Goal: Feedback & Contribution: Leave review/rating

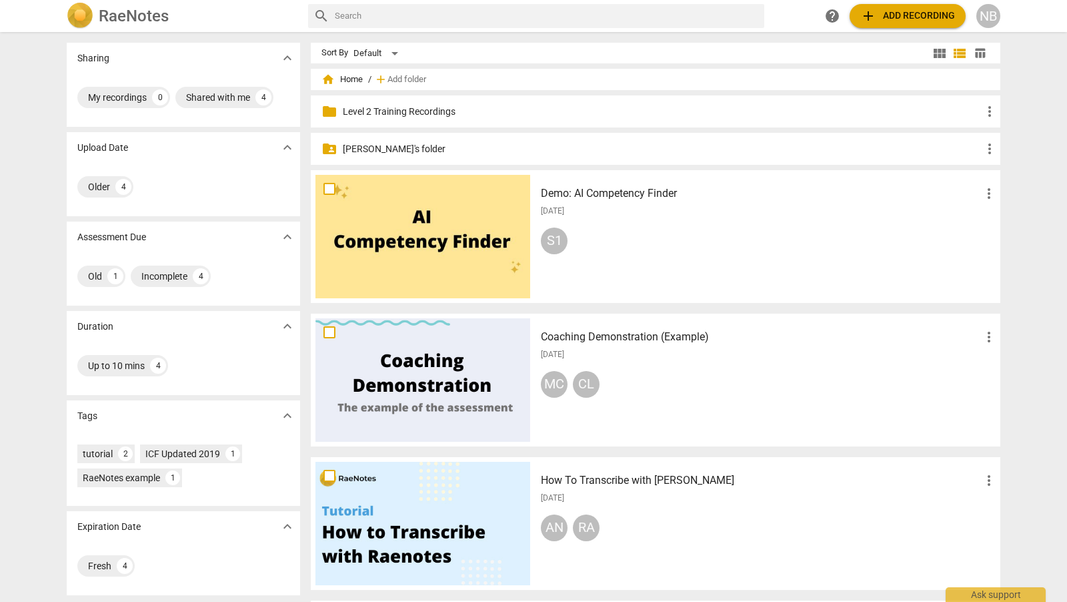
click at [351, 145] on p "[PERSON_NAME]'s folder" at bounding box center [662, 149] width 639 height 14
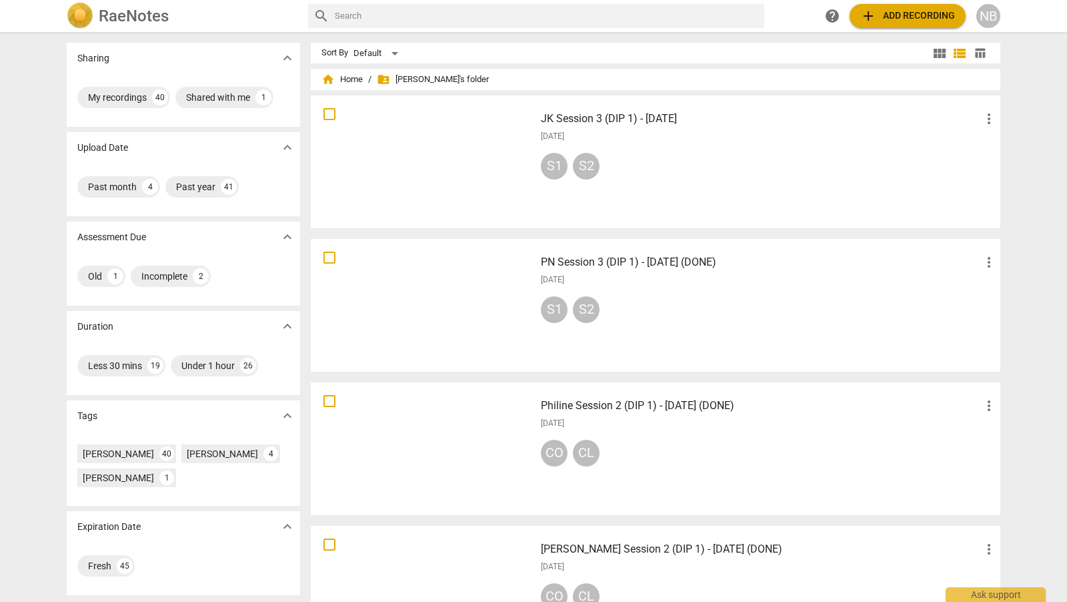
click at [664, 119] on h3 "JK Session 3 (DIP 1) - 2 September 2025" at bounding box center [761, 119] width 440 height 16
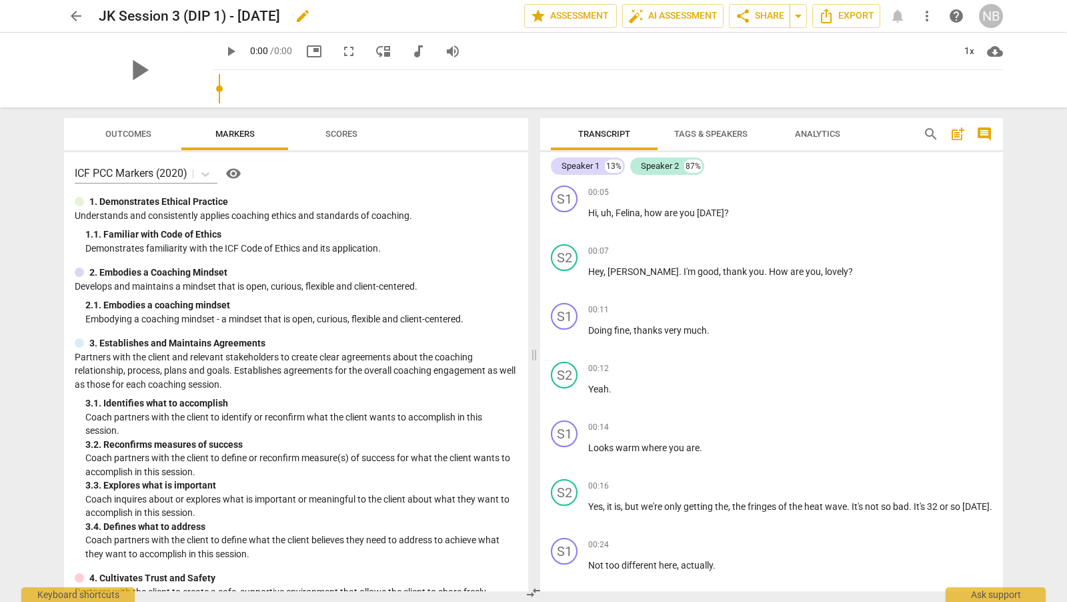
click at [311, 15] on span "edit" at bounding box center [303, 16] width 16 height 16
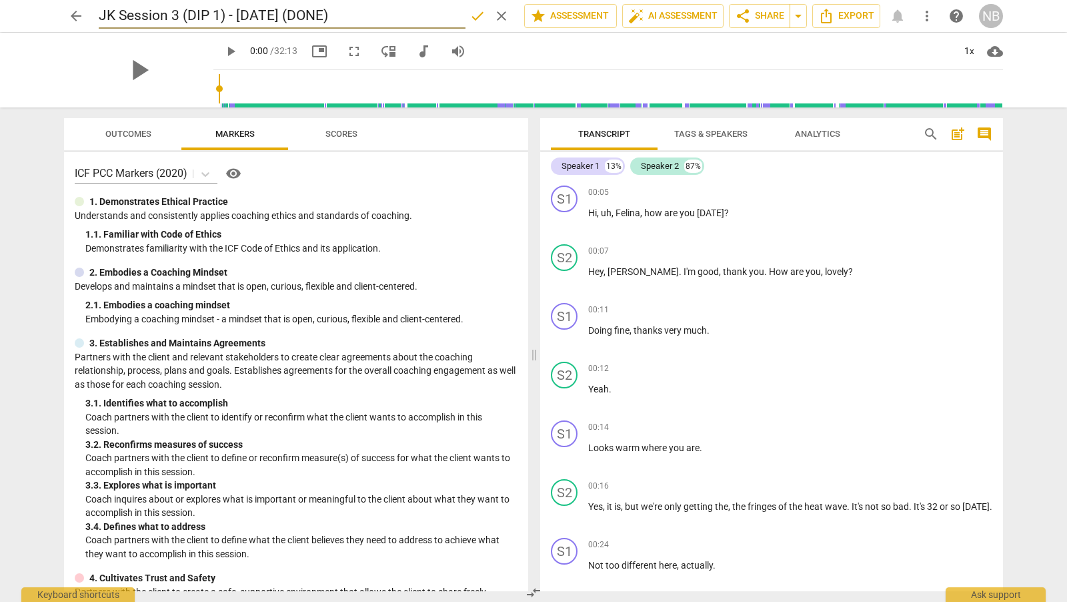
type input "JK Session 3 (DIP 1) - [DATE] (DONE)"
click at [475, 15] on span "done" at bounding box center [478, 16] width 16 height 16
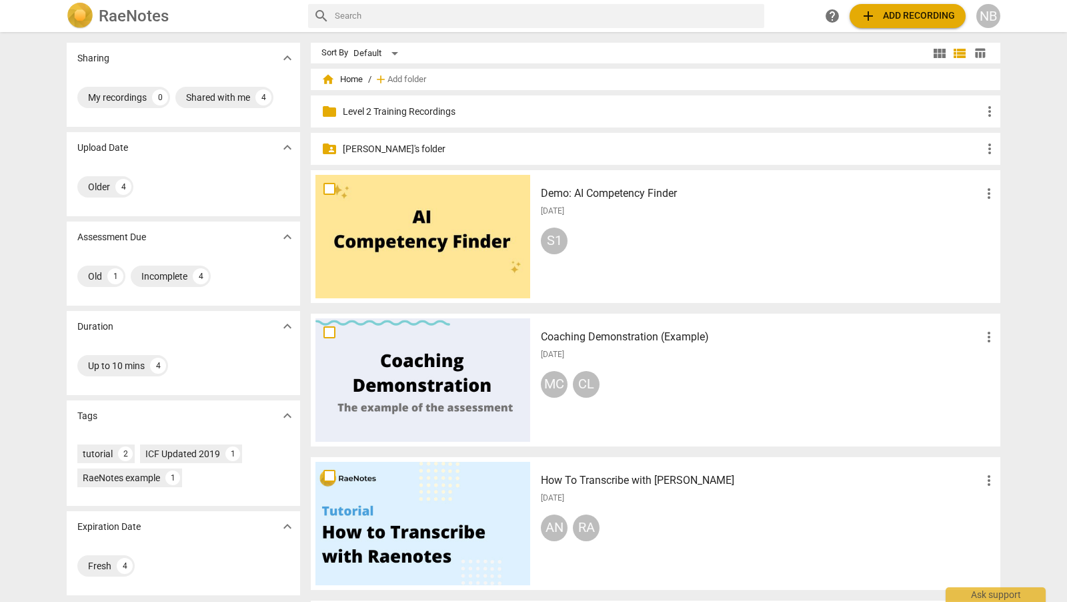
click at [390, 145] on p "[PERSON_NAME]'s folder" at bounding box center [662, 149] width 639 height 14
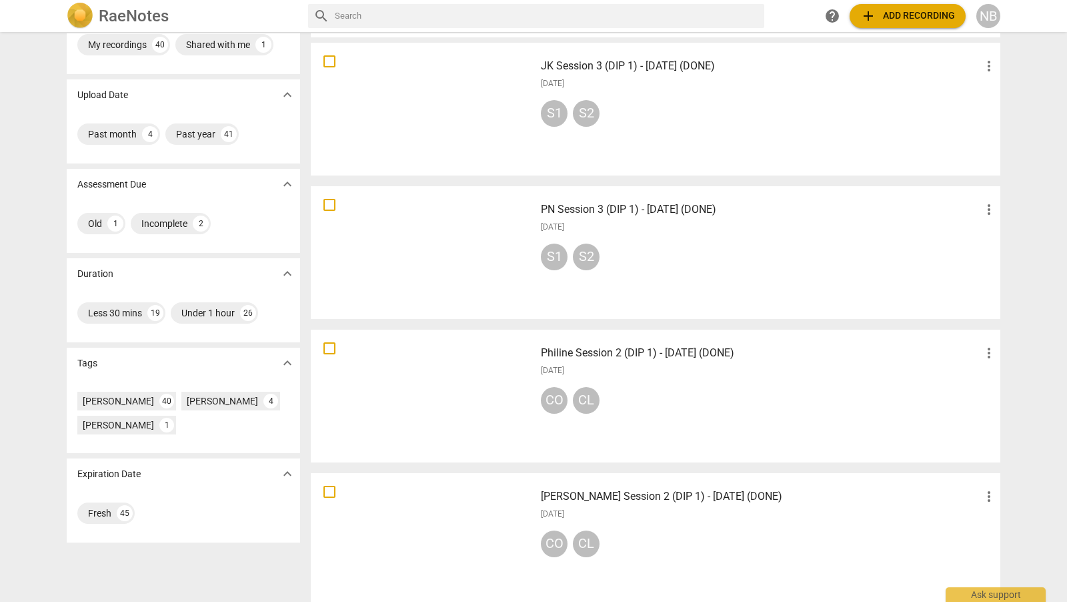
scroll to position [50, 0]
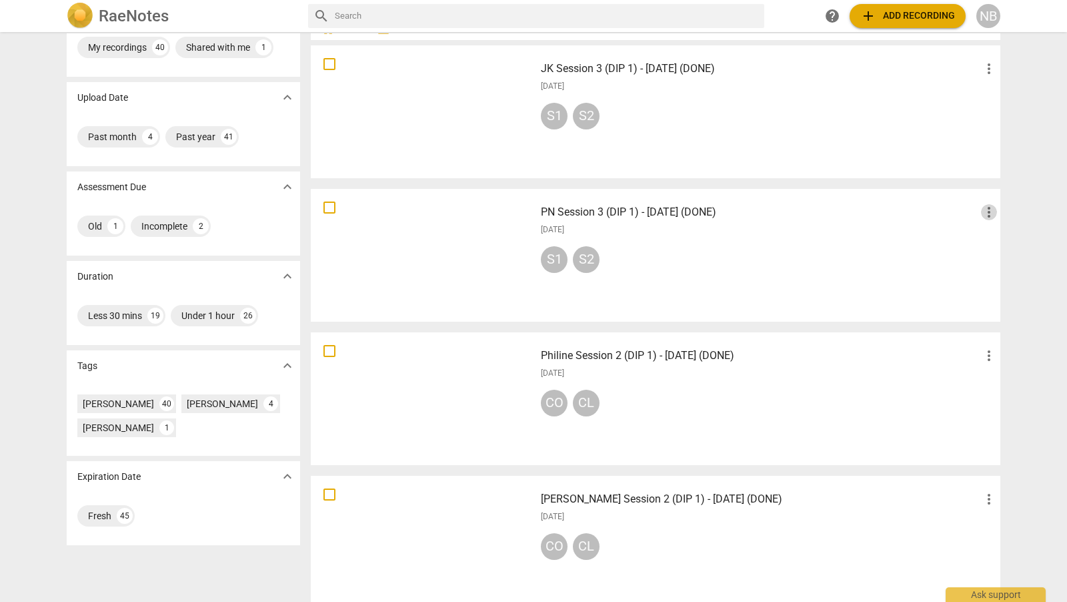
click at [988, 210] on span "more_vert" at bounding box center [989, 212] width 16 height 16
click at [714, 211] on div at bounding box center [533, 301] width 1067 height 602
click at [686, 207] on h3 "PN Session 3 (DIP 1) - [DATE] (DONE)" at bounding box center [761, 212] width 440 height 16
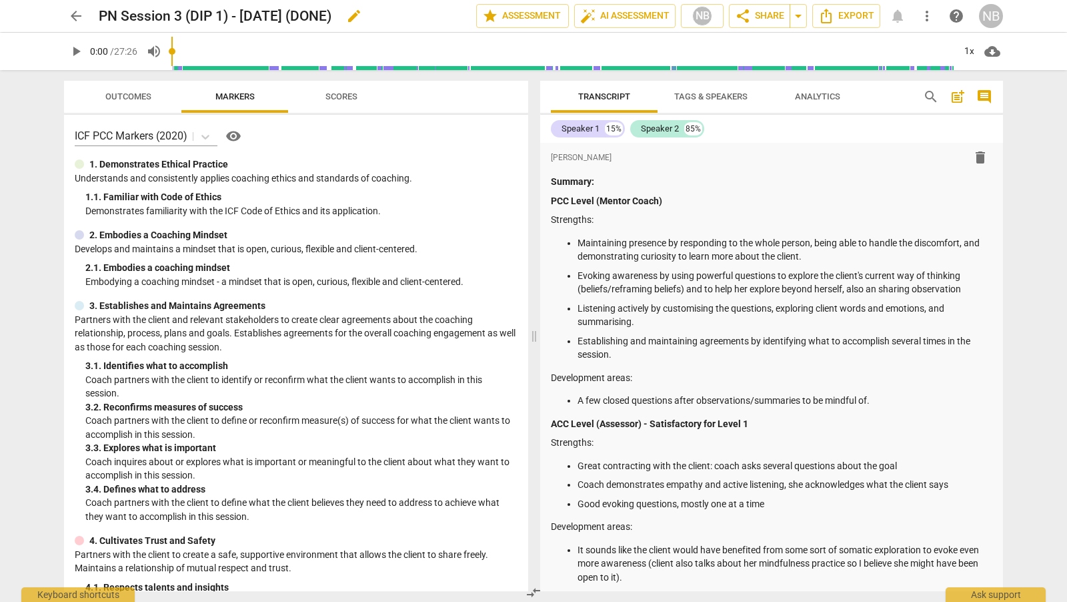
click at [117, 16] on h2 "PN Session 3 (DIP 1) - [DATE] (DONE)" at bounding box center [215, 16] width 233 height 17
click at [366, 22] on span "edit" at bounding box center [354, 16] width 24 height 16
click at [115, 14] on input "PN Session 3 (DIP 1) - [DATE] (DONE)" at bounding box center [258, 15] width 319 height 25
type input "Philine Session 3 (DIP 1) - [DATE] (DONE)"
click at [429, 15] on span "done" at bounding box center [430, 16] width 16 height 16
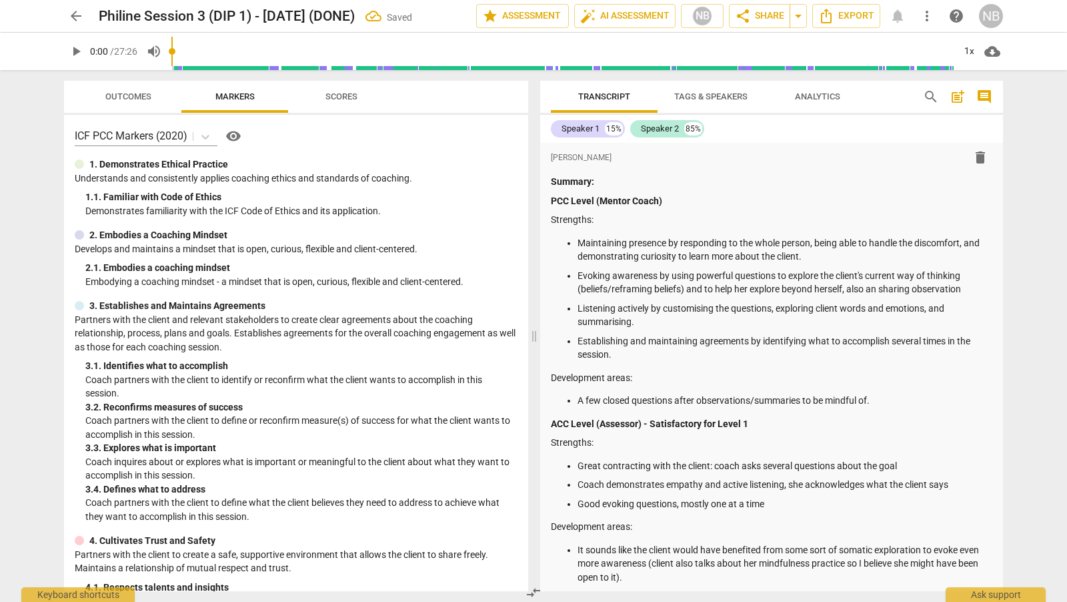
click at [71, 10] on span "arrow_back" at bounding box center [76, 16] width 16 height 16
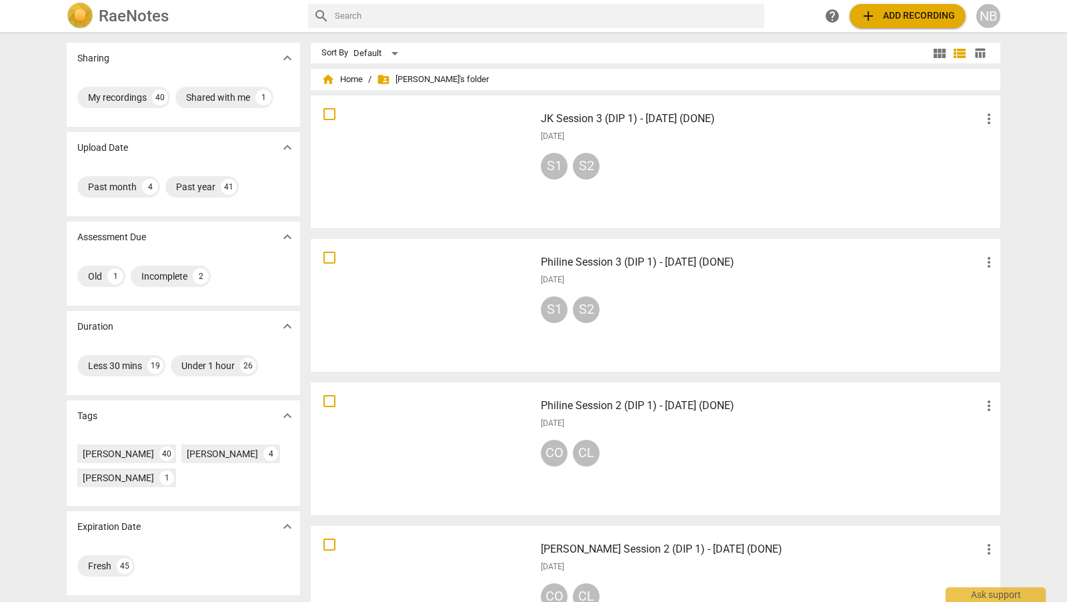
click at [749, 115] on h3 "JK Session 3 (DIP 1) - [DATE] (DONE)" at bounding box center [761, 119] width 440 height 16
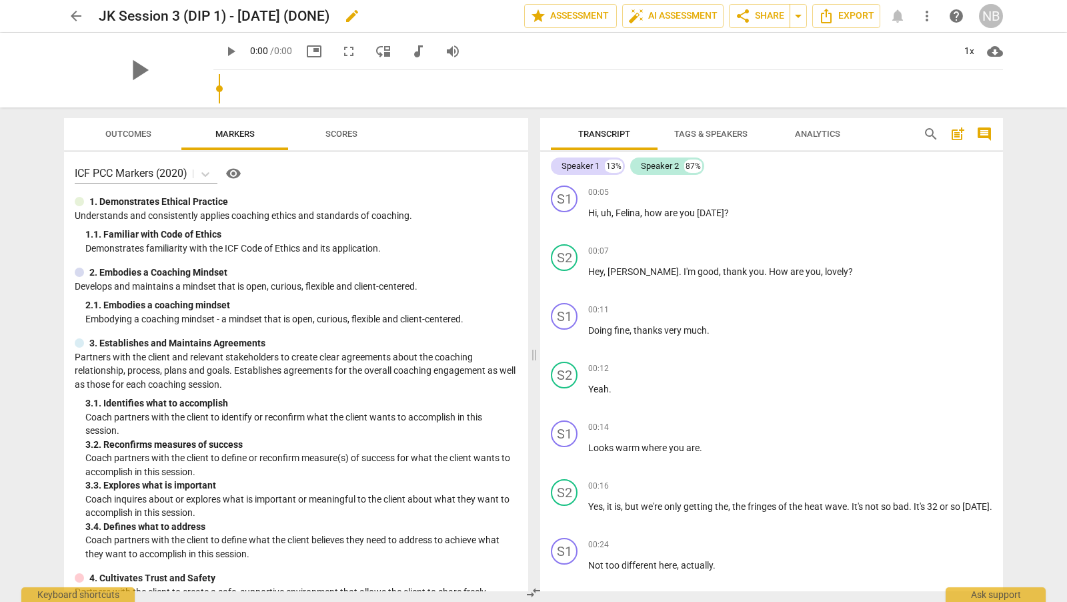
click at [360, 15] on span "edit" at bounding box center [352, 16] width 16 height 16
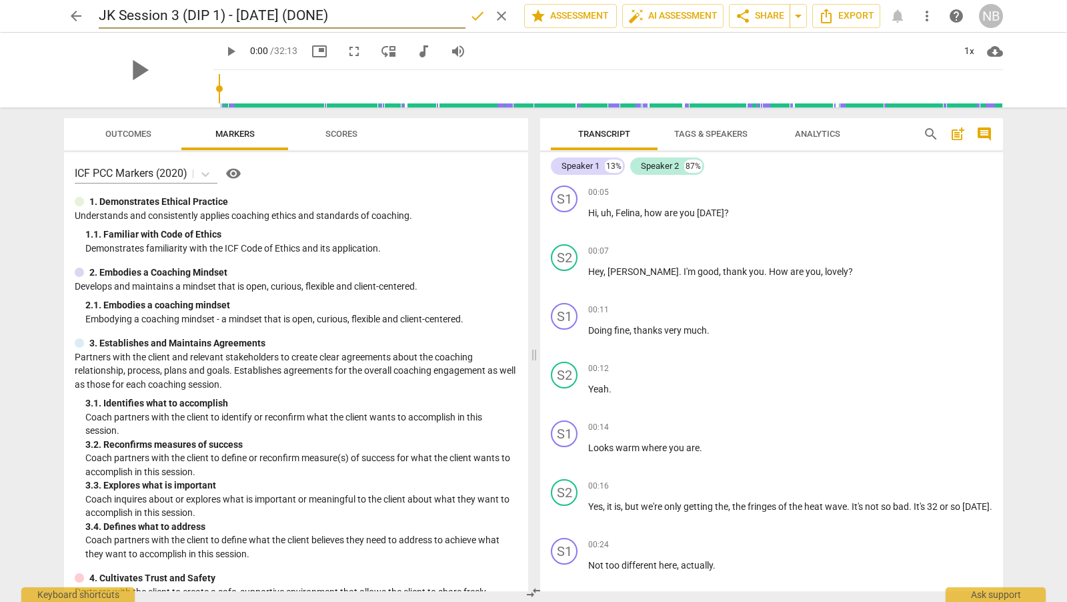
click at [111, 21] on input "JK Session 3 (DIP 1) - [DATE] (DONE)" at bounding box center [282, 15] width 367 height 25
click at [472, 15] on span "done" at bounding box center [478, 16] width 16 height 16
click at [360, 12] on span "edit" at bounding box center [352, 16] width 16 height 16
click at [112, 21] on input "JK Session 3 (DIP 1) - [DATE] (DONE)" at bounding box center [282, 15] width 367 height 25
type input "[PERSON_NAME] Session 3 (DIP 1) - [DATE] (DONE)"
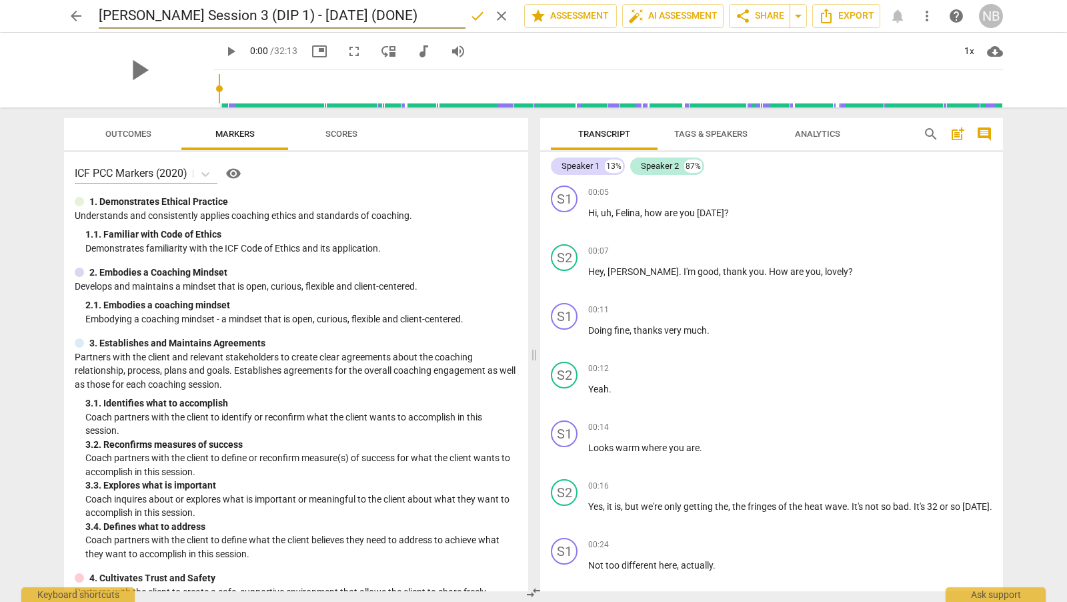
click at [478, 11] on span "done" at bounding box center [478, 16] width 16 height 16
click at [74, 23] on span "arrow_back" at bounding box center [76, 16] width 16 height 16
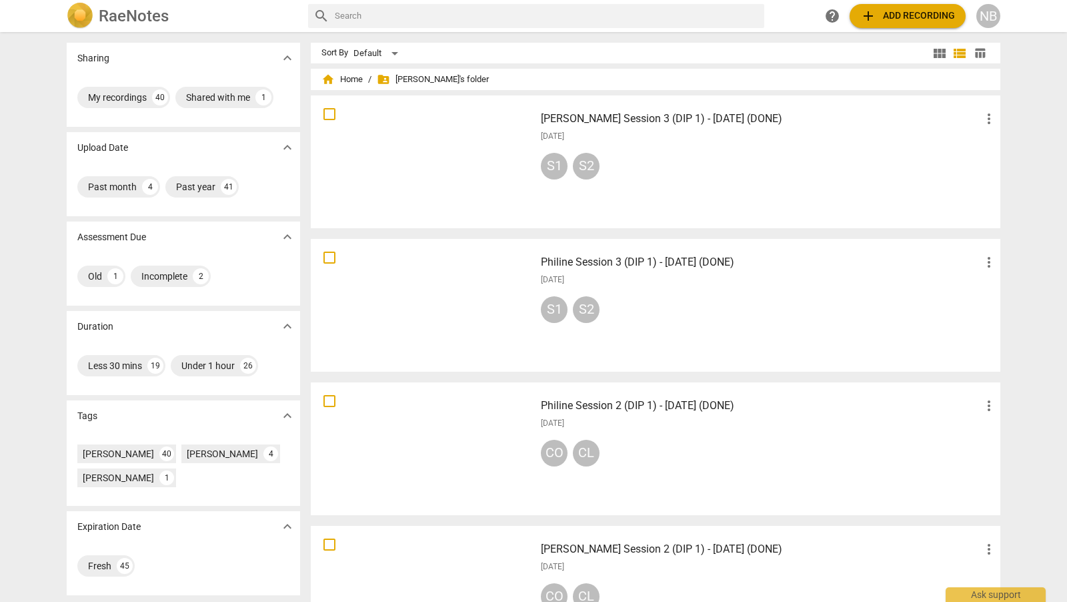
click at [720, 544] on h3 "[PERSON_NAME] Session 2 (DIP 1) - [DATE] (DONE)" at bounding box center [761, 549] width 440 height 16
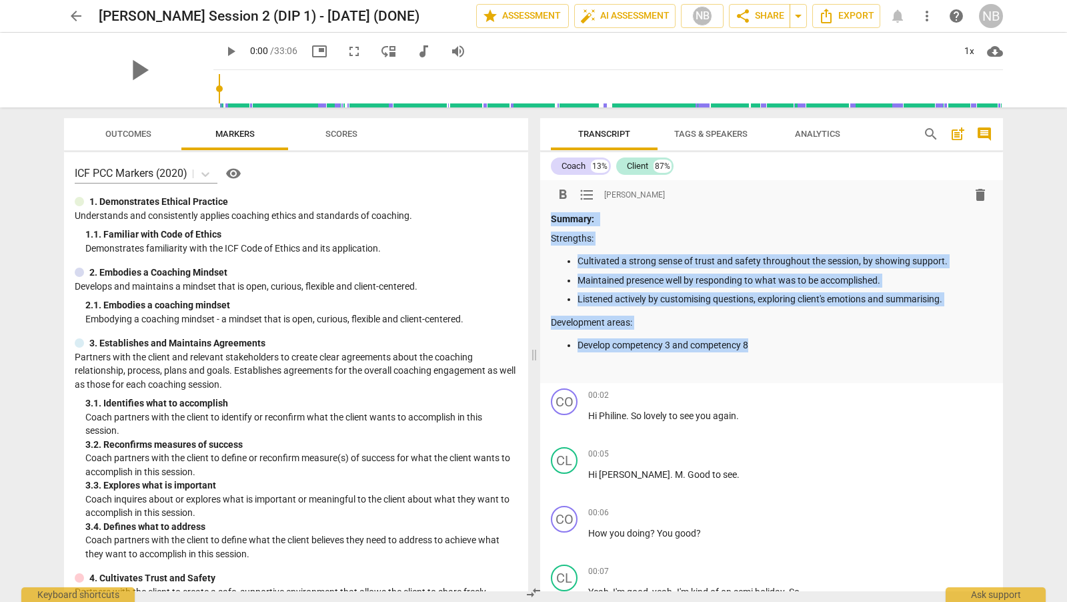
drag, startPoint x: 760, startPoint y: 344, endPoint x: 545, endPoint y: 220, distance: 248.6
click at [545, 220] on div "format_bold format_list_bulleted [PERSON_NAME] delete Summary: Strengths: Culti…" at bounding box center [771, 281] width 463 height 203
copy div "Summary: Strengths: Cultivated a strong sense of trust and safety throughout th…"
click at [73, 18] on span "arrow_back" at bounding box center [76, 16] width 16 height 16
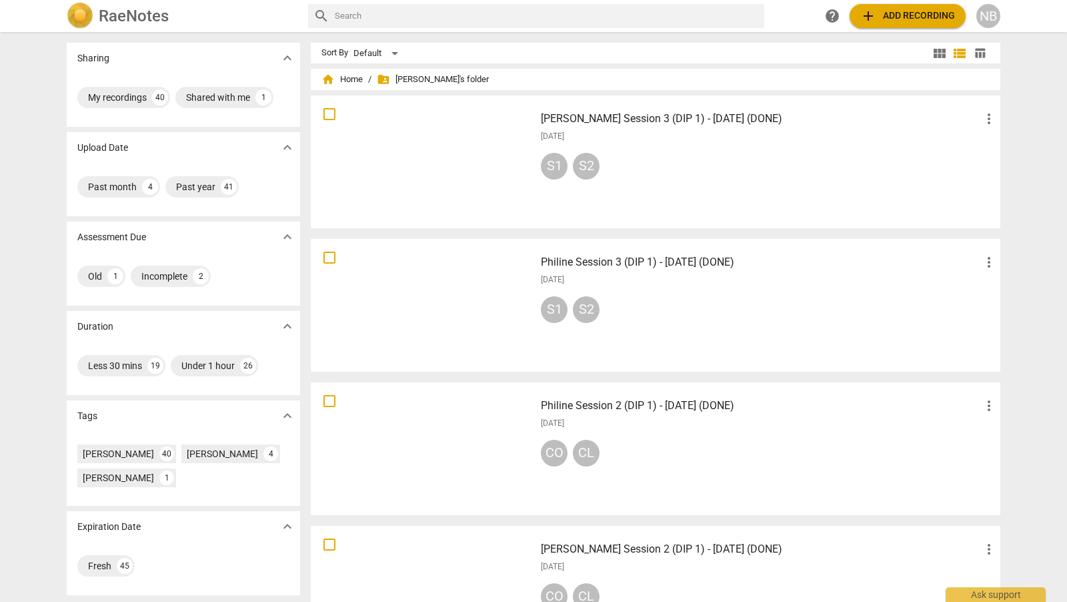
click at [616, 117] on h3 "[PERSON_NAME] Session 3 (DIP 1) - [DATE] (DONE)" at bounding box center [761, 119] width 440 height 16
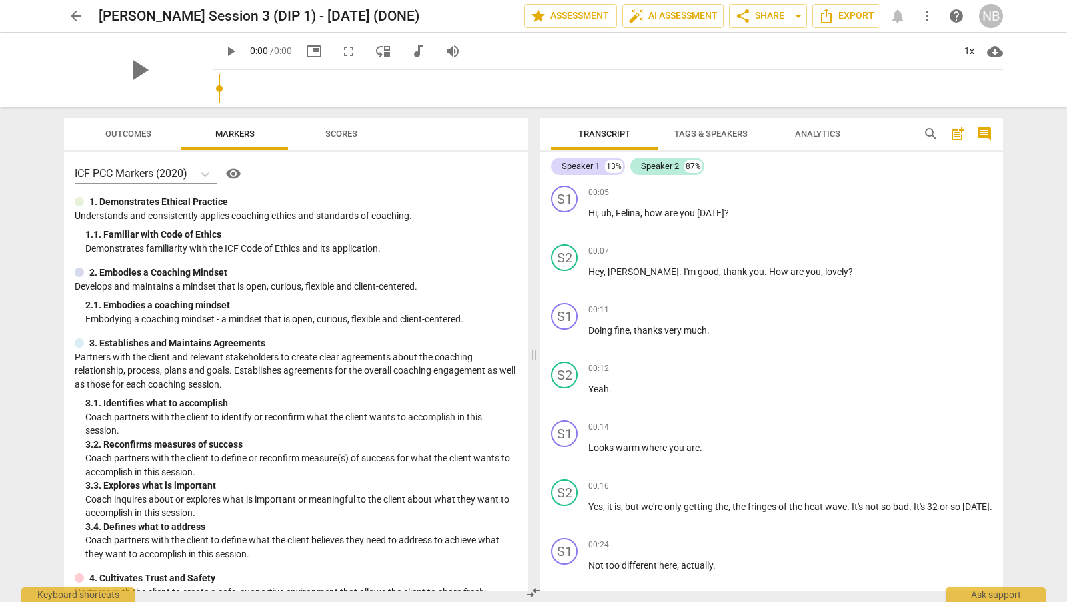
click at [956, 133] on span "post_add" at bounding box center [958, 134] width 16 height 16
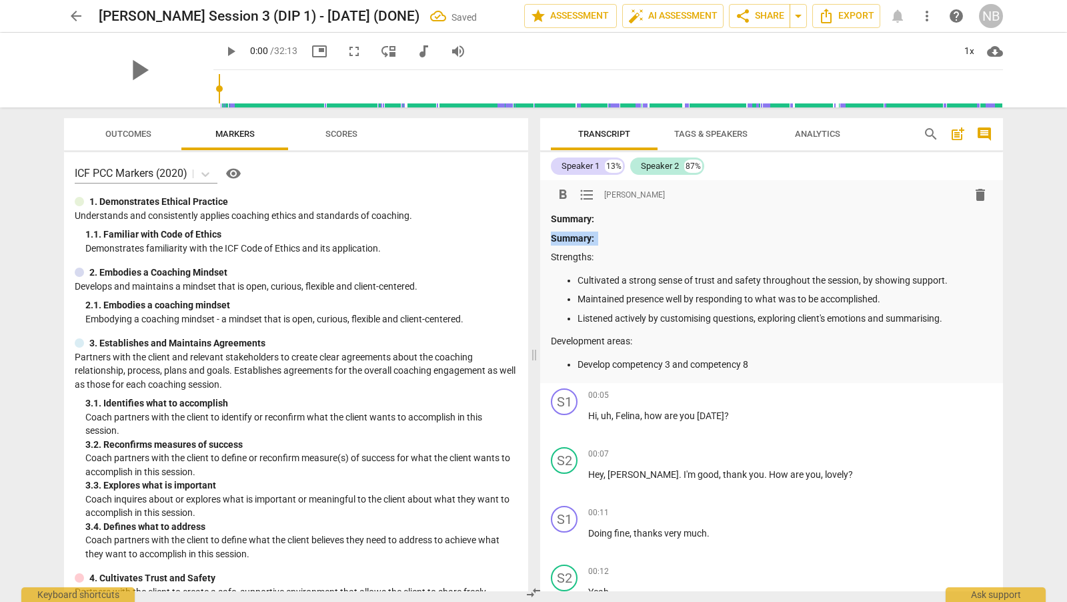
drag, startPoint x: 599, startPoint y: 241, endPoint x: 538, endPoint y: 234, distance: 61.1
click at [538, 235] on div "Transcript Tags & Speakers Analytics search post_add comment Speaker 1 13% Spea…" at bounding box center [774, 354] width 479 height 494
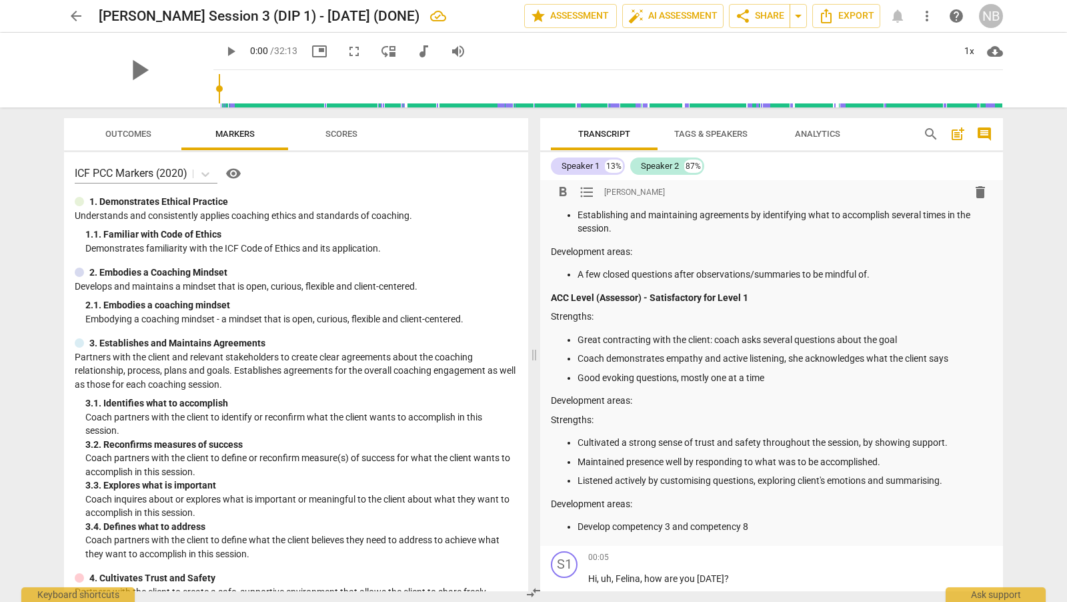
scroll to position [157, 0]
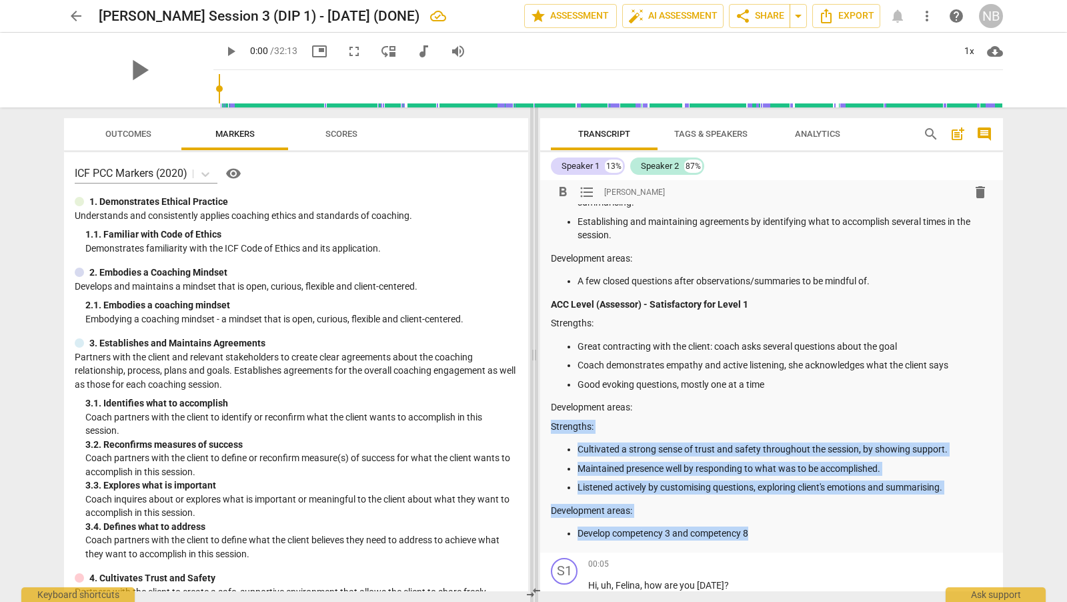
drag, startPoint x: 775, startPoint y: 527, endPoint x: 532, endPoint y: 430, distance: 261.6
click at [532, 430] on div "Outcomes Markers Scores ICF PCC Markers (2020) visibility 1. Demonstrates Ethic…" at bounding box center [533, 354] width 960 height 494
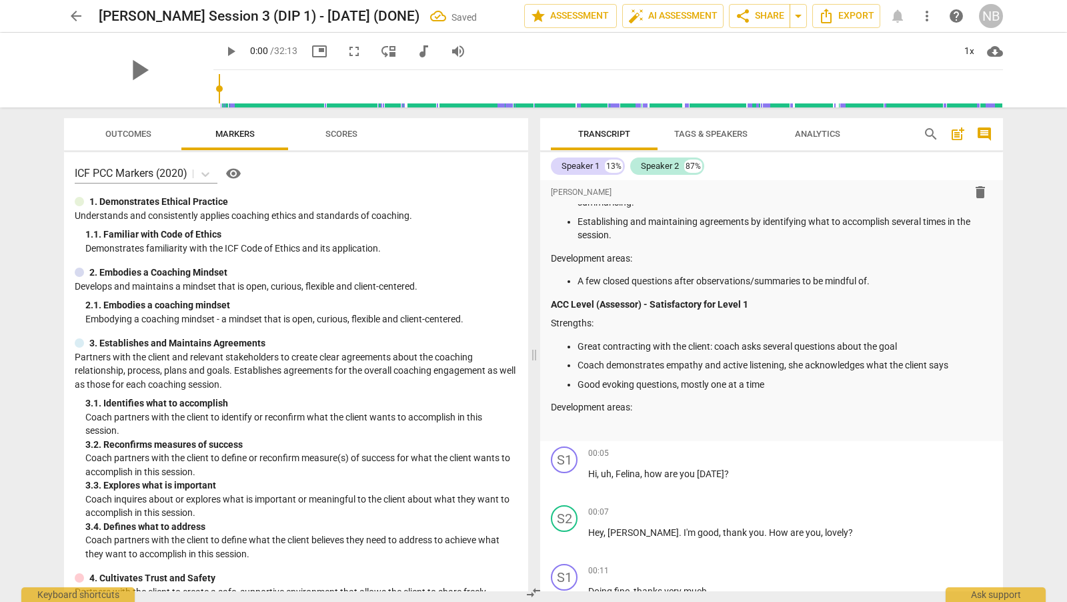
drag, startPoint x: 997, startPoint y: 204, endPoint x: 997, endPoint y: 192, distance: 12.0
click at [997, 192] on div "format_bold format_list_bulleted [PERSON_NAME] delete Summary: PCC Level (Mento…" at bounding box center [771, 232] width 463 height 418
drag, startPoint x: 1002, startPoint y: 207, endPoint x: 1002, endPoint y: 189, distance: 17.3
click at [1002, 189] on div "format_bold format_list_bulleted [PERSON_NAME] delete Summary: PCC Level (Mento…" at bounding box center [771, 385] width 463 height 411
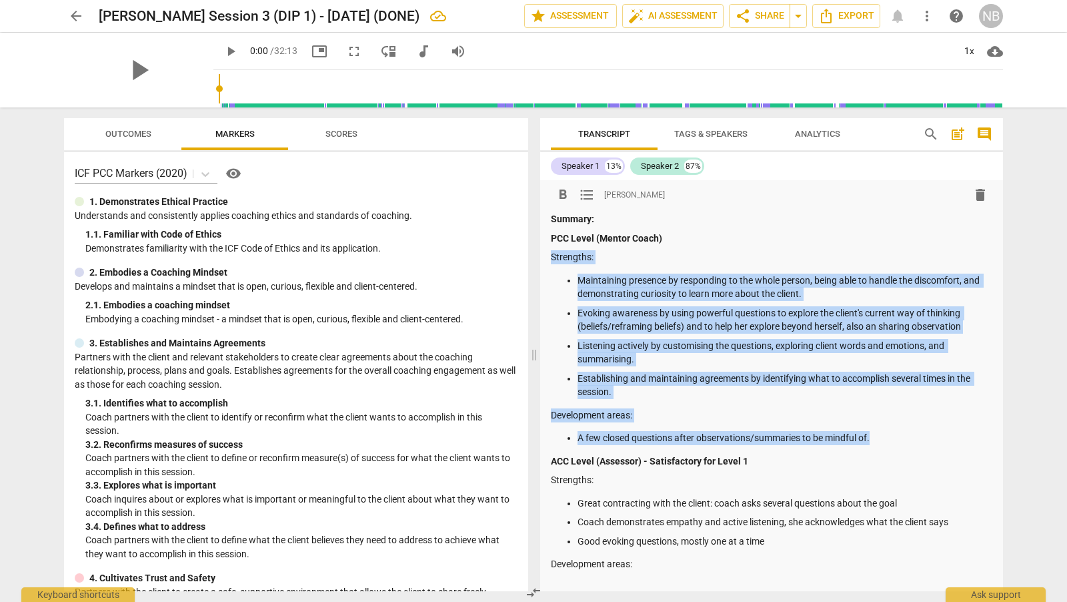
drag, startPoint x: 890, startPoint y: 438, endPoint x: 544, endPoint y: 251, distance: 393.3
click at [544, 251] on div "format_bold format_list_bulleted [PERSON_NAME] delete Summary: PCC Level (Mento…" at bounding box center [771, 389] width 463 height 418
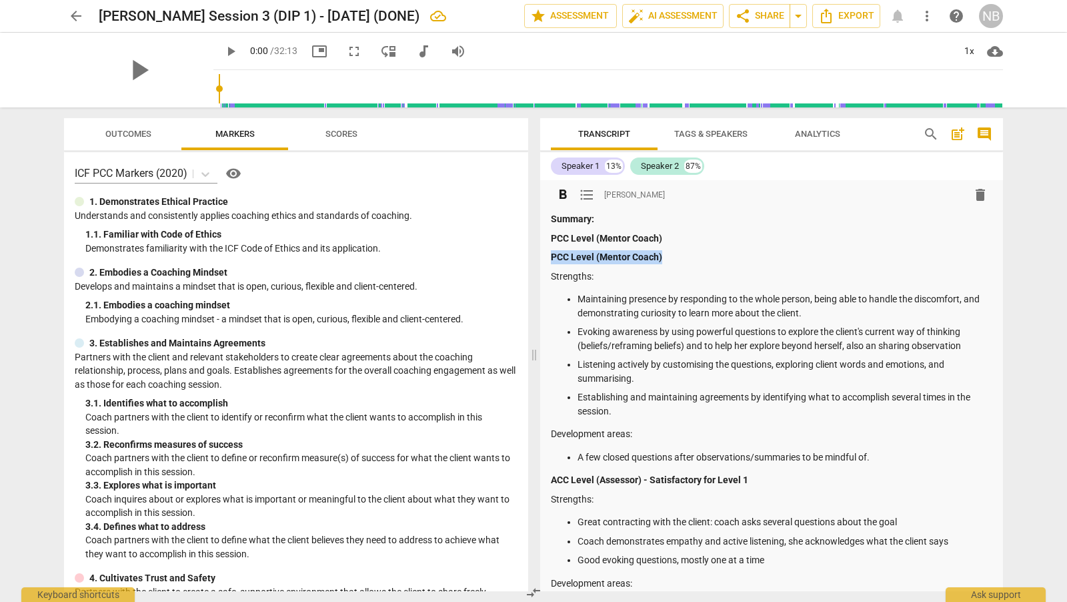
drag, startPoint x: 688, startPoint y: 256, endPoint x: 542, endPoint y: 251, distance: 146.8
click at [542, 251] on div "format_bold format_list_bulleted [PERSON_NAME] delete Summary: PCC Level (Mento…" at bounding box center [771, 459] width 463 height 559
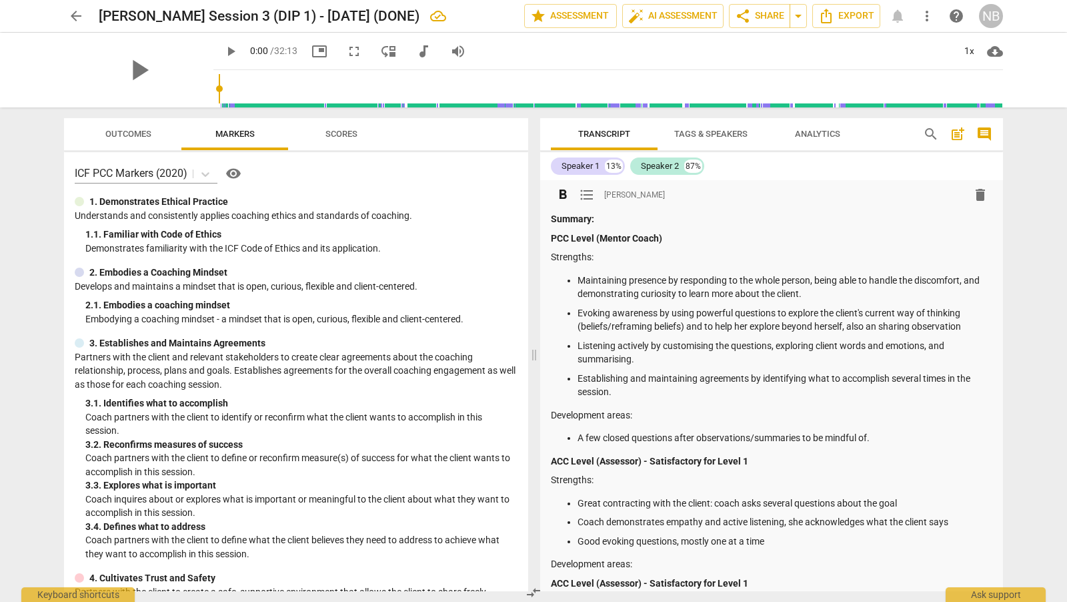
drag, startPoint x: 550, startPoint y: 258, endPoint x: 660, endPoint y: 410, distance: 187.7
click at [661, 411] on div "format_bold format_list_bulleted [PERSON_NAME] delete Summary: PCC Level (Mento…" at bounding box center [771, 450] width 463 height 540
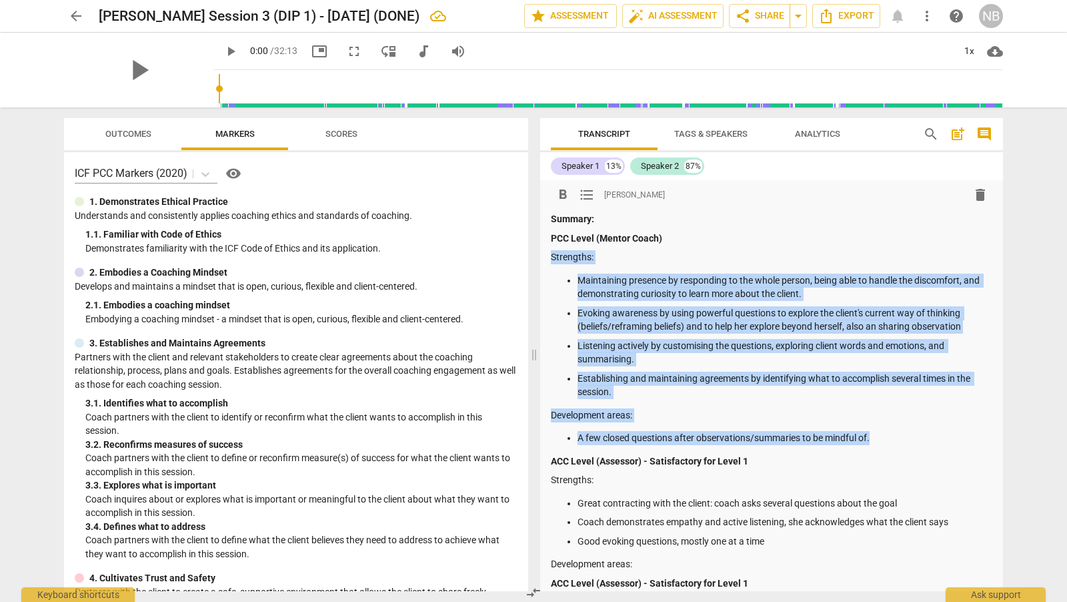
drag, startPoint x: 892, startPoint y: 438, endPoint x: 544, endPoint y: 256, distance: 393.5
click at [544, 256] on div "format_bold format_list_bulleted [PERSON_NAME] delete Summary: PCC Level (Mento…" at bounding box center [771, 450] width 463 height 540
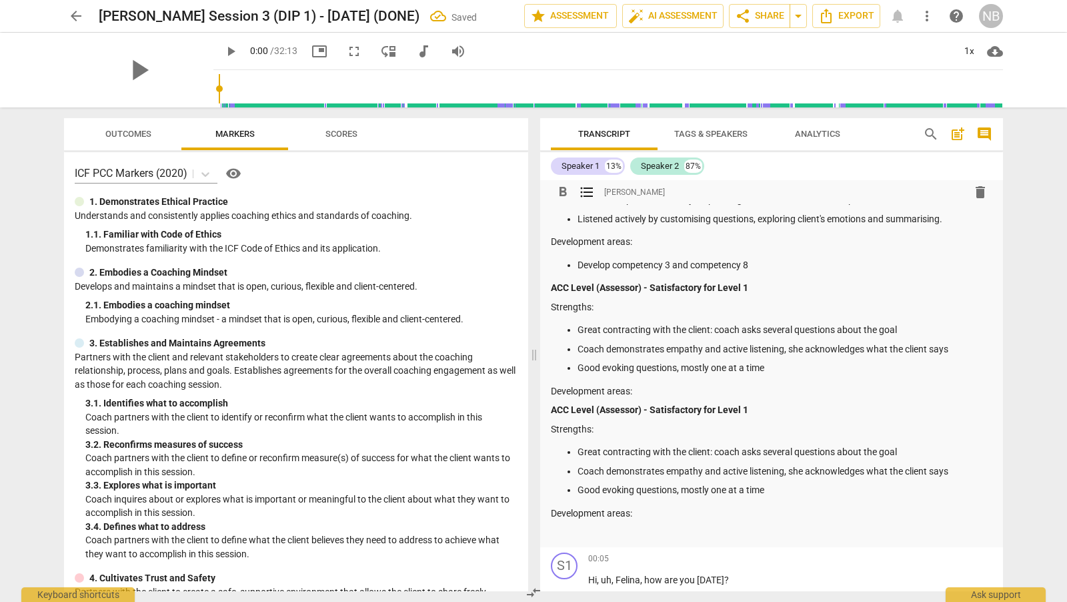
scroll to position [105, 0]
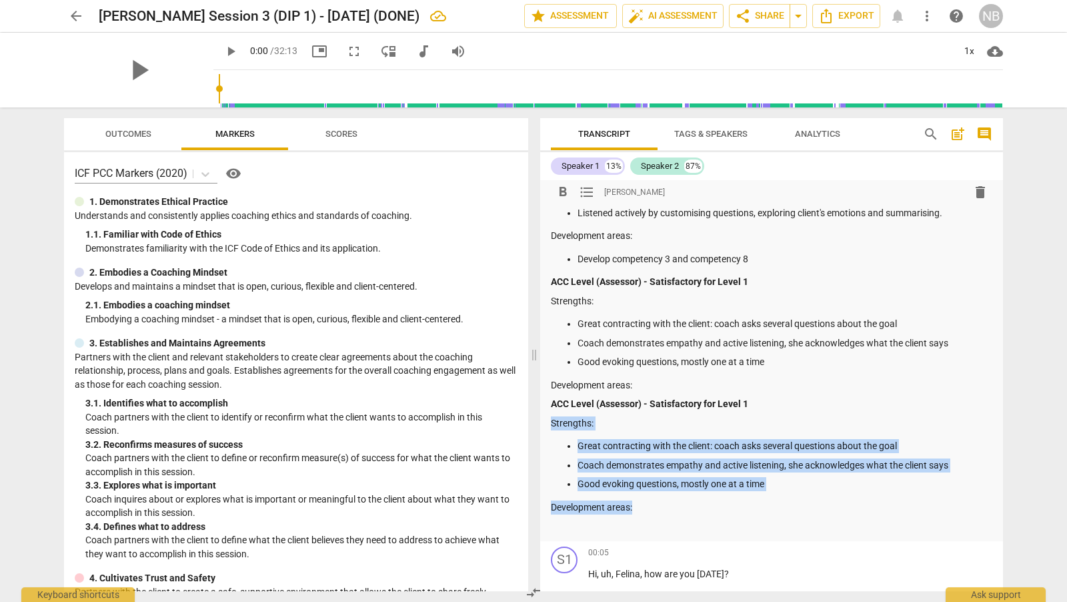
drag, startPoint x: 666, startPoint y: 511, endPoint x: 546, endPoint y: 414, distance: 155.1
click at [546, 414] on div "format_bold format_list_bulleted [PERSON_NAME] delete Summary: PCC Level (Mento…" at bounding box center [771, 308] width 463 height 466
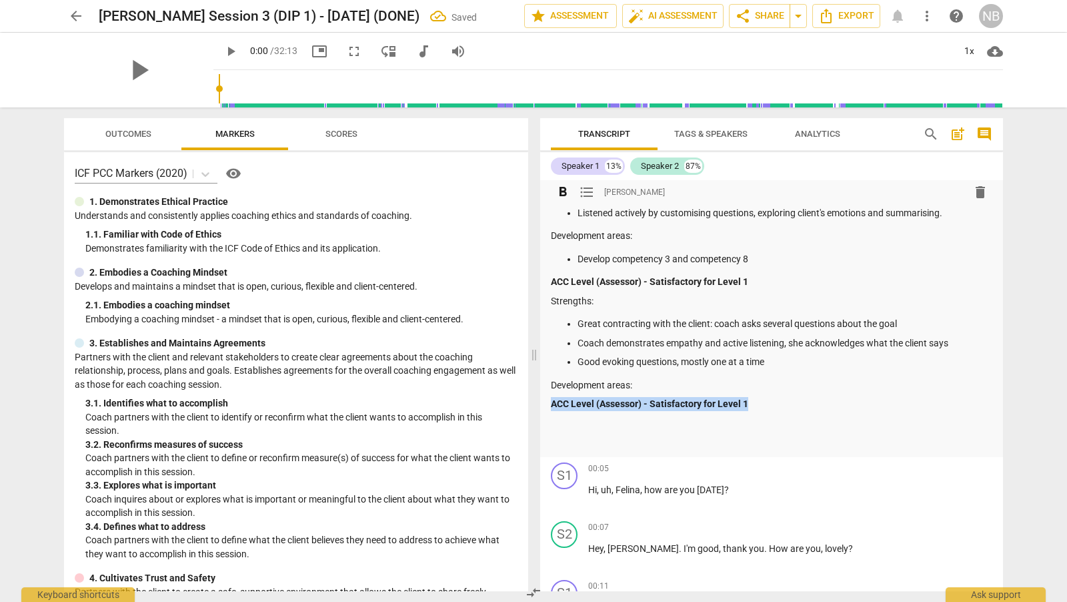
drag, startPoint x: 788, startPoint y: 395, endPoint x: 767, endPoint y: 400, distance: 21.4
click at [767, 400] on div "Summary: PCC Level (Mentor Coach) Strengths: Cultivated a strong sense of trust…" at bounding box center [772, 278] width 442 height 342
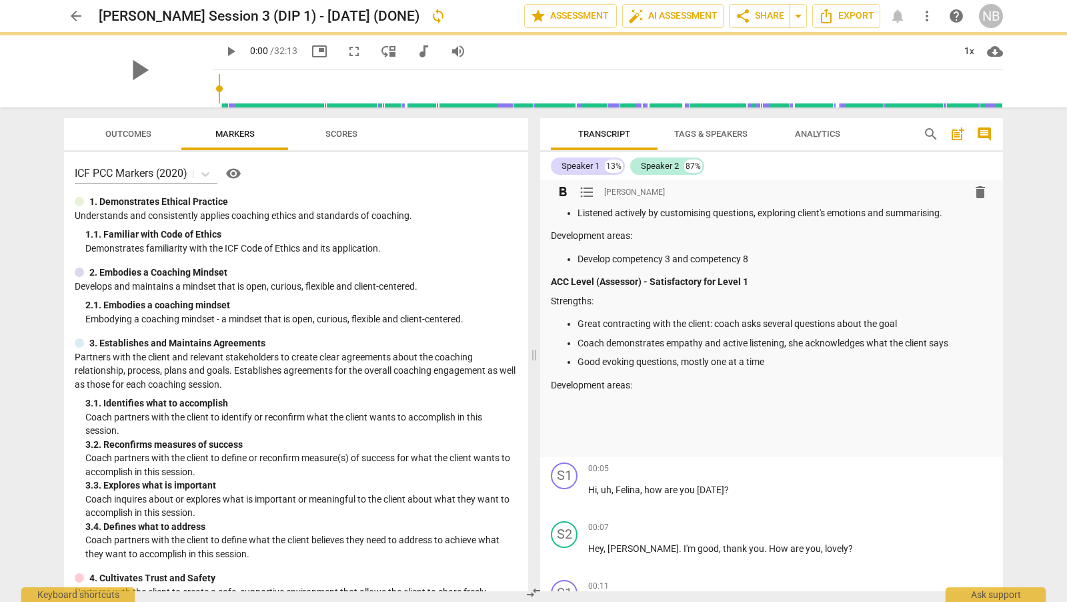
click at [583, 185] on span "format_list_bulleted" at bounding box center [587, 192] width 16 height 16
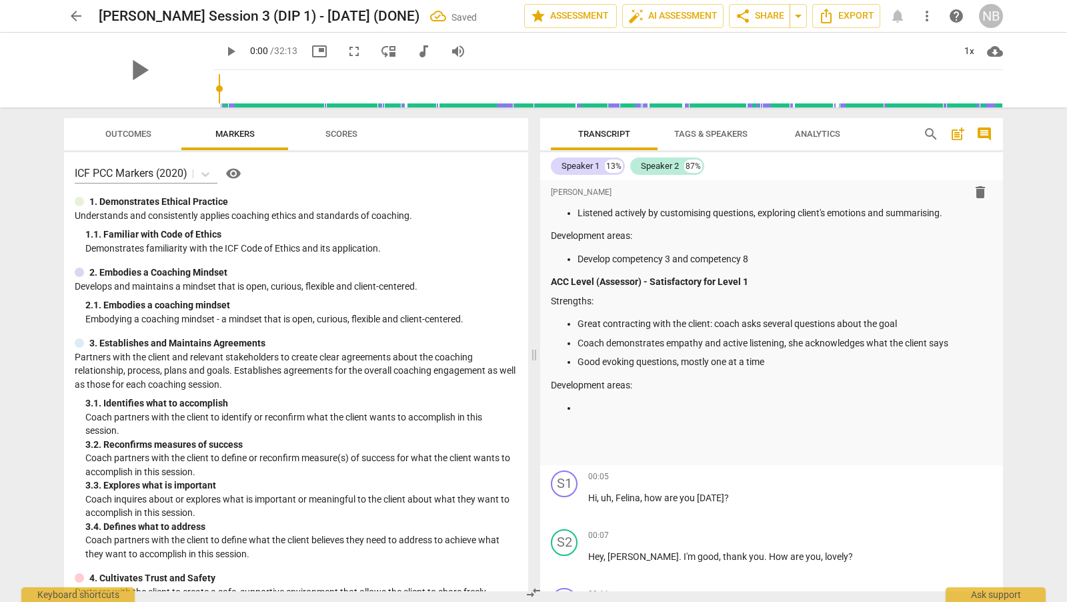
drag, startPoint x: 1003, startPoint y: 205, endPoint x: 1002, endPoint y: 197, distance: 8.7
click at [1002, 197] on div "Transcript Tags & Speakers Analytics search post_add comment Speaker 1 13% Spea…" at bounding box center [774, 354] width 479 height 494
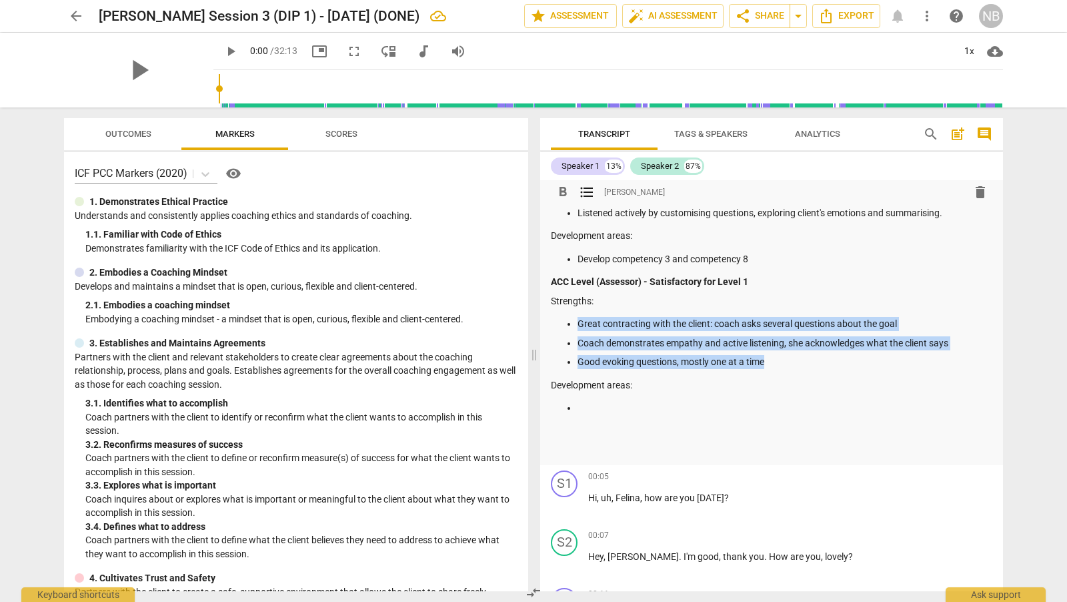
drag, startPoint x: 778, startPoint y: 363, endPoint x: 572, endPoint y: 317, distance: 210.5
click at [572, 318] on ul "Great contracting with the client: coach asks several questions about the goal …" at bounding box center [772, 343] width 442 height 52
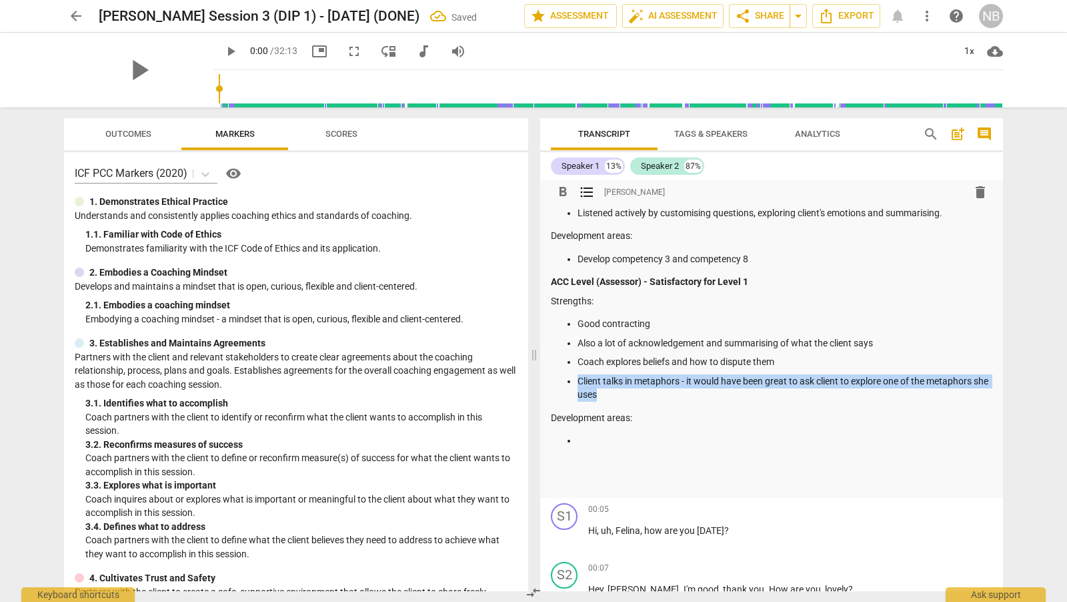
drag, startPoint x: 631, startPoint y: 396, endPoint x: 576, endPoint y: 378, distance: 58.2
click at [576, 378] on ul "Good contracting Also a lot of acknowledgement and summarising of what the clie…" at bounding box center [772, 359] width 442 height 85
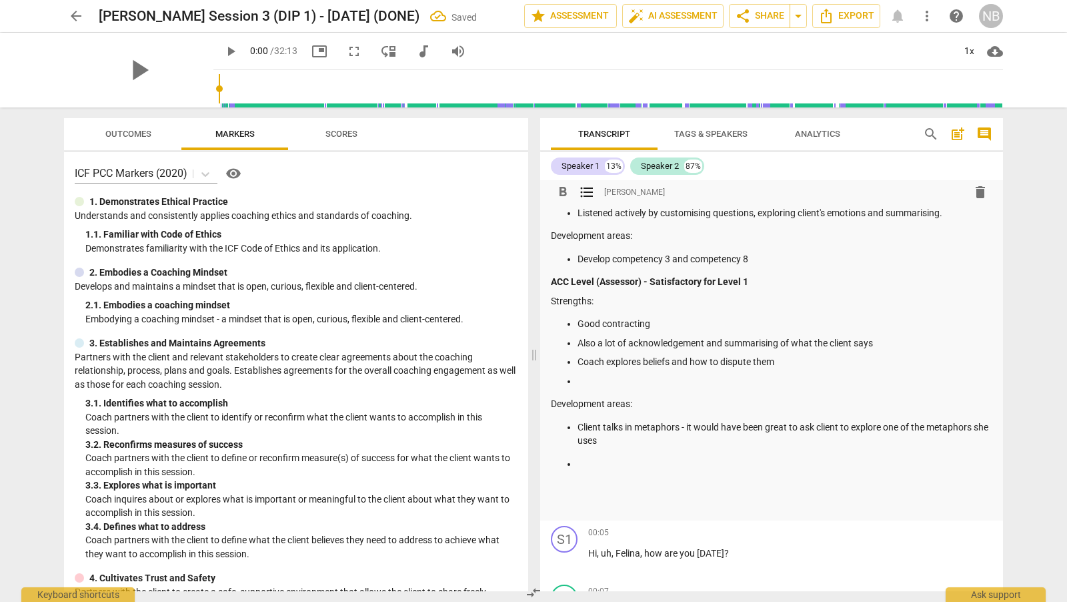
click at [590, 378] on p at bounding box center [785, 381] width 415 height 14
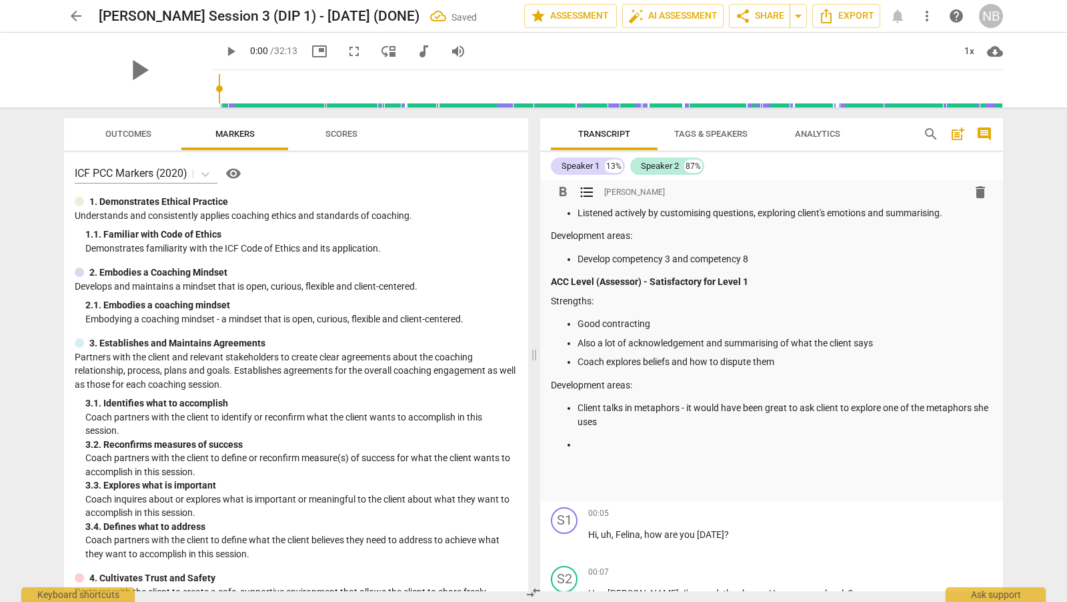
click at [585, 441] on p at bounding box center [785, 445] width 415 height 14
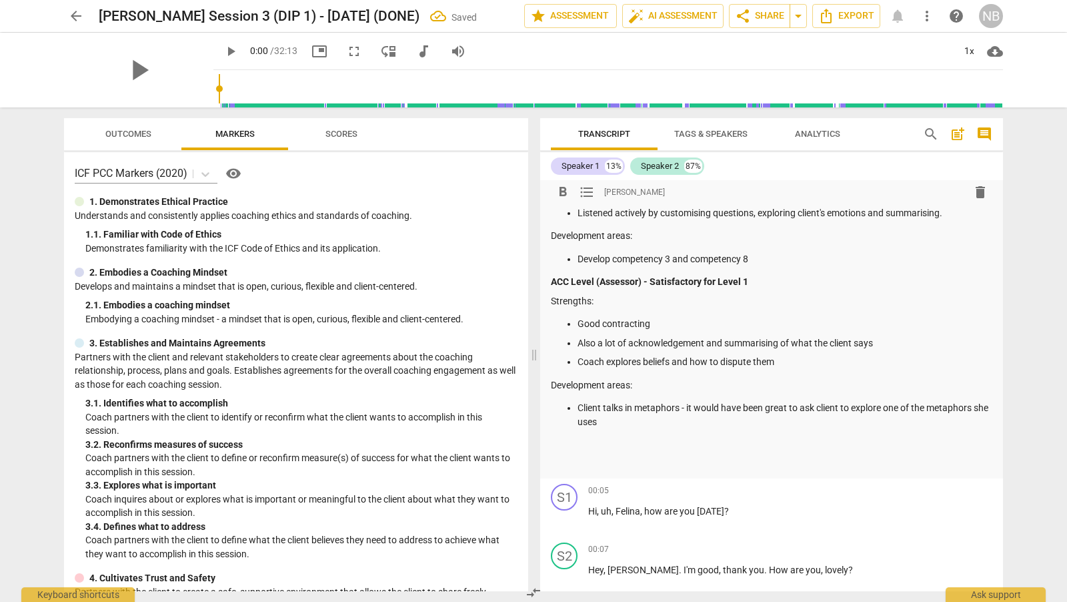
click at [606, 458] on p at bounding box center [772, 464] width 442 height 14
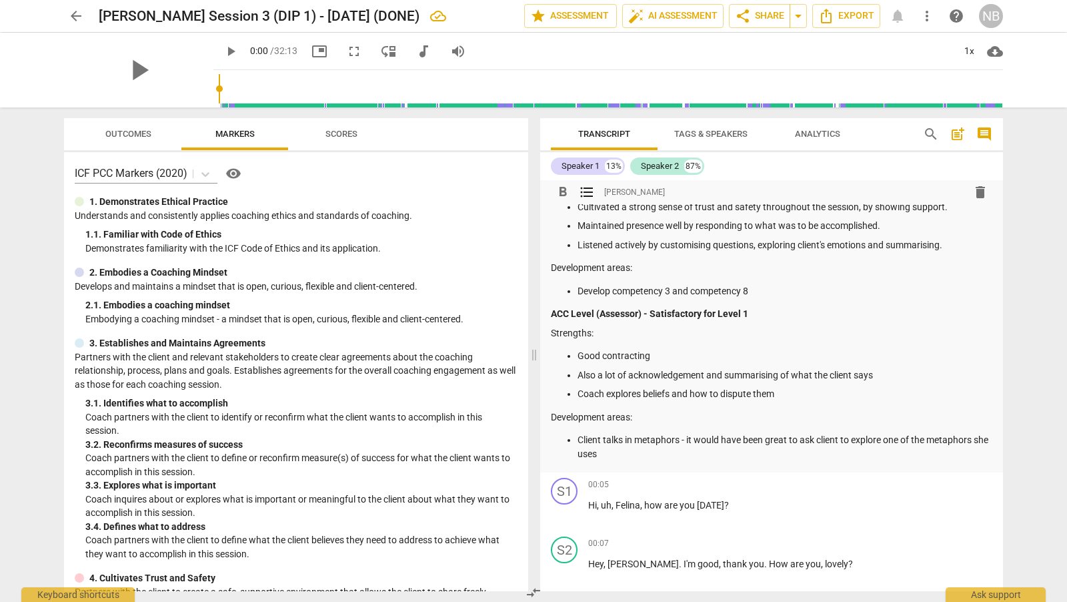
scroll to position [43, 0]
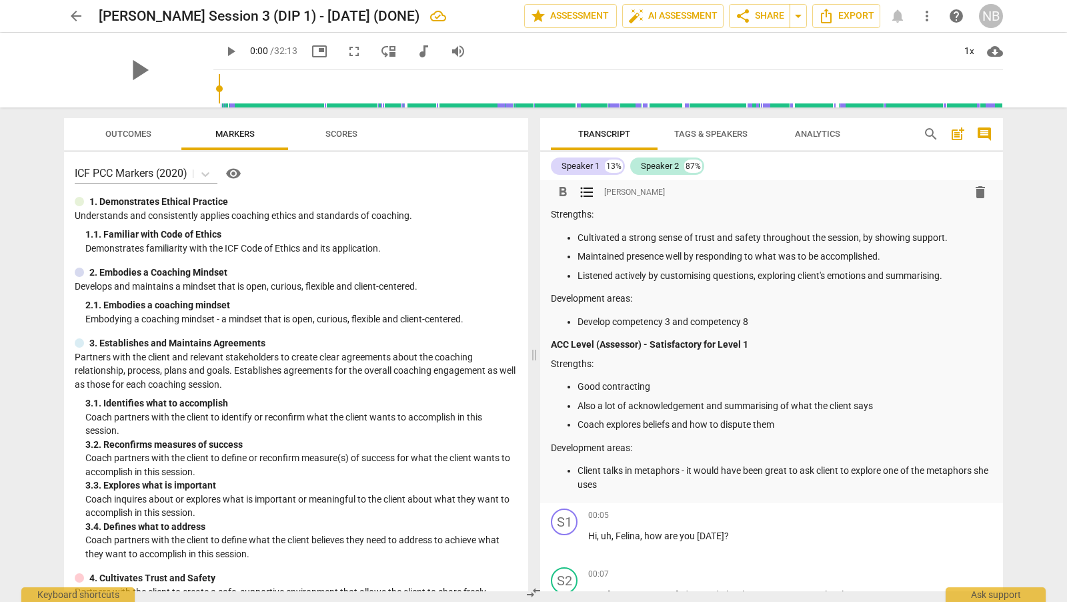
click at [603, 408] on p "Also a lot of acknowledgement and summarising of what the client says" at bounding box center [785, 406] width 415 height 14
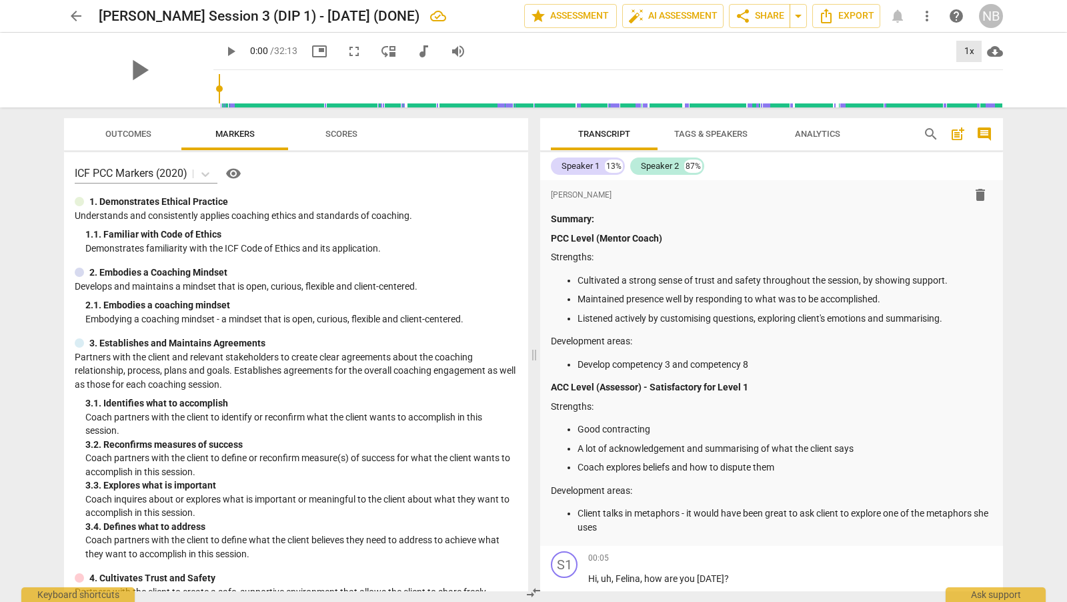
click at [976, 51] on div "1x" at bounding box center [968, 51] width 25 height 21
click at [978, 128] on li "1.5x" at bounding box center [978, 128] width 45 height 25
drag, startPoint x: 998, startPoint y: 195, endPoint x: 999, endPoint y: 206, distance: 11.4
click at [999, 206] on div "format_bold format_list_bulleted [PERSON_NAME] delete Summary: PCC Level (Mento…" at bounding box center [771, 385] width 463 height 411
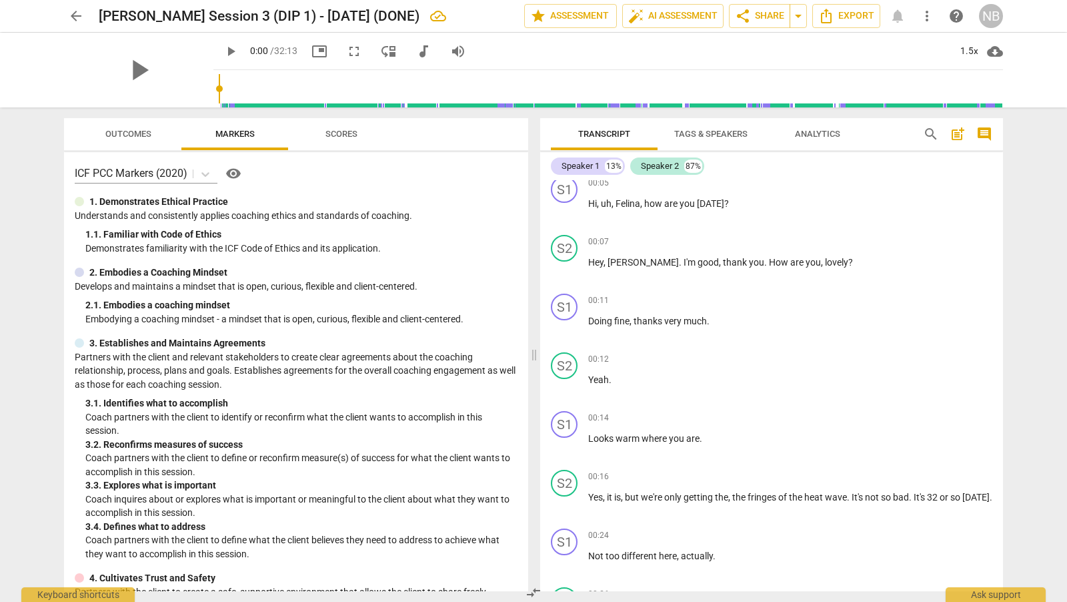
scroll to position [344, 0]
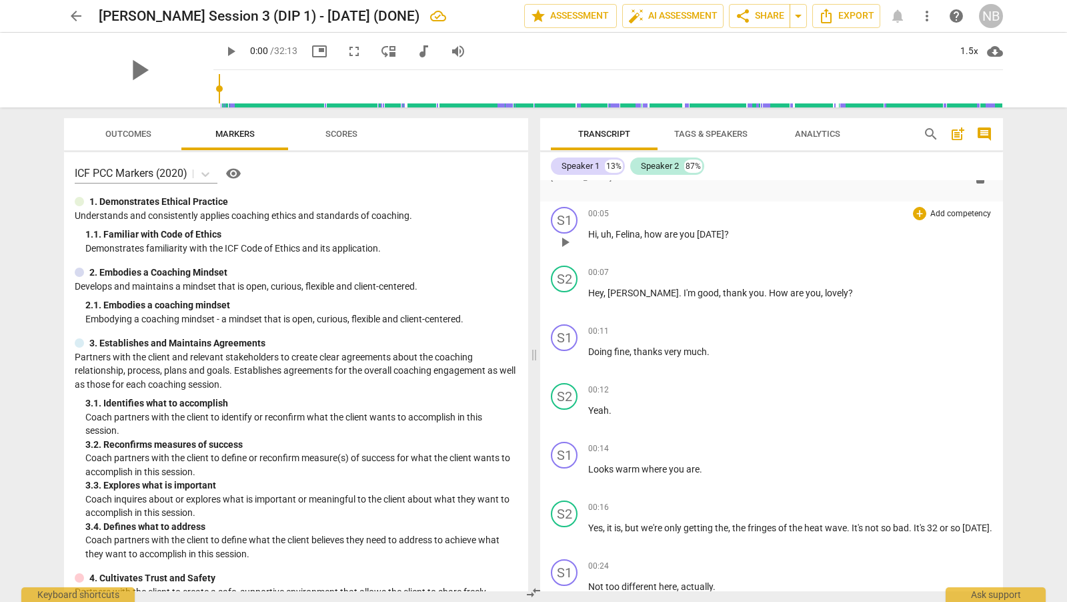
click at [623, 237] on span "Felina" at bounding box center [628, 234] width 25 height 11
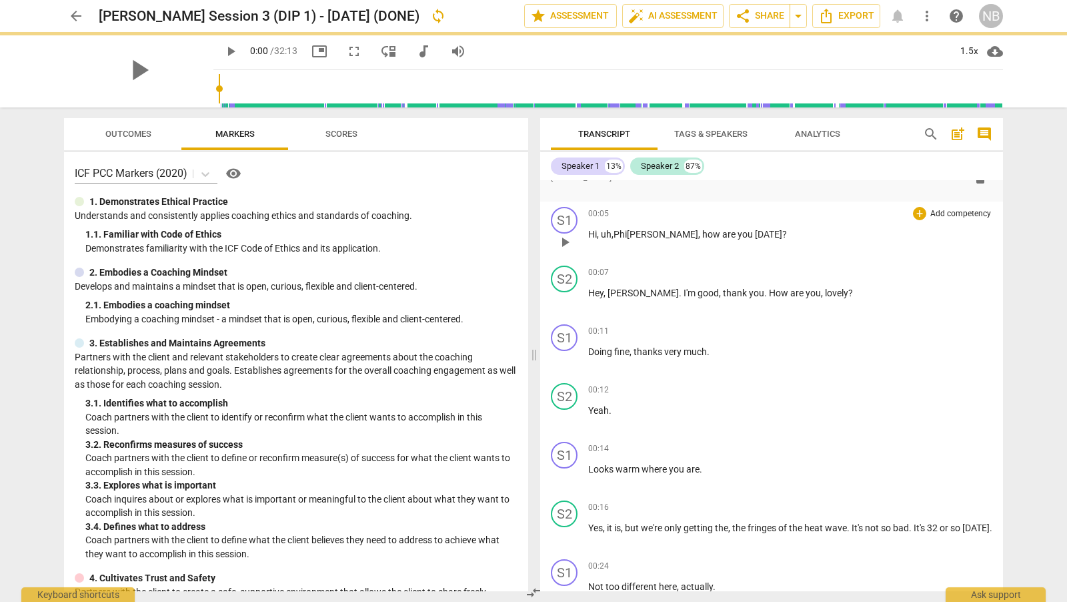
click at [642, 233] on span "[PERSON_NAME]" at bounding box center [662, 234] width 71 height 11
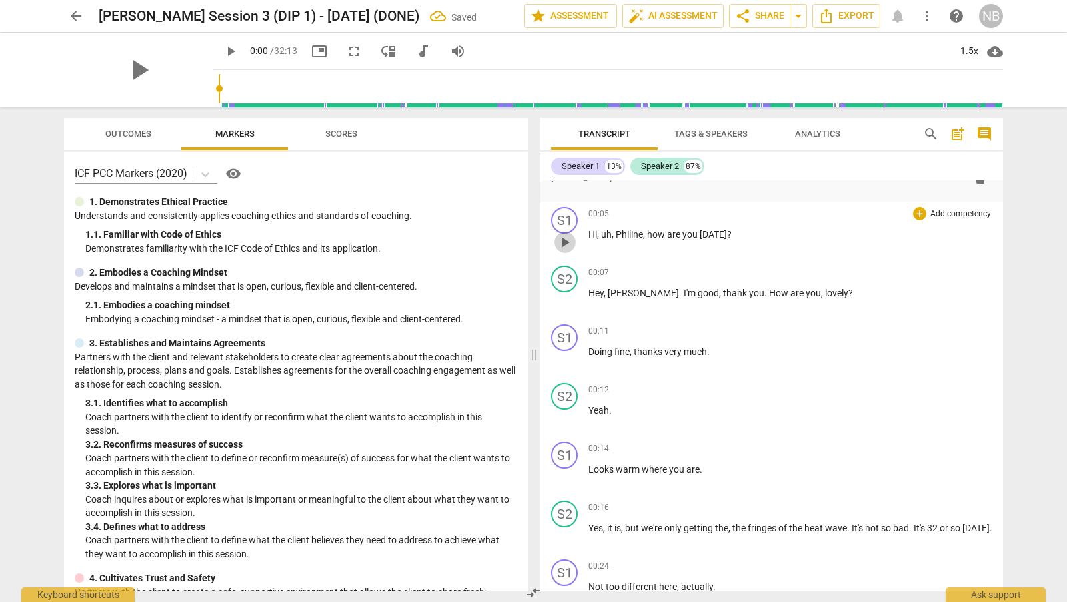
click at [560, 245] on span "play_arrow" at bounding box center [565, 242] width 16 height 16
click at [825, 292] on span "lovely" at bounding box center [836, 292] width 23 height 11
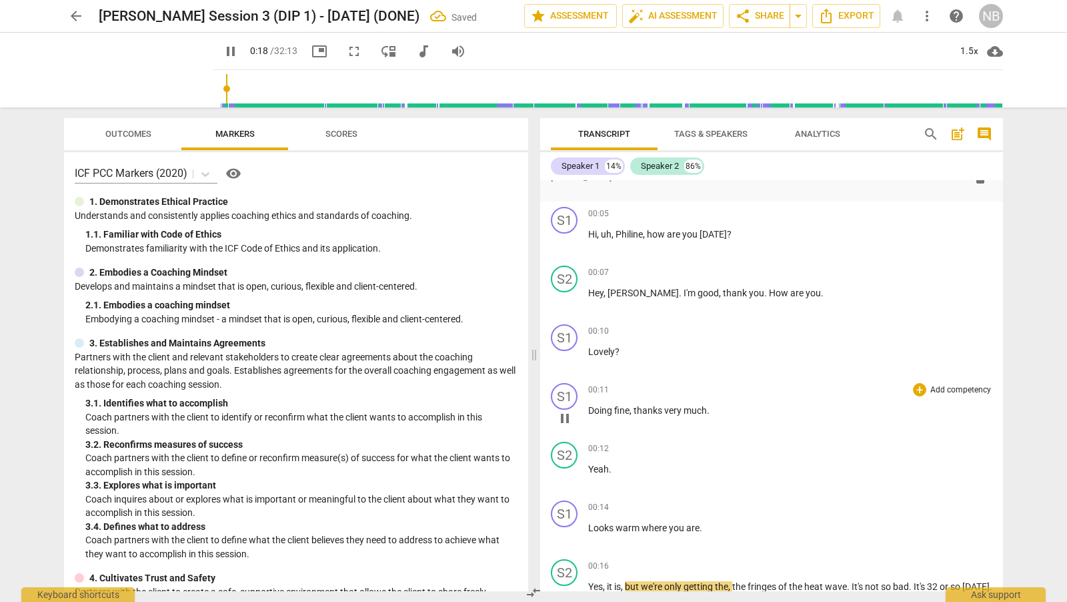
click at [588, 407] on span "Doing" at bounding box center [601, 410] width 26 height 11
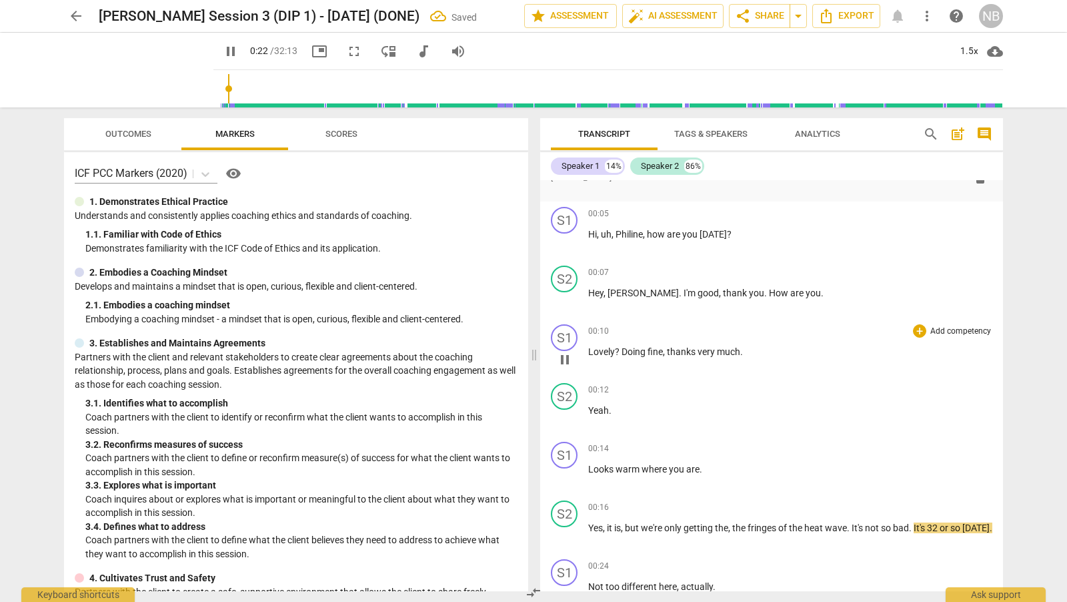
click at [620, 351] on span "?" at bounding box center [618, 351] width 7 height 11
type input "23"
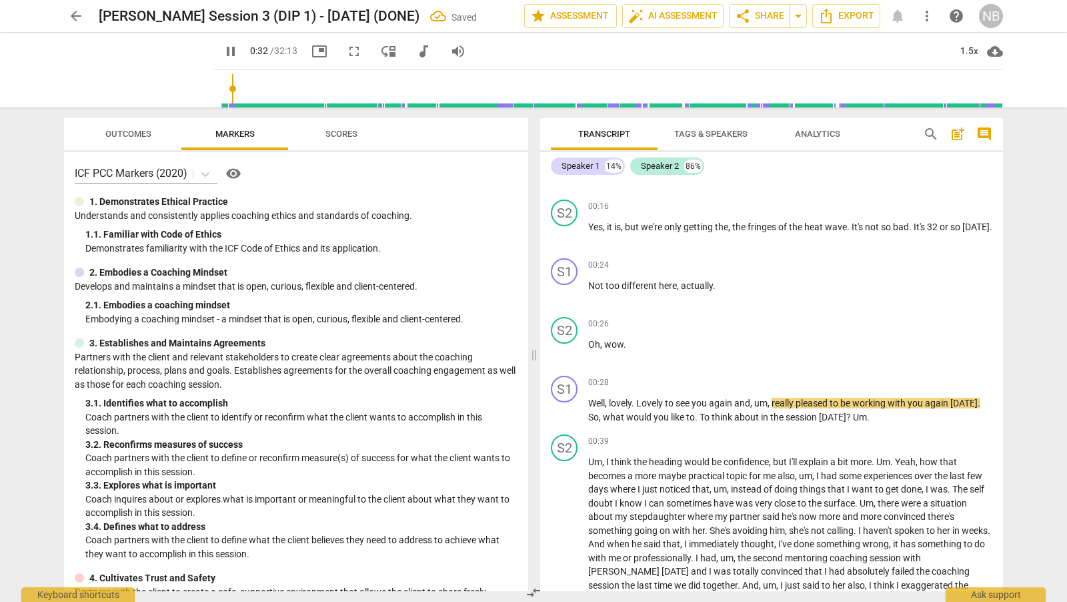
scroll to position [633, 0]
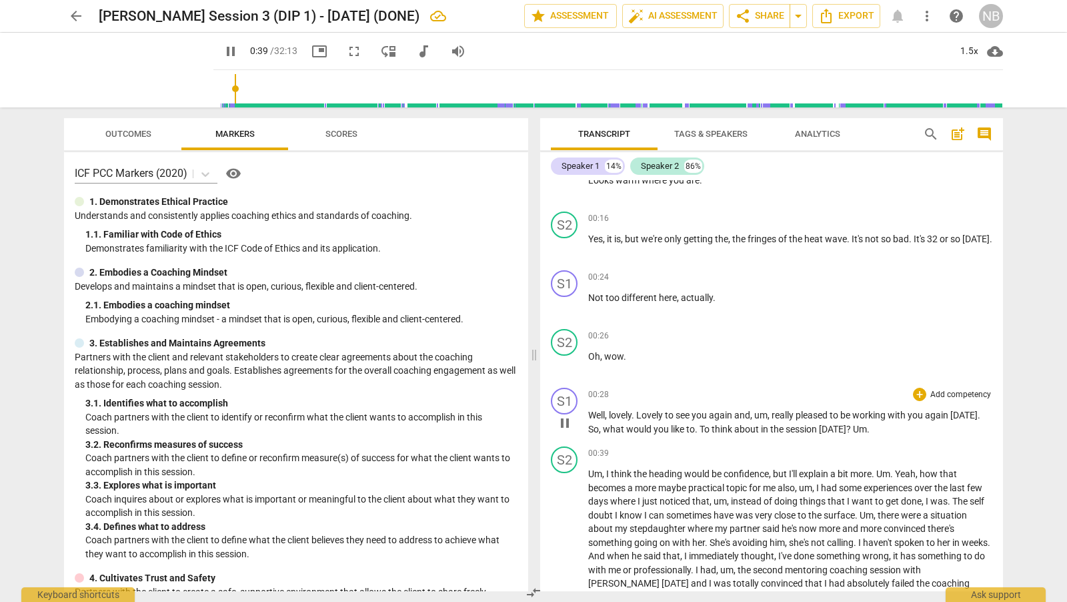
click at [558, 422] on span "pause" at bounding box center [565, 423] width 16 height 16
type input "40"
click at [704, 426] on span "To" at bounding box center [706, 429] width 12 height 11
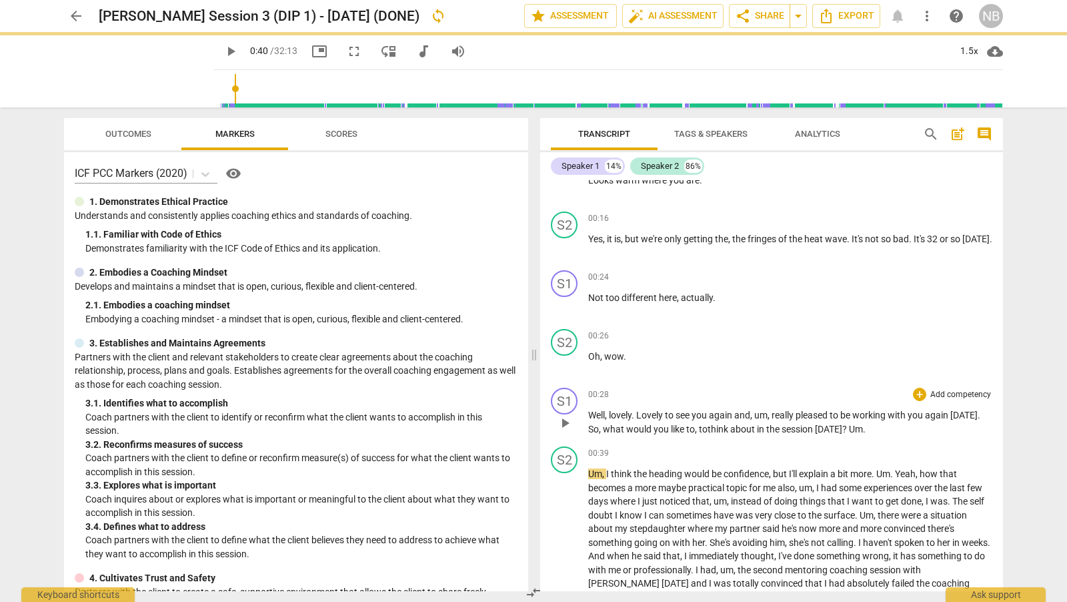
click at [849, 429] on span "Um" at bounding box center [856, 429] width 14 height 11
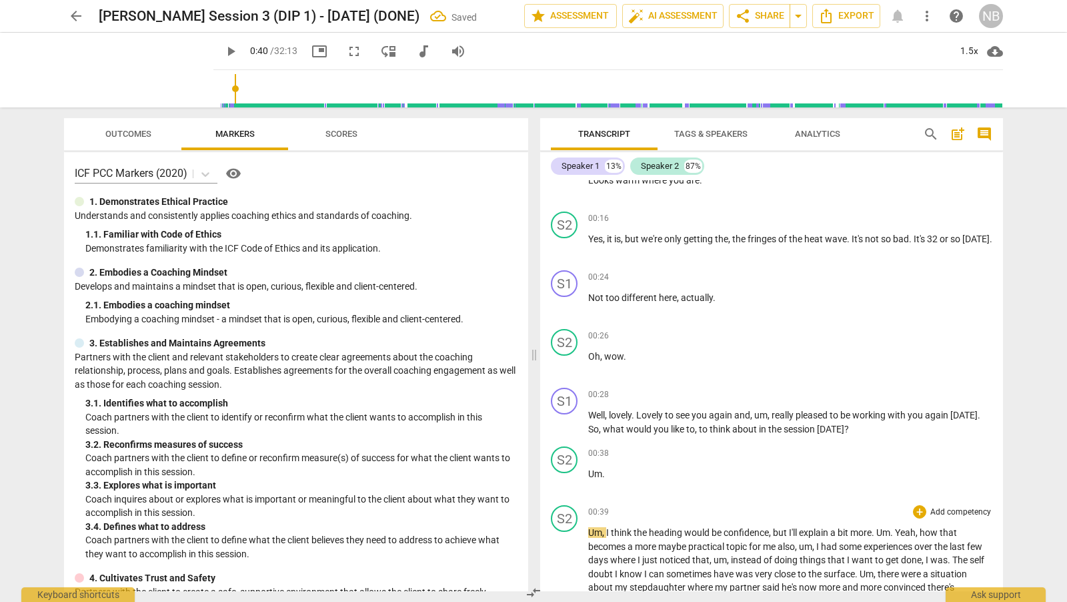
click at [588, 527] on span "Um" at bounding box center [595, 532] width 14 height 11
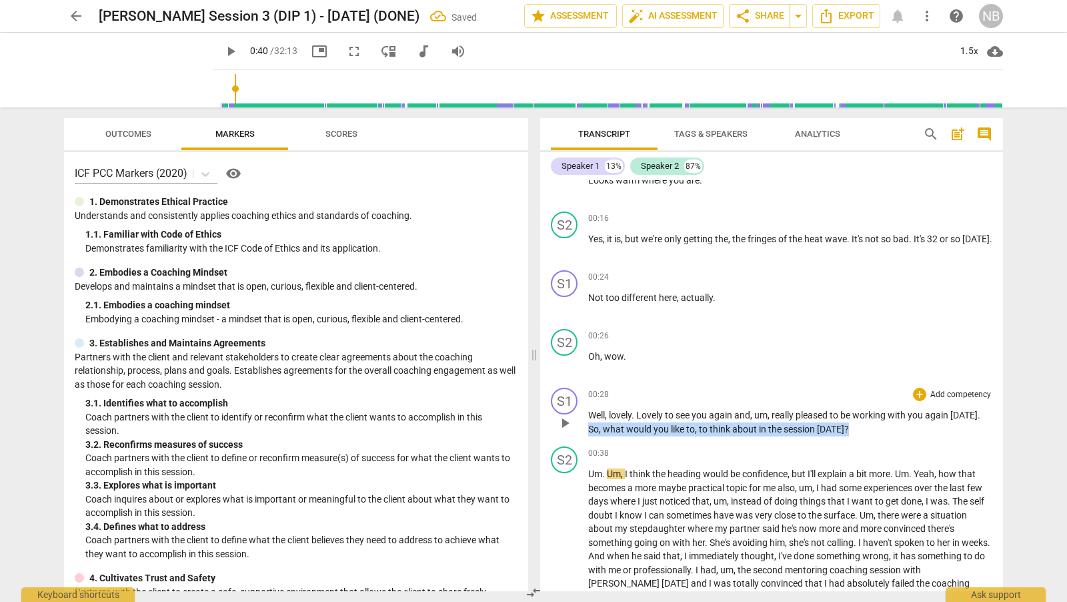
drag, startPoint x: 856, startPoint y: 427, endPoint x: 586, endPoint y: 425, distance: 270.1
click at [586, 425] on div "S1 play_arrow pause 00:28 + Add competency keyboard_arrow_right Well , lovely .…" at bounding box center [771, 411] width 463 height 59
click at [918, 392] on div "+" at bounding box center [919, 394] width 13 height 13
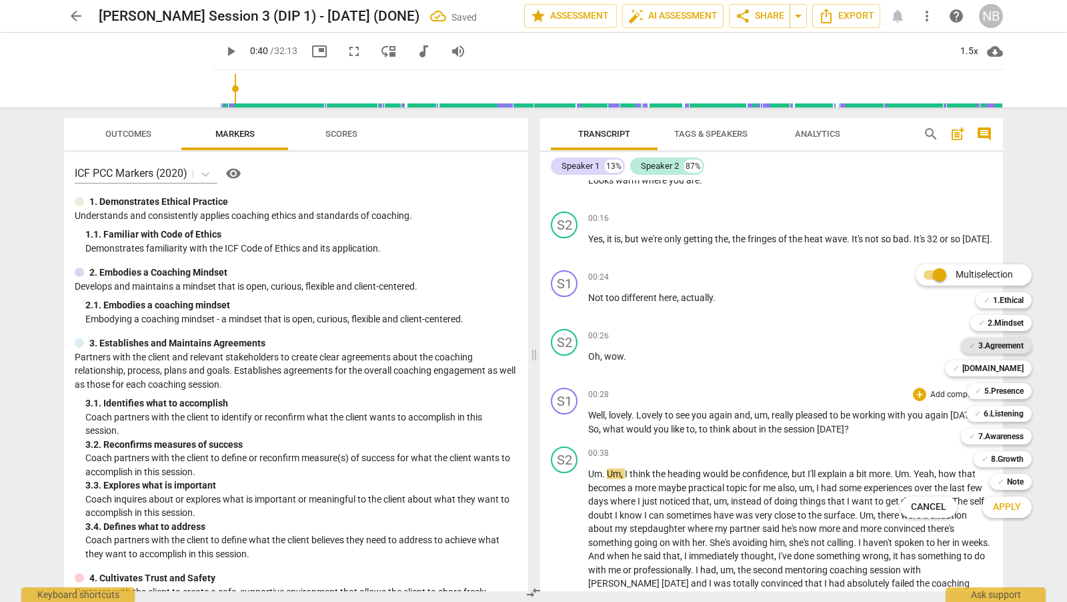
click at [1016, 347] on b "3.Agreement" at bounding box center [1000, 345] width 45 height 16
click at [1010, 498] on button "Apply" at bounding box center [1006, 507] width 49 height 24
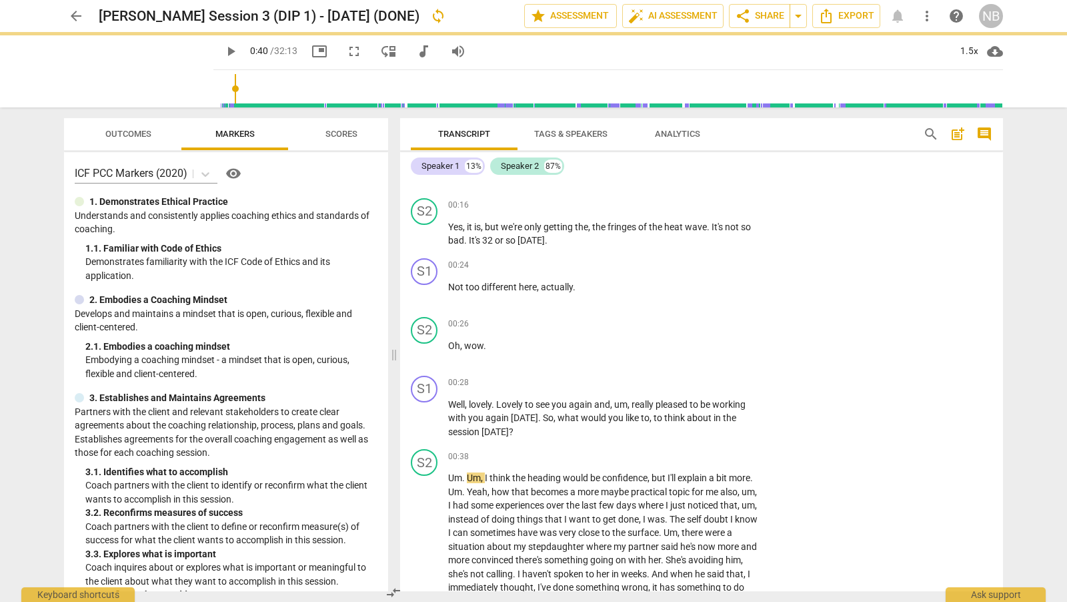
scroll to position [619, 0]
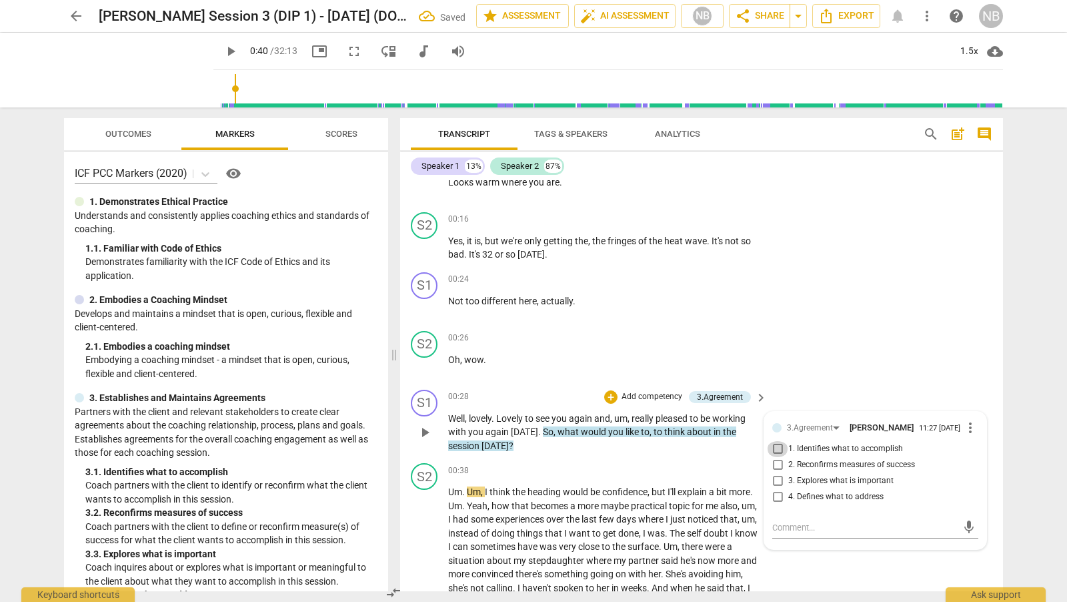
click at [772, 450] on input "1. Identifies what to accomplish" at bounding box center [777, 449] width 21 height 16
checkbox input "true"
click at [843, 372] on div "S2 play_arrow pause 00:26 + Add competency keyboard_arrow_right Oh , wow ." at bounding box center [701, 354] width 603 height 59
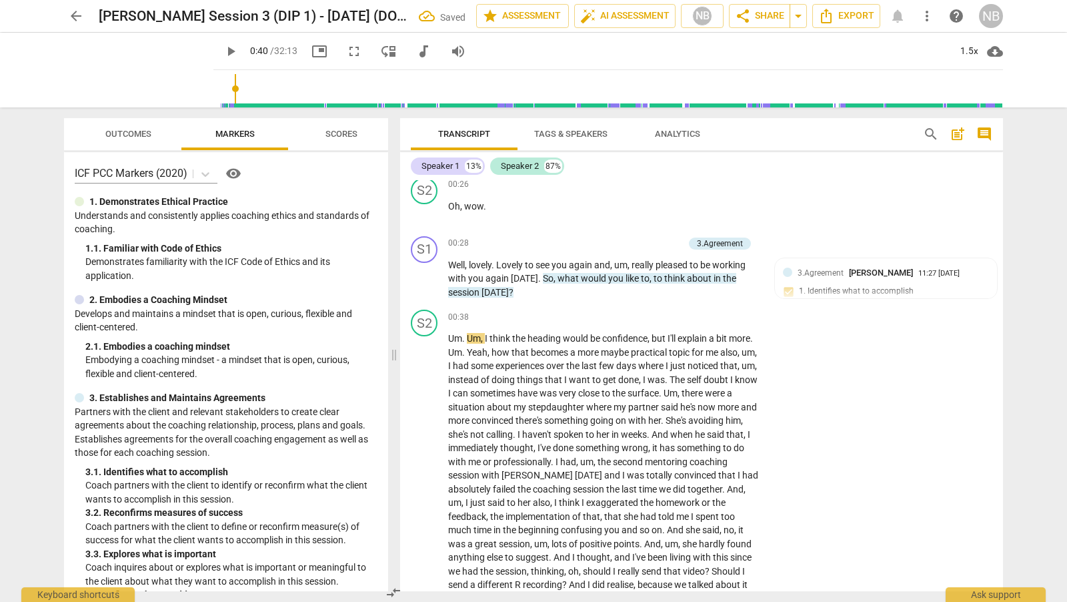
scroll to position [779, 0]
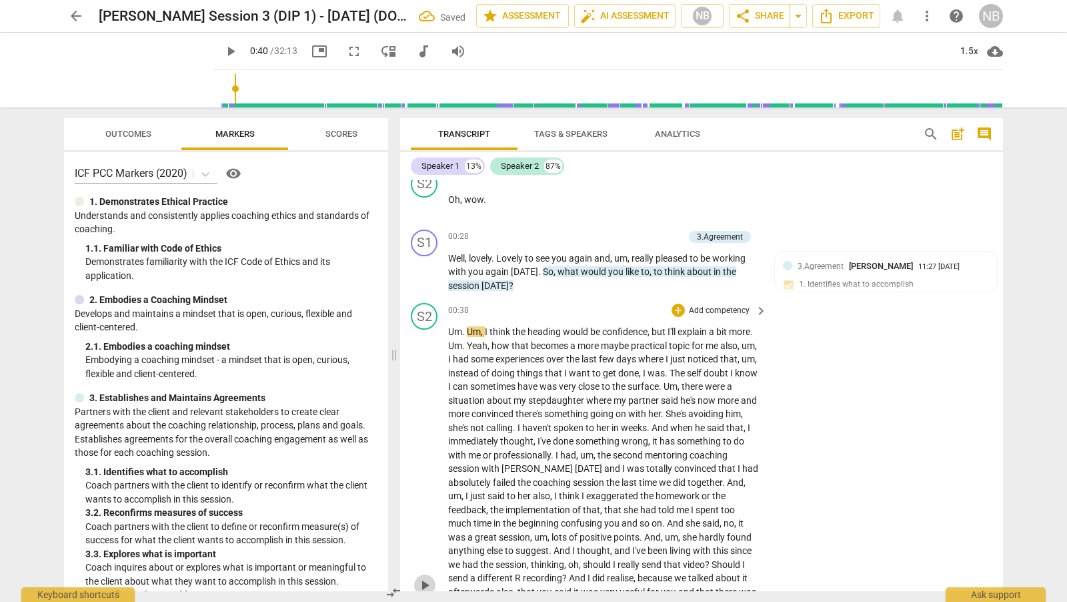
click at [426, 577] on span "play_arrow" at bounding box center [425, 585] width 16 height 16
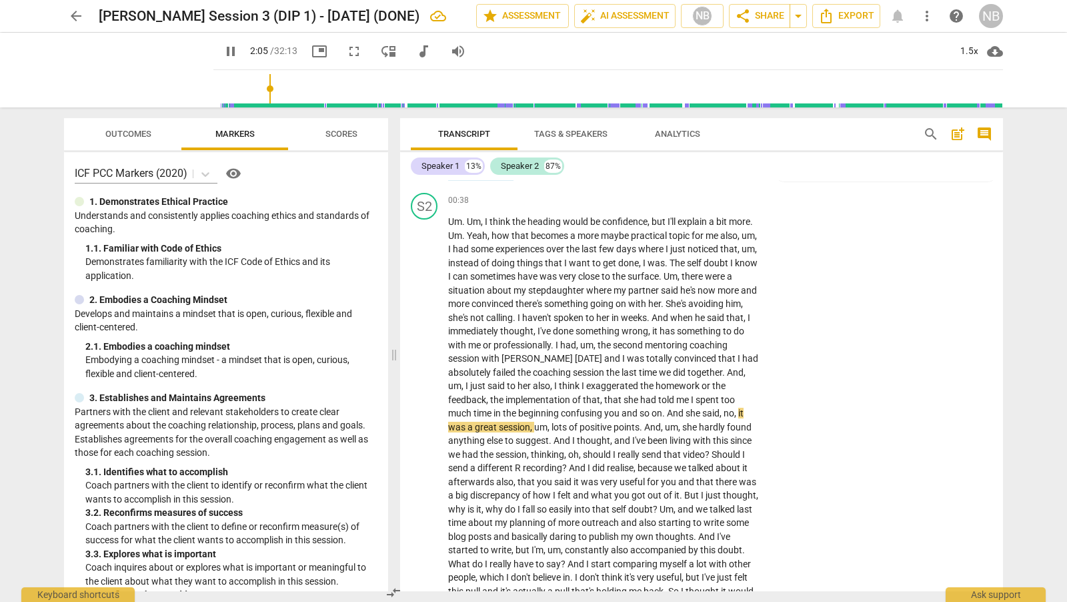
scroll to position [896, 0]
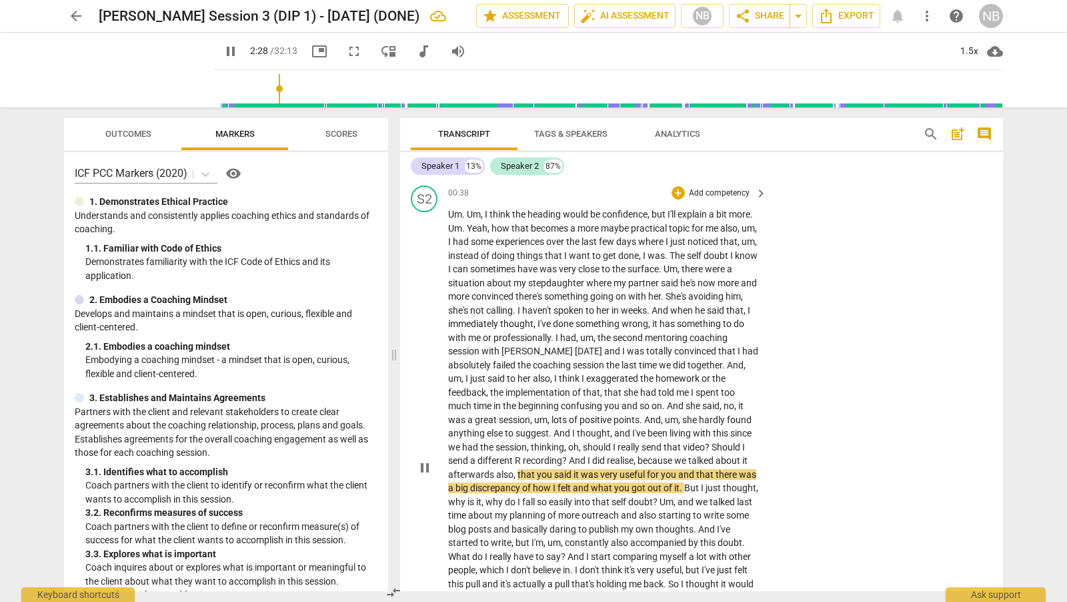
click at [562, 458] on span "recording" at bounding box center [542, 460] width 39 height 11
type input "150"
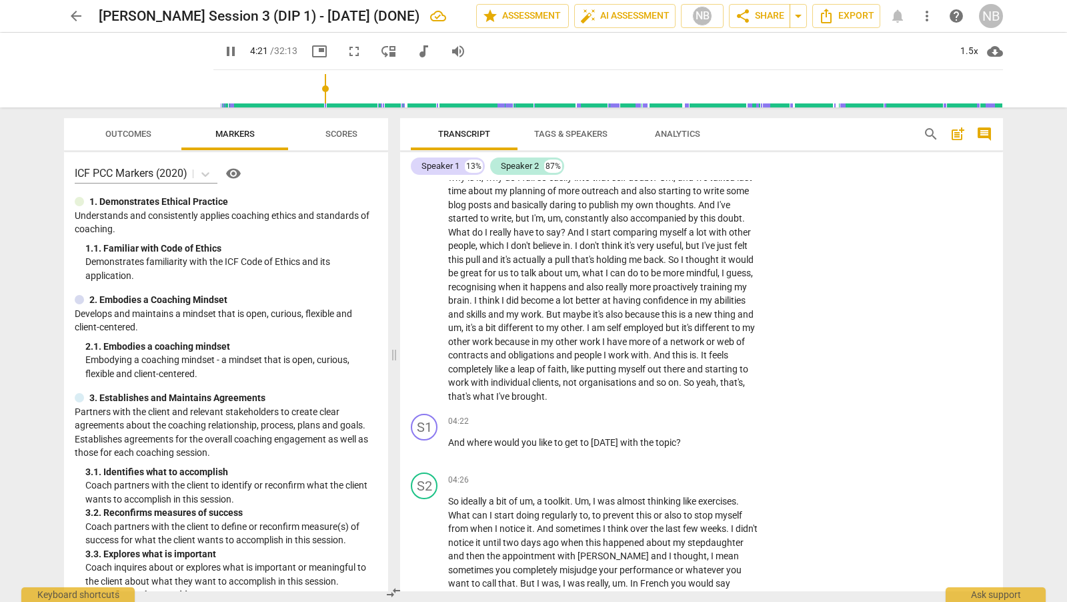
scroll to position [1227, 0]
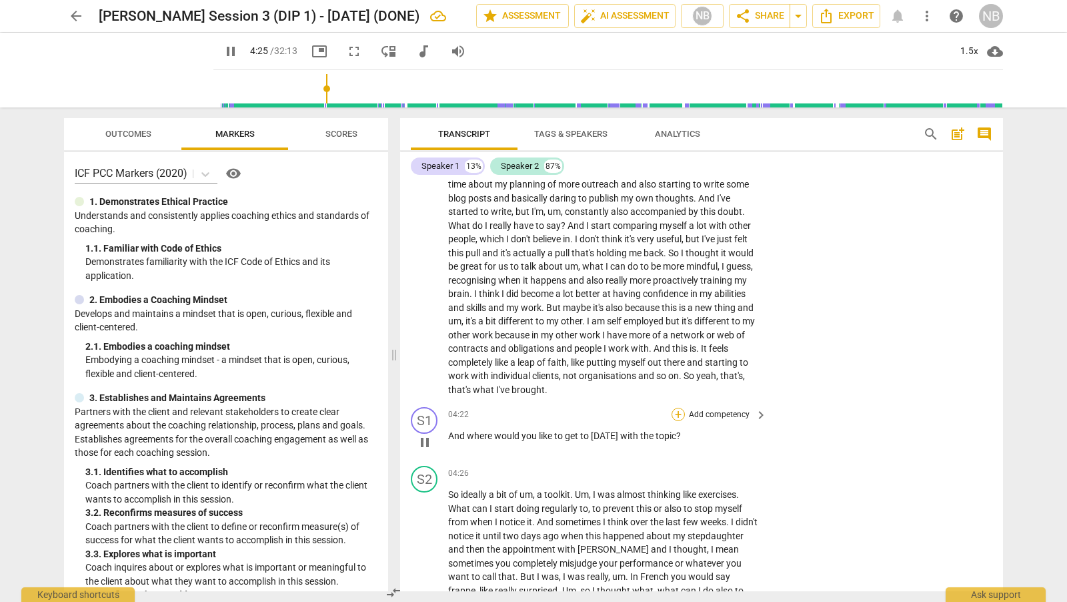
click at [678, 413] on div "+" at bounding box center [678, 414] width 13 height 13
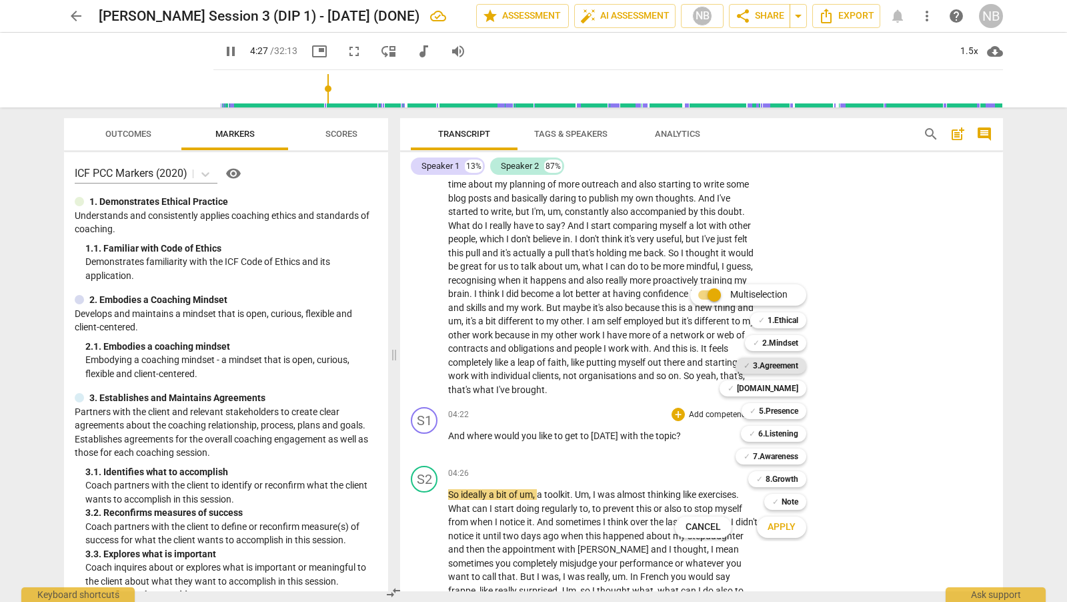
click at [788, 367] on b "3.Agreement" at bounding box center [775, 365] width 45 height 16
click at [784, 530] on span "Apply" at bounding box center [782, 526] width 28 height 13
type input "270"
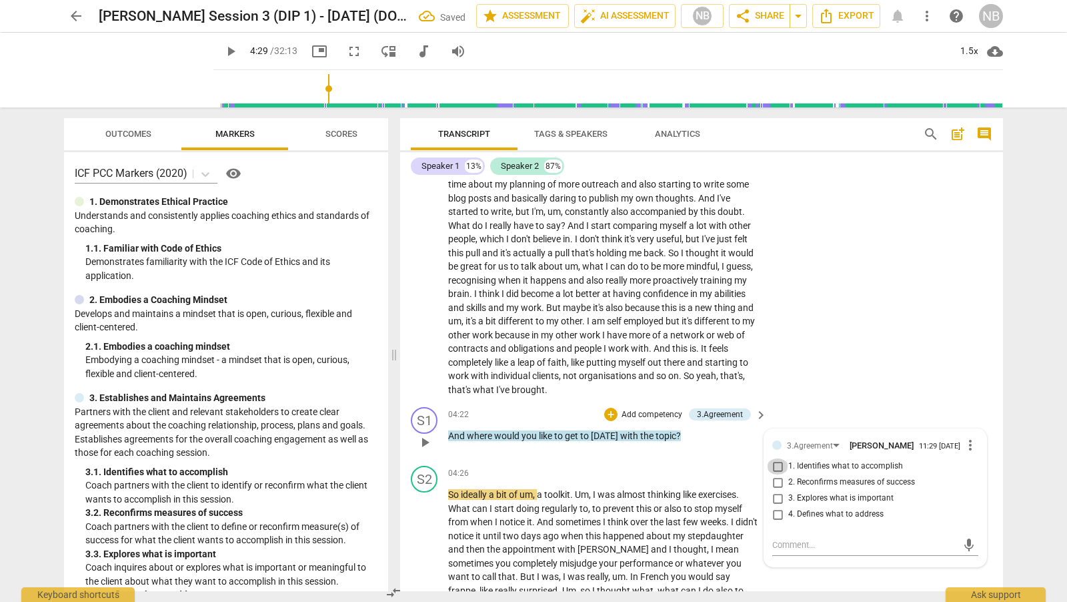
click at [775, 465] on input "1. Identifies what to accomplish" at bounding box center [777, 466] width 21 height 16
checkbox input "true"
click at [815, 404] on div "S1 play_arrow pause 04:22 + Add competency 3.Agreement keyboard_arrow_right And…" at bounding box center [701, 431] width 603 height 59
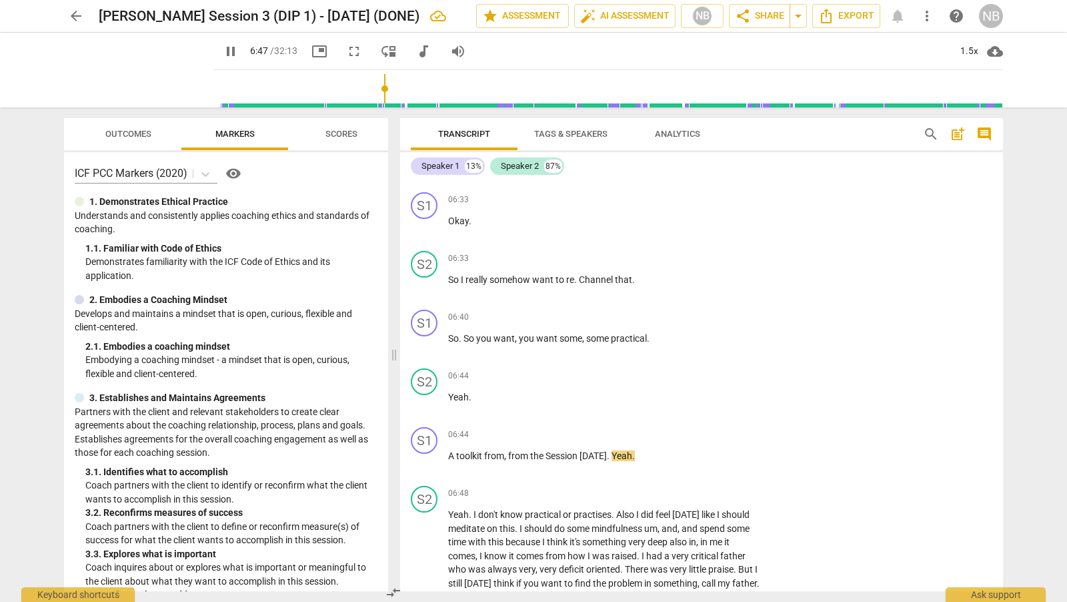
scroll to position [1869, 0]
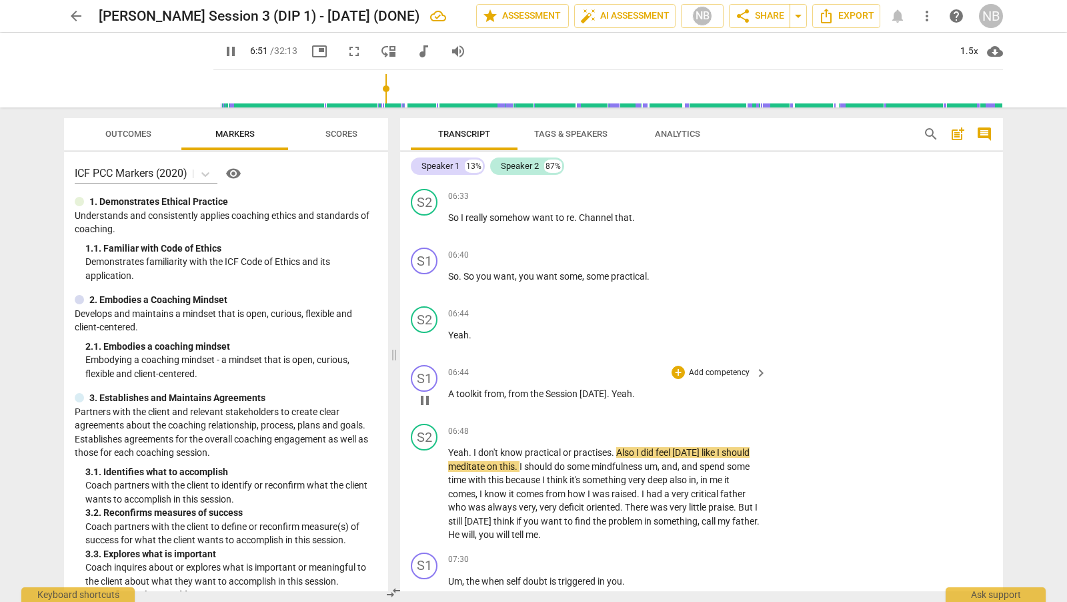
click at [425, 392] on span "pause" at bounding box center [425, 400] width 16 height 16
type input "412"
drag, startPoint x: 465, startPoint y: 273, endPoint x: 628, endPoint y: 390, distance: 200.8
click at [628, 390] on div "format_bold format_list_bulleted [PERSON_NAME] delete Summary: PCC Level (Mento…" at bounding box center [701, 385] width 603 height 411
click at [624, 389] on span "Yeah" at bounding box center [622, 393] width 21 height 11
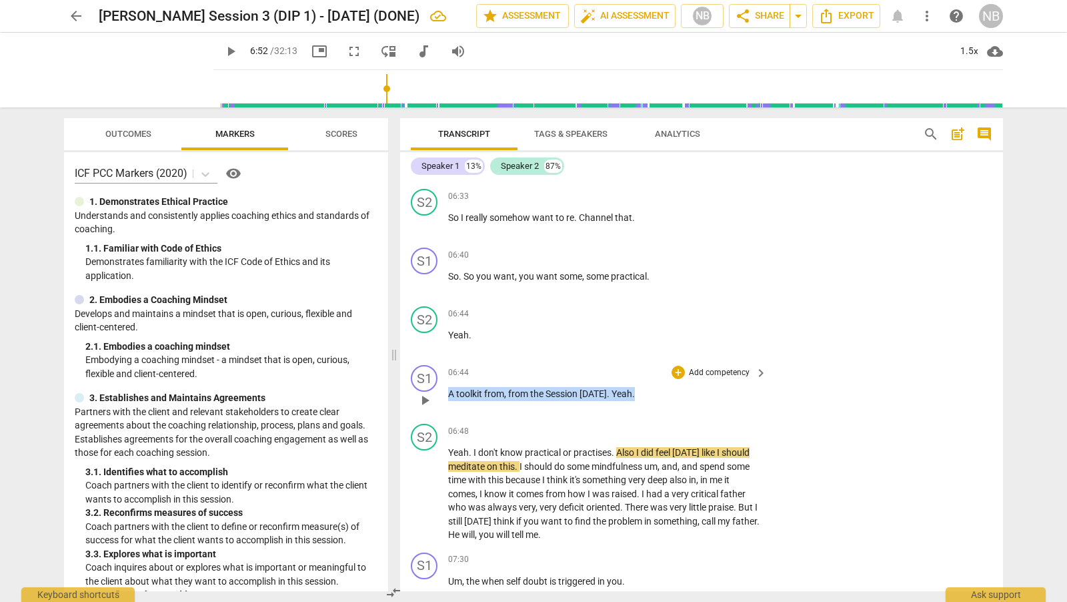
drag, startPoint x: 635, startPoint y: 392, endPoint x: 440, endPoint y: 383, distance: 195.6
click at [440, 383] on div "S1 play_arrow pause 06:44 + Add competency keyboard_arrow_right A toolkit from …" at bounding box center [701, 388] width 603 height 59
click at [648, 370] on div "+" at bounding box center [643, 369] width 13 height 13
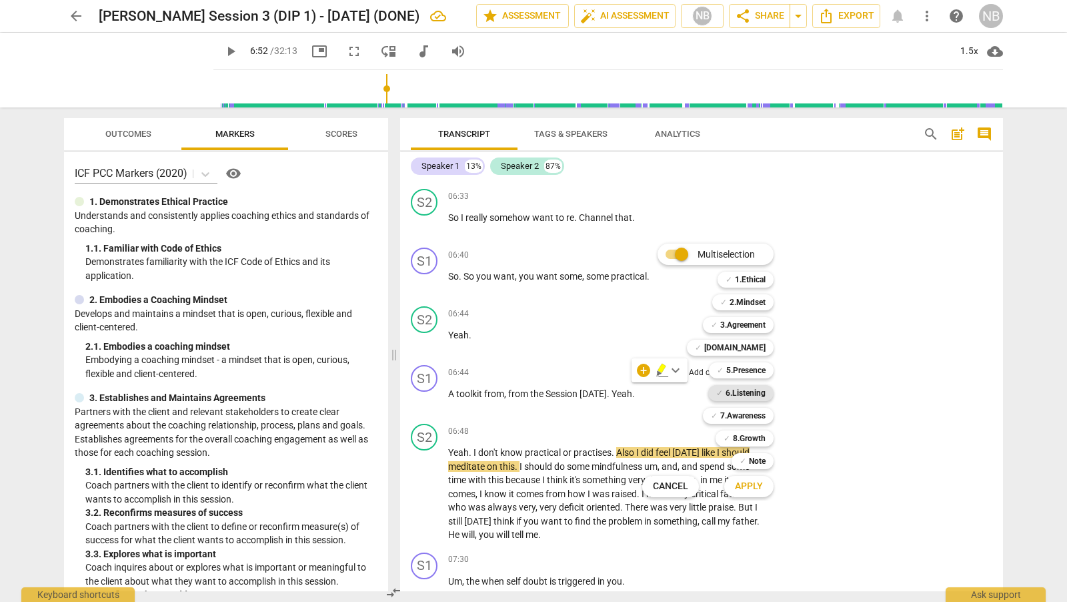
click at [752, 395] on b "6.Listening" at bounding box center [746, 393] width 40 height 16
click at [754, 486] on span "Apply" at bounding box center [749, 486] width 28 height 13
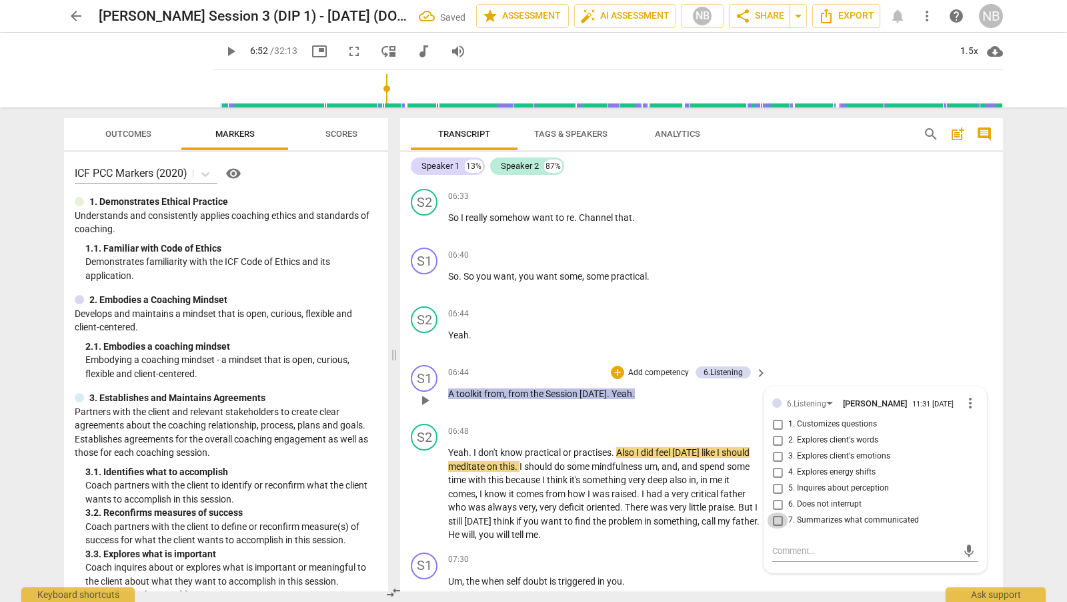
click at [776, 519] on input "7. Summarizes what communicated" at bounding box center [777, 520] width 21 height 16
checkbox input "true"
click at [798, 343] on div "S2 play_arrow pause 06:44 + Add competency keyboard_arrow_right Yeah ." at bounding box center [701, 330] width 603 height 59
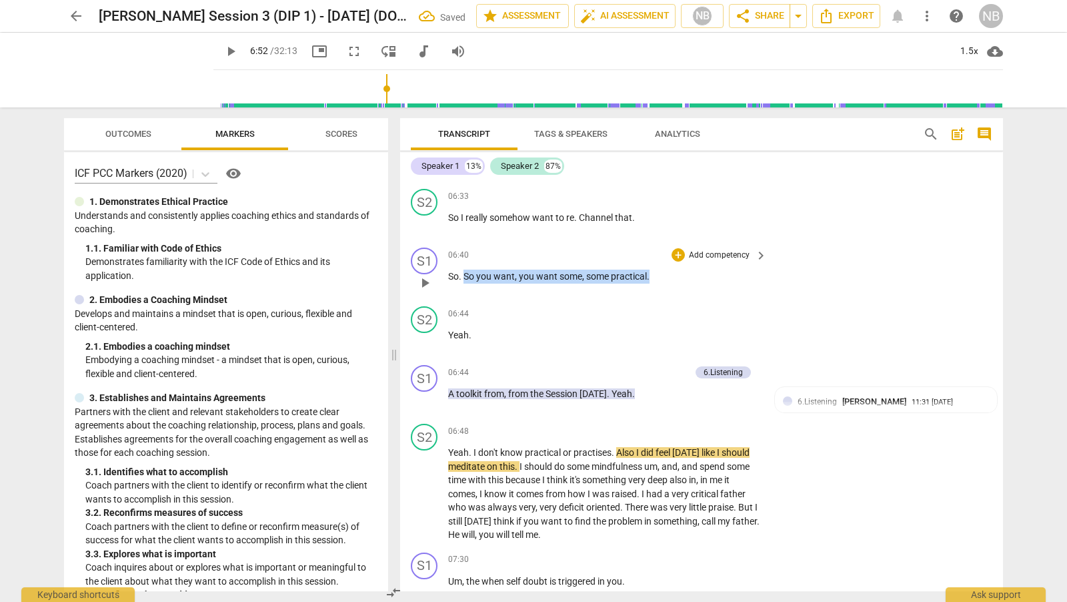
drag, startPoint x: 463, startPoint y: 271, endPoint x: 430, endPoint y: 271, distance: 32.7
click at [422, 276] on div "S1 play_arrow pause 06:40 + Add competency keyboard_arrow_right So . So you wan…" at bounding box center [701, 271] width 603 height 59
click at [449, 271] on span "So" at bounding box center [453, 276] width 11 height 11
drag, startPoint x: 449, startPoint y: 271, endPoint x: 646, endPoint y: 276, distance: 196.8
click at [646, 276] on p "So . So you want , you want some , some practical ." at bounding box center [604, 276] width 312 height 14
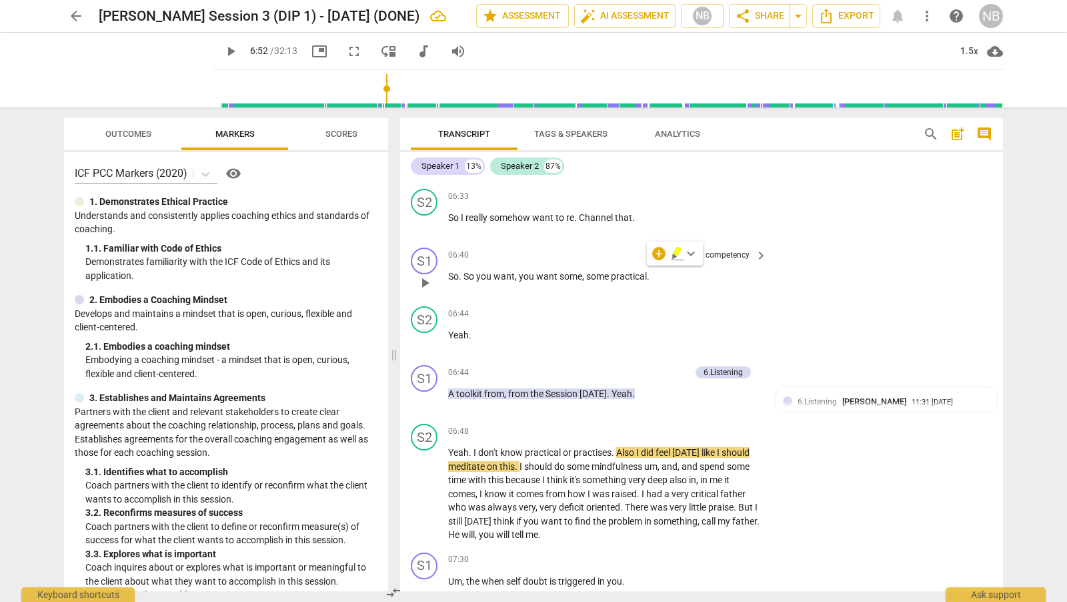
click at [658, 277] on p "So . So you want , you want some , some practical ." at bounding box center [604, 276] width 312 height 14
drag, startPoint x: 658, startPoint y: 277, endPoint x: 442, endPoint y: 273, distance: 216.8
click at [442, 273] on div "S1 play_arrow pause 06:40 + Add competency keyboard_arrow_right So . So you wan…" at bounding box center [701, 271] width 603 height 59
click at [656, 252] on div "+" at bounding box center [660, 253] width 13 height 13
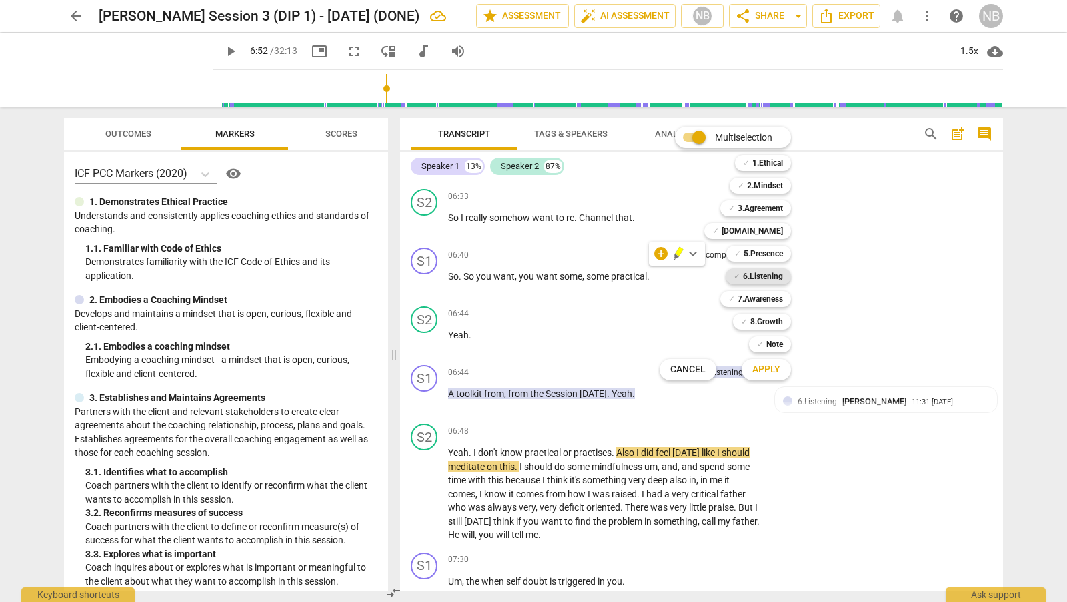
click at [780, 277] on b "6.Listening" at bounding box center [763, 276] width 40 height 16
click at [772, 367] on span "Apply" at bounding box center [766, 369] width 28 height 13
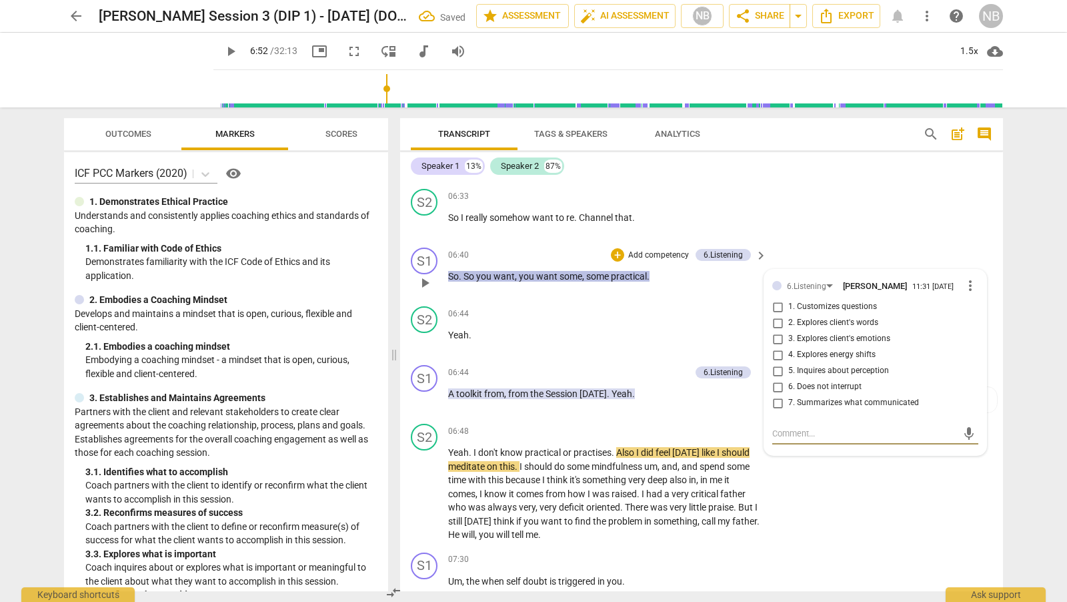
click at [777, 400] on input "7. Summarizes what communicated" at bounding box center [777, 403] width 21 height 16
checkbox input "true"
click at [797, 464] on div "S2 play_arrow pause 06:48 + Add competency keyboard_arrow_right Yeah . I don't …" at bounding box center [701, 482] width 603 height 129
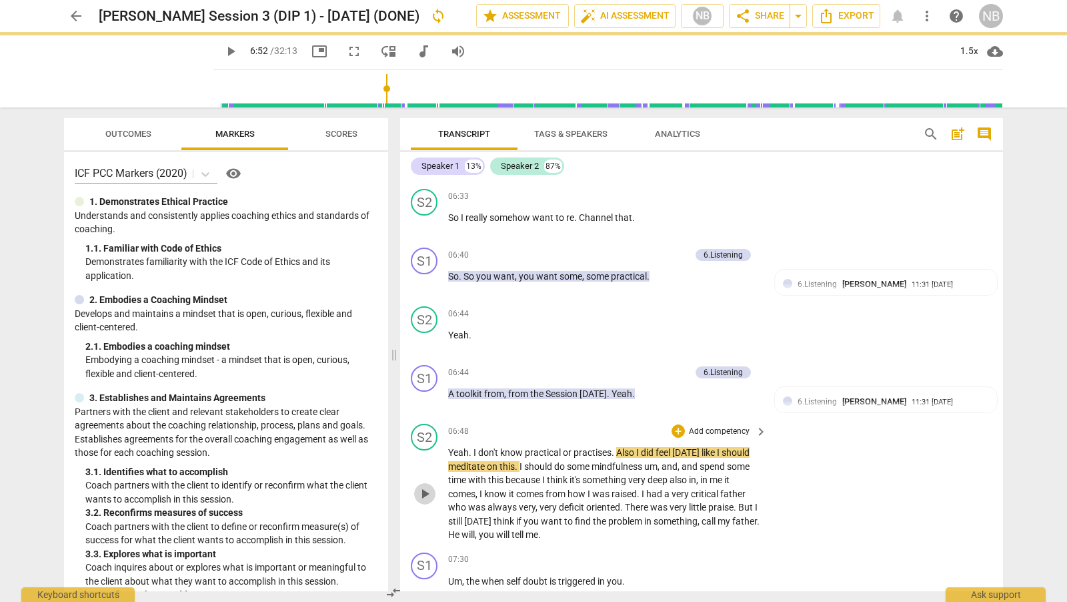
click at [422, 486] on span "play_arrow" at bounding box center [425, 494] width 16 height 16
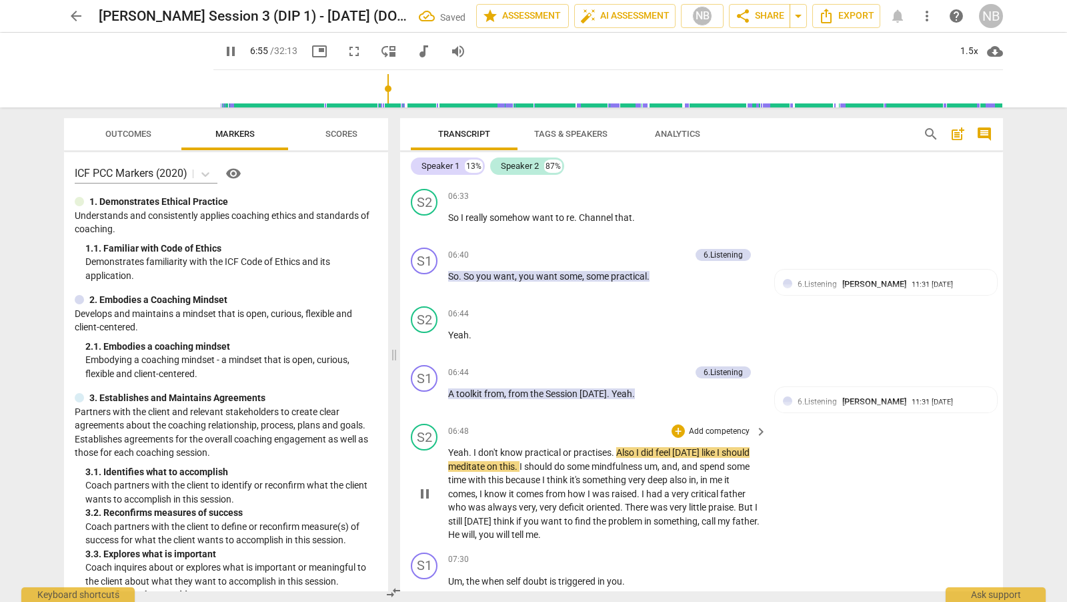
click at [448, 447] on span "Yeah" at bounding box center [458, 452] width 21 height 11
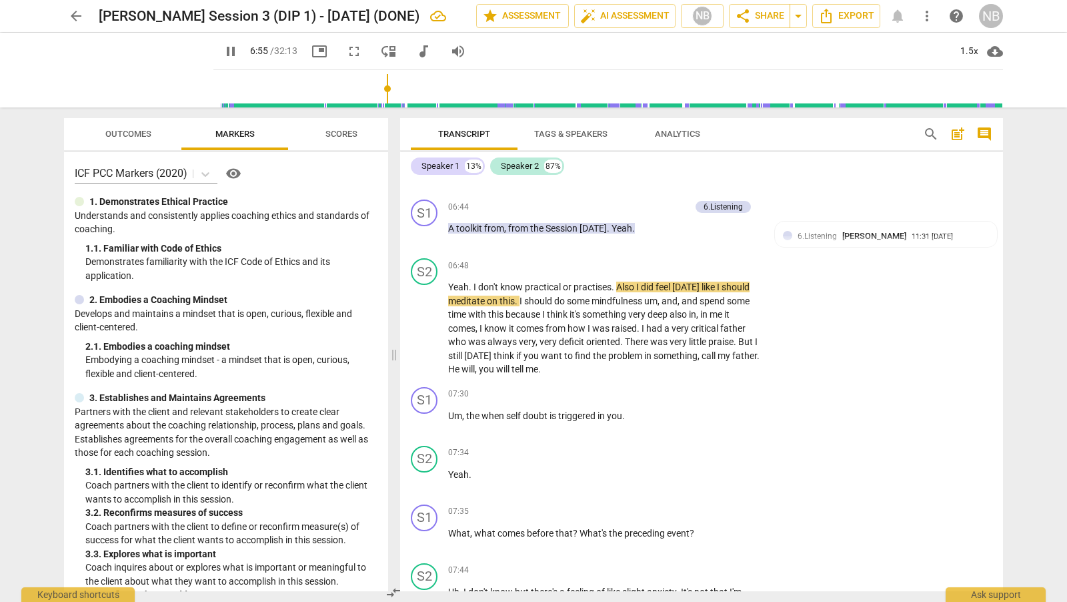
scroll to position [2048, 0]
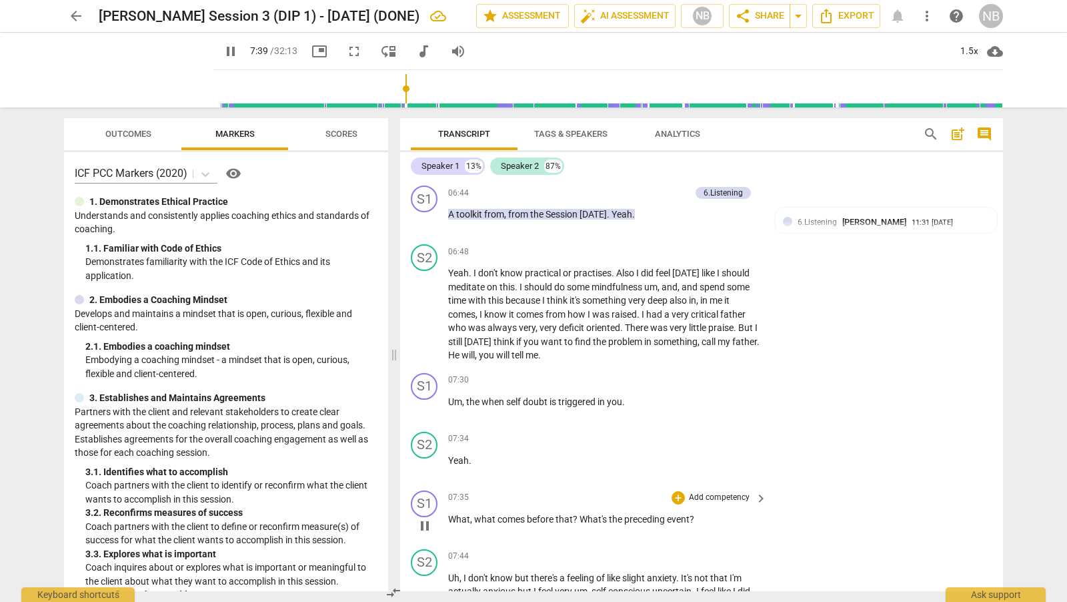
click at [421, 518] on span "pause" at bounding box center [425, 526] width 16 height 16
type input "460"
drag, startPoint x: 448, startPoint y: 395, endPoint x: 646, endPoint y: 399, distance: 197.5
click at [646, 400] on p "Um , the when self doubt is triggered in you ." at bounding box center [604, 402] width 312 height 14
click at [688, 374] on p "Add competency" at bounding box center [719, 380] width 63 height 12
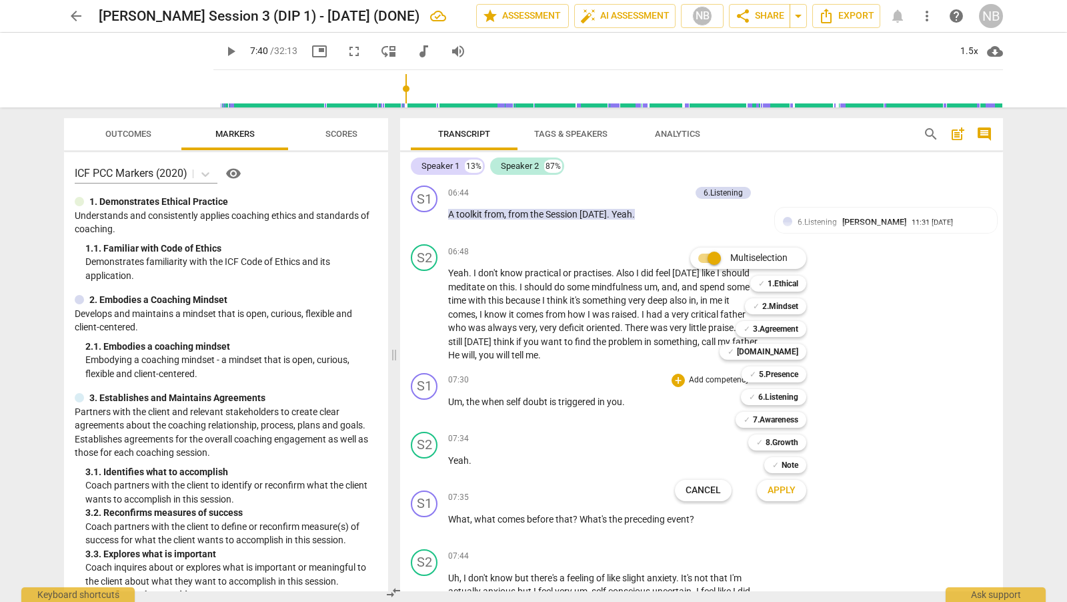
click at [676, 372] on div "Multiselection m ✓ 1.Ethical 1 ✓ 2.Mindset 2 ✓ 3.Agreement 3 ✓ [DOMAIN_NAME] 4 …" at bounding box center [751, 374] width 162 height 260
click at [678, 374] on div "Multiselection m ✓ 1.Ethical 1 ✓ 2.Mindset 2 ✓ 3.Agreement 3 ✓ [DOMAIN_NAME] 4 …" at bounding box center [751, 374] width 162 height 260
click at [675, 374] on div "Multiselection m ✓ 1.Ethical 1 ✓ 2.Mindset 2 ✓ 3.Agreement 3 ✓ [DOMAIN_NAME] 4 …" at bounding box center [751, 374] width 162 height 260
click at [511, 398] on div at bounding box center [533, 301] width 1067 height 602
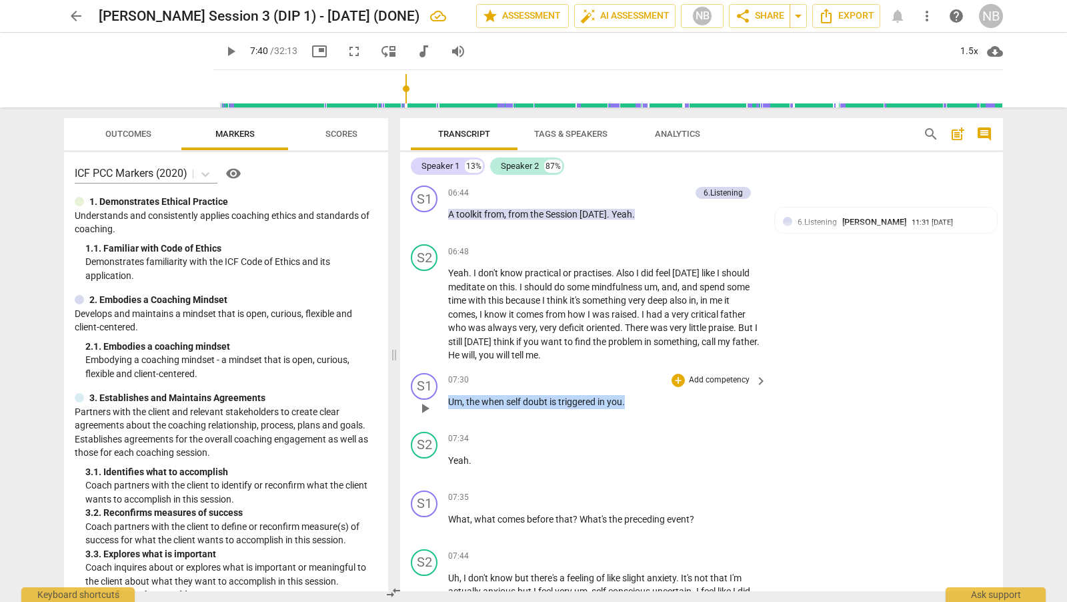
drag, startPoint x: 449, startPoint y: 394, endPoint x: 632, endPoint y: 407, distance: 183.9
click at [633, 407] on div "07:30 + Add competency keyboard_arrow_right Um , the when self doubt is trigger…" at bounding box center [608, 397] width 320 height 48
click at [636, 374] on div "+" at bounding box center [638, 377] width 13 height 13
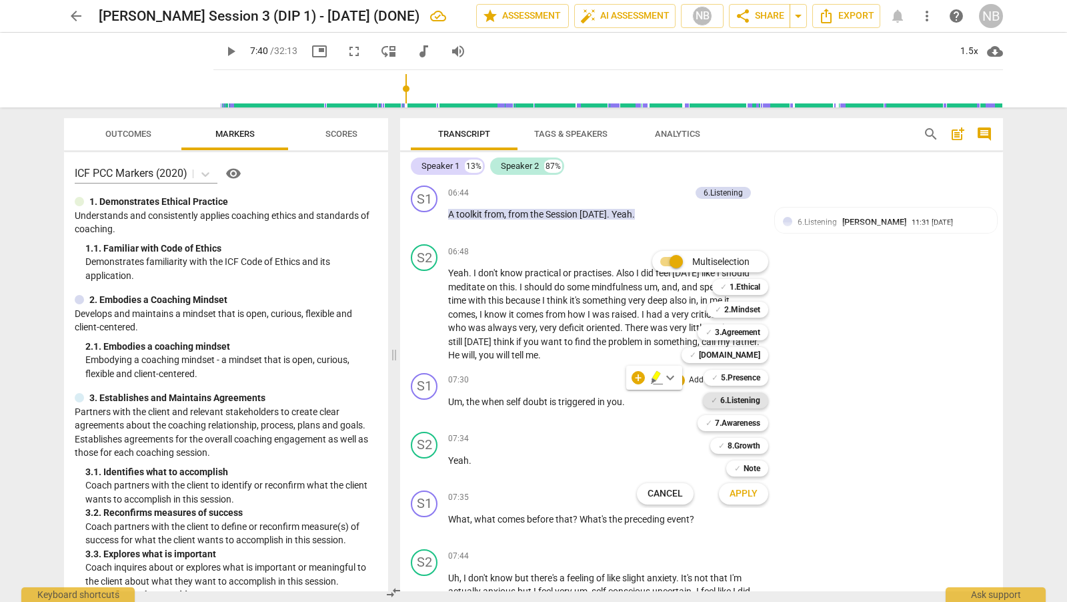
click at [753, 403] on b "6.Listening" at bounding box center [740, 400] width 40 height 16
click at [751, 499] on span "Apply" at bounding box center [744, 493] width 28 height 13
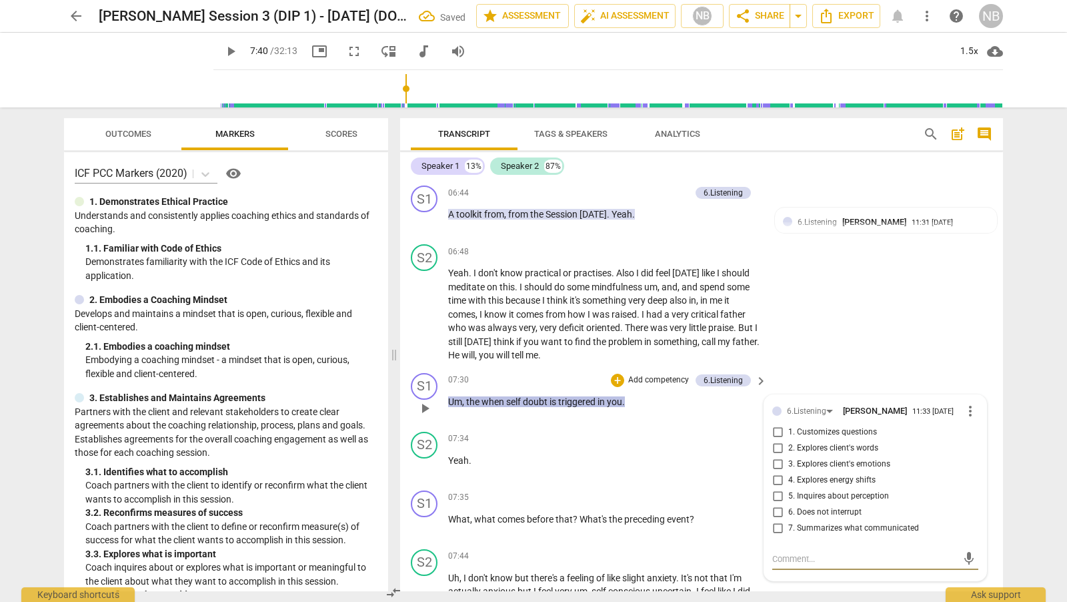
click at [774, 429] on input "1. Customizes questions" at bounding box center [777, 432] width 21 height 16
checkbox input "true"
click at [774, 492] on input "5. Inquires about perception" at bounding box center [777, 496] width 21 height 16
checkbox input "true"
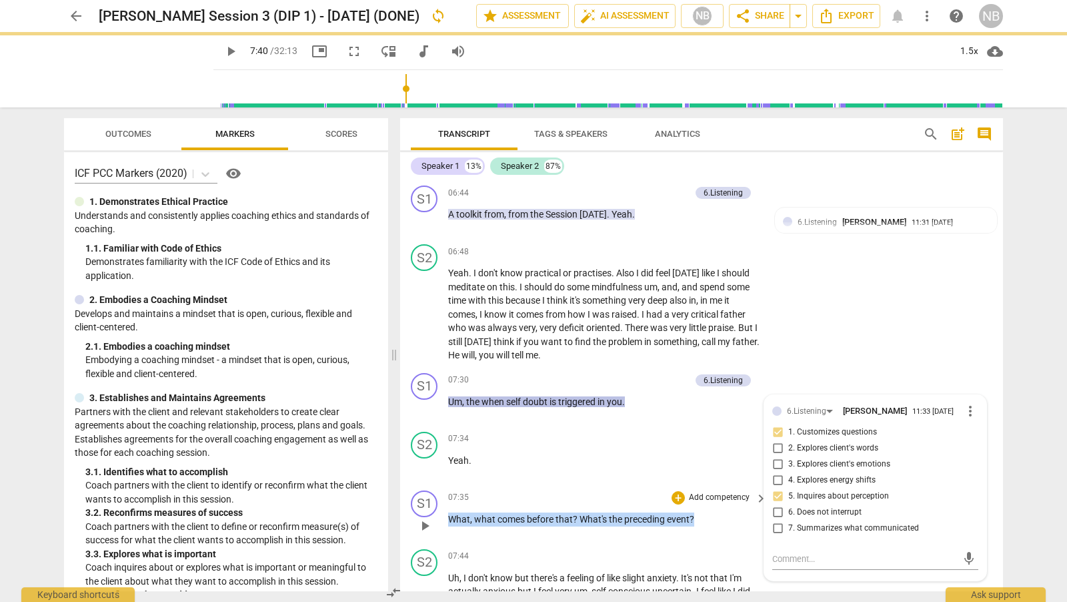
drag, startPoint x: 712, startPoint y: 513, endPoint x: 444, endPoint y: 511, distance: 268.1
click at [444, 511] on div "S1 play_arrow pause 07:35 + Add competency keyboard_arrow_right What , what com…" at bounding box center [701, 514] width 603 height 59
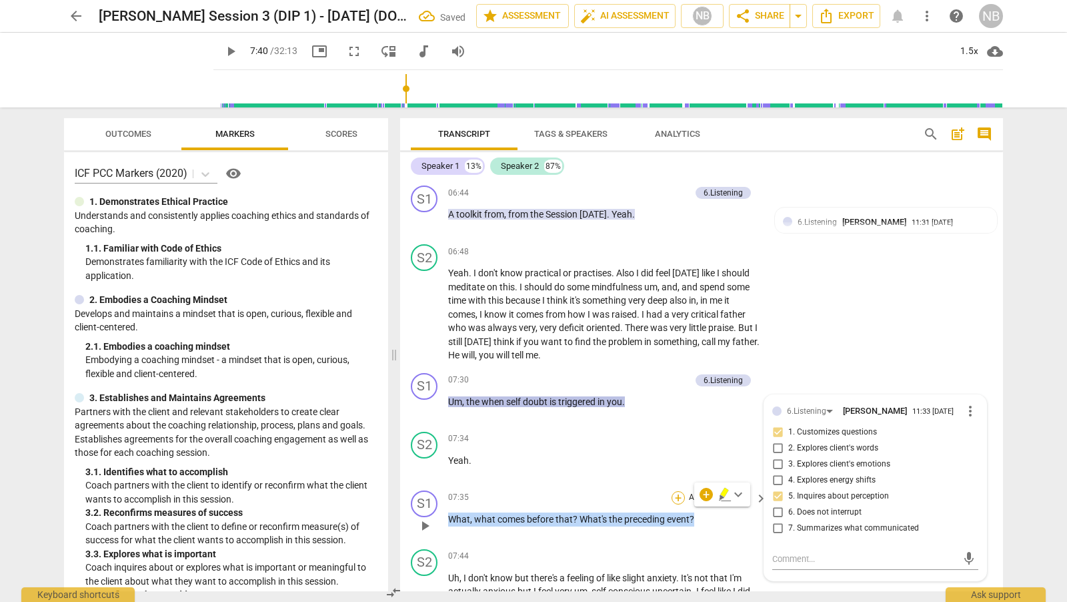
click at [678, 491] on div "+" at bounding box center [678, 497] width 13 height 13
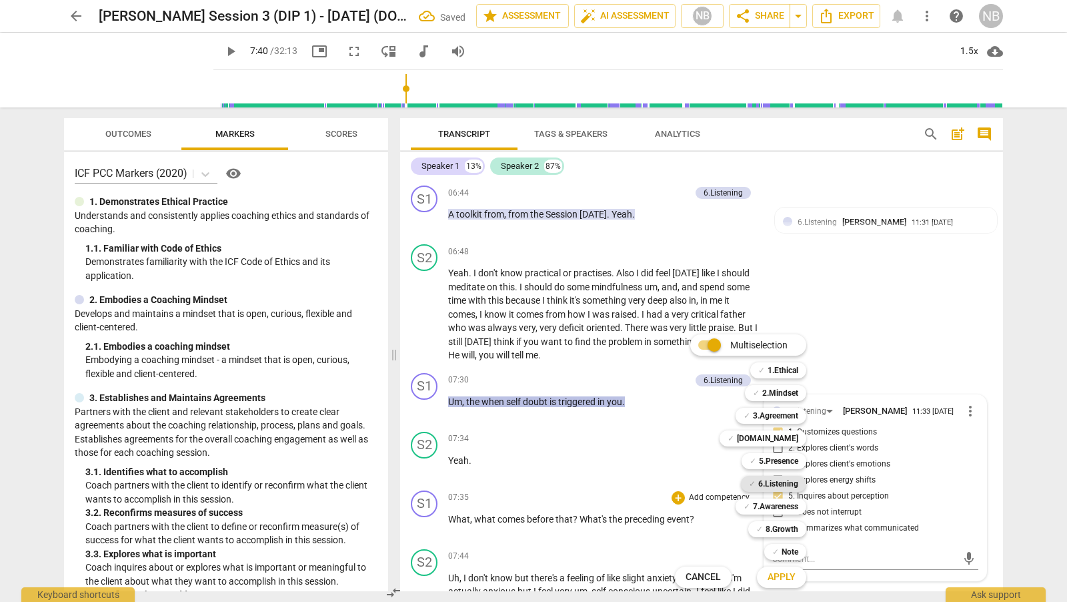
click at [782, 482] on b "6.Listening" at bounding box center [778, 484] width 40 height 16
click at [776, 582] on span "Apply" at bounding box center [782, 576] width 28 height 13
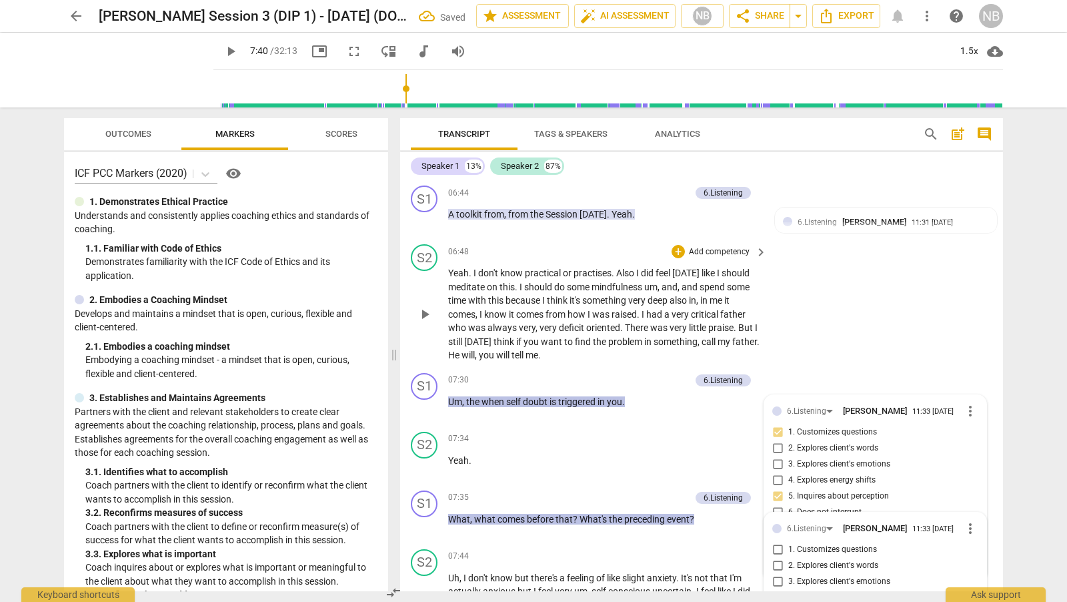
scroll to position [2336, 0]
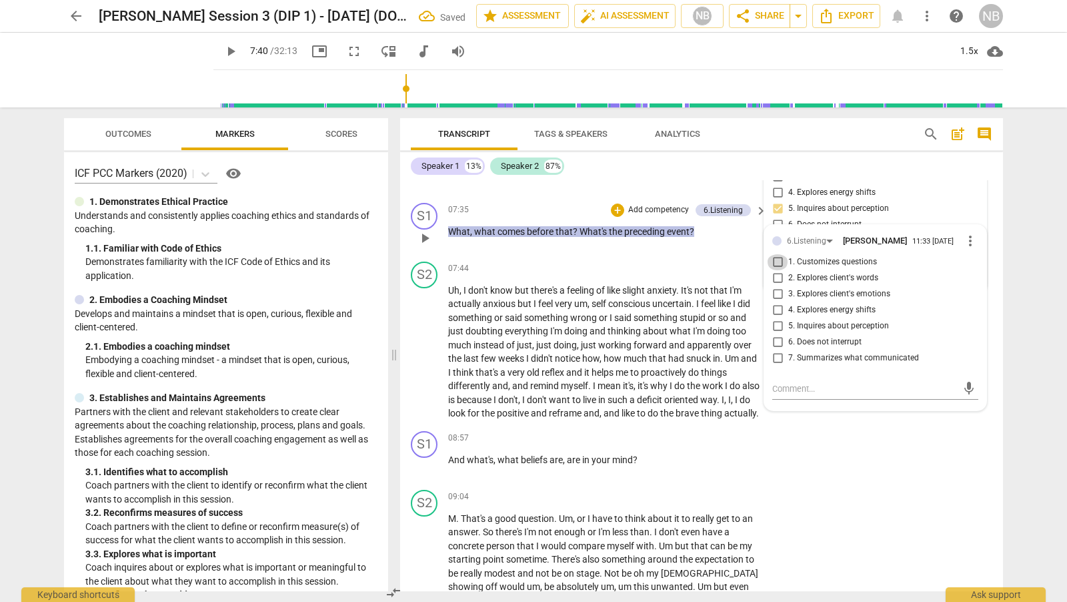
click at [779, 258] on input "1. Customizes questions" at bounding box center [777, 262] width 21 height 16
checkbox input "true"
click at [778, 326] on input "5. Inquires about perception" at bounding box center [777, 326] width 21 height 16
checkbox input "true"
click at [803, 461] on div "S1 play_arrow pause 08:57 + Add competency keyboard_arrow_right And what's , wh…" at bounding box center [701, 455] width 603 height 59
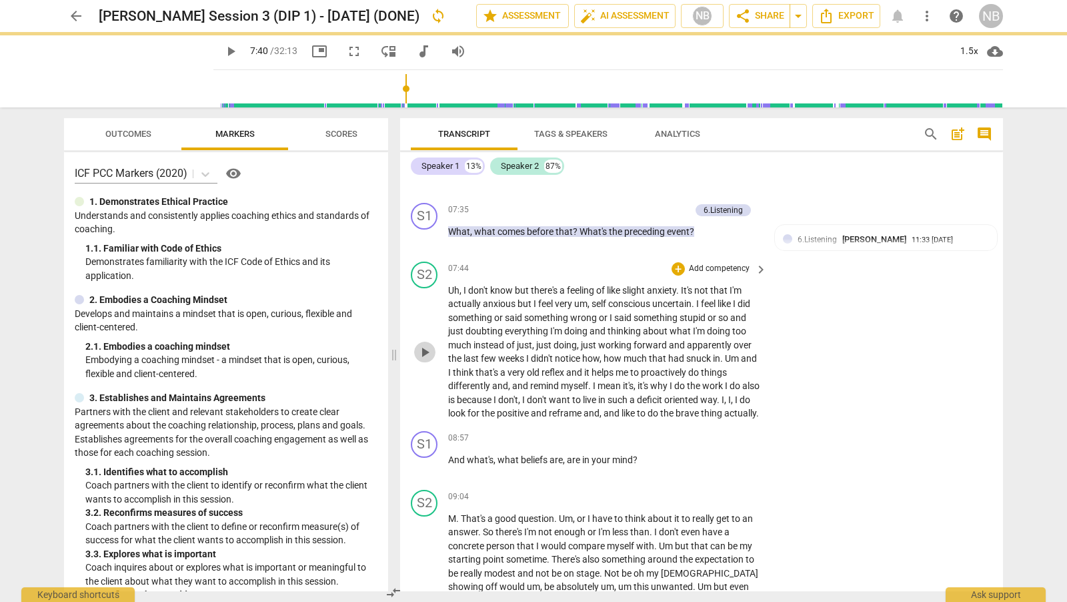
click at [424, 347] on span "play_arrow" at bounding box center [425, 352] width 16 height 16
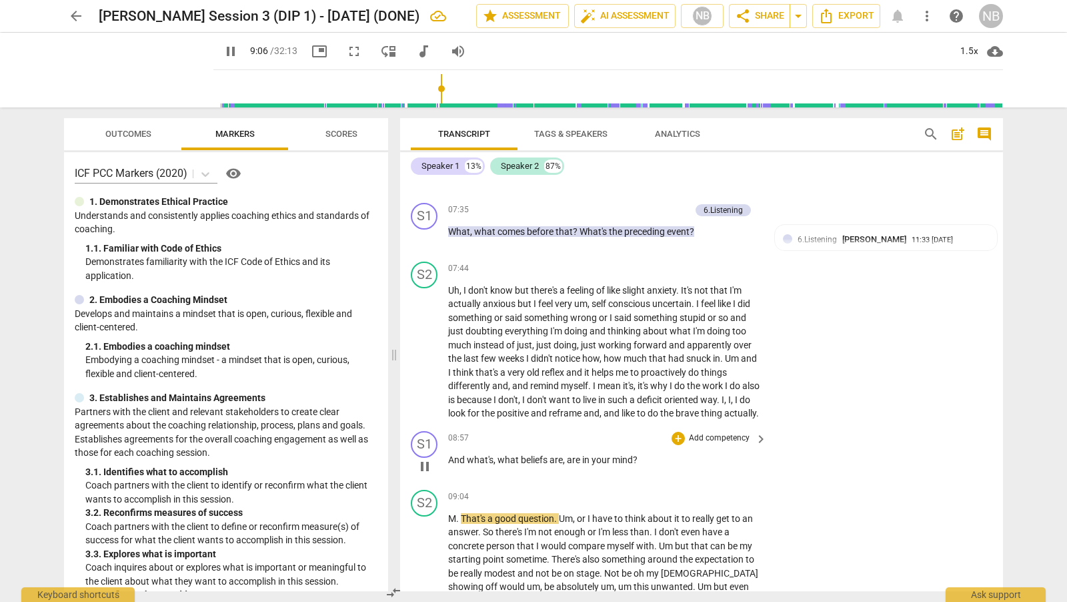
click at [433, 468] on span "pause" at bounding box center [425, 466] width 16 height 16
type input "547"
click at [680, 442] on div "+" at bounding box center [678, 438] width 13 height 13
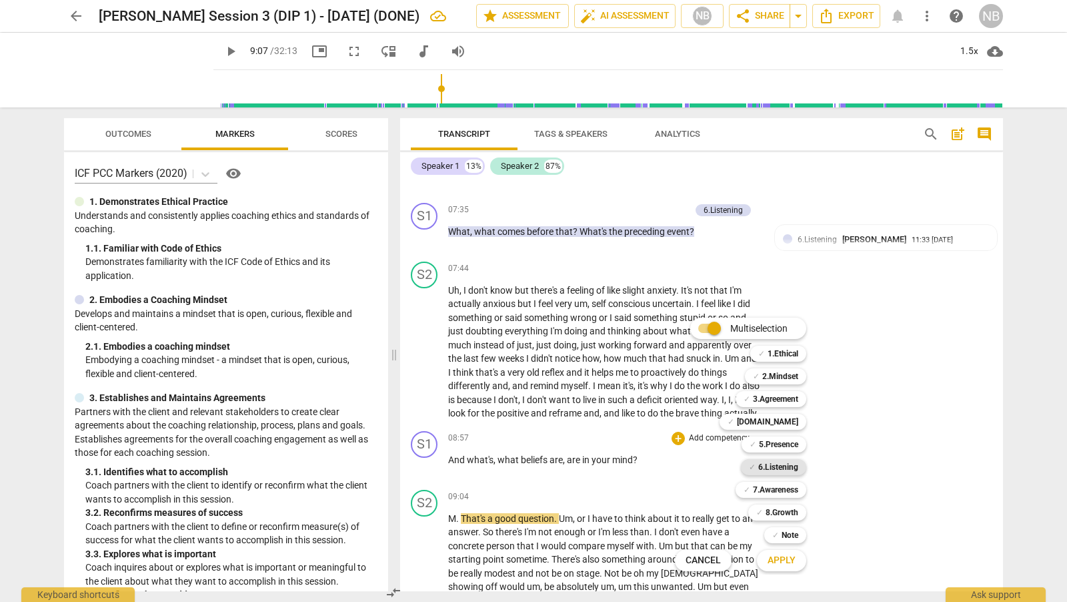
click at [781, 469] on b "6.Listening" at bounding box center [778, 467] width 40 height 16
click at [792, 489] on b "7.Awareness" at bounding box center [775, 490] width 45 height 16
click at [790, 569] on button "Apply" at bounding box center [781, 560] width 49 height 24
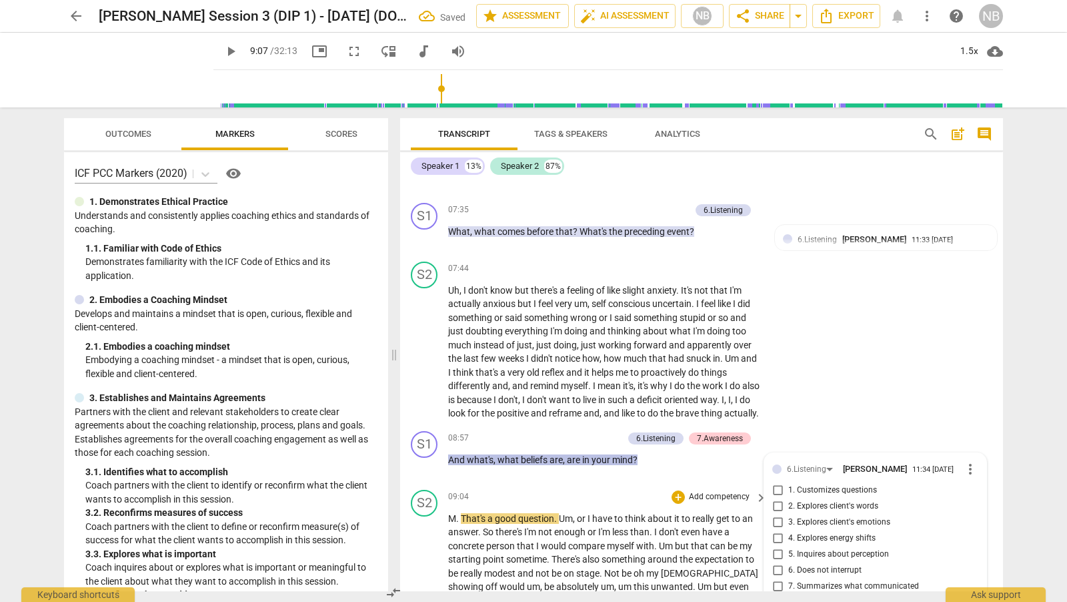
scroll to position [2576, 0]
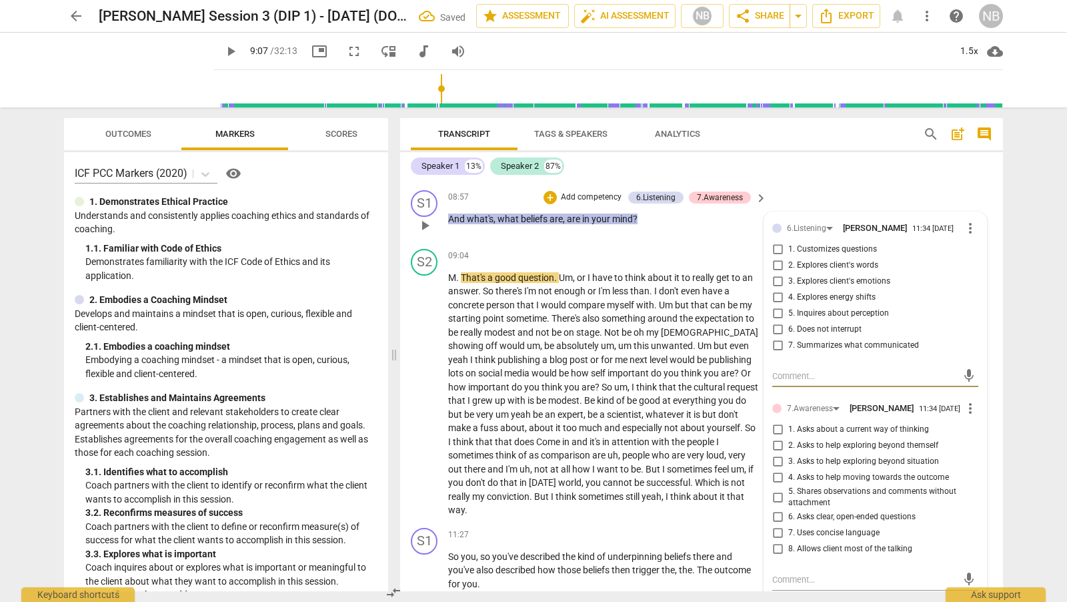
click at [778, 321] on input "5. Inquires about perception" at bounding box center [777, 313] width 21 height 16
checkbox input "true"
click at [774, 438] on input "1. Asks about a current way of thinking" at bounding box center [777, 430] width 21 height 16
checkbox input "true"
click at [855, 191] on div "S1 play_arrow pause 08:57 + Add competency 6.Listening 7.Awareness keyboard_arr…" at bounding box center [701, 214] width 603 height 59
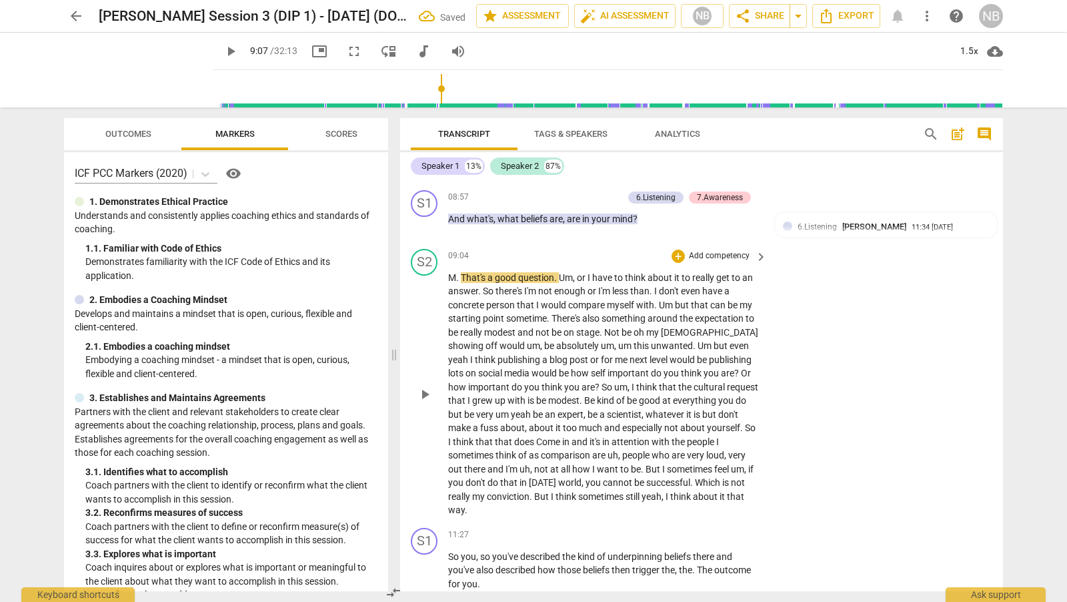
click at [427, 400] on span "play_arrow" at bounding box center [425, 394] width 16 height 16
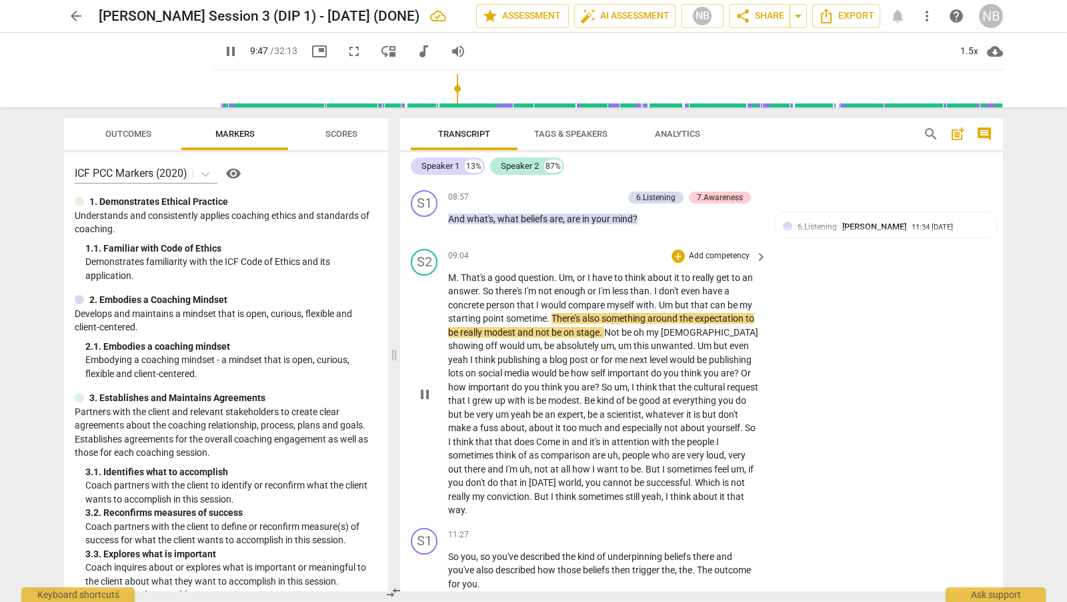
click at [546, 323] on span "sometime" at bounding box center [526, 318] width 41 height 11
type input "589"
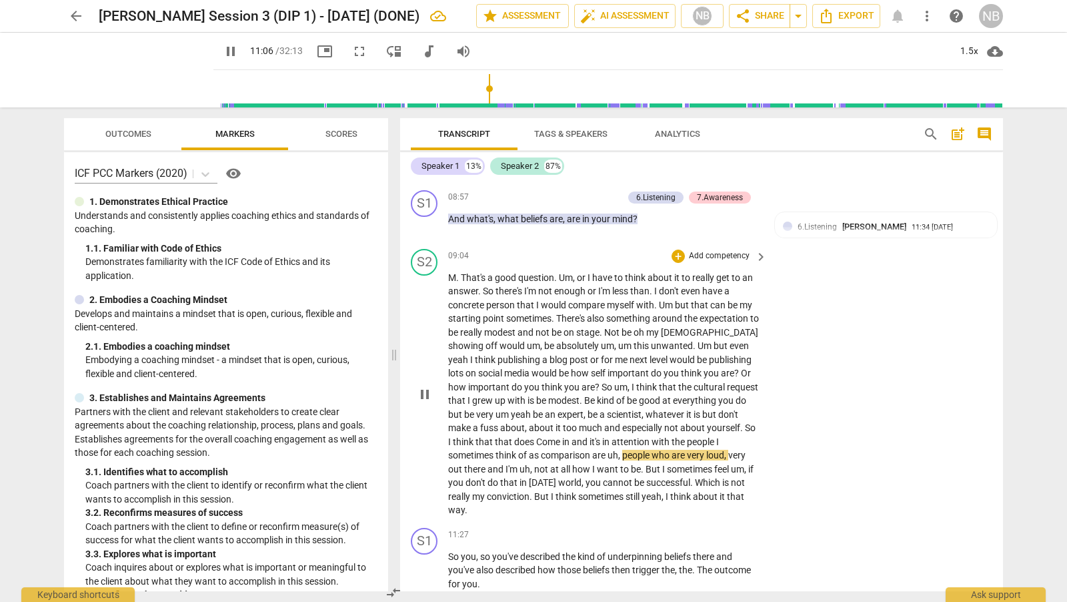
click at [536, 446] on span "Come" at bounding box center [549, 441] width 26 height 11
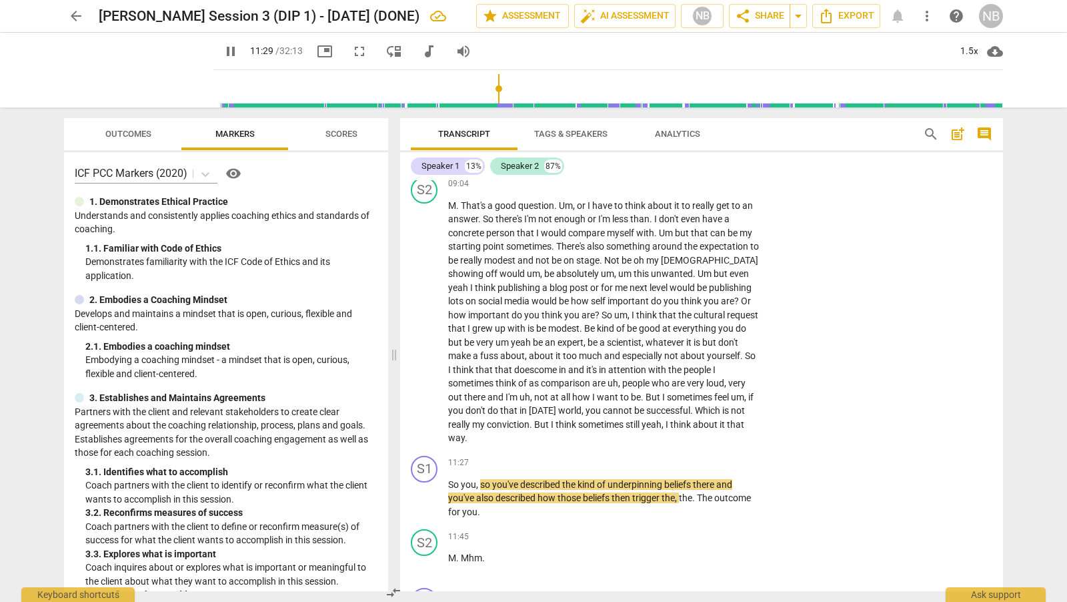
scroll to position [2655, 0]
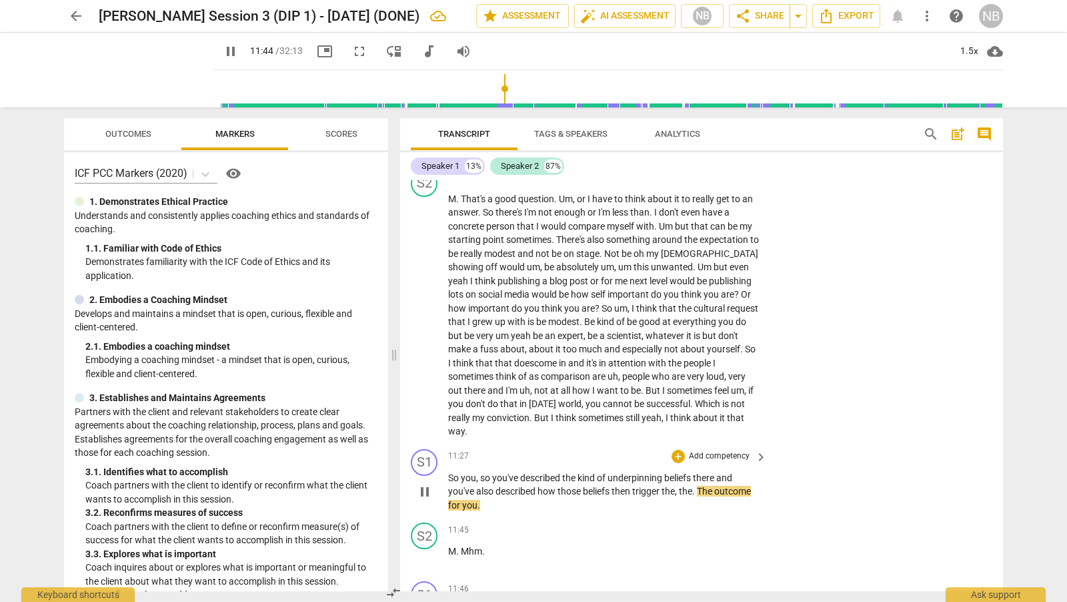
click at [422, 498] on span "pause" at bounding box center [425, 492] width 16 height 16
type input "705"
click at [679, 462] on div "+" at bounding box center [678, 456] width 13 height 13
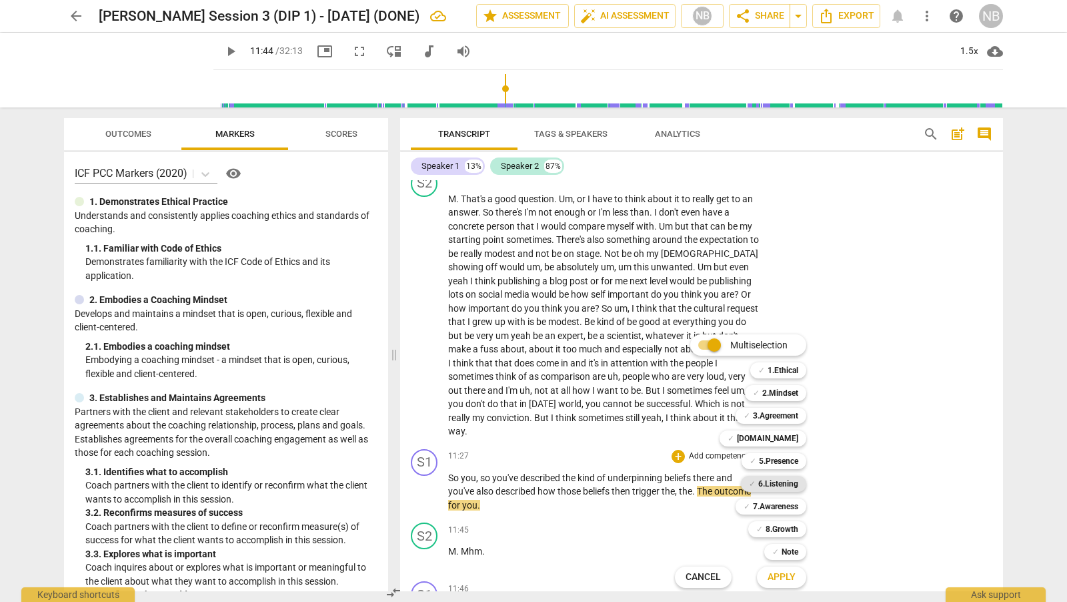
click at [790, 482] on b "6.Listening" at bounding box center [778, 484] width 40 height 16
click at [796, 574] on button "Apply" at bounding box center [781, 577] width 49 height 24
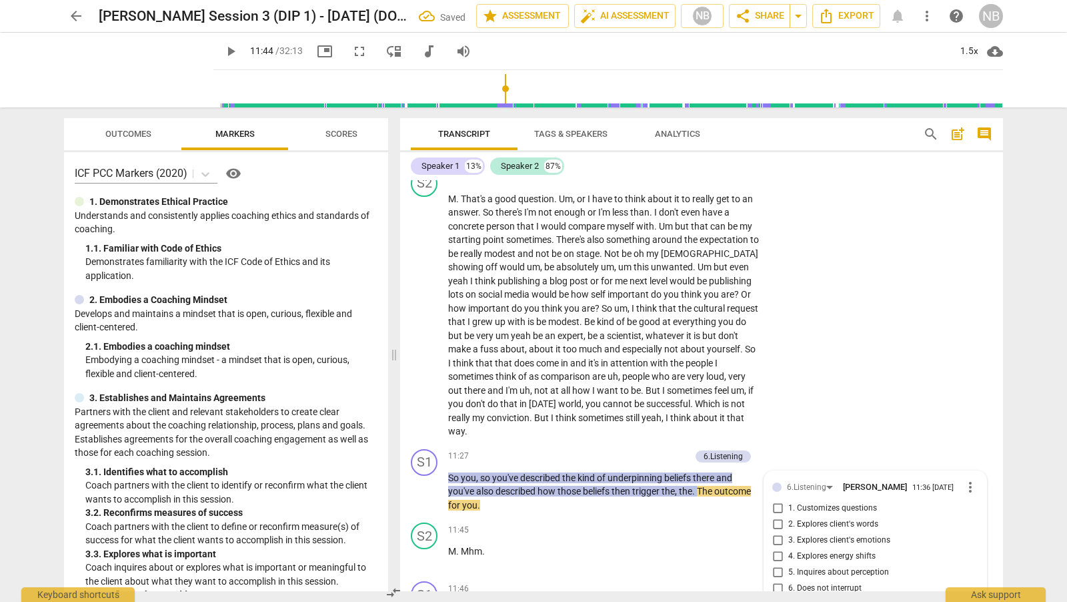
scroll to position [2914, 0]
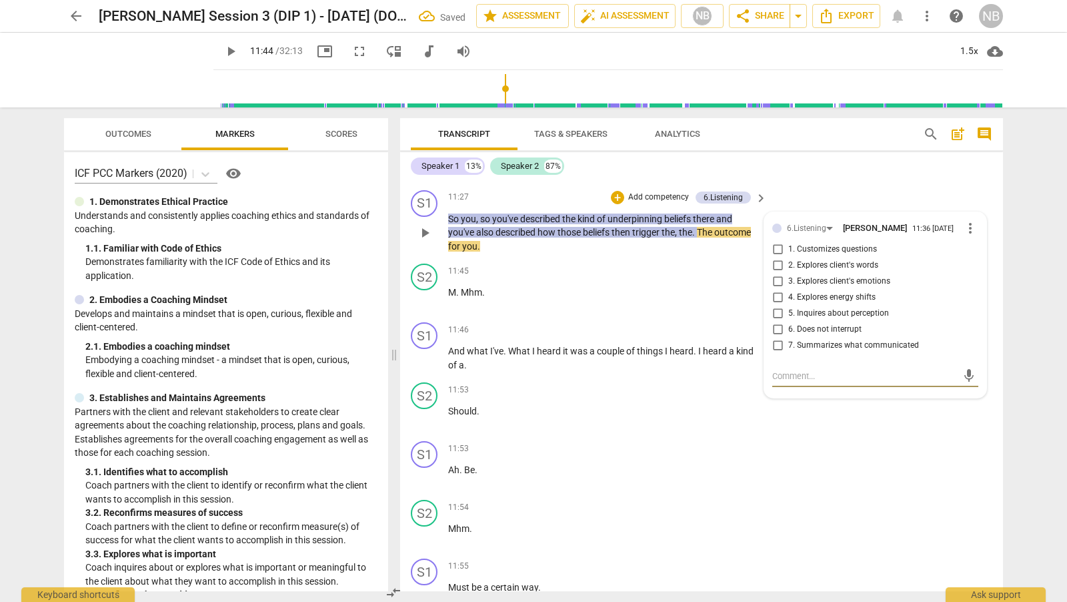
click at [777, 353] on input "7. Summarizes what communicated" at bounding box center [777, 345] width 21 height 16
checkbox input "true"
click at [723, 443] on div "S1 play_arrow pause 11:53 + Add competency keyboard_arrow_right Ah . Be ." at bounding box center [701, 465] width 603 height 59
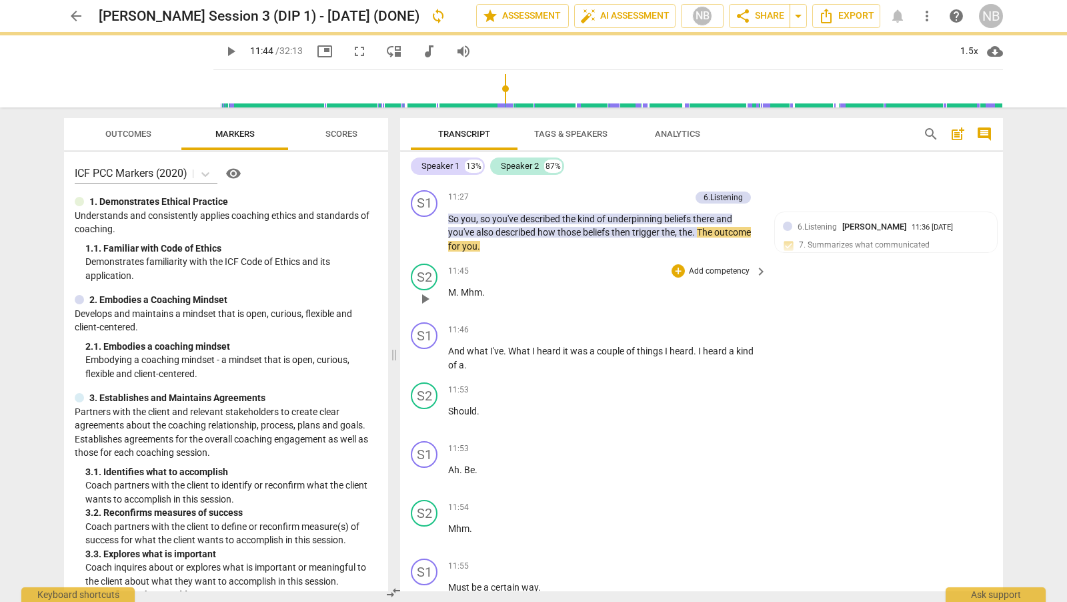
click at [426, 300] on span "play_arrow" at bounding box center [425, 299] width 16 height 16
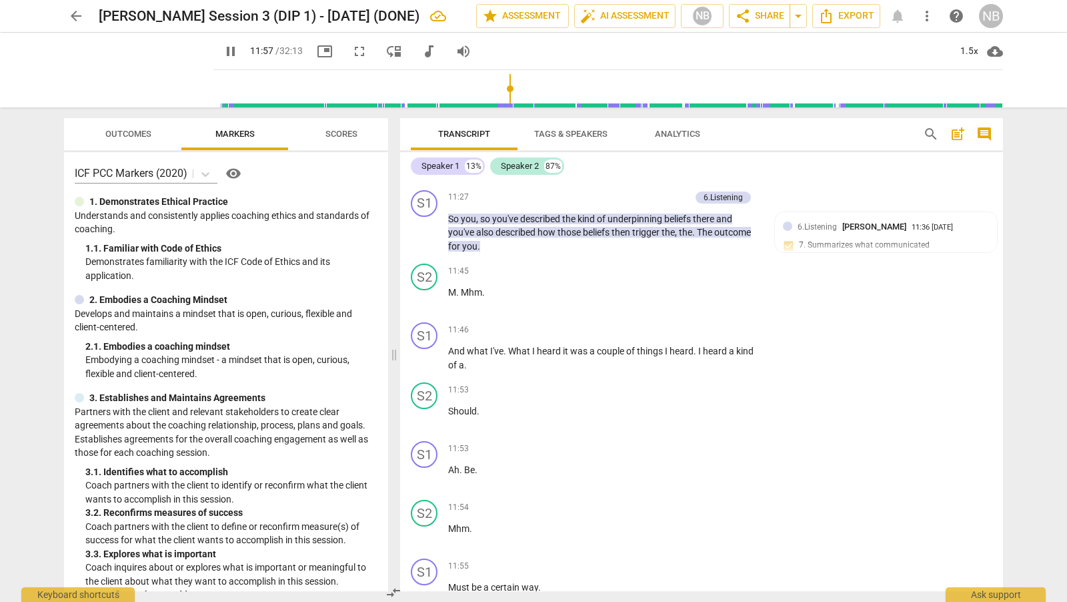
scroll to position [3378, 0]
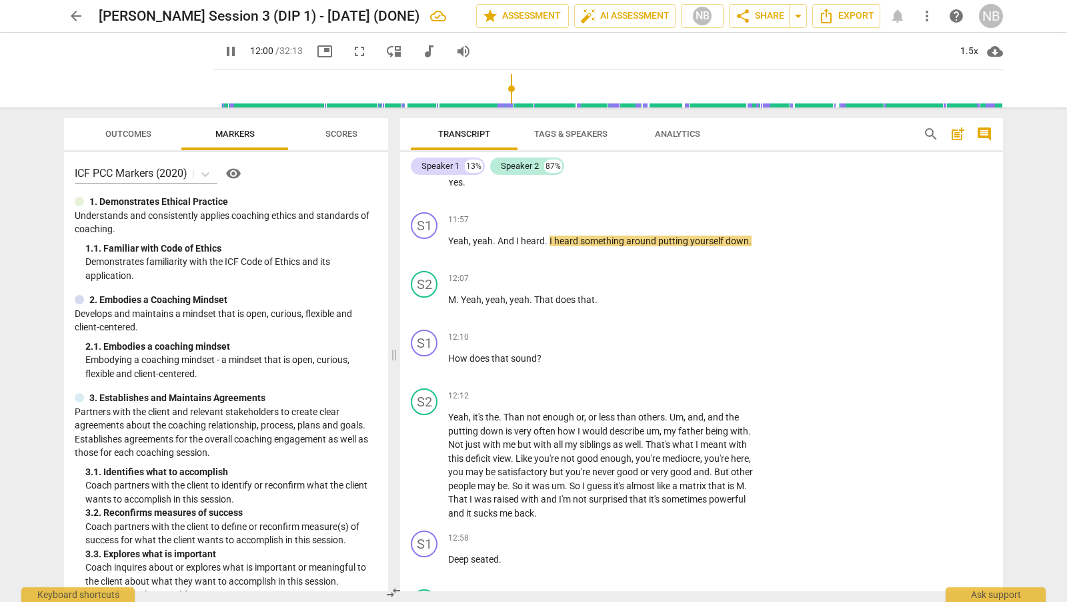
drag, startPoint x: 1003, startPoint y: 368, endPoint x: 1003, endPoint y: 361, distance: 7.3
click at [1003, 361] on div "Transcript Tags & Speakers Analytics search post_add comment Speaker 1 13% Spea…" at bounding box center [704, 354] width 619 height 494
click at [1002, 355] on div "Transcript Tags & Speakers Analytics search post_add comment Speaker 1 13% Spea…" at bounding box center [704, 354] width 619 height 494
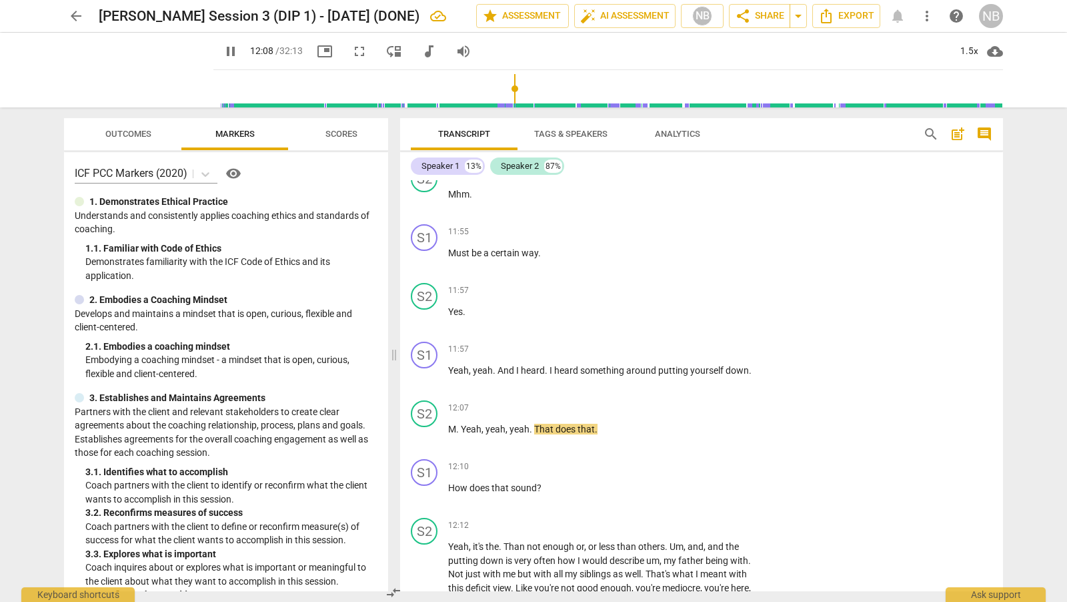
scroll to position [3262, 0]
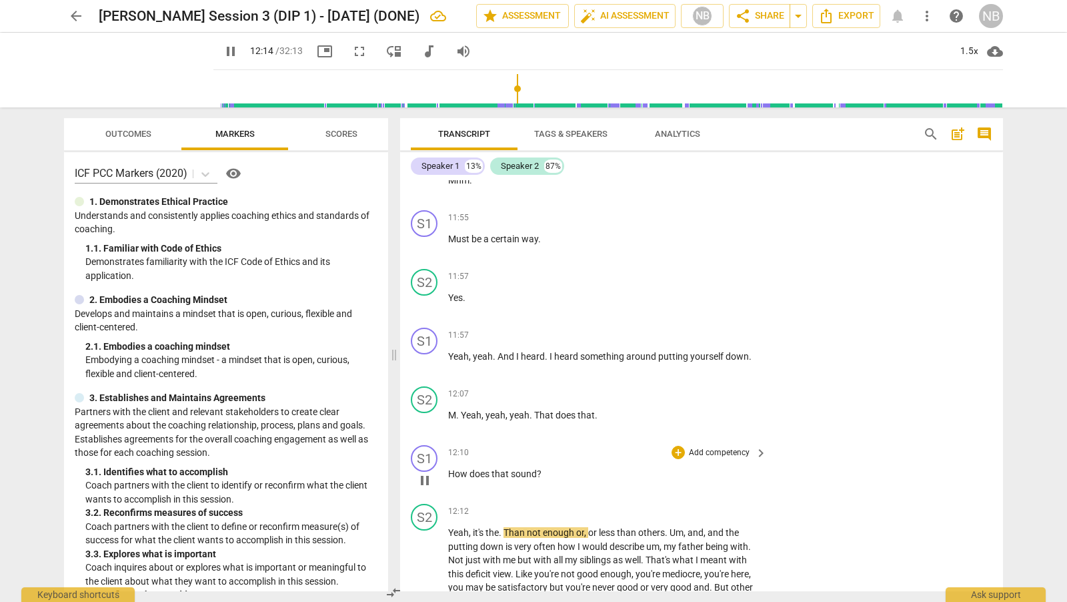
click at [424, 482] on span "pause" at bounding box center [425, 480] width 16 height 16
type input "735"
drag, startPoint x: 1003, startPoint y: 363, endPoint x: 1002, endPoint y: 353, distance: 10.0
click at [1002, 353] on div "Transcript Tags & Speakers Analytics search post_add comment Speaker 1 13% Spea…" at bounding box center [704, 354] width 619 height 494
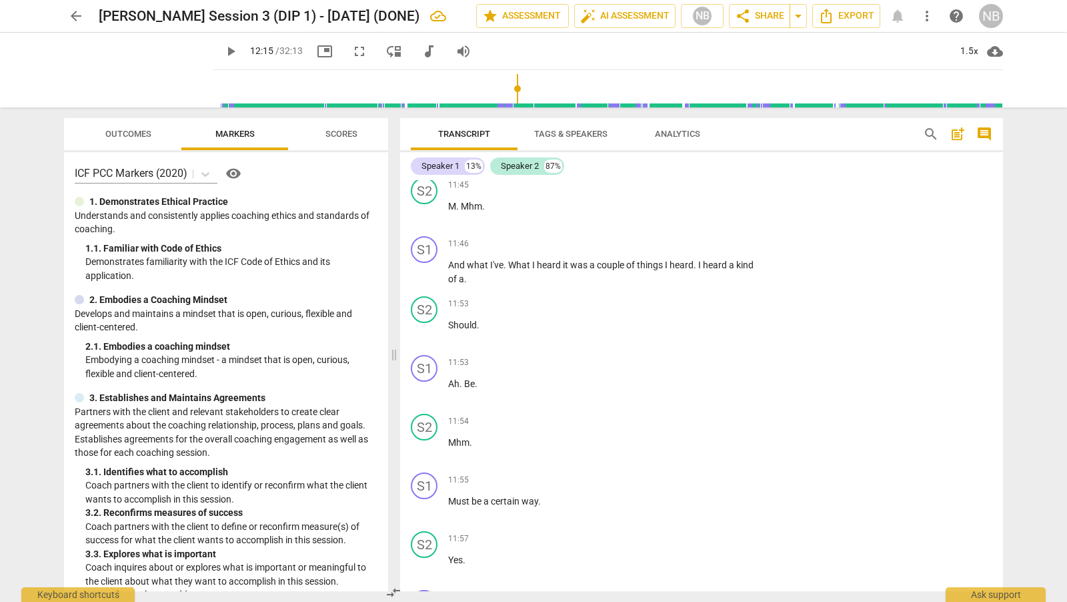
scroll to position [2993, 0]
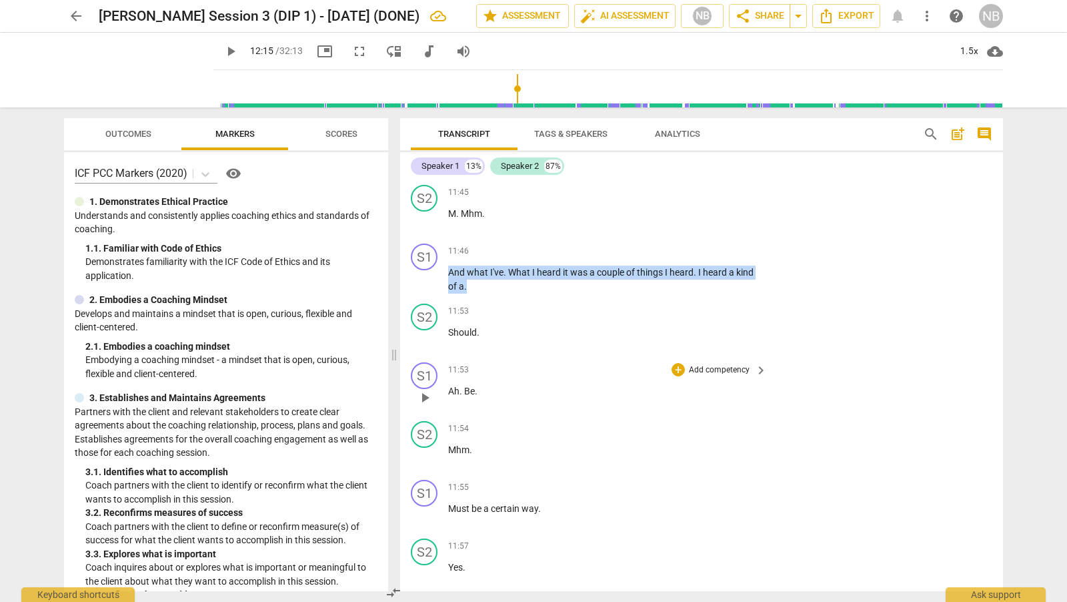
drag, startPoint x: 450, startPoint y: 277, endPoint x: 481, endPoint y: 411, distance: 137.7
click at [482, 412] on div "format_bold format_list_bulleted [PERSON_NAME] delete Summary: PCC Level (Mento…" at bounding box center [701, 385] width 603 height 411
click at [472, 272] on div "+" at bounding box center [478, 273] width 13 height 13
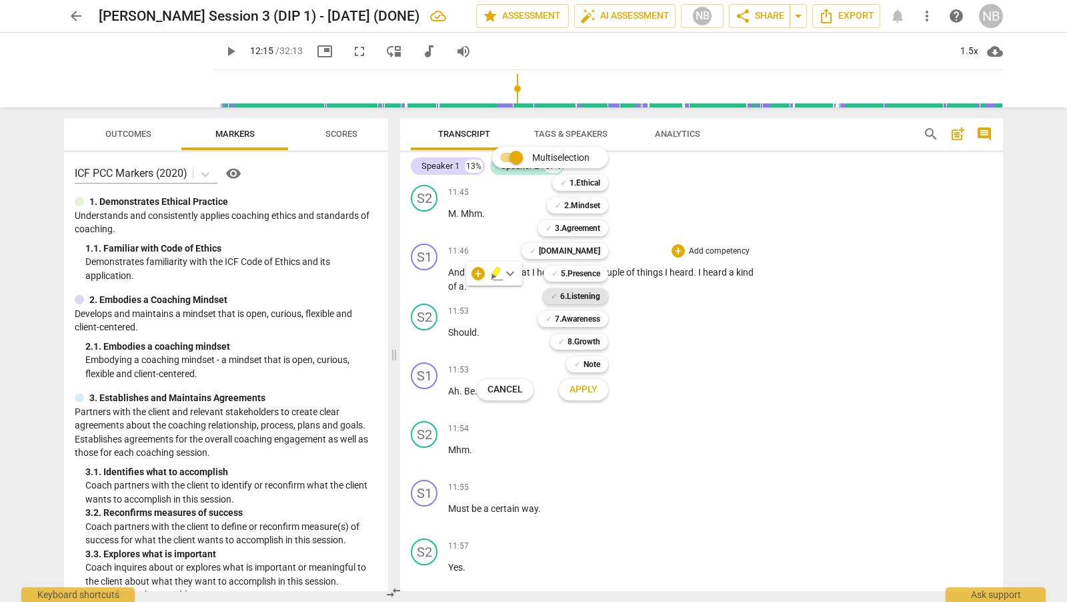
click at [604, 291] on div "✓ 6.Listening" at bounding box center [575, 296] width 65 height 16
click at [591, 384] on span "Apply" at bounding box center [584, 389] width 28 height 13
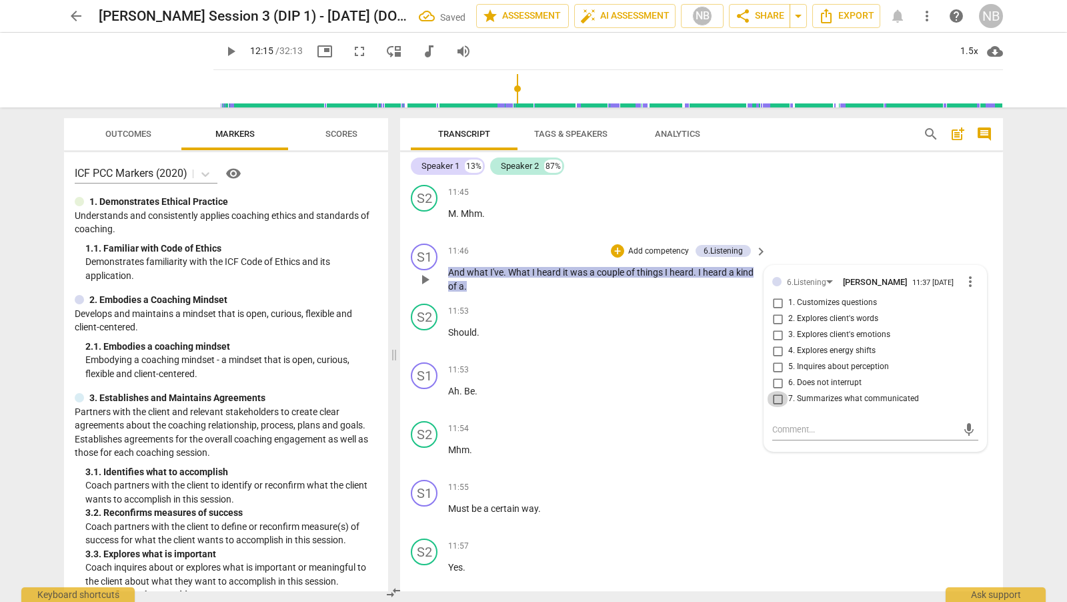
click at [776, 407] on input "7. Summarizes what communicated" at bounding box center [777, 399] width 21 height 16
checkbox input "true"
drag, startPoint x: 448, startPoint y: 511, endPoint x: 554, endPoint y: 507, distance: 106.1
click at [554, 507] on p "Must be a certain way ." at bounding box center [604, 509] width 312 height 14
click at [714, 477] on div "S1 play_arrow pause 11:55 + Add competency keyboard_arrow_right Must be a certa…" at bounding box center [701, 503] width 603 height 59
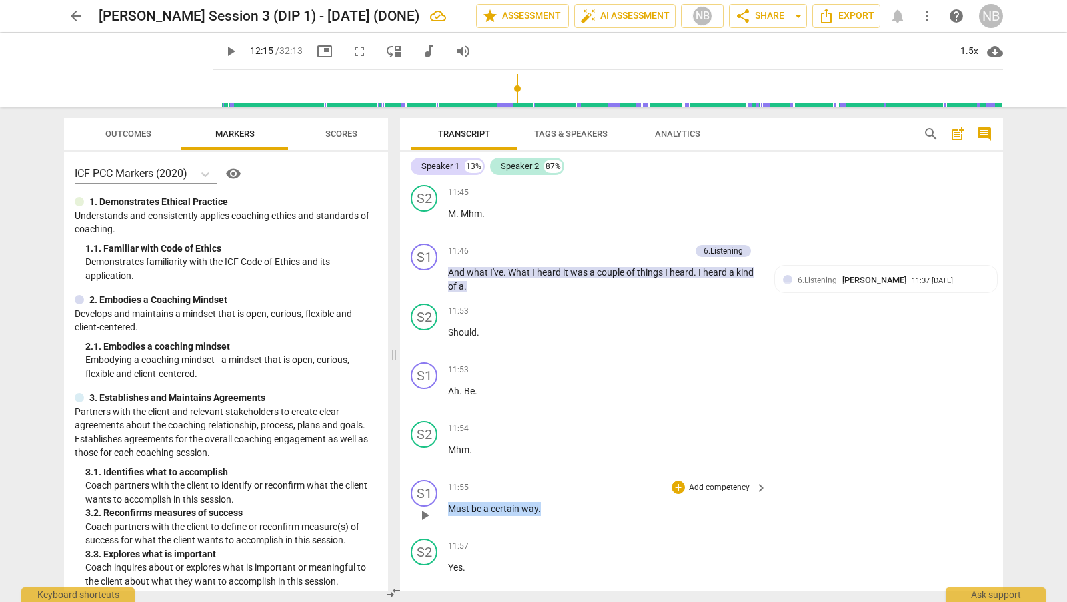
drag, startPoint x: 547, startPoint y: 513, endPoint x: 444, endPoint y: 512, distance: 102.7
click at [444, 512] on div "S1 play_arrow pause 11:55 + Add competency keyboard_arrow_right Must be a certa…" at bounding box center [701, 503] width 603 height 59
click at [676, 435] on div "+" at bounding box center [678, 428] width 13 height 13
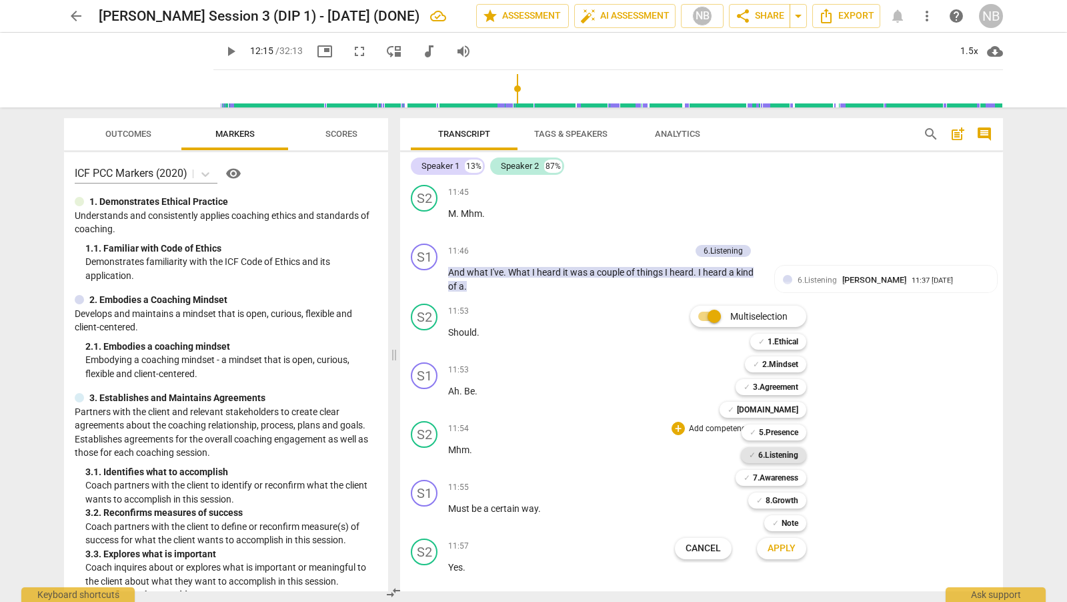
click at [780, 455] on b "6.Listening" at bounding box center [778, 455] width 40 height 16
click at [795, 549] on span "Apply" at bounding box center [782, 548] width 28 height 13
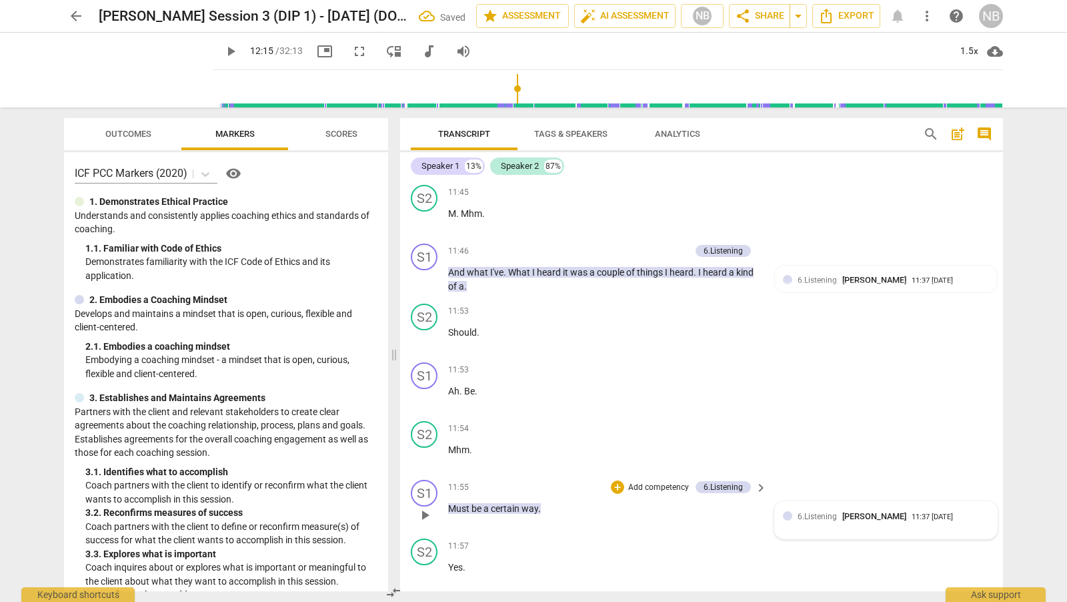
click at [814, 521] on span "6.Listening" at bounding box center [817, 516] width 39 height 9
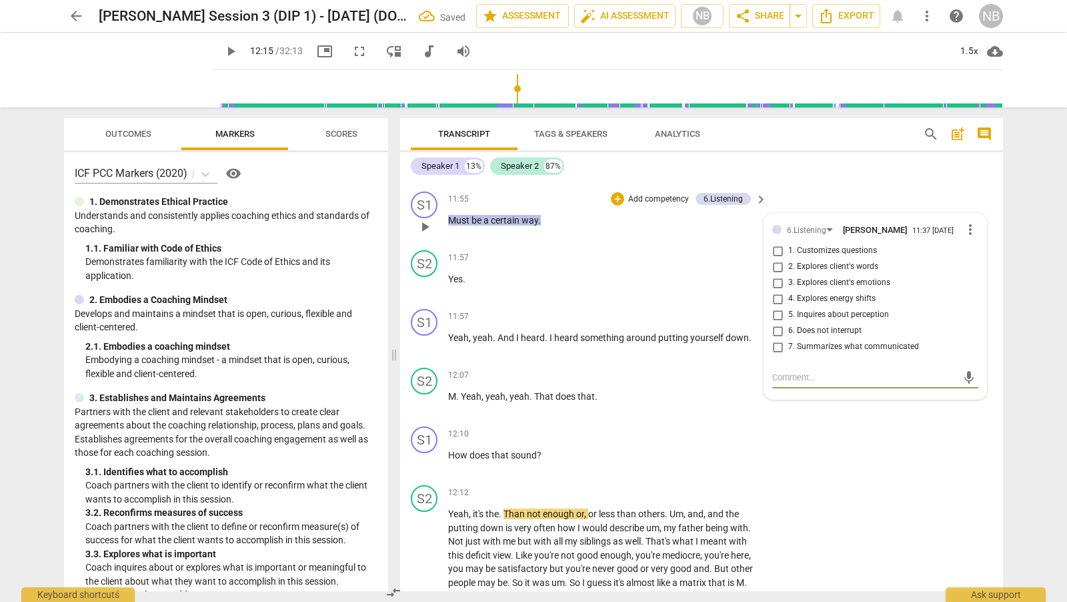
click at [773, 353] on input "7. Summarizes what communicated" at bounding box center [777, 347] width 21 height 16
checkbox input "true"
click at [714, 421] on div "S2 play_arrow pause 12:07 + Add competency keyboard_arrow_right M . Yeah , yeah…" at bounding box center [701, 391] width 603 height 59
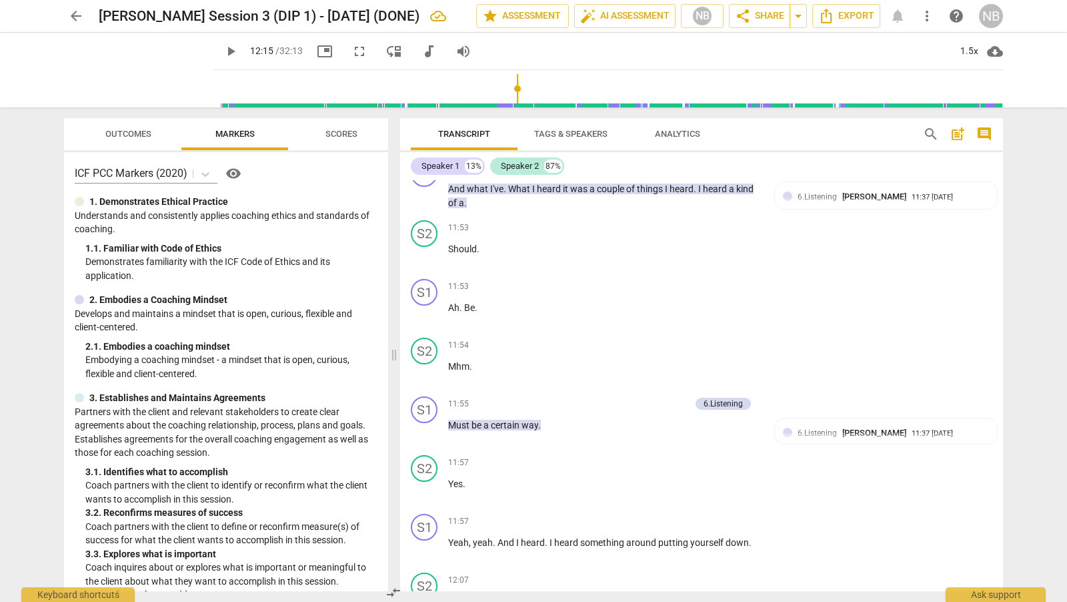
scroll to position [3083, 0]
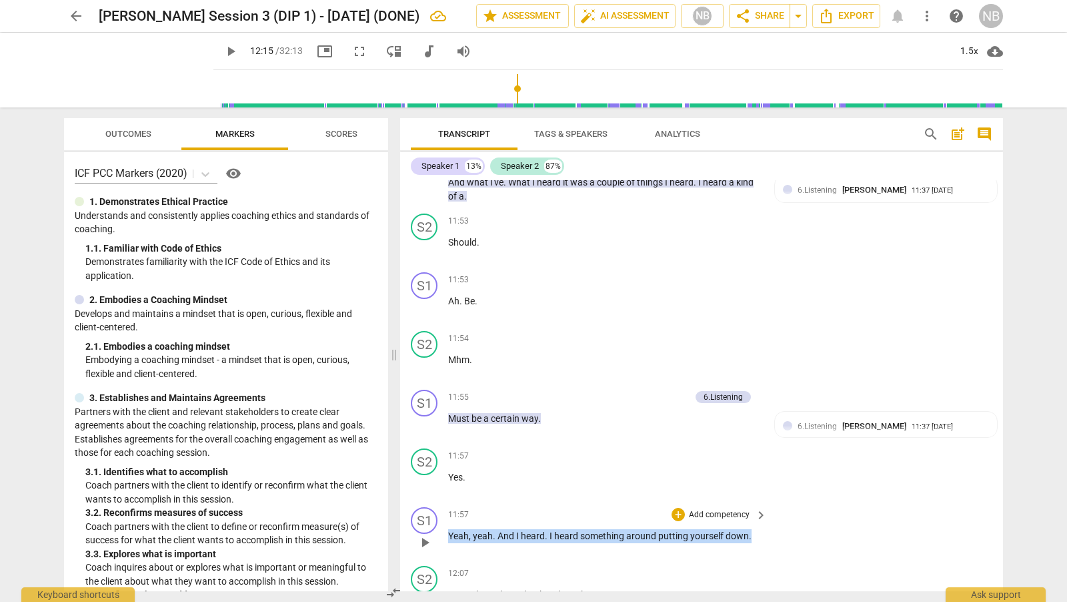
drag, startPoint x: 750, startPoint y: 536, endPoint x: 442, endPoint y: 539, distance: 307.5
click at [442, 539] on div "S1 play_arrow pause 11:57 + Add competency keyboard_arrow_right Yeah , yeah . A…" at bounding box center [701, 531] width 603 height 59
click at [676, 514] on div "+" at bounding box center [678, 514] width 13 height 13
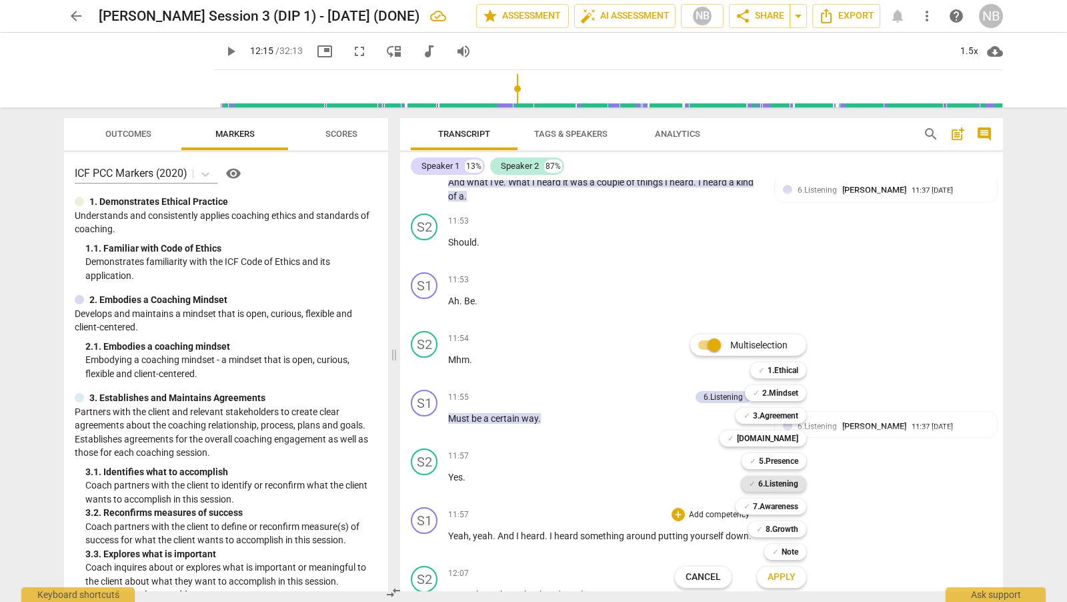
click at [790, 484] on b "6.Listening" at bounding box center [778, 484] width 40 height 16
click at [790, 575] on span "Apply" at bounding box center [782, 576] width 28 height 13
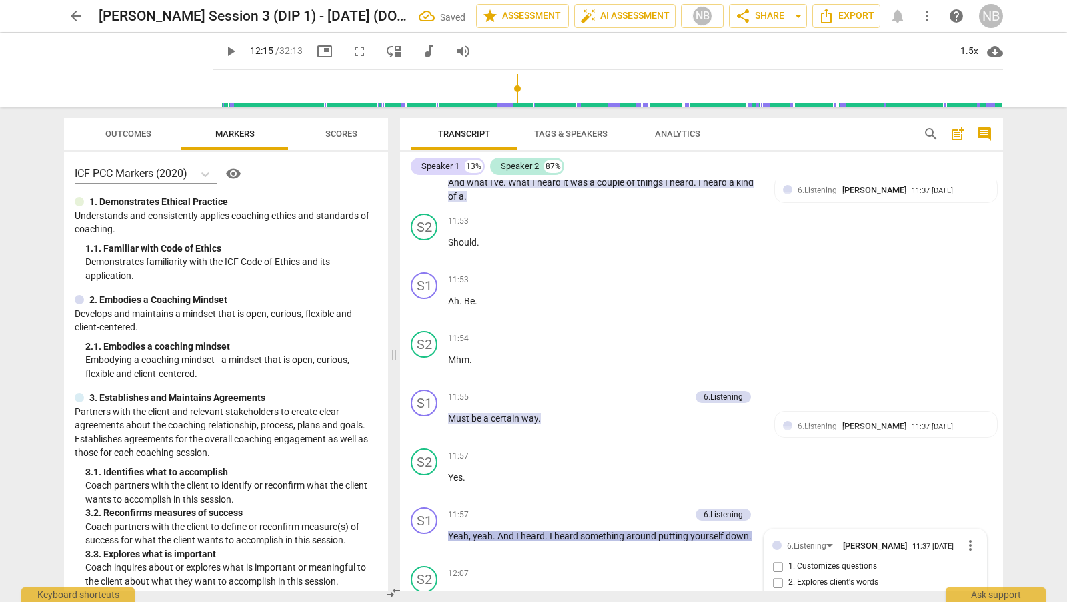
scroll to position [3397, 0]
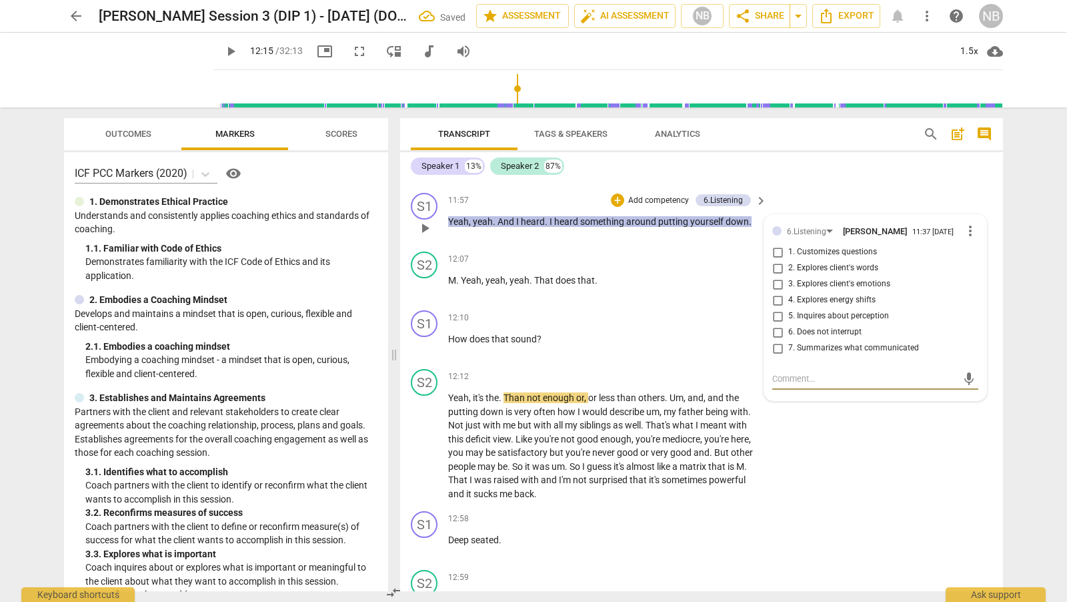
click at [776, 353] on input "7. Summarizes what communicated" at bounding box center [777, 348] width 21 height 16
checkbox input "true"
click at [853, 508] on div "S1 play_arrow pause 12:58 + Add competency keyboard_arrow_right Deep seated ." at bounding box center [701, 535] width 603 height 59
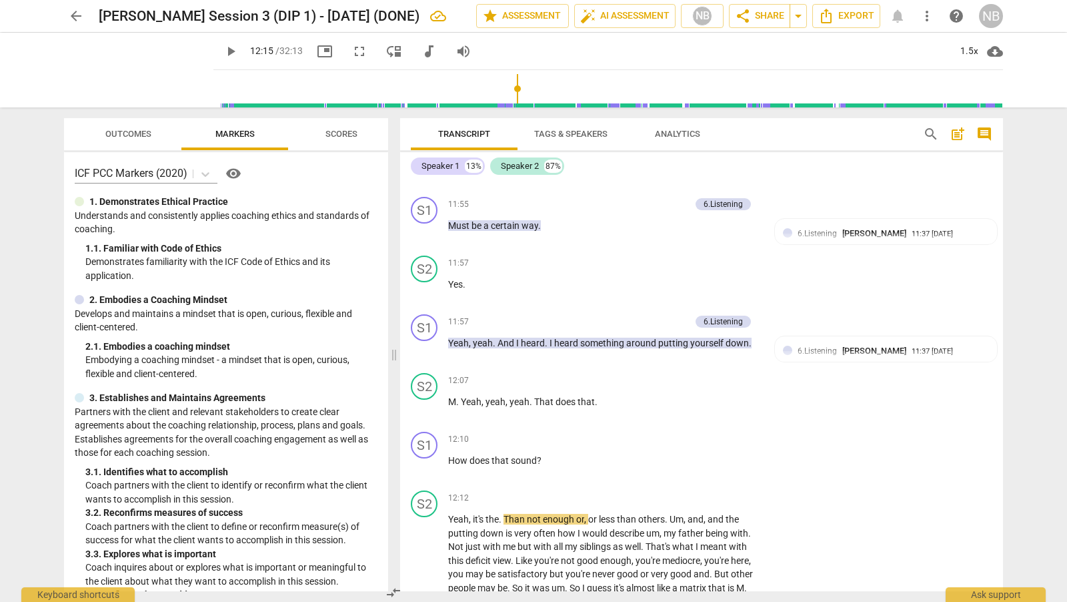
scroll to position [3345, 0]
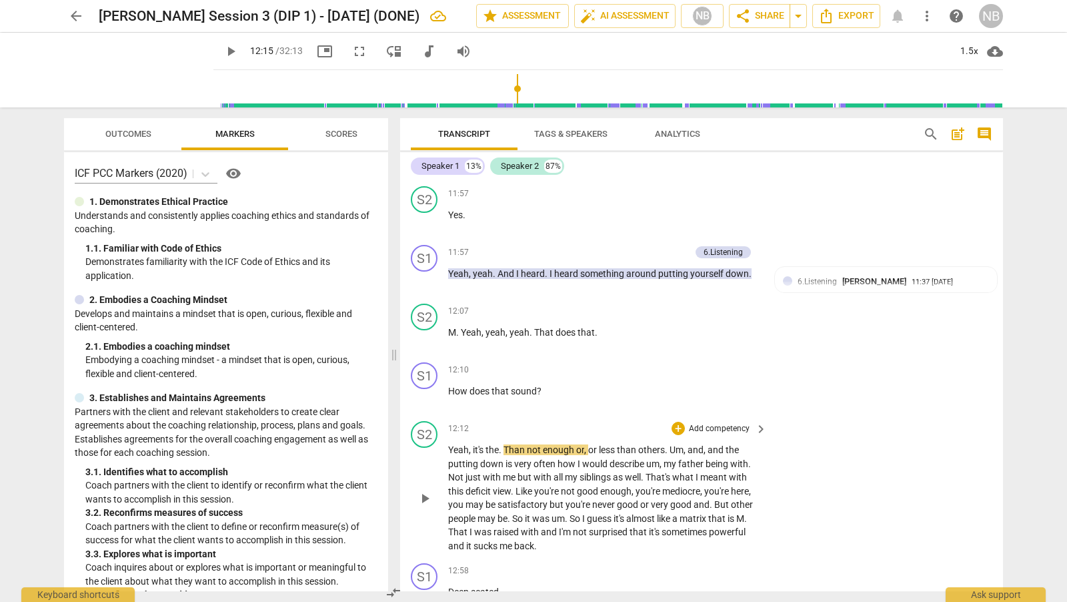
click at [428, 500] on span "play_arrow" at bounding box center [425, 498] width 16 height 16
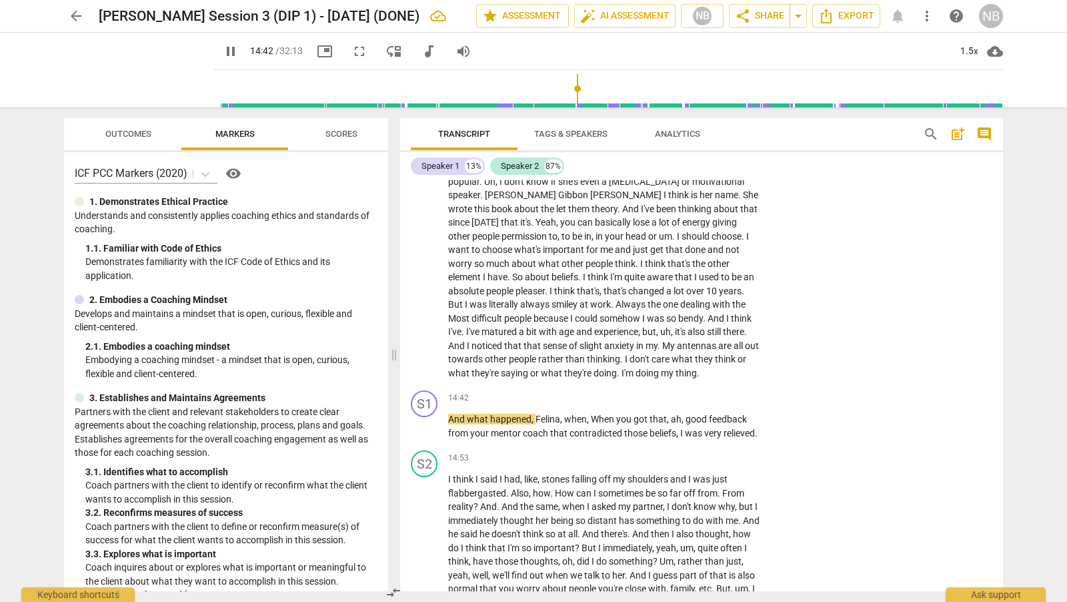
scroll to position [3862, 0]
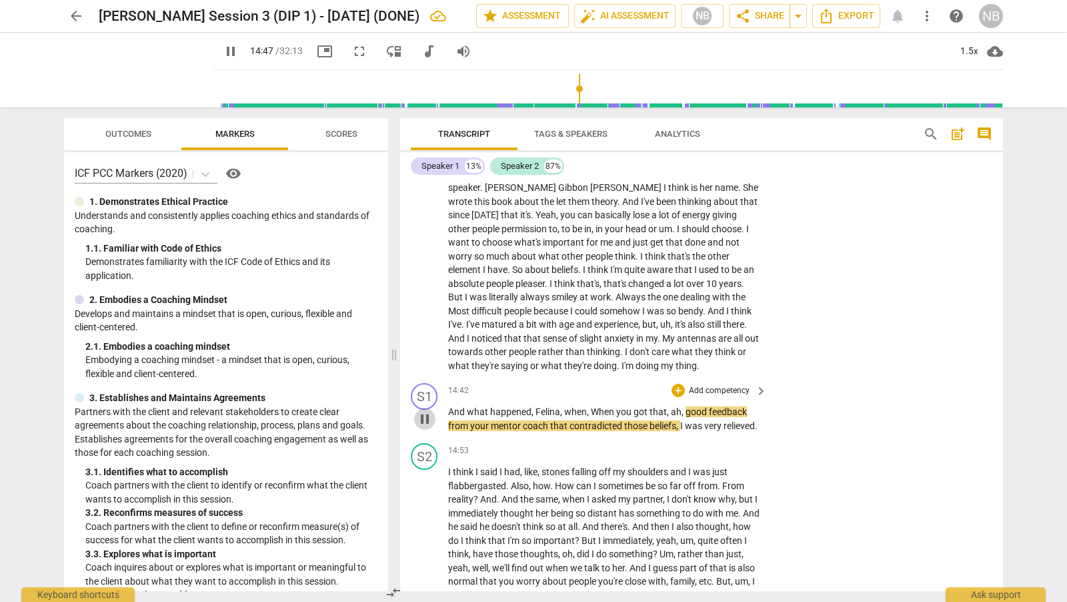
click at [428, 424] on span "pause" at bounding box center [425, 419] width 16 height 16
type input "888"
click at [540, 414] on span "Felina" at bounding box center [548, 411] width 25 height 11
click at [545, 412] on span "Felina" at bounding box center [548, 411] width 25 height 11
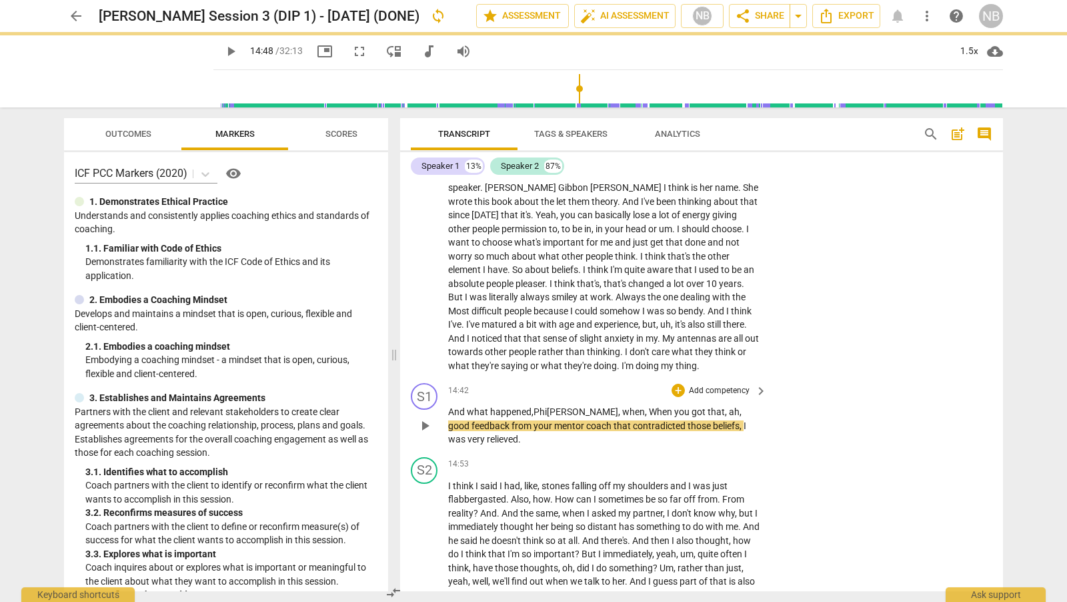
click at [561, 414] on span "[PERSON_NAME]" at bounding box center [582, 411] width 71 height 11
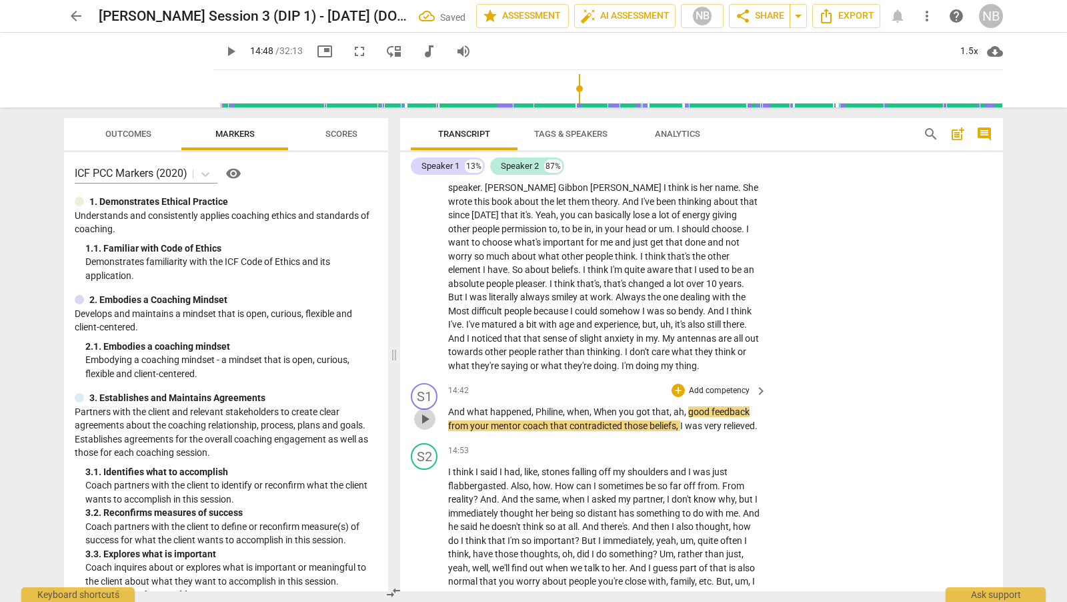
click at [427, 426] on span "play_arrow" at bounding box center [425, 419] width 16 height 16
click at [429, 426] on span "pause" at bounding box center [425, 419] width 16 height 16
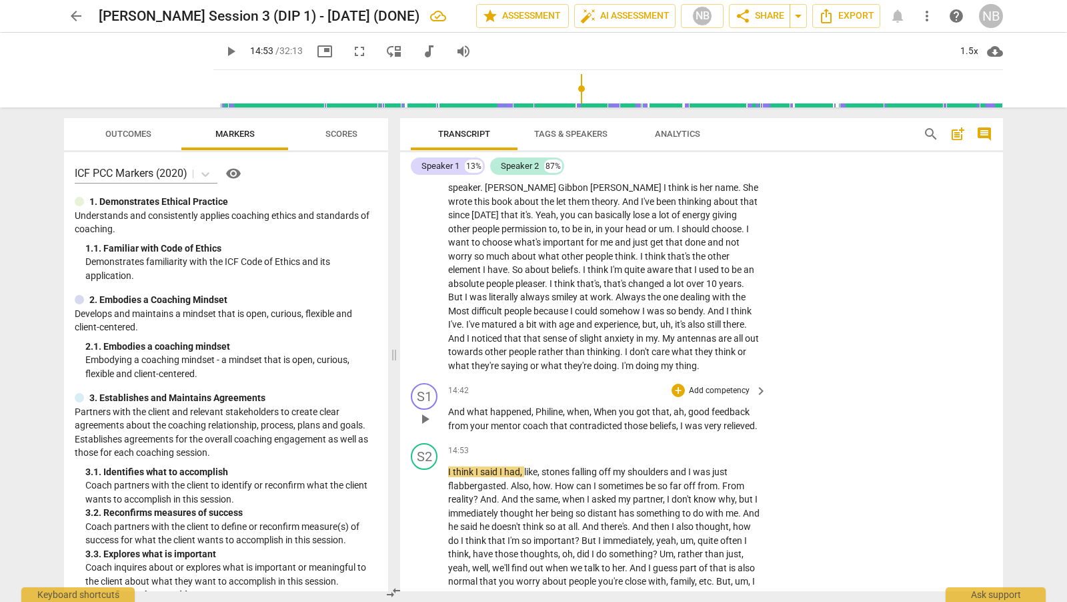
click at [681, 428] on span "I" at bounding box center [682, 425] width 5 height 11
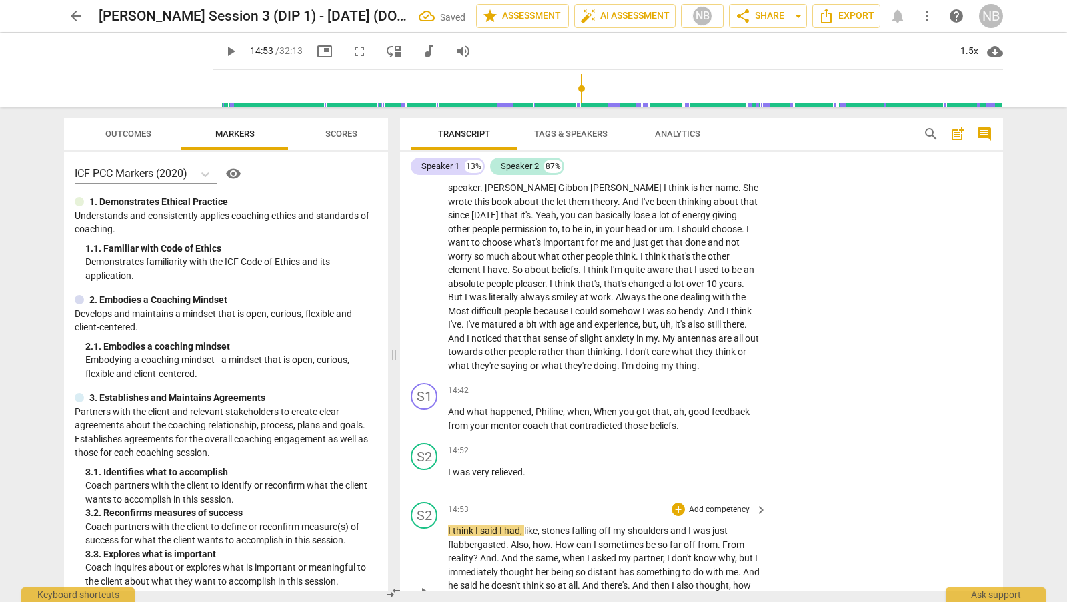
click at [446, 532] on div "play_arrow pause" at bounding box center [431, 592] width 34 height 128
click at [448, 532] on span "I" at bounding box center [450, 530] width 5 height 11
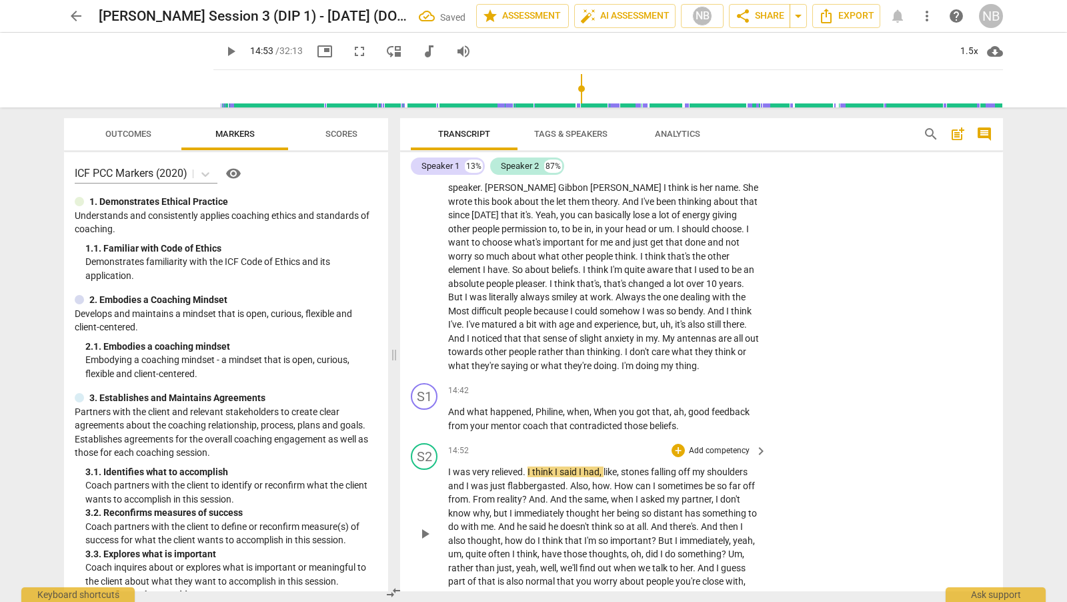
click at [428, 534] on span "play_arrow" at bounding box center [425, 534] width 16 height 16
click at [427, 533] on span "pause" at bounding box center [425, 534] width 16 height 16
type input "897"
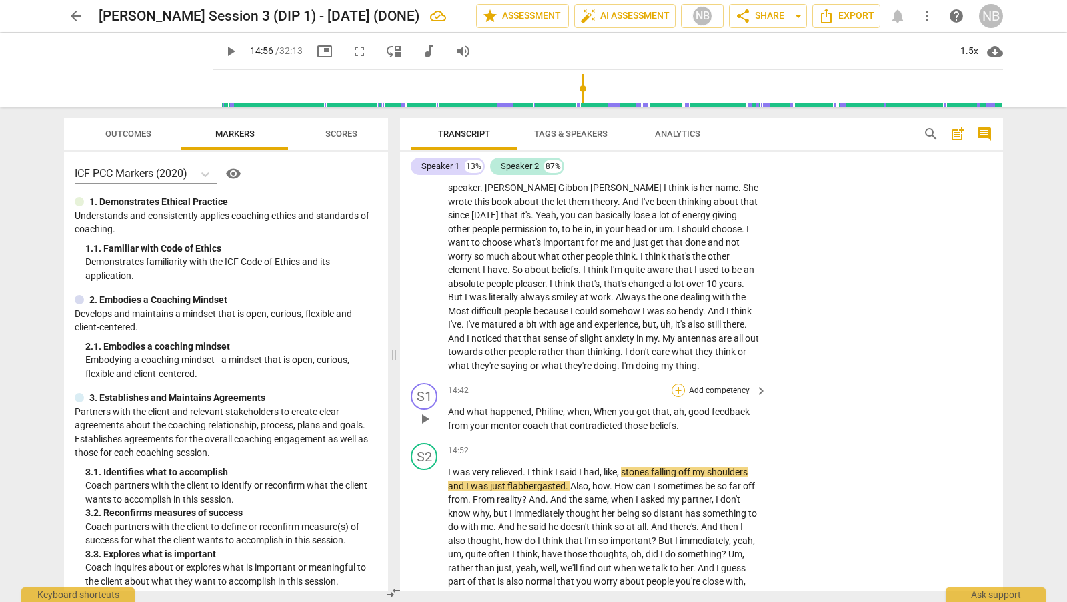
click at [678, 392] on div "+" at bounding box center [678, 390] width 13 height 13
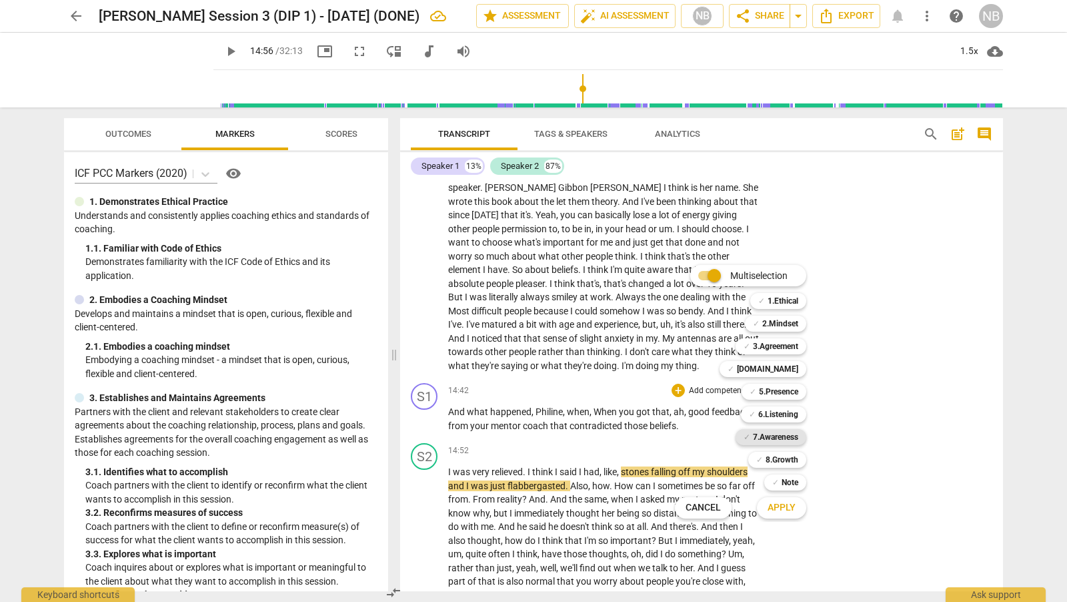
click at [788, 439] on b "7.Awareness" at bounding box center [775, 437] width 45 height 16
click at [788, 510] on span "Apply" at bounding box center [782, 507] width 28 height 13
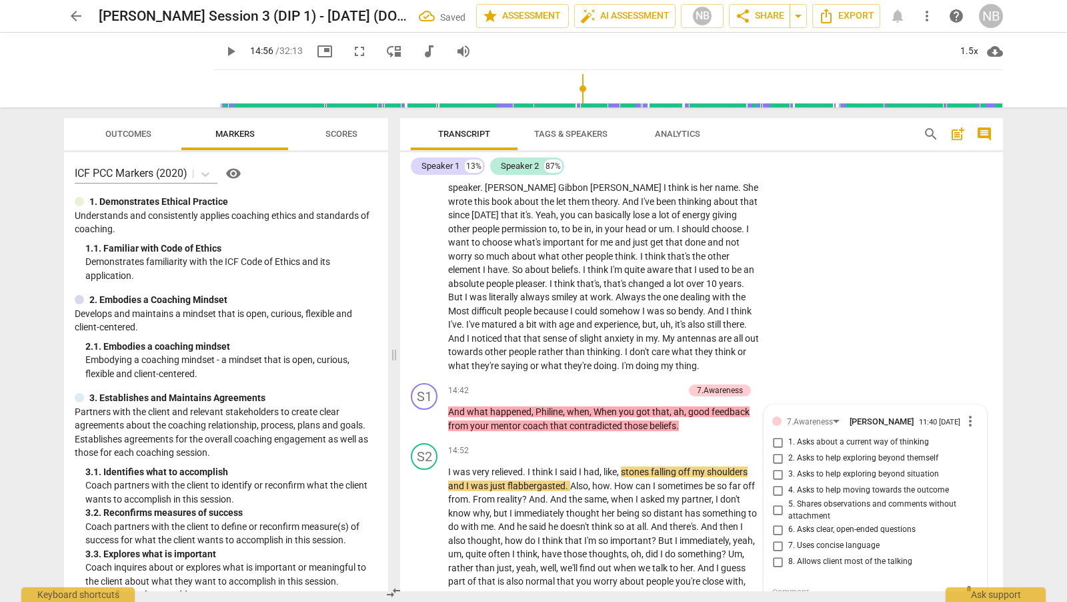
scroll to position [4074, 0]
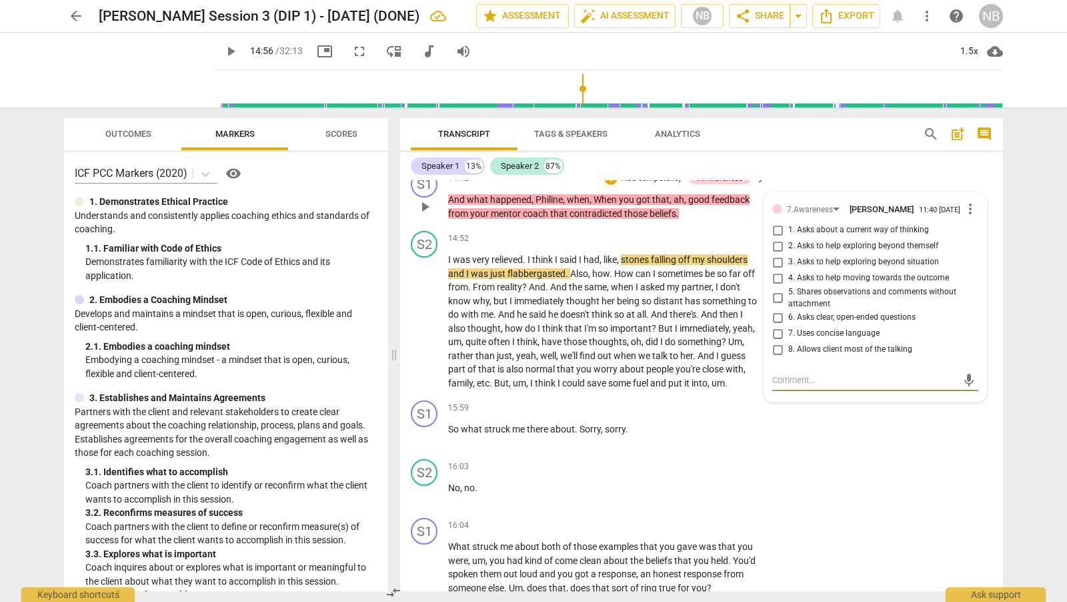
click at [774, 249] on input "2. Asks to help exploring beyond themself" at bounding box center [777, 246] width 21 height 16
checkbox input "true"
click at [788, 479] on div "S2 play_arrow pause 16:03 + Add competency keyboard_arrow_right No , no ." at bounding box center [701, 483] width 603 height 59
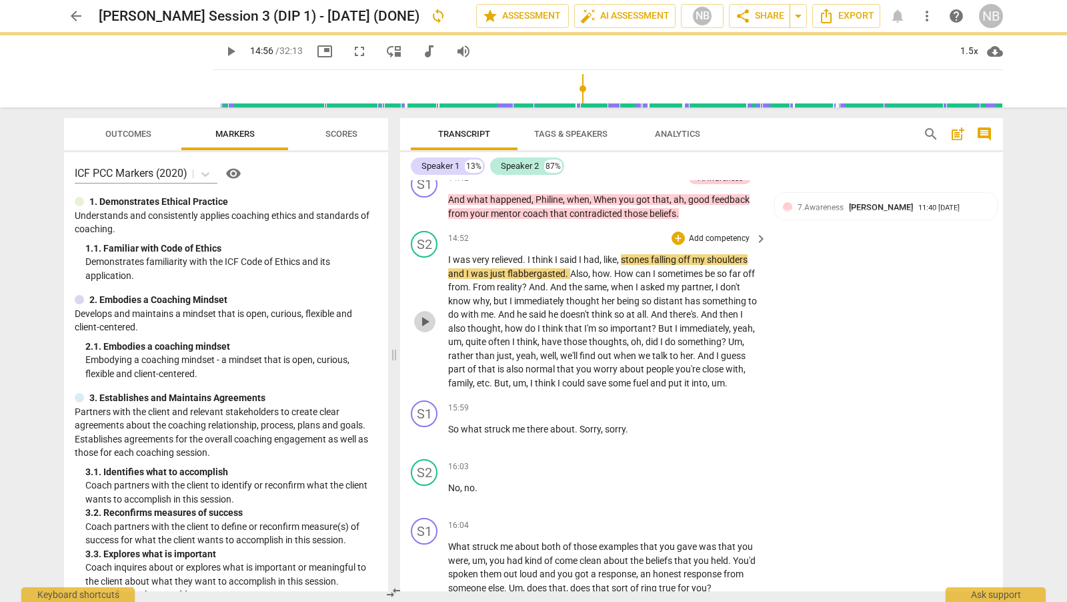
click at [428, 325] on span "play_arrow" at bounding box center [425, 321] width 16 height 16
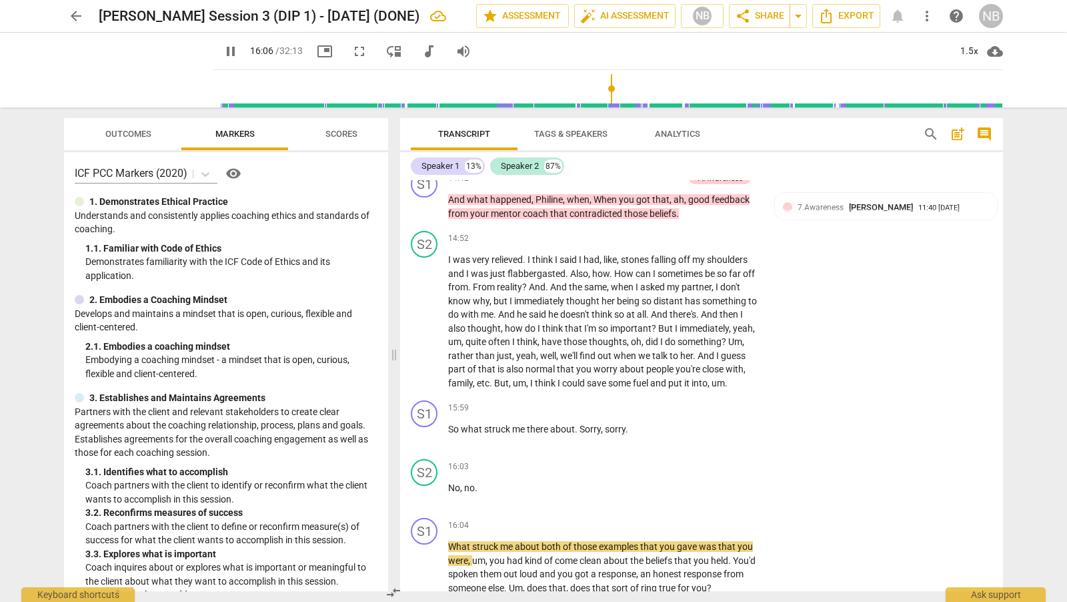
scroll to position [4261, 0]
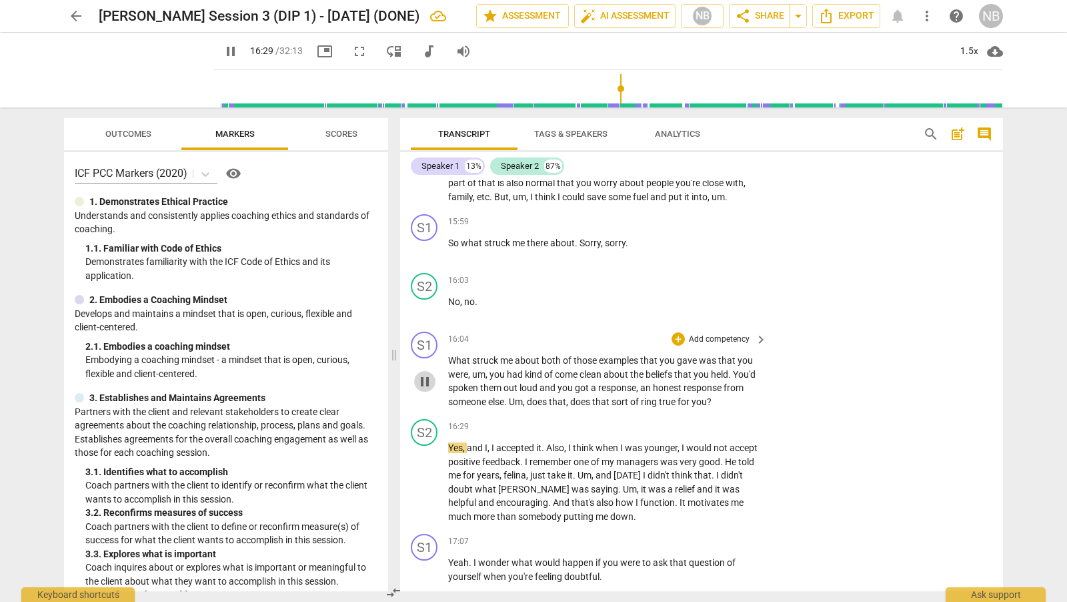
click at [424, 380] on span "pause" at bounding box center [425, 382] width 16 height 16
type input "990"
click at [676, 340] on div "+" at bounding box center [678, 338] width 13 height 13
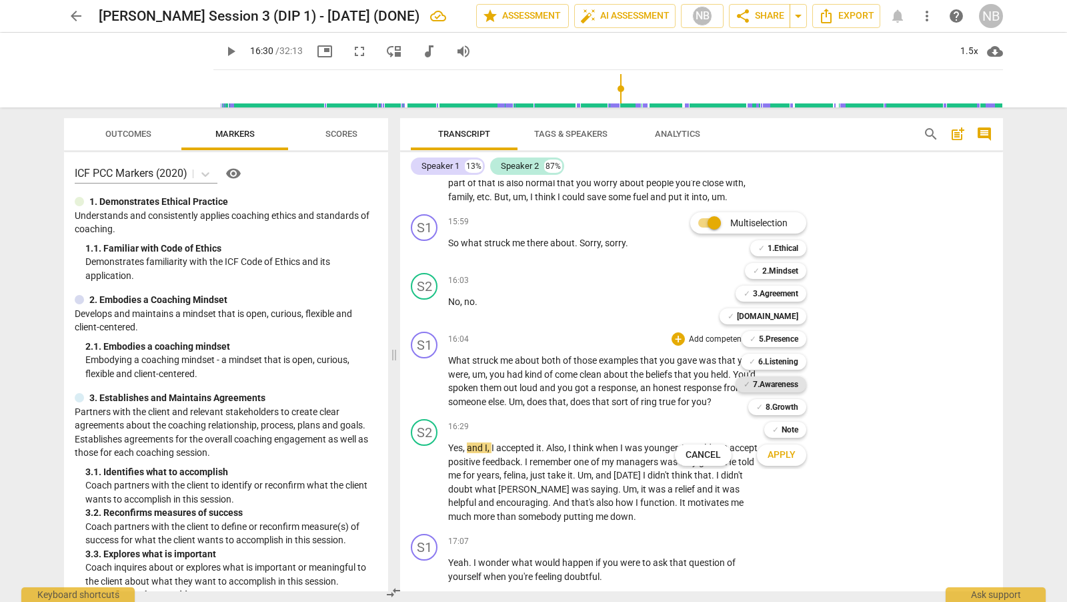
click at [772, 380] on b "7.Awareness" at bounding box center [775, 384] width 45 height 16
click at [789, 453] on span "Apply" at bounding box center [782, 454] width 28 height 13
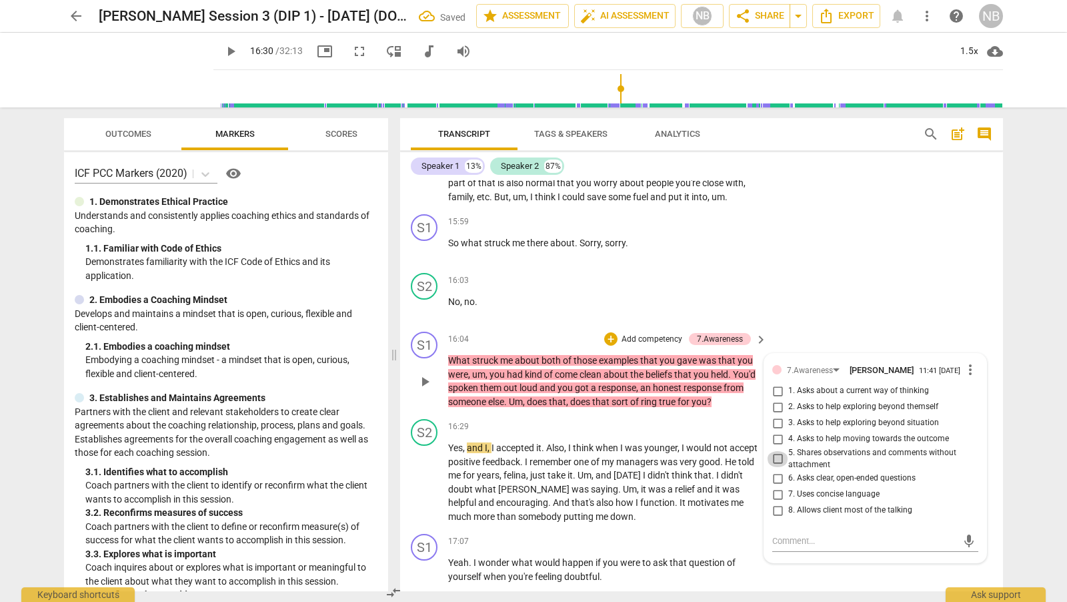
click at [776, 458] on input "5. Shares observations and comments without attachment" at bounding box center [777, 459] width 21 height 16
checkbox input "true"
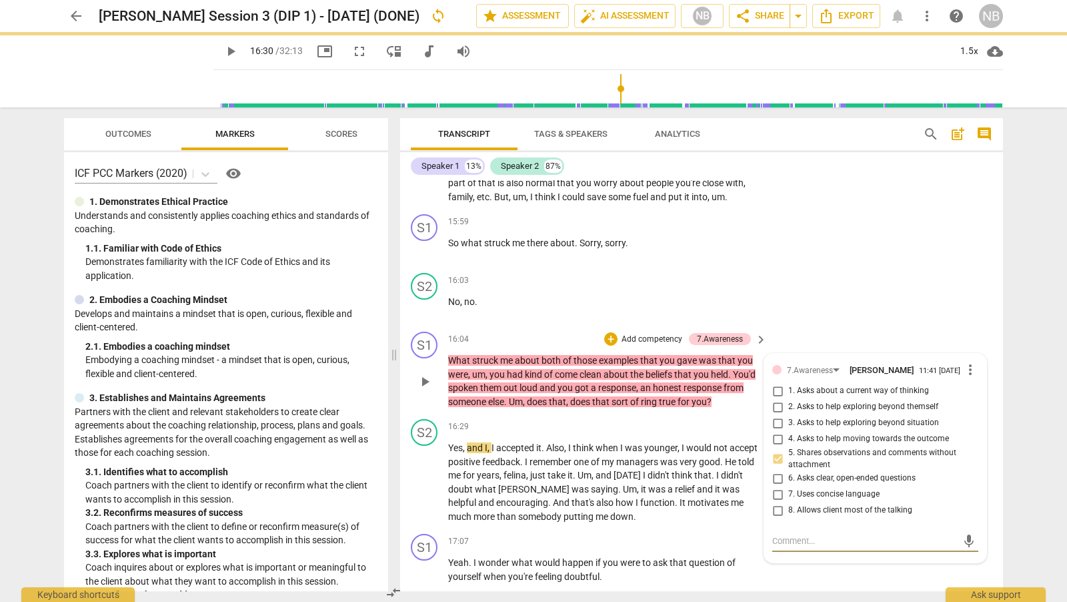
click at [799, 542] on textarea at bounding box center [864, 540] width 185 height 13
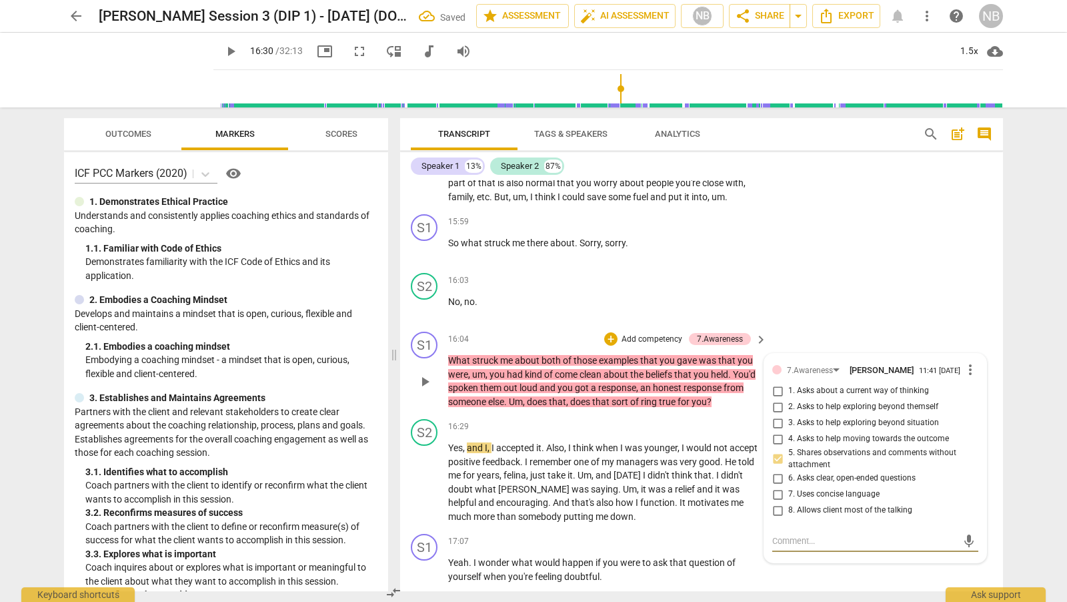
type textarea "A"
type textarea "As"
type textarea "Ask"
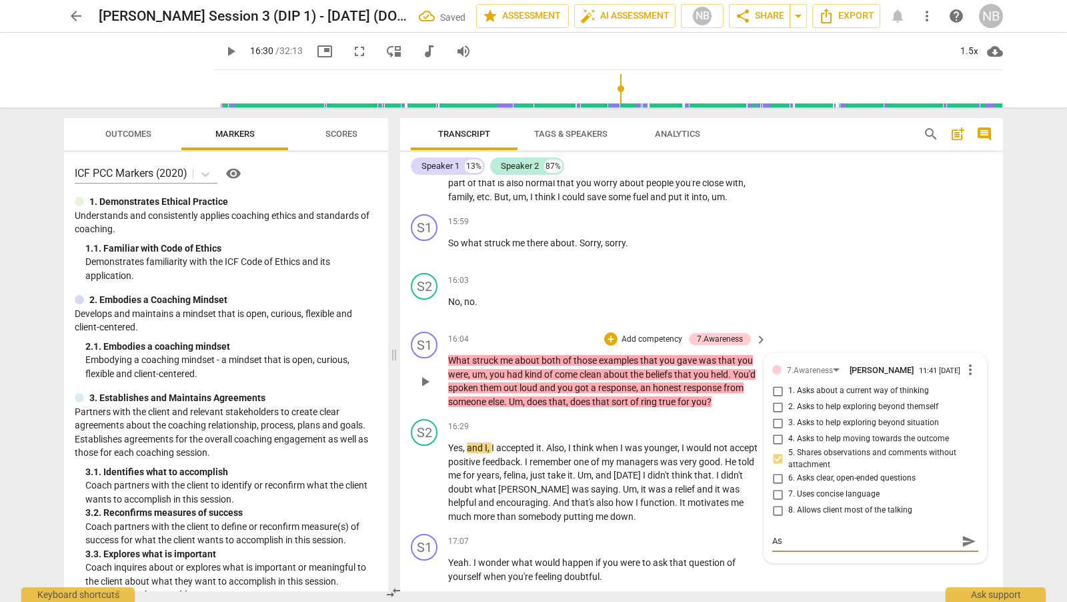
type textarea "Ask"
type textarea "Ask a"
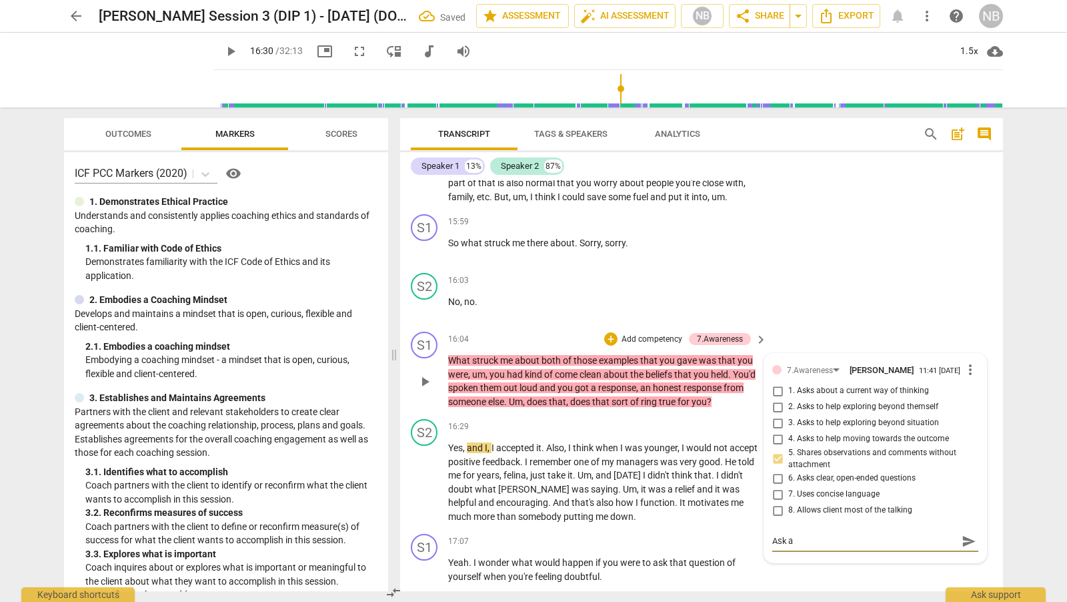
type textarea "Ask an"
type textarea "Ask an o"
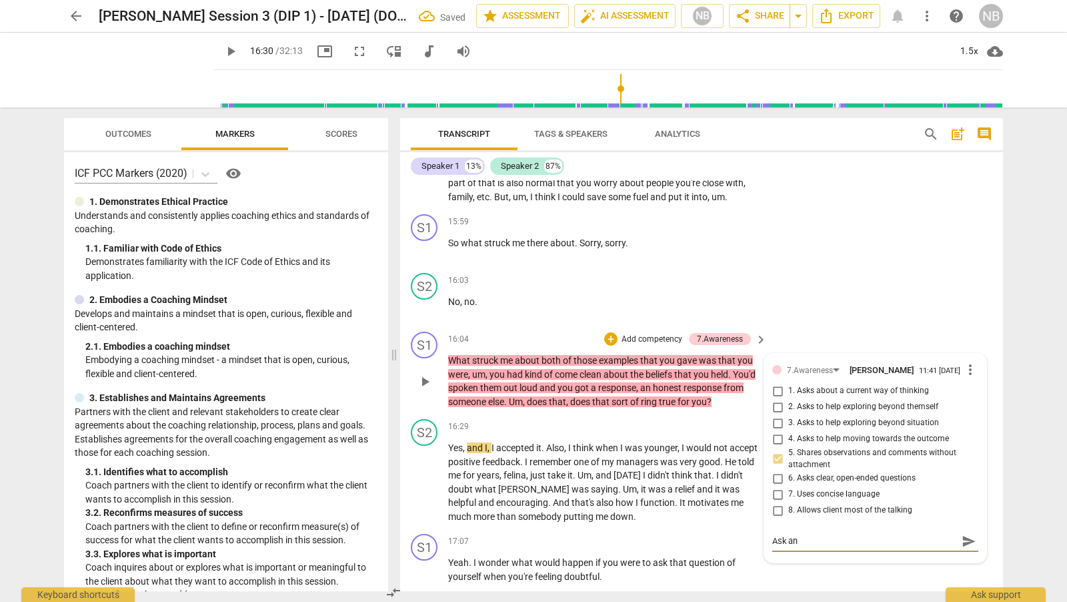
type textarea "Ask an o"
type textarea "Ask an op"
type textarea "Ask an ope"
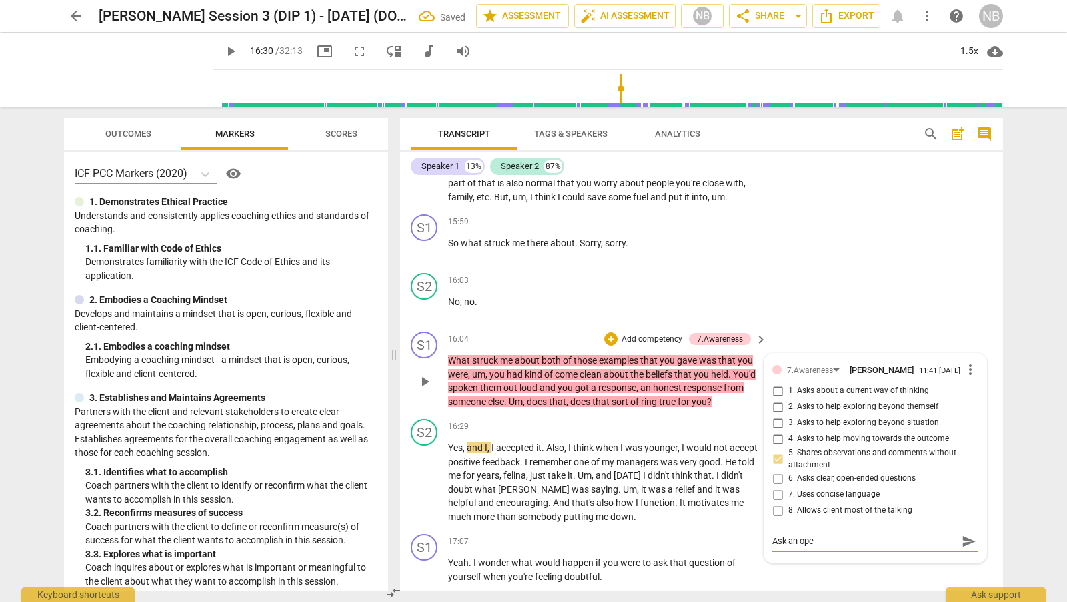
type textarea "Ask an open"
type textarea "Ask an open-"
type textarea "Ask an open-e"
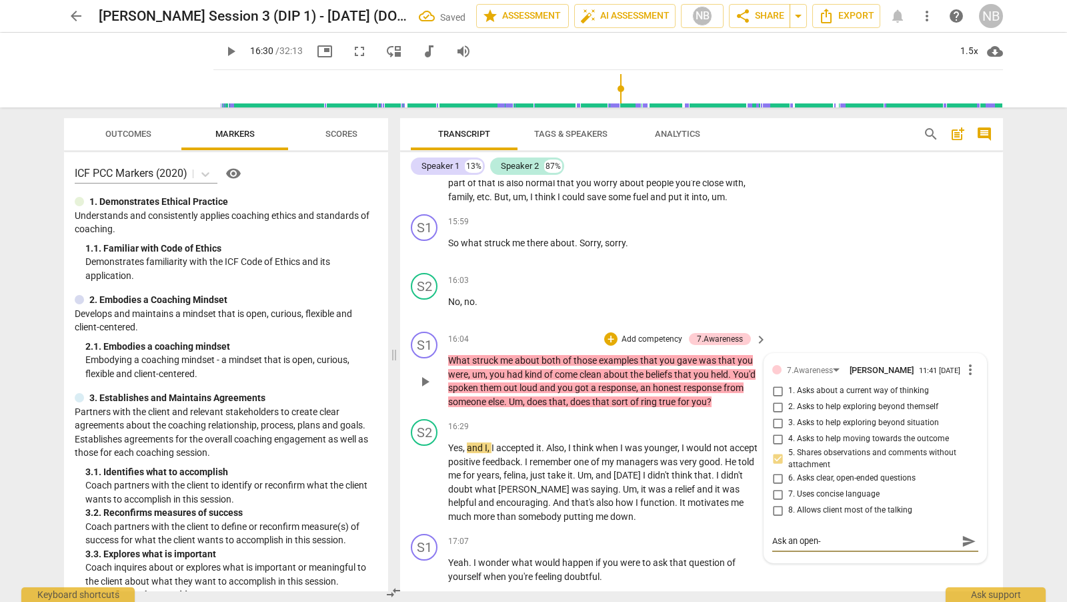
type textarea "Ask an open-e"
type textarea "Ask an open-en"
type textarea "Ask an open-end"
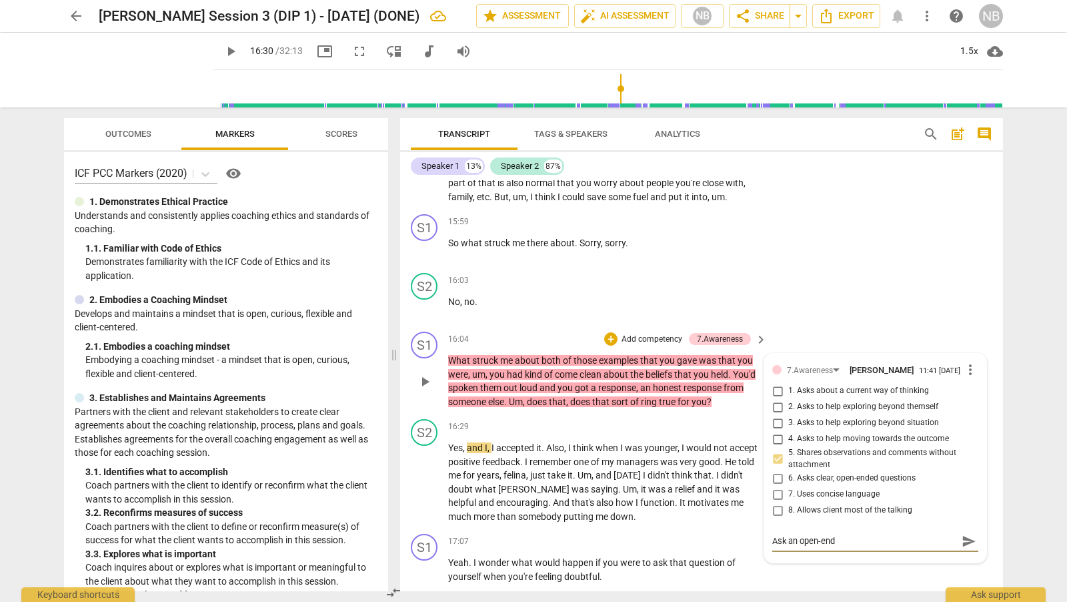
type textarea "Ask an open-ende"
type textarea "Ask an open-ended"
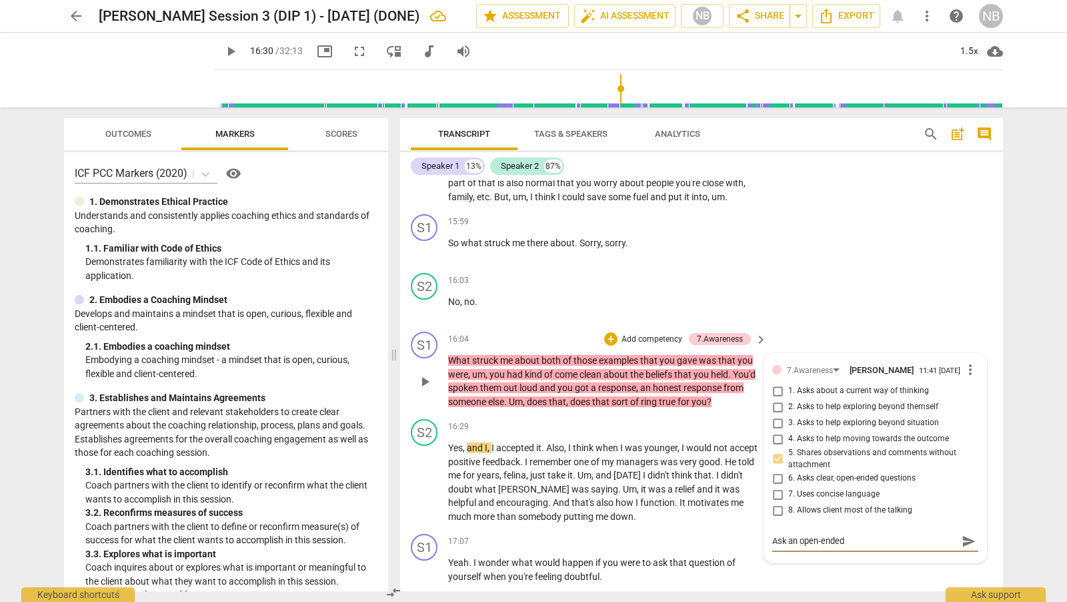
type textarea "Ask an open-ended"
type textarea "Ask an open-ended q"
type textarea "Ask an open-ended qi"
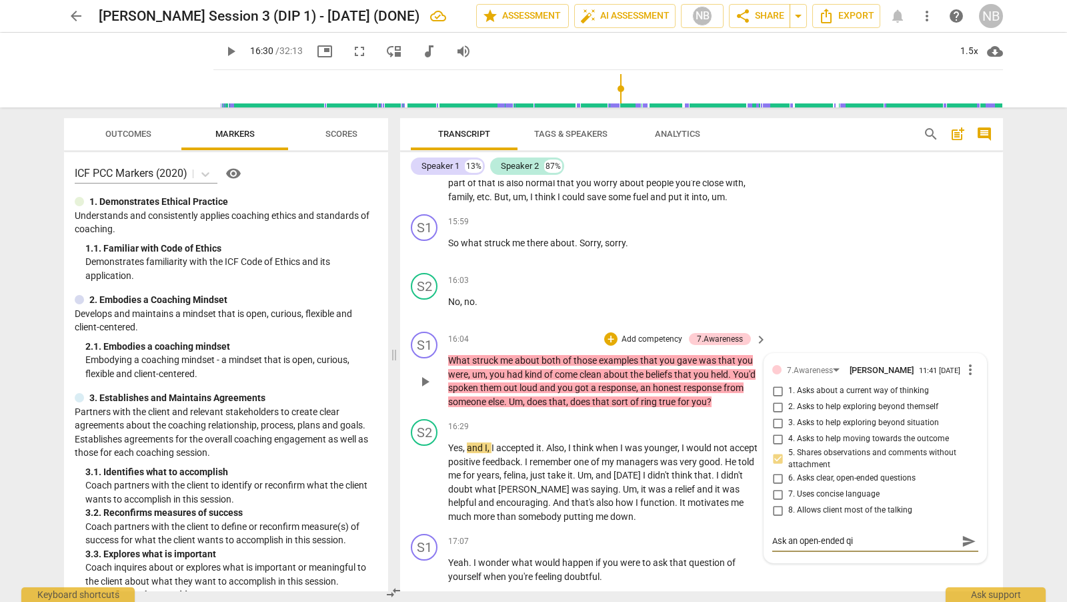
type textarea "Ask an open-ended q"
type textarea "Ask an open-ended qu"
type textarea "Ask an open-ended que"
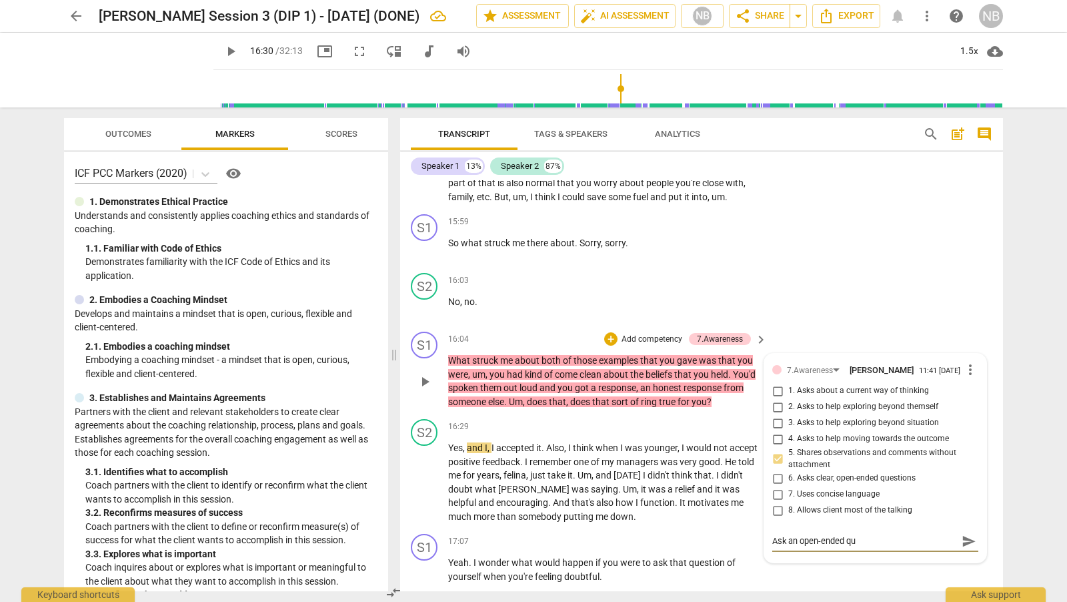
type textarea "Ask an open-ended que"
type textarea "Ask an open-ended ques"
type textarea "Ask an open-ended quest"
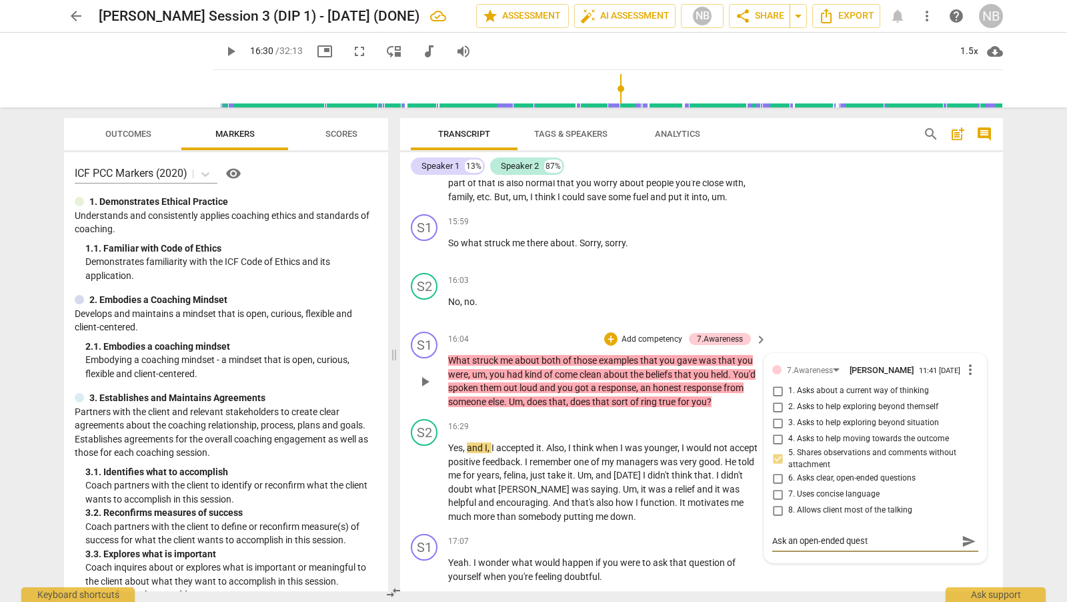
type textarea "Ask an open-ended questi"
type textarea "Ask an open-ended questio"
type textarea "Ask an open-ended question"
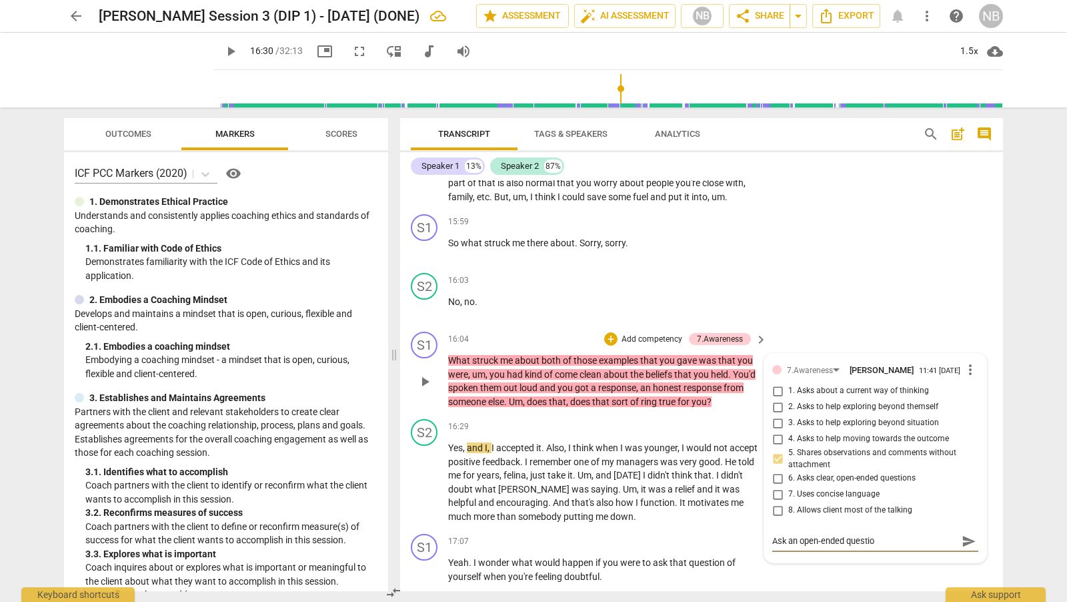
type textarea "Ask an open-ended question"
type textarea "Ask an open-ended question a"
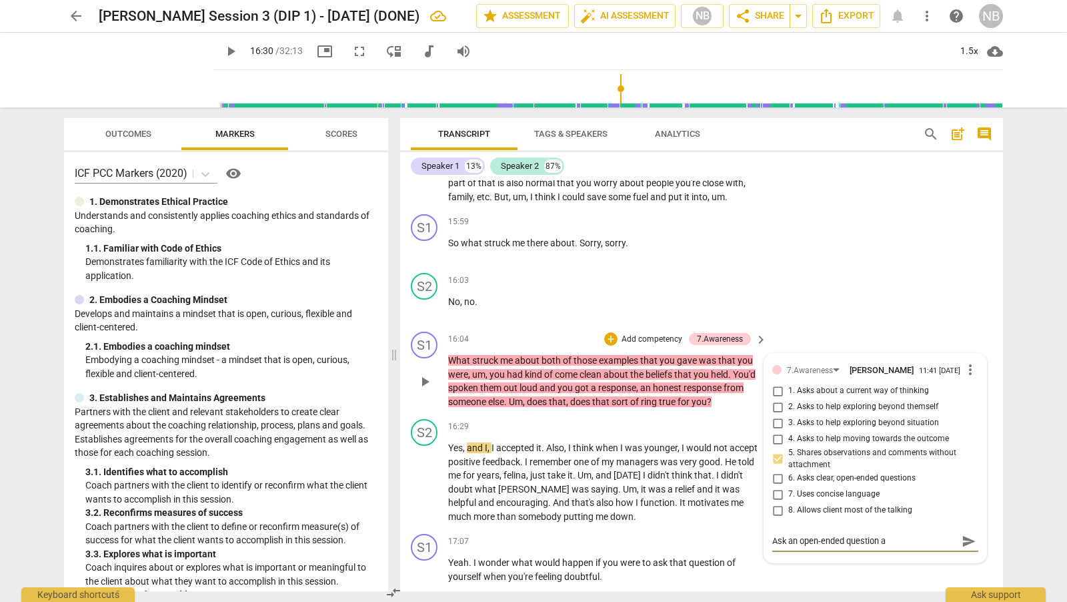
type textarea "Ask an open-ended question at"
type textarea "Ask an open-ended question at t"
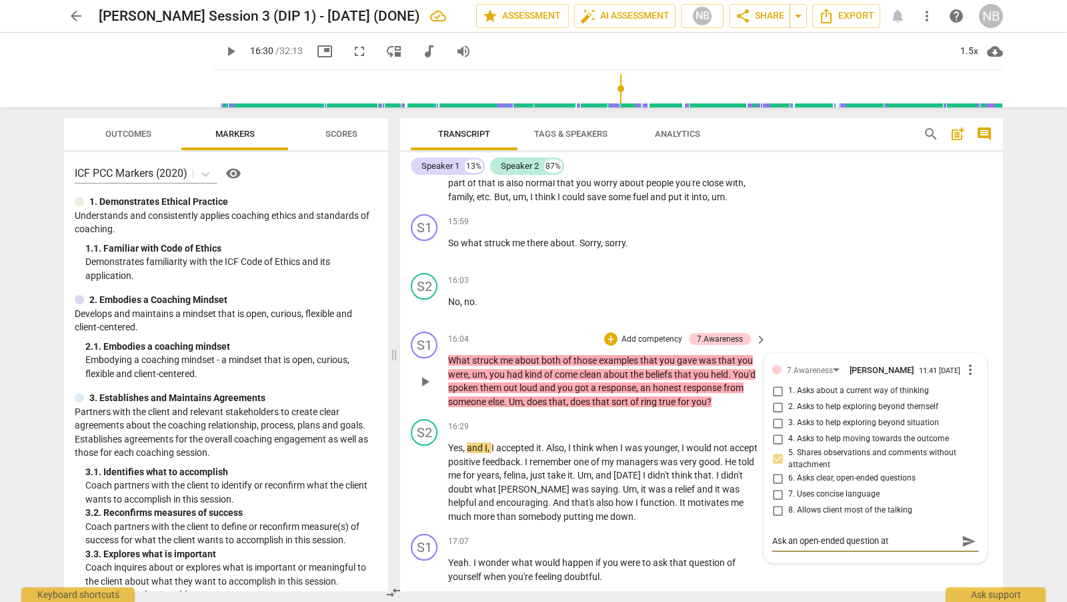
type textarea "Ask an open-ended question at t"
type textarea "Ask an open-ended question at th"
type textarea "Ask an open-ended question at the"
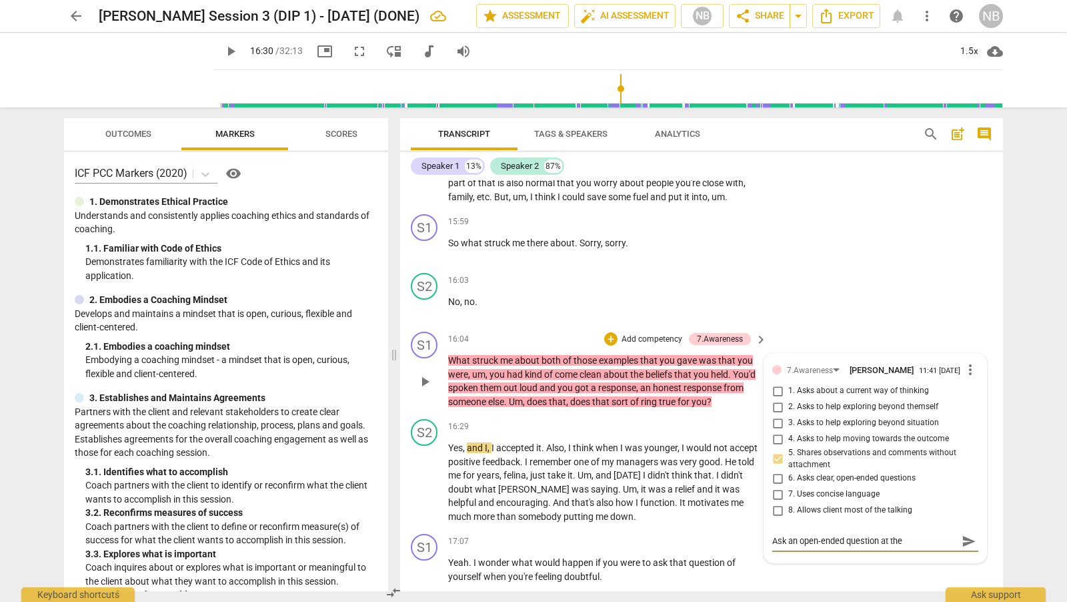
type textarea "Ask an open-ended question at the"
type textarea "Ask an open-ended question at the e"
type textarea "Ask an open-ended question at the en"
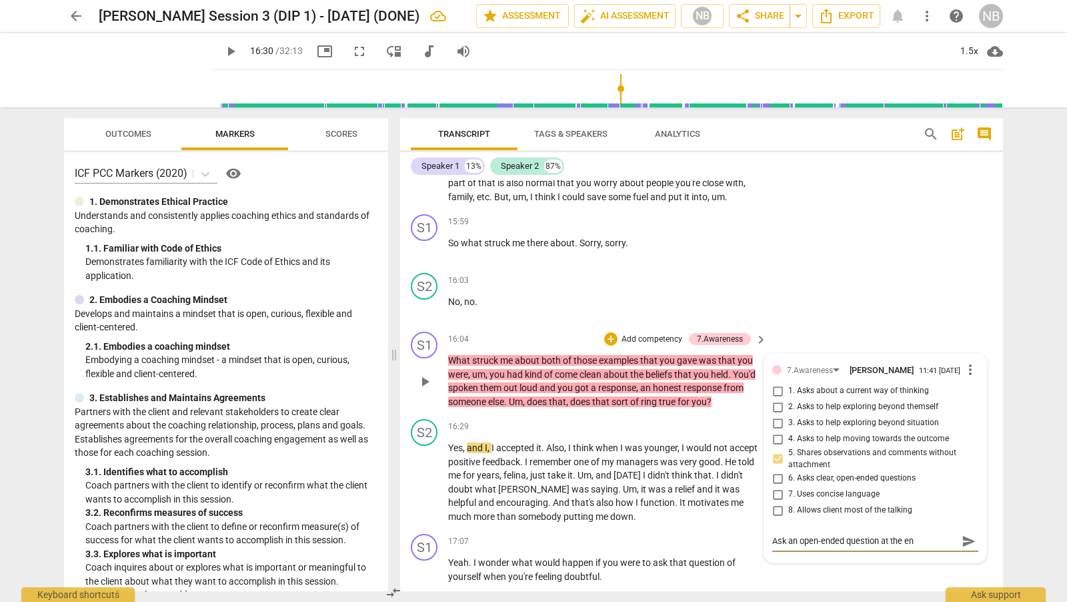
type textarea "Ask an open-ended question at the end"
type textarea "Ask an open-ended question at the end o"
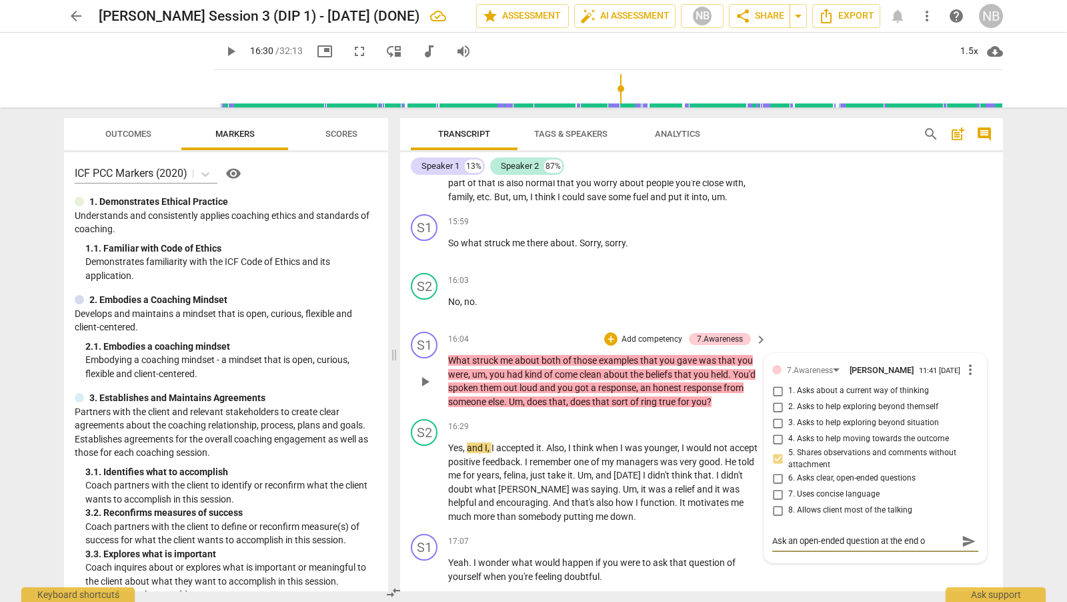
type textarea "Ask an open-ended question at the end of"
type textarea "Ask an open-ended question at the end oft"
type textarea "Ask an open-ended question at the end ofth"
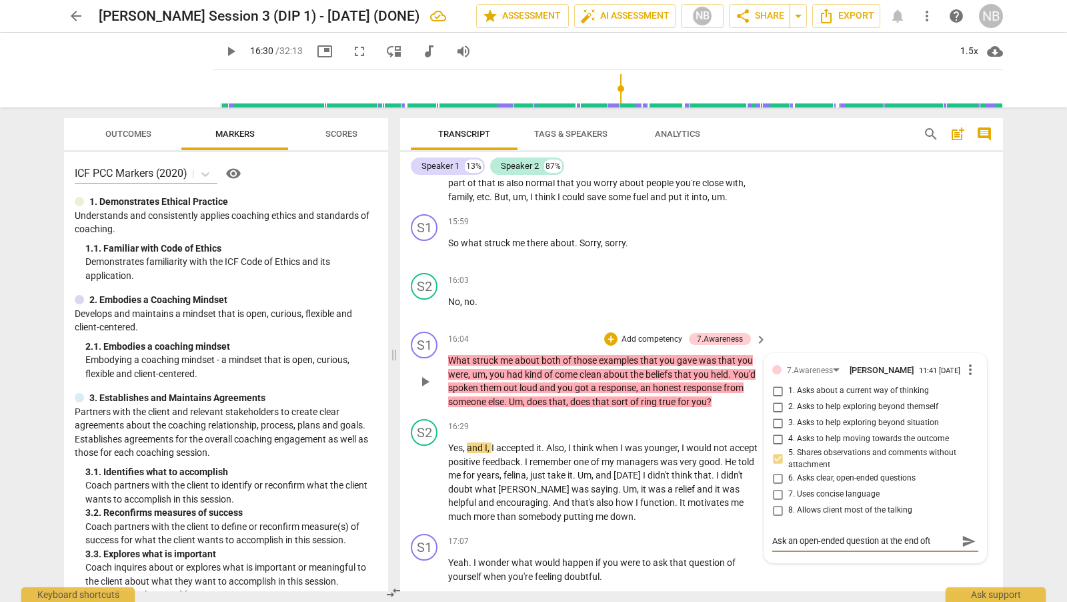
type textarea "Ask an open-ended question at the end ofth"
type textarea "Ask an open-ended question at the end ofthe"
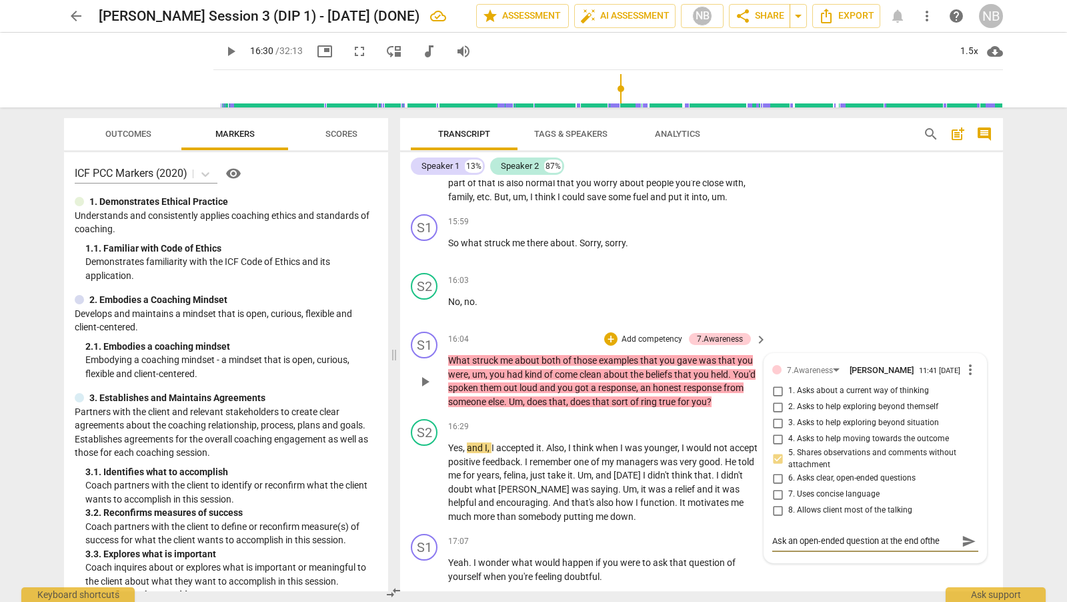
type textarea "Ask an open-ended question at the end ofthe o"
type textarea "Ask an open-ended question at the end ofthe ob"
type textarea "Ask an open-ended question at the end ofthe obs"
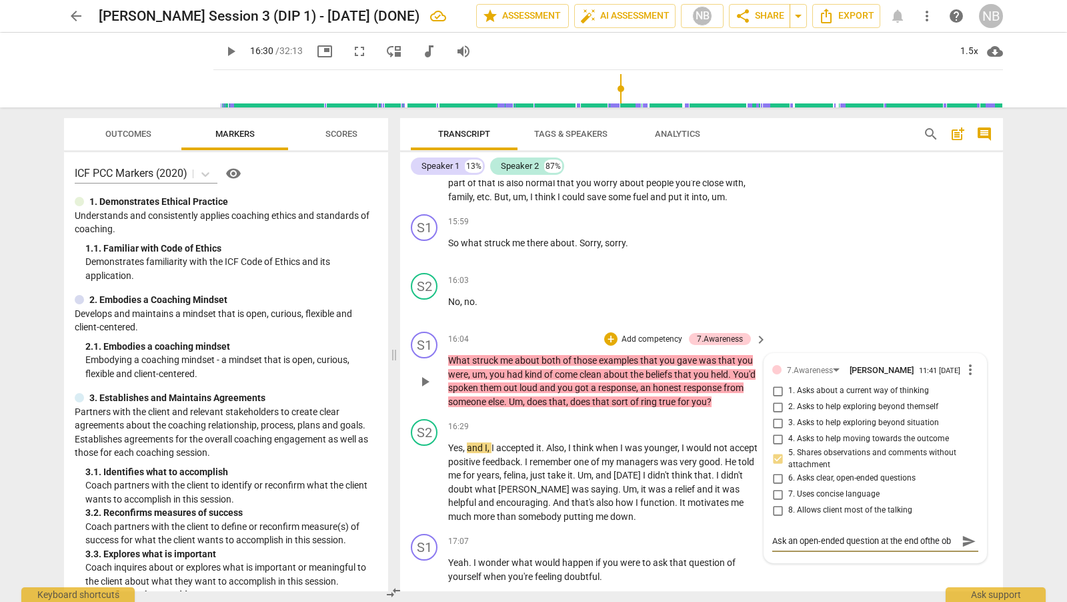
type textarea "Ask an open-ended question at the end ofthe obs"
type textarea "Ask an open-ended question at the end ofthe obse"
type textarea "Ask an open-ended question at the end ofthe obser"
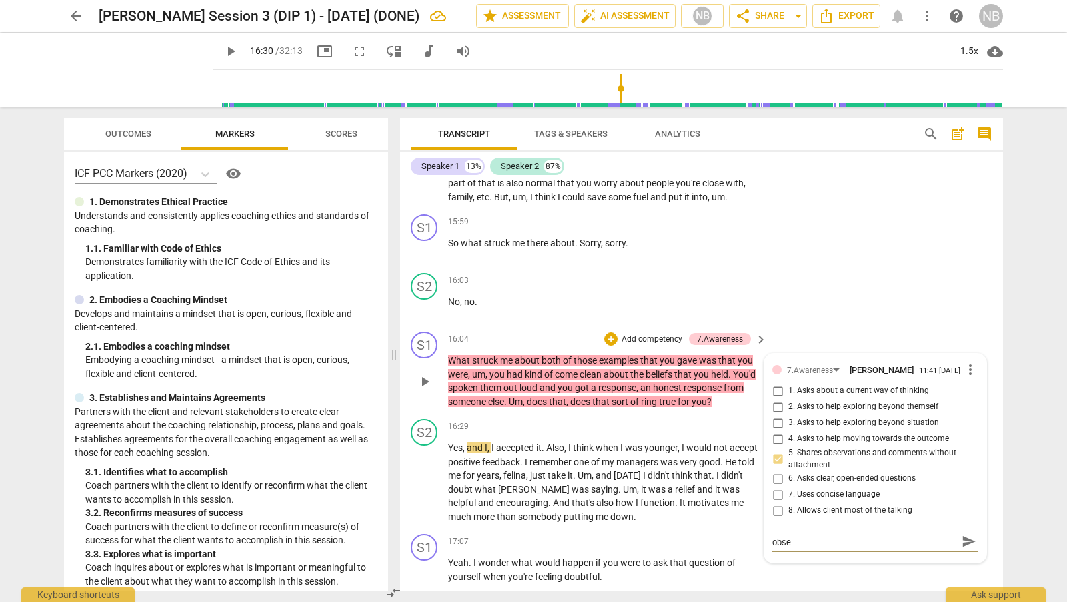
type textarea "Ask an open-ended question at the end ofthe obser"
type textarea "Ask an open-ended question at the end ofthe observ"
type textarea "Ask an open-ended question at the end ofthe observa"
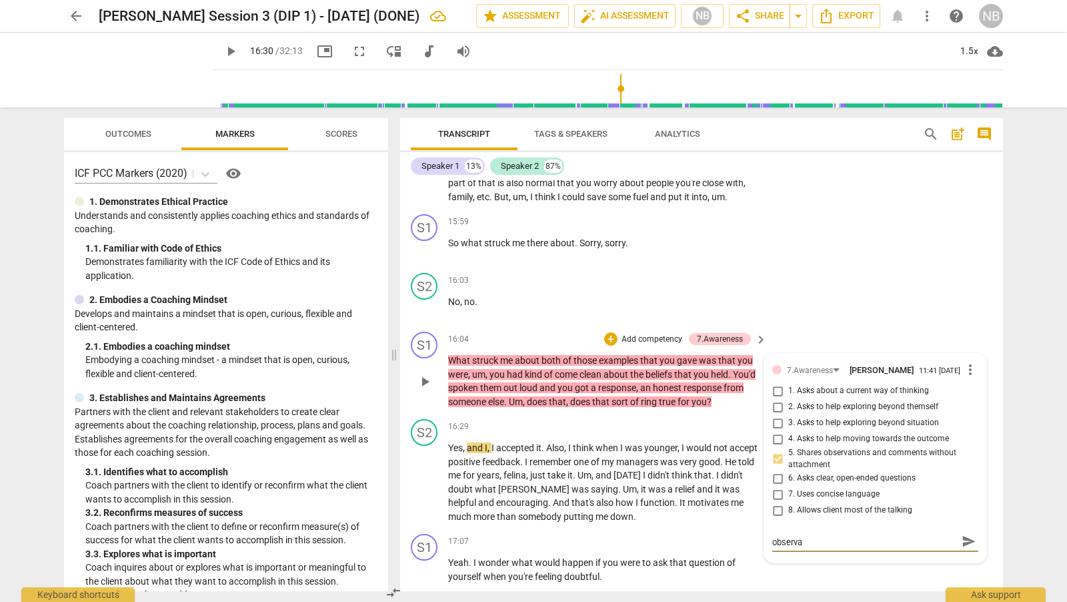
type textarea "Ask an open-ended question at the end ofthe observat"
type textarea "Ask an open-ended question at the end ofthe observati"
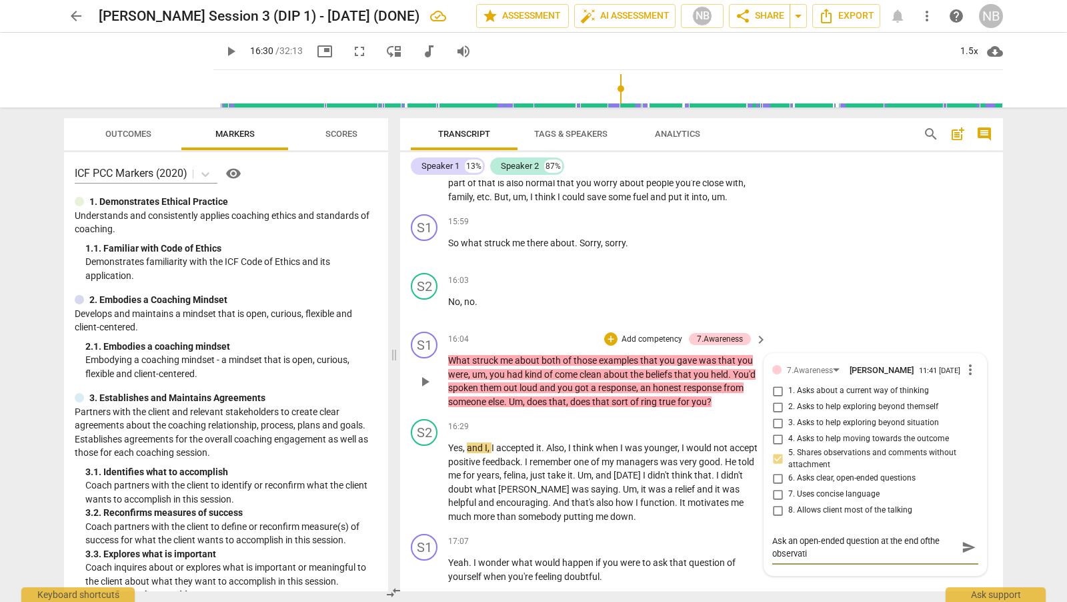
type textarea "Ask an open-ended question at the end ofthe observatio"
type textarea "Ask an open-ended question at the end ofthe observation"
click at [927, 548] on textarea "Ask an open-ended question at the end ofthe observation" at bounding box center [864, 546] width 185 height 25
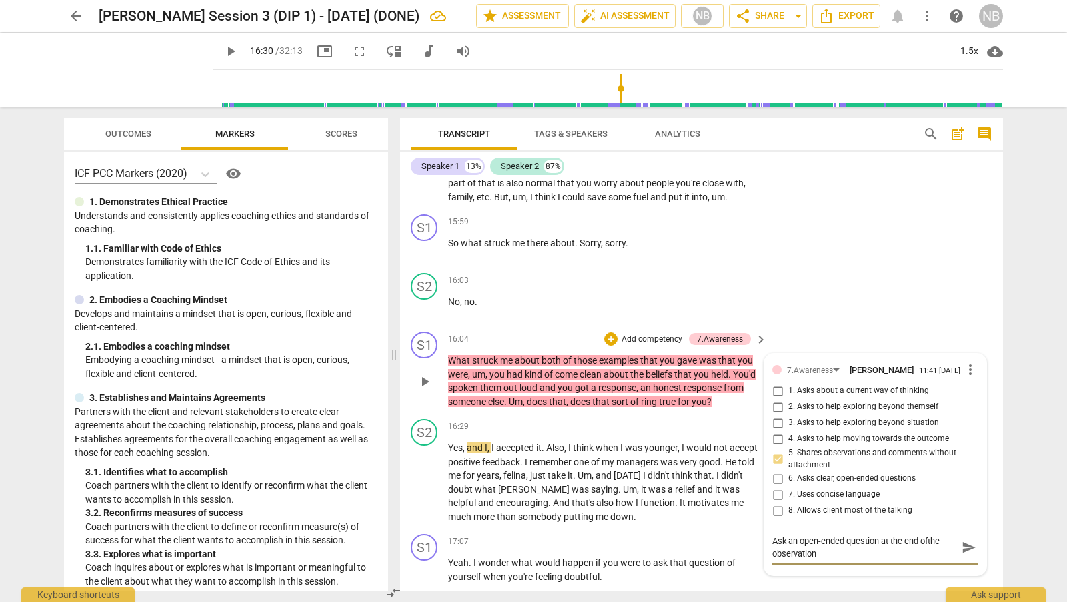
type textarea "Ask an open-ended question at the end of the observation"
click at [964, 550] on span "send" at bounding box center [969, 547] width 15 height 15
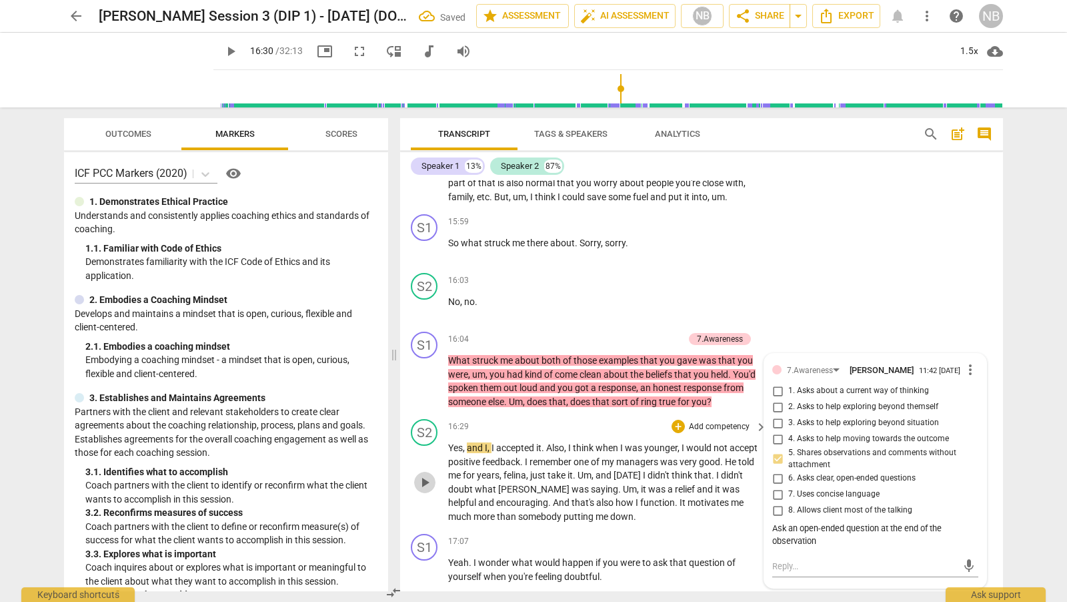
click at [428, 484] on span "play_arrow" at bounding box center [425, 482] width 16 height 16
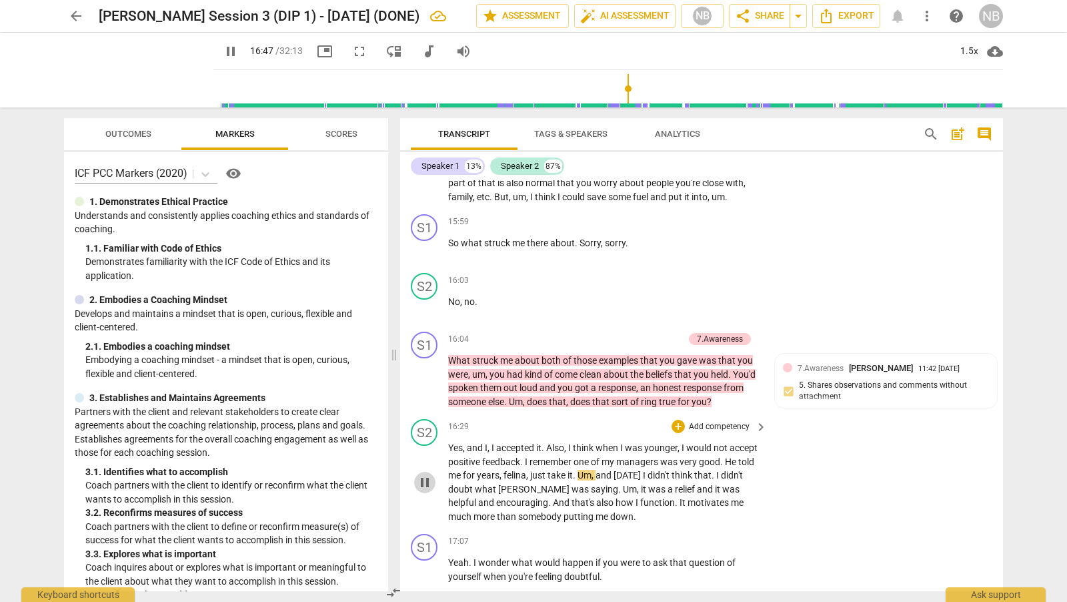
click at [428, 486] on span "pause" at bounding box center [425, 482] width 16 height 16
type input "1008"
click at [526, 478] on span "felina" at bounding box center [515, 475] width 23 height 11
click at [563, 478] on span "[PERSON_NAME]" at bounding box center [550, 475] width 71 height 11
click at [424, 480] on span "play_arrow" at bounding box center [425, 482] width 16 height 16
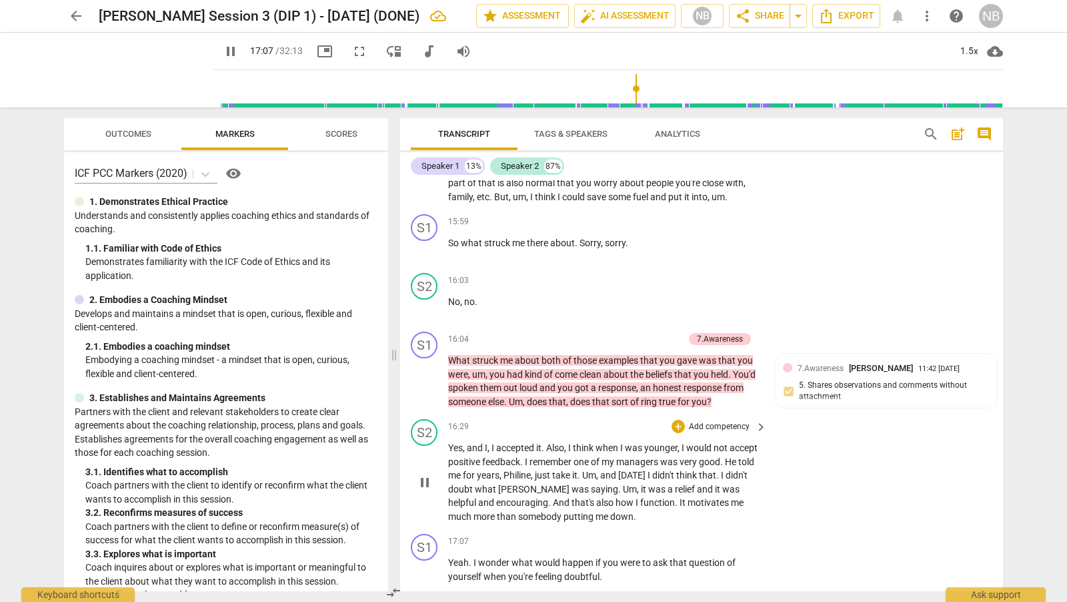
click at [424, 480] on span "pause" at bounding box center [425, 482] width 16 height 16
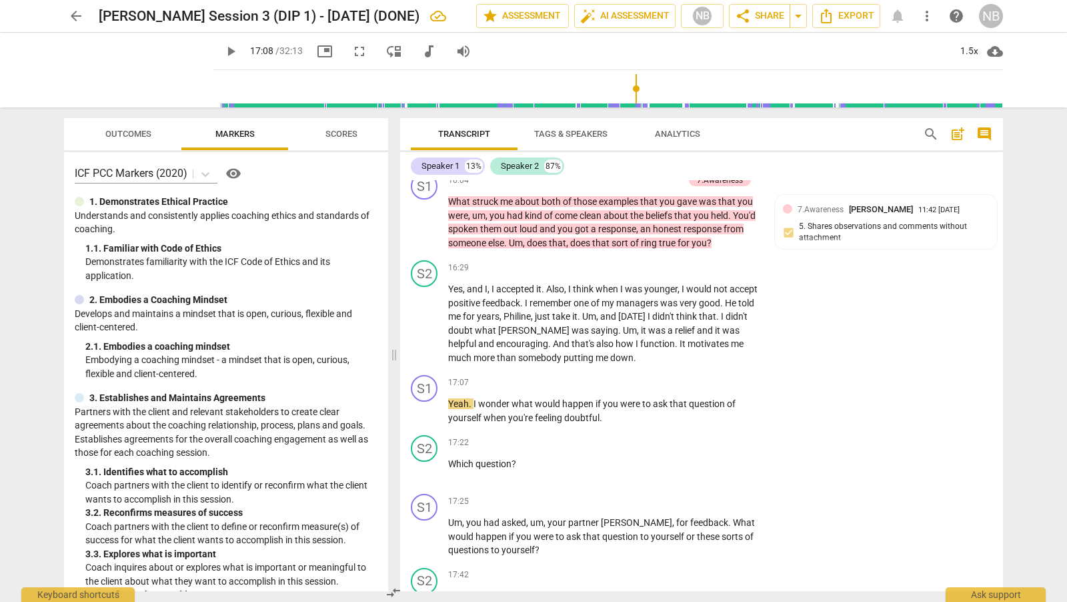
scroll to position [4426, 0]
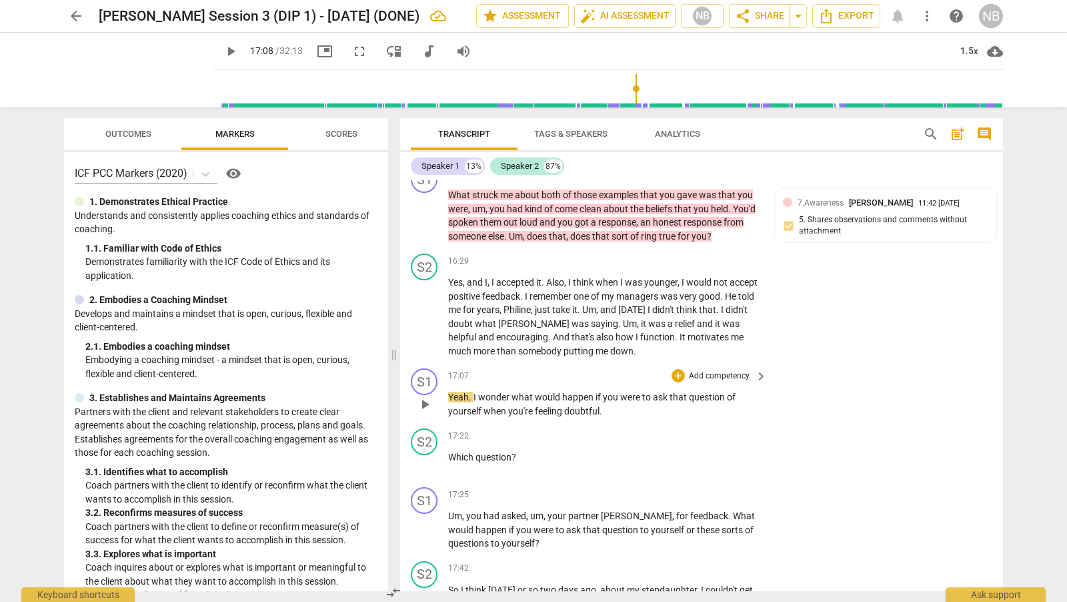
click at [425, 404] on span "play_arrow" at bounding box center [425, 404] width 16 height 16
click at [426, 405] on span "pause" at bounding box center [425, 404] width 16 height 16
type input "1043"
click at [677, 377] on div "+" at bounding box center [678, 375] width 13 height 13
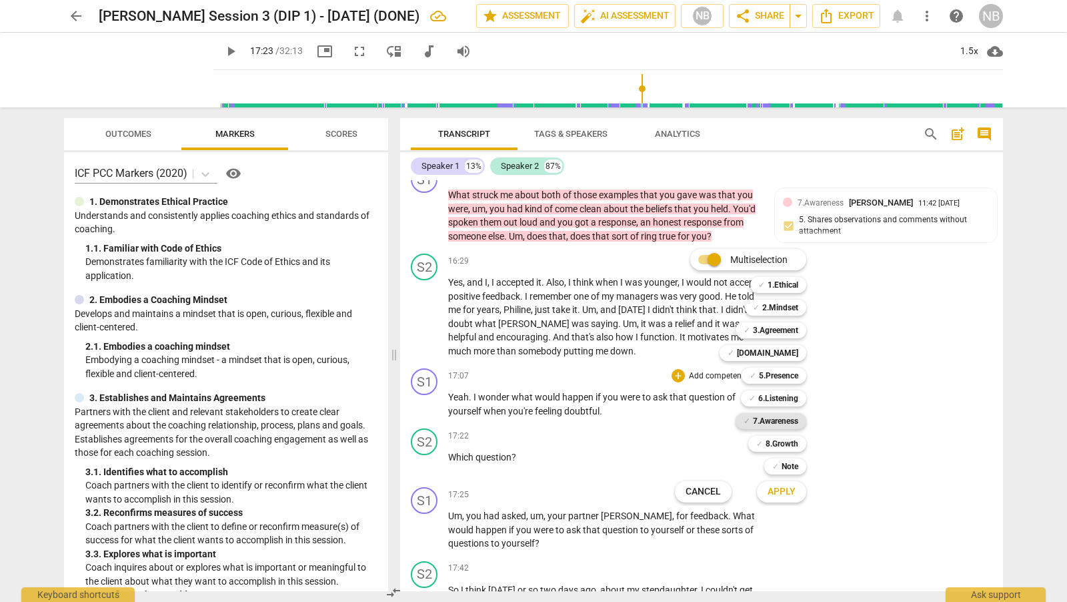
click at [782, 424] on b "7.Awareness" at bounding box center [775, 421] width 45 height 16
click at [785, 499] on button "Apply" at bounding box center [781, 492] width 49 height 24
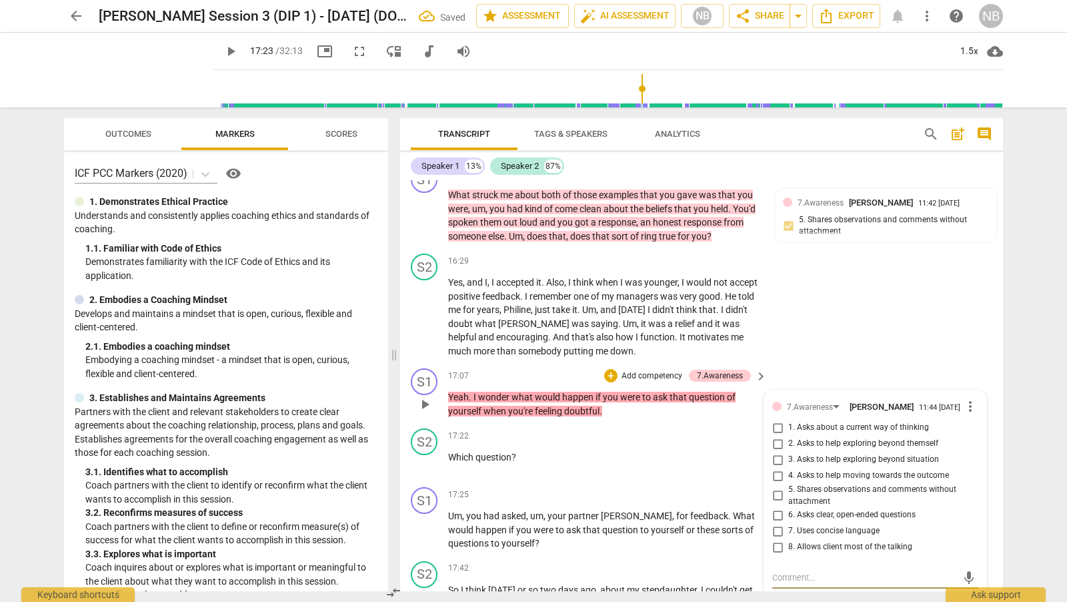
click at [774, 450] on input "2. Asks to help exploring beyond themself" at bounding box center [777, 444] width 21 height 16
checkbox input "true"
click at [840, 363] on div "S1 play_arrow pause 17:07 + Add competency 7.Awareness keyboard_arrow_right Yea…" at bounding box center [701, 393] width 603 height 60
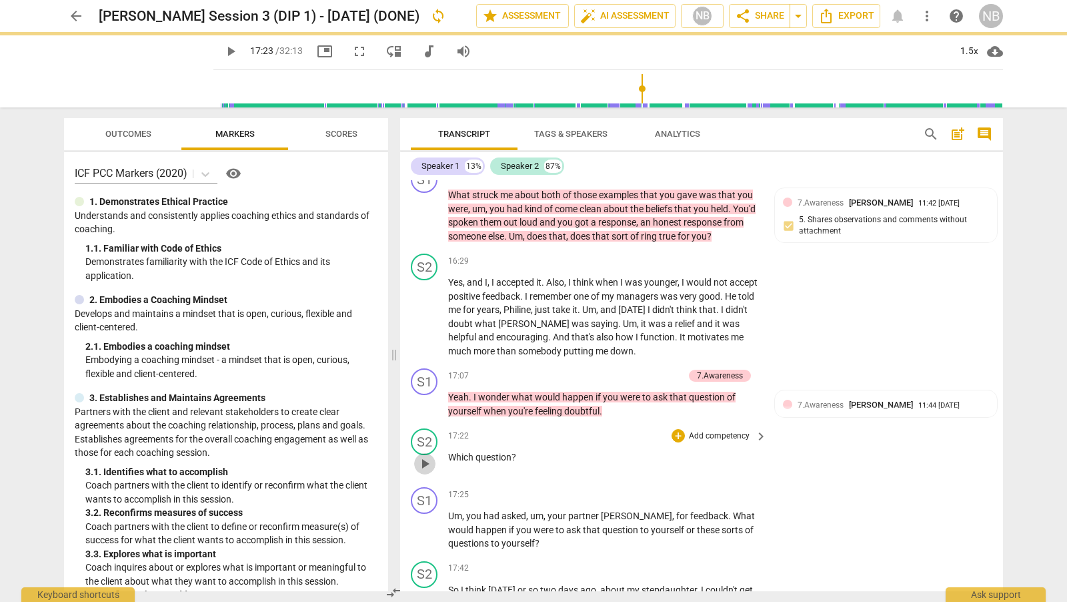
click at [426, 464] on span "play_arrow" at bounding box center [425, 464] width 16 height 16
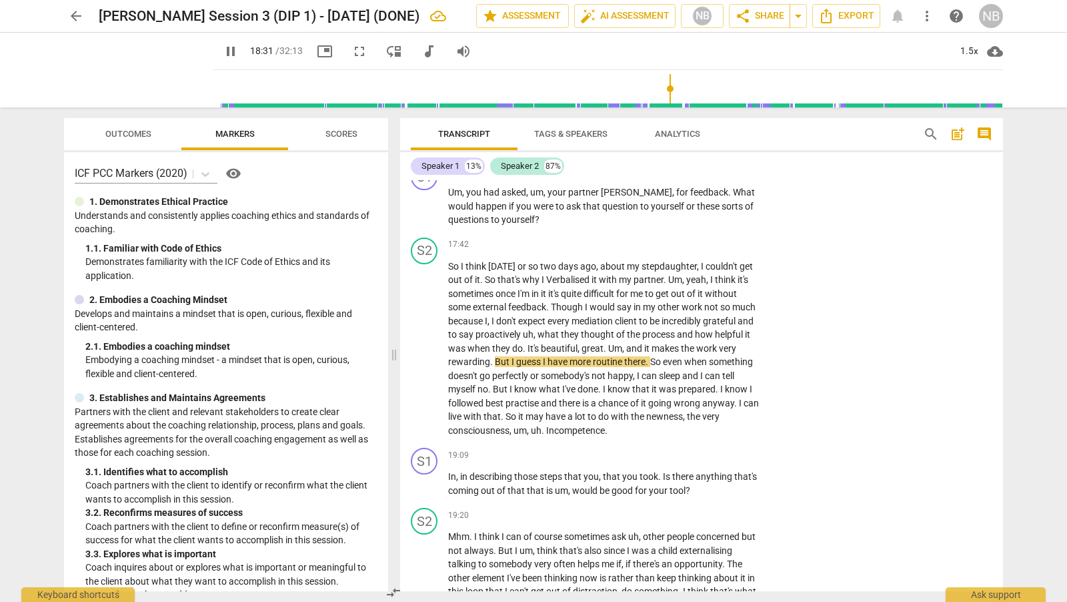
scroll to position [4757, 0]
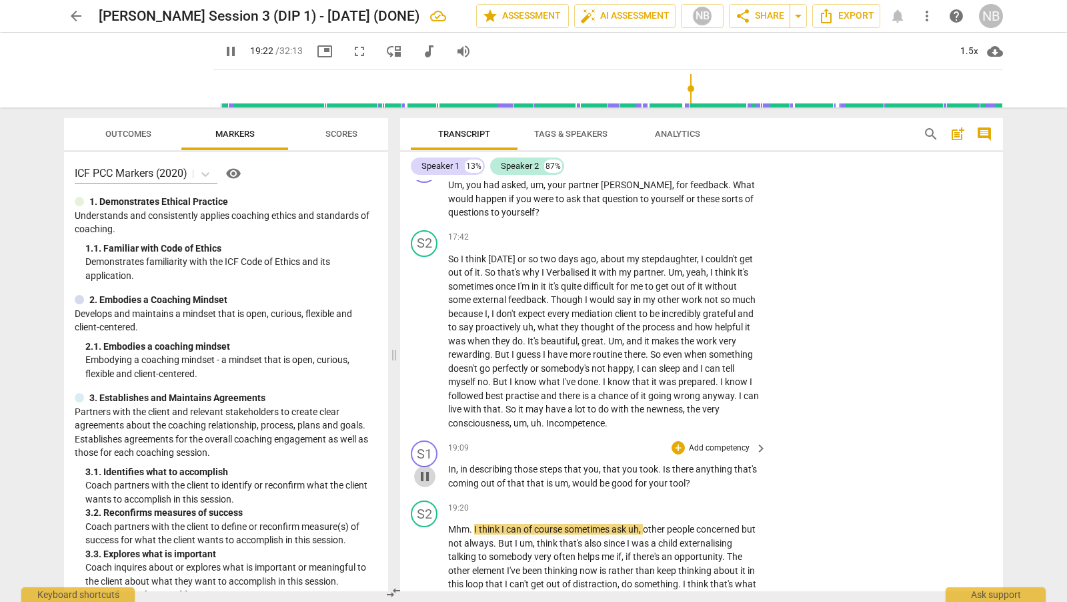
click at [428, 476] on span "pause" at bounding box center [425, 476] width 16 height 16
type input "1162"
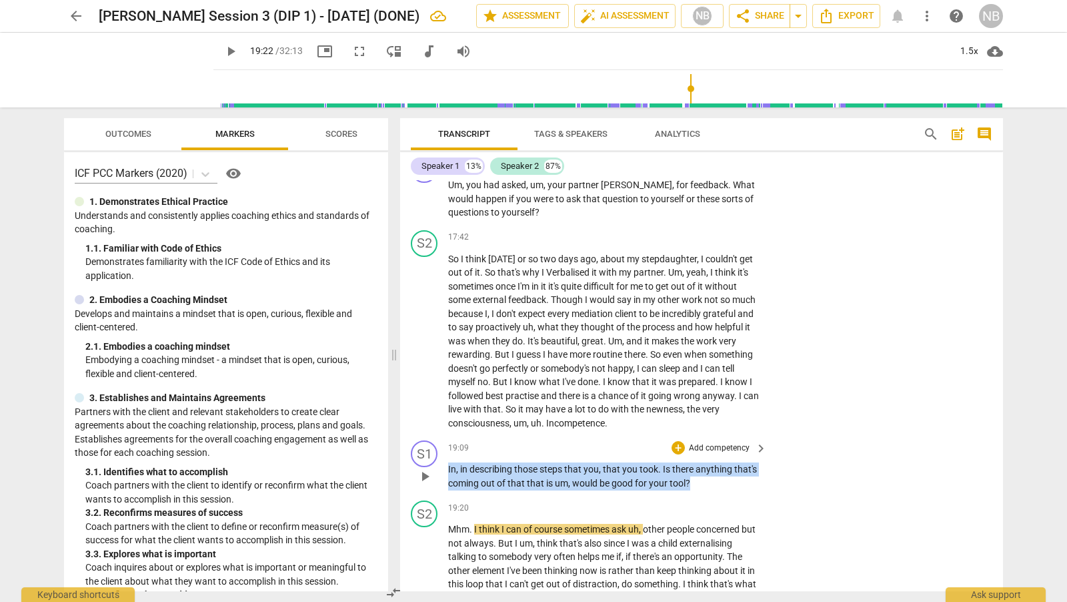
drag, startPoint x: 448, startPoint y: 468, endPoint x: 697, endPoint y: 484, distance: 250.0
click at [697, 484] on p "In , in describing those steps that you , that you took . Is there anything tha…" at bounding box center [604, 475] width 312 height 27
click at [677, 446] on div "+" at bounding box center [678, 447] width 13 height 13
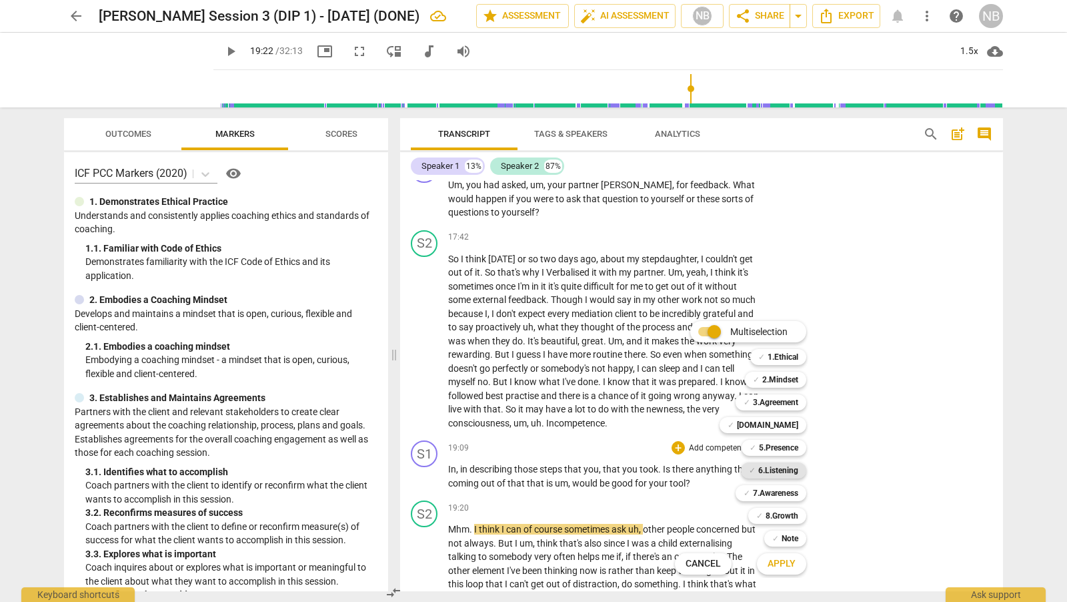
click at [784, 469] on b "6.Listening" at bounding box center [778, 470] width 40 height 16
click at [783, 492] on b "7.Awareness" at bounding box center [775, 493] width 45 height 16
click at [784, 563] on span "Apply" at bounding box center [782, 563] width 28 height 13
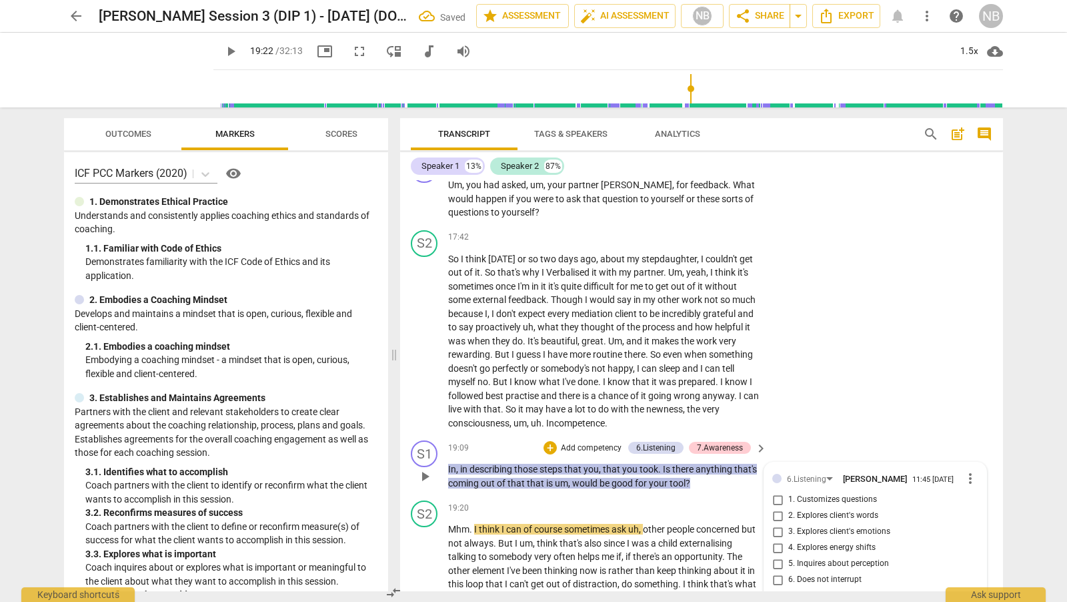
scroll to position [5001, 0]
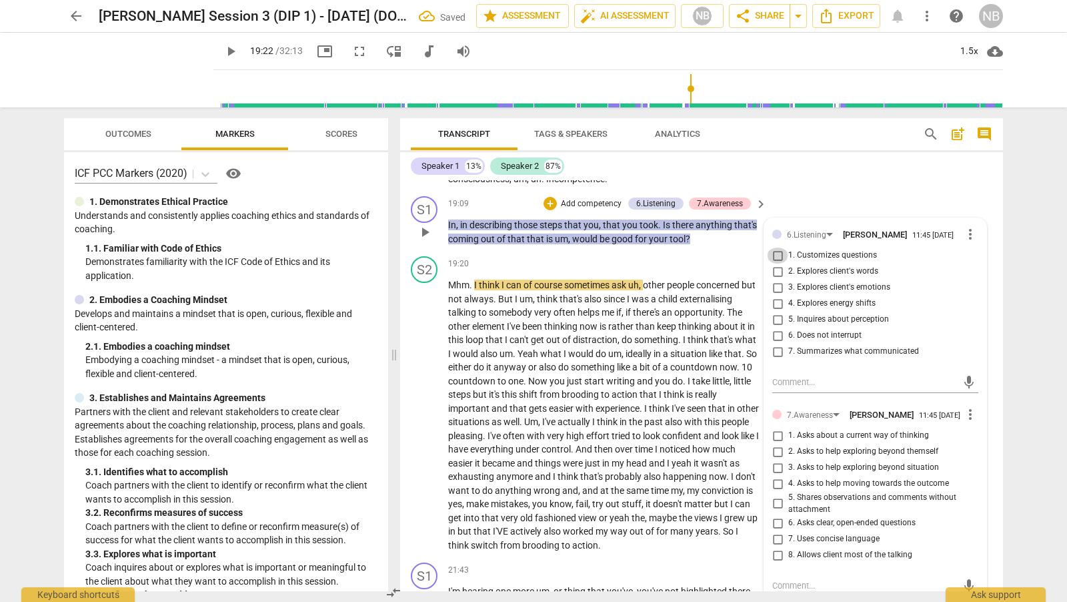
click at [778, 257] on input "1. Customizes questions" at bounding box center [777, 255] width 21 height 16
checkbox input "true"
click at [776, 475] on input "3. Asks to help exploring beyond situation" at bounding box center [777, 468] width 21 height 16
checkbox input "true"
click at [737, 251] on div "S2 play_arrow pause 19:20 + Add competency keyboard_arrow_right Mhm . I think I…" at bounding box center [701, 404] width 603 height 306
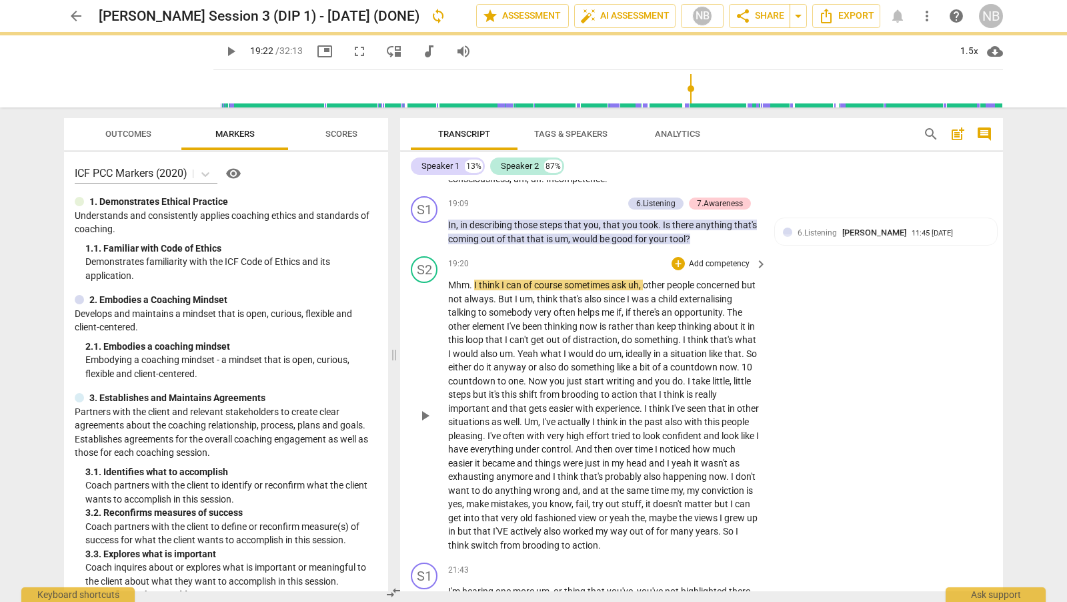
click at [424, 410] on span "play_arrow" at bounding box center [425, 416] width 16 height 16
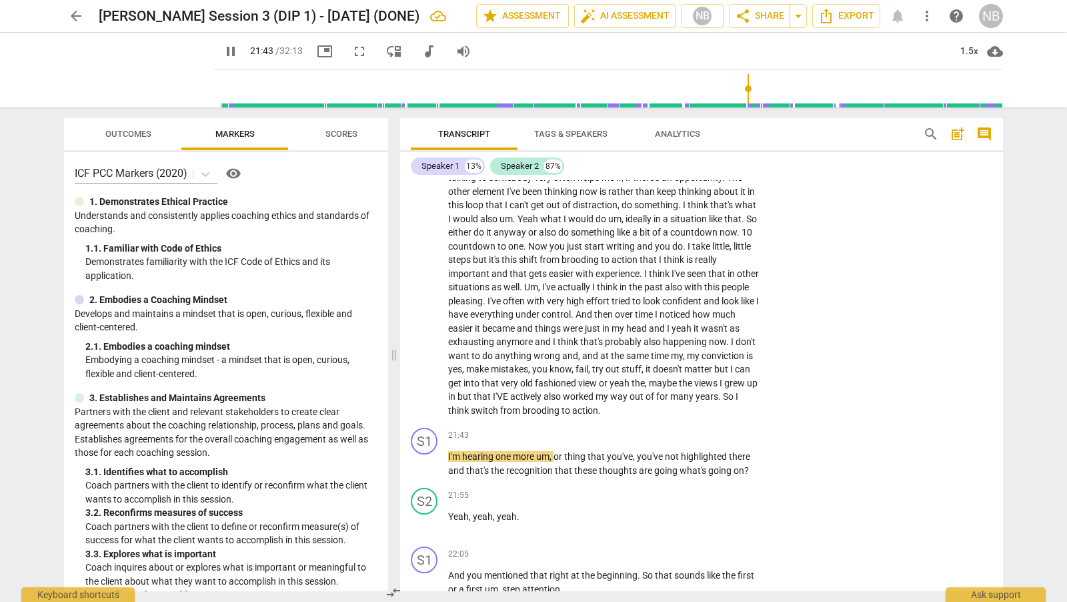
scroll to position [5149, 0]
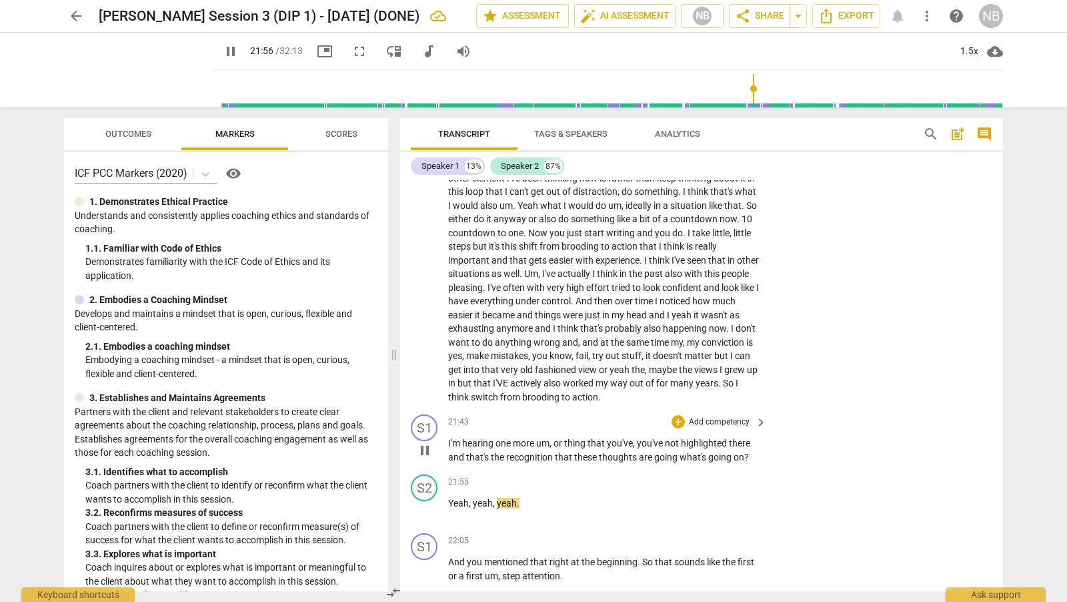
click at [426, 450] on span "pause" at bounding box center [425, 450] width 16 height 16
type input "1318"
click at [677, 424] on div "+" at bounding box center [678, 421] width 13 height 13
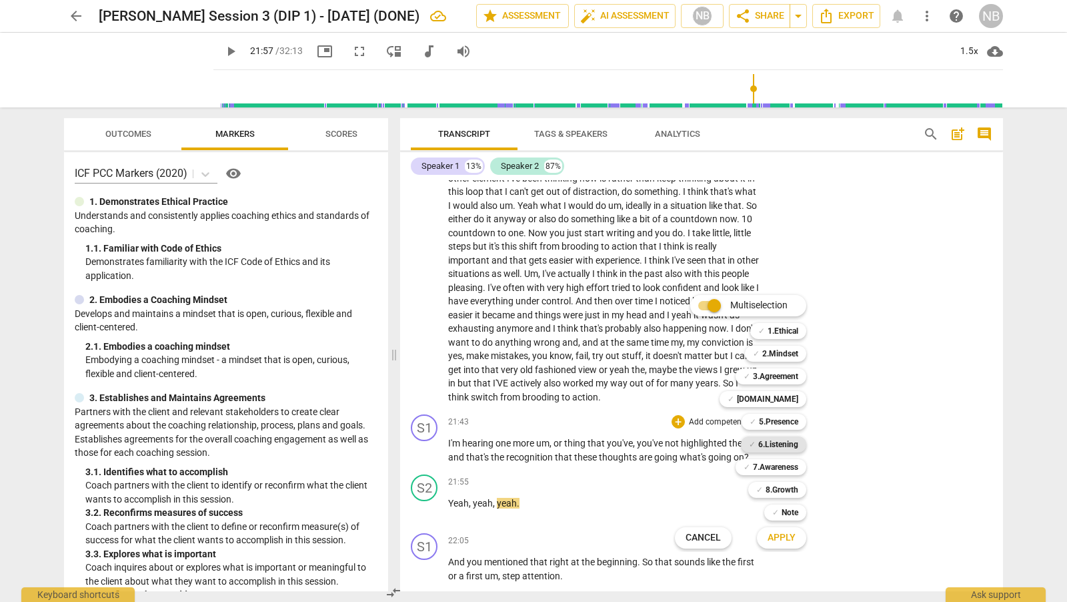
click at [798, 447] on b "6.Listening" at bounding box center [778, 444] width 40 height 16
click at [788, 540] on span "Apply" at bounding box center [782, 537] width 28 height 13
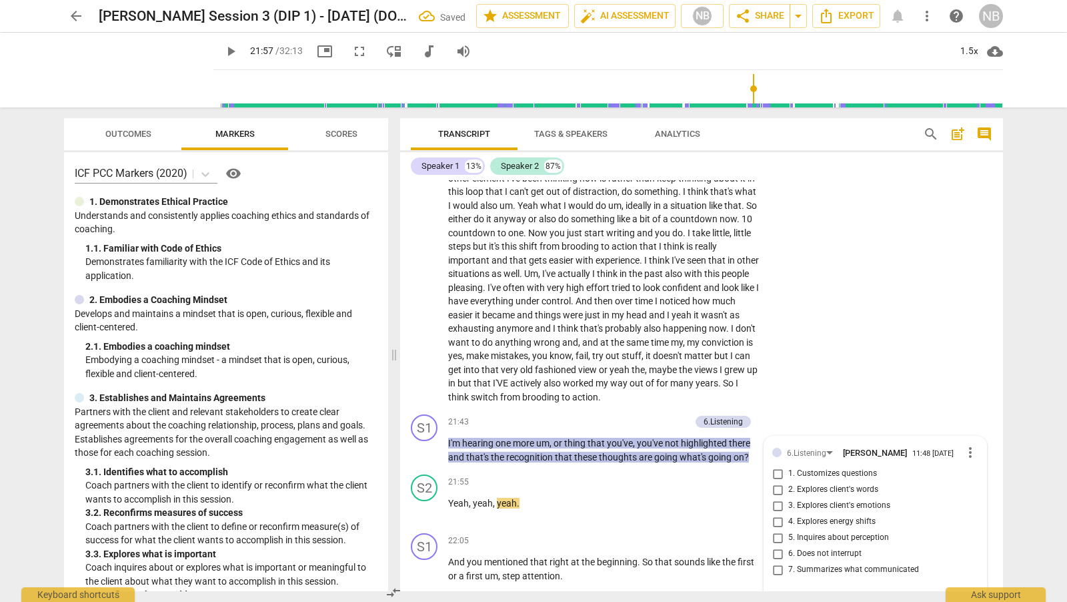
scroll to position [5368, 0]
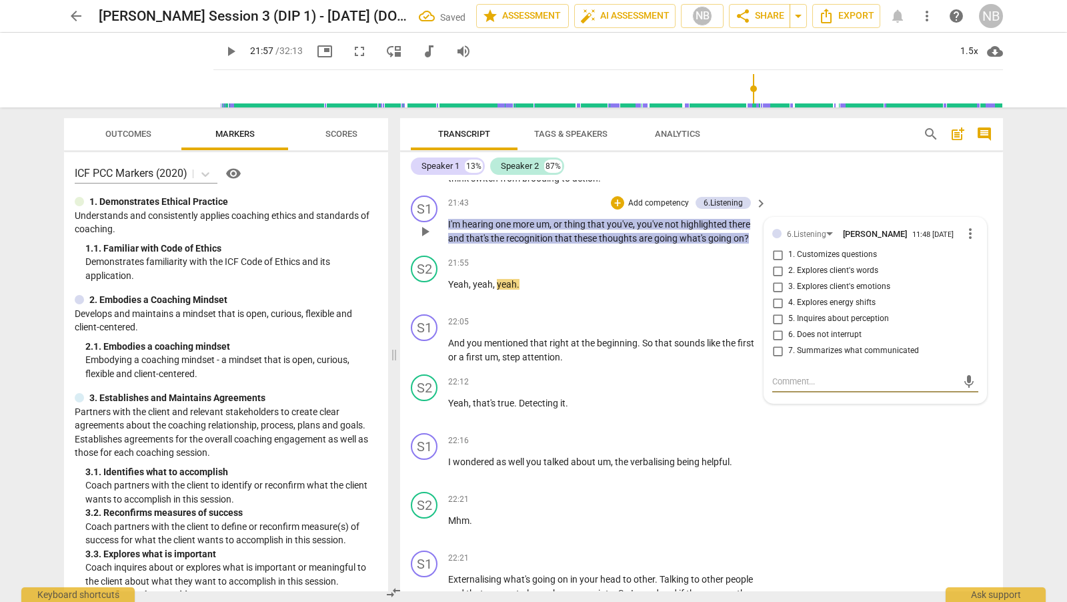
click at [775, 353] on input "7. Summarizes what communicated" at bounding box center [777, 351] width 21 height 16
checkbox input "true"
click at [798, 455] on div "S1 play_arrow pause 22:16 + Add competency keyboard_arrow_right I wondered as w…" at bounding box center [701, 457] width 603 height 59
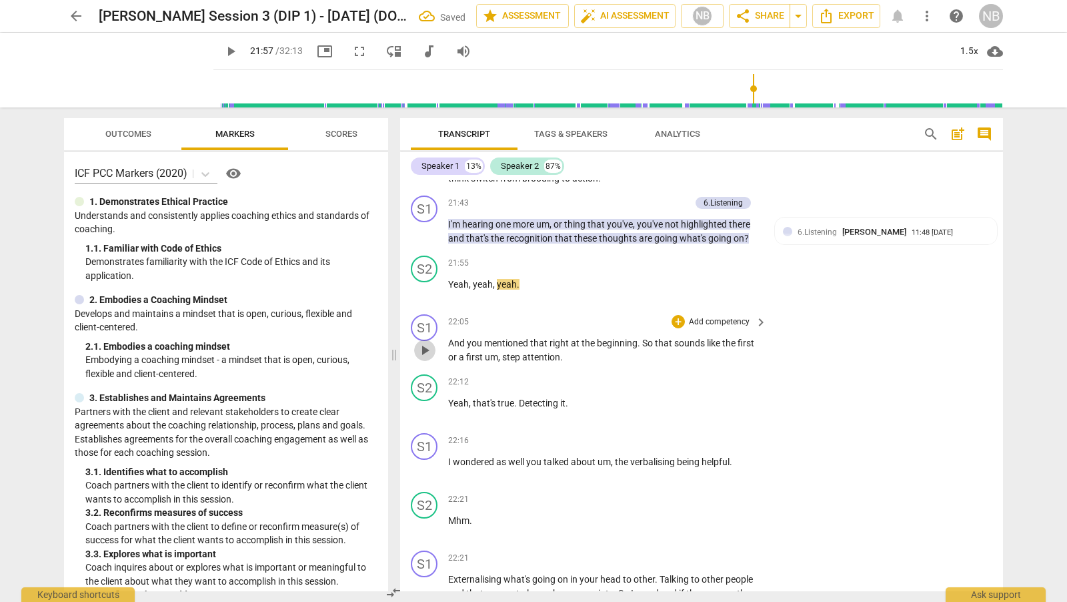
click at [426, 348] on span "play_arrow" at bounding box center [425, 350] width 16 height 16
click at [426, 350] on span "pause" at bounding box center [425, 350] width 16 height 16
type input "1336"
click at [560, 355] on span "." at bounding box center [561, 356] width 3 height 11
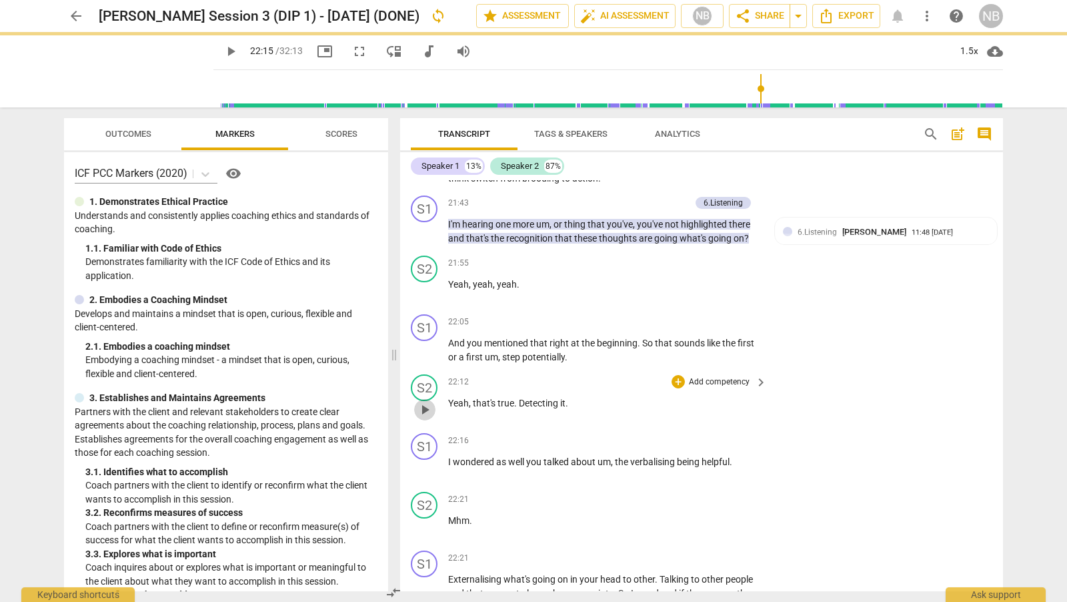
click at [426, 406] on span "play_arrow" at bounding box center [425, 410] width 16 height 16
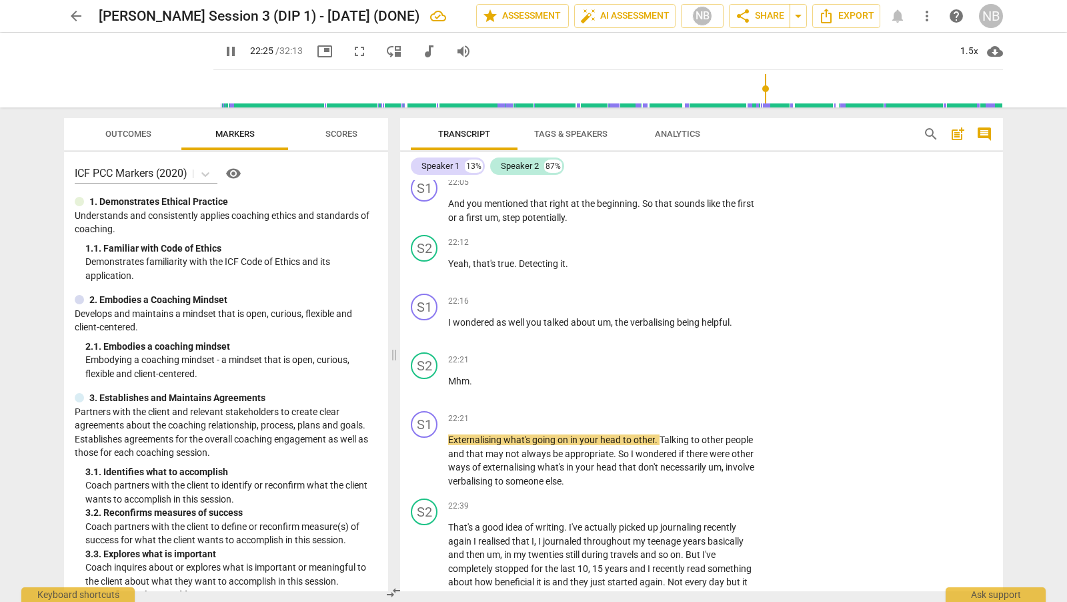
scroll to position [5514, 0]
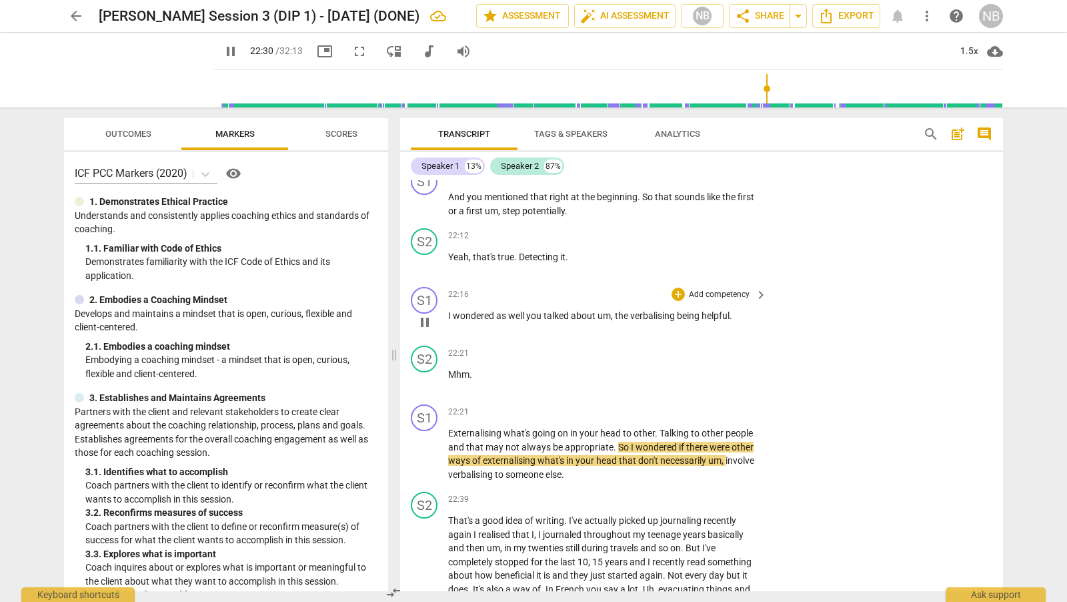
drag, startPoint x: 446, startPoint y: 313, endPoint x: 733, endPoint y: 309, distance: 286.8
click at [734, 309] on div "S1 play_arrow pause 22:16 + Add competency keyboard_arrow_right I wondered as w…" at bounding box center [701, 310] width 603 height 59
click at [427, 446] on span "pause" at bounding box center [425, 454] width 16 height 16
type input "1353"
drag, startPoint x: 448, startPoint y: 311, endPoint x: 764, endPoint y: 332, distance: 316.2
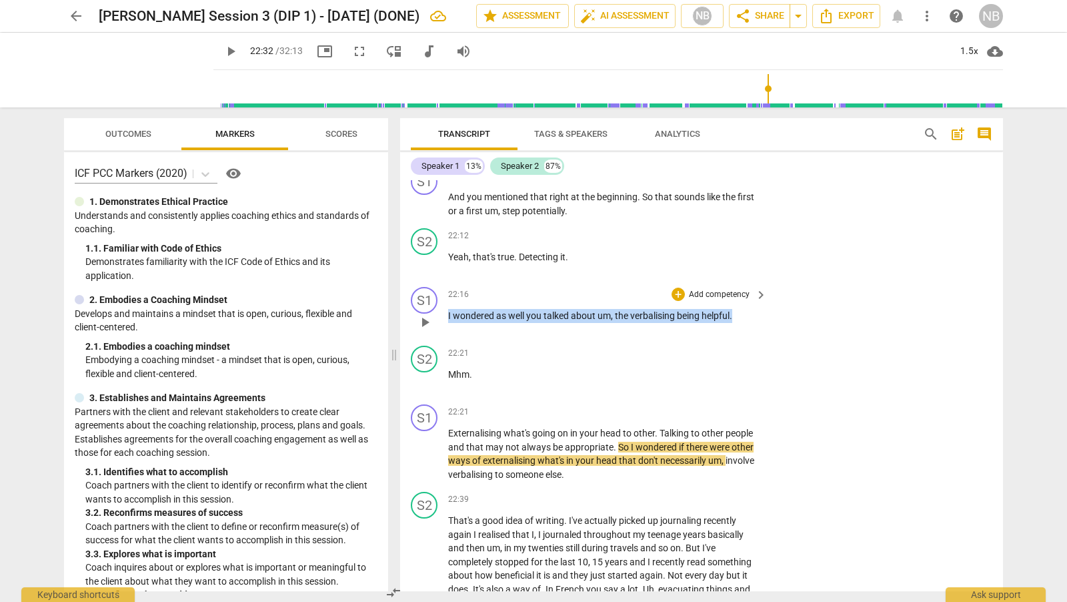
click at [764, 332] on div "22:16 + Add competency keyboard_arrow_right I wondered as well you talked about…" at bounding box center [608, 311] width 320 height 48
click at [680, 288] on div "+" at bounding box center [678, 293] width 13 height 13
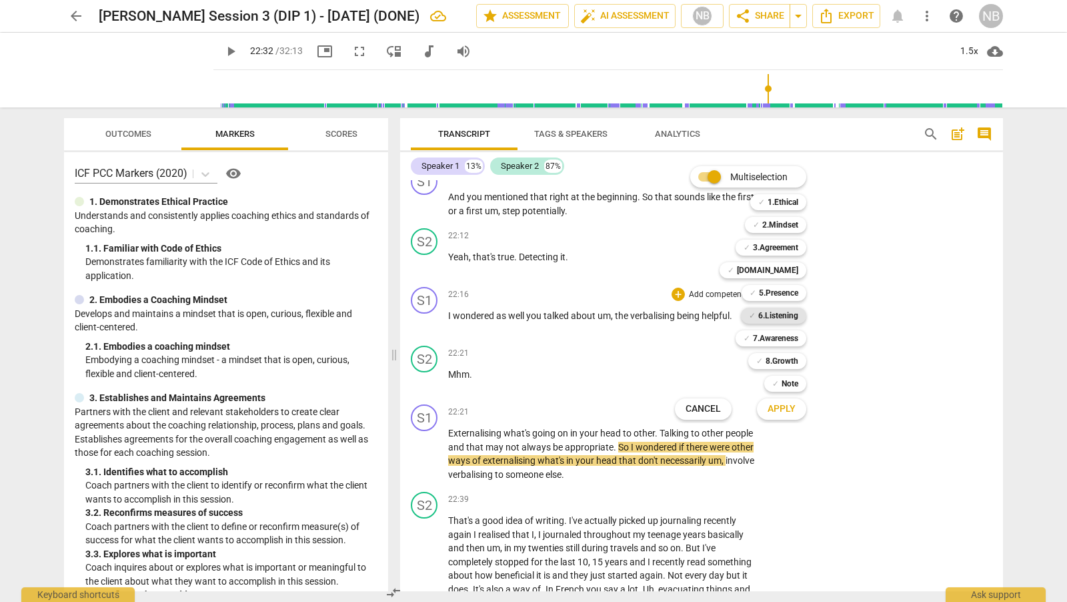
click at [794, 319] on b "6.Listening" at bounding box center [778, 315] width 40 height 16
click at [781, 410] on span "Apply" at bounding box center [782, 408] width 28 height 13
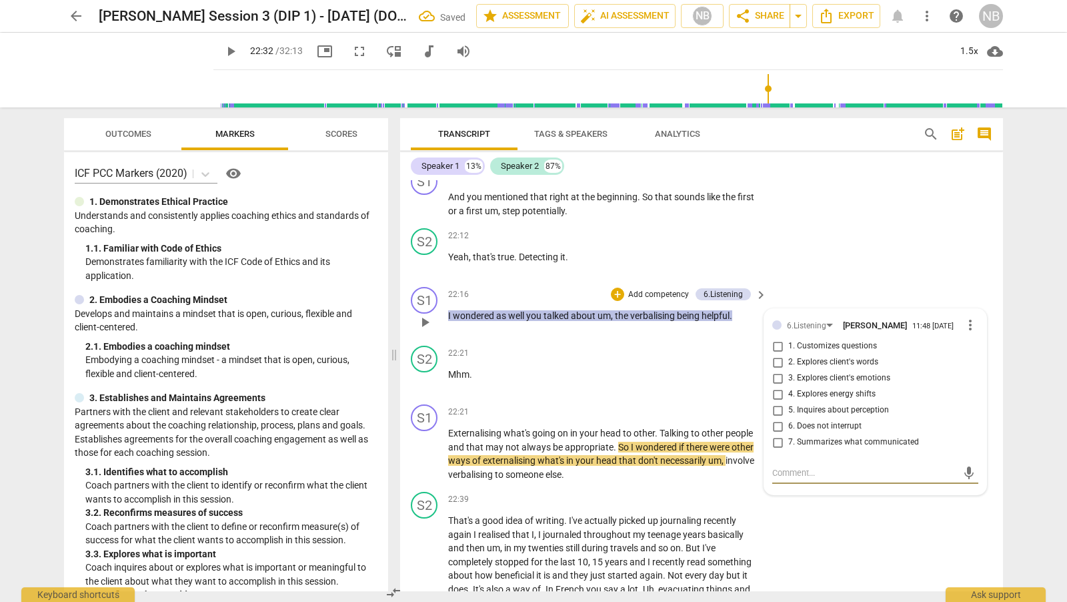
click at [770, 444] on input "7. Summarizes what communicated" at bounding box center [777, 442] width 21 height 16
checkbox input "true"
click at [829, 274] on div "S2 play_arrow pause 22:12 + Add competency keyboard_arrow_right Yeah , that's t…" at bounding box center [701, 252] width 603 height 59
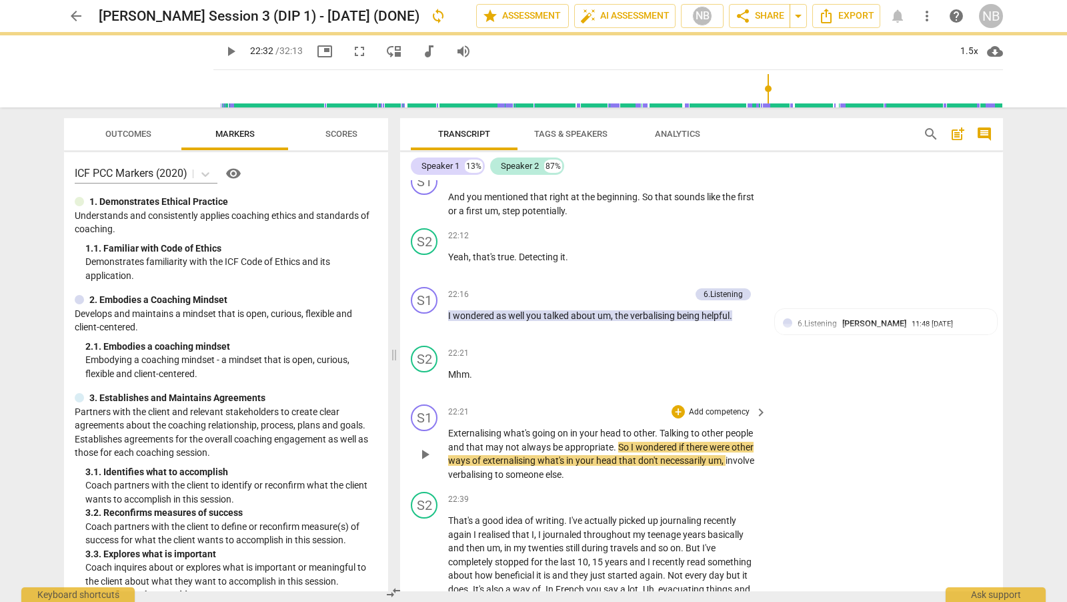
click at [447, 431] on div "play_arrow pause" at bounding box center [431, 454] width 34 height 46
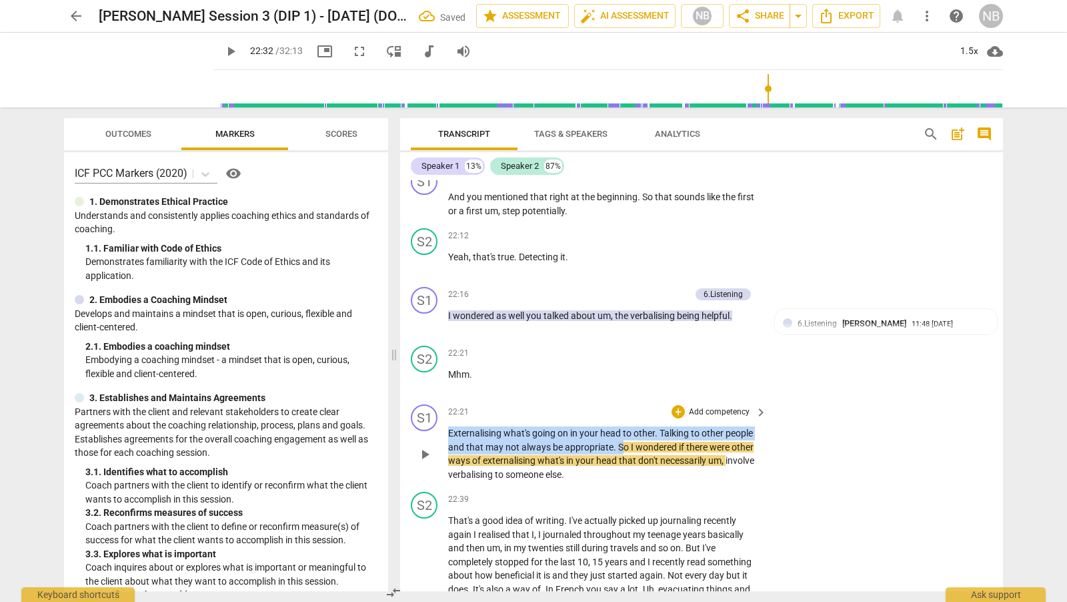
drag, startPoint x: 448, startPoint y: 432, endPoint x: 623, endPoint y: 447, distance: 176.1
click at [623, 447] on p "Externalising what's going on in your head to other . Talking to other people a…" at bounding box center [604, 453] width 312 height 55
click at [679, 405] on div "+" at bounding box center [678, 411] width 13 height 13
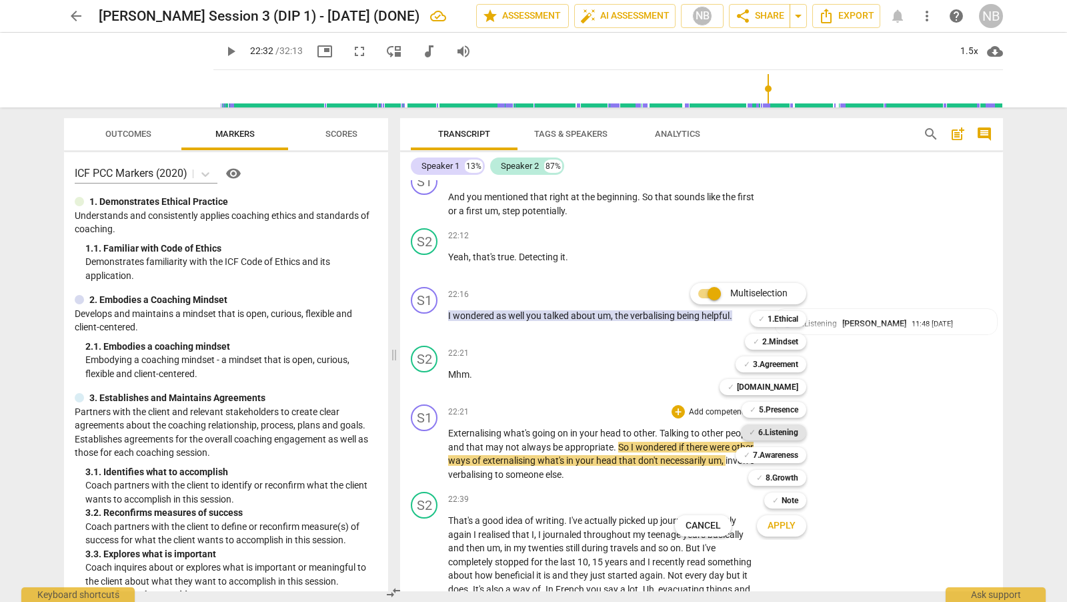
click at [781, 433] on b "6.Listening" at bounding box center [778, 432] width 40 height 16
click at [787, 524] on span "Apply" at bounding box center [782, 525] width 28 height 13
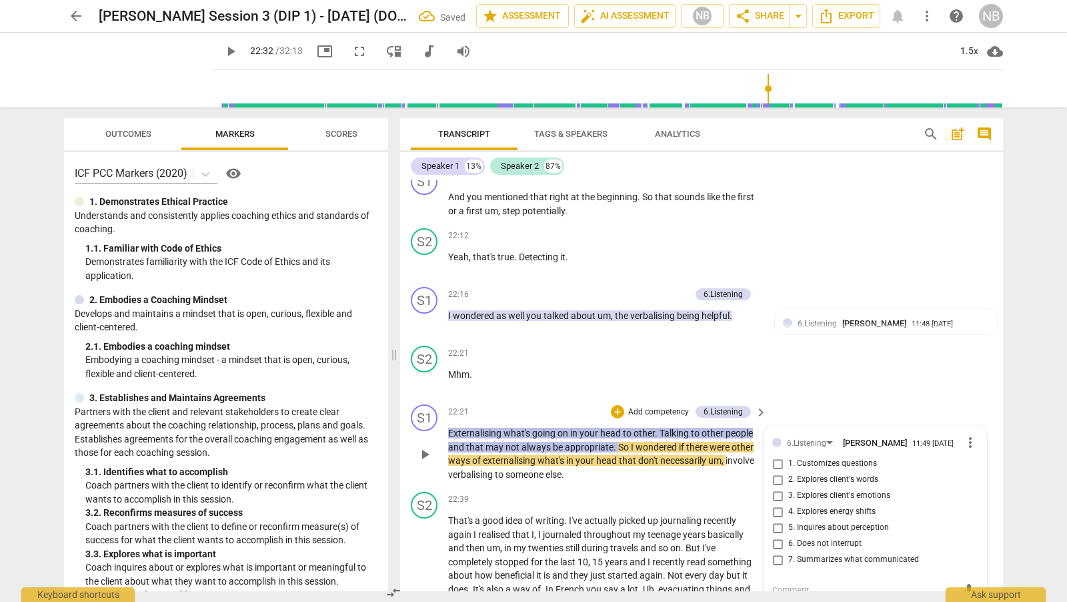
scroll to position [5520, 0]
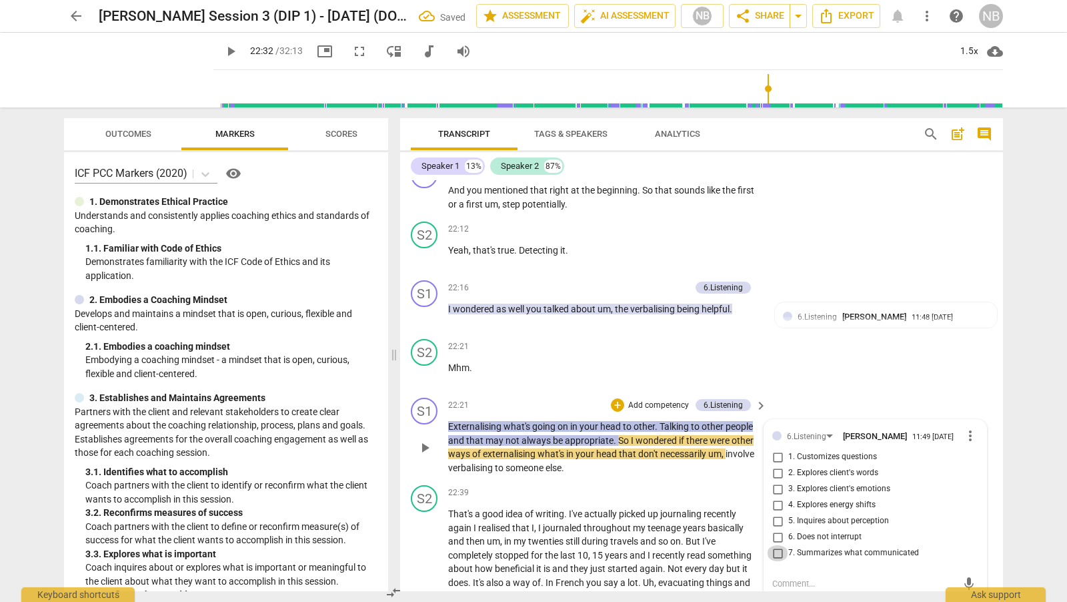
click at [780, 553] on input "7. Summarizes what communicated" at bounding box center [777, 553] width 21 height 16
checkbox input "true"
click at [858, 377] on div "S2 play_arrow pause 22:21 + Add competency keyboard_arrow_right Mhm ." at bounding box center [701, 362] width 603 height 59
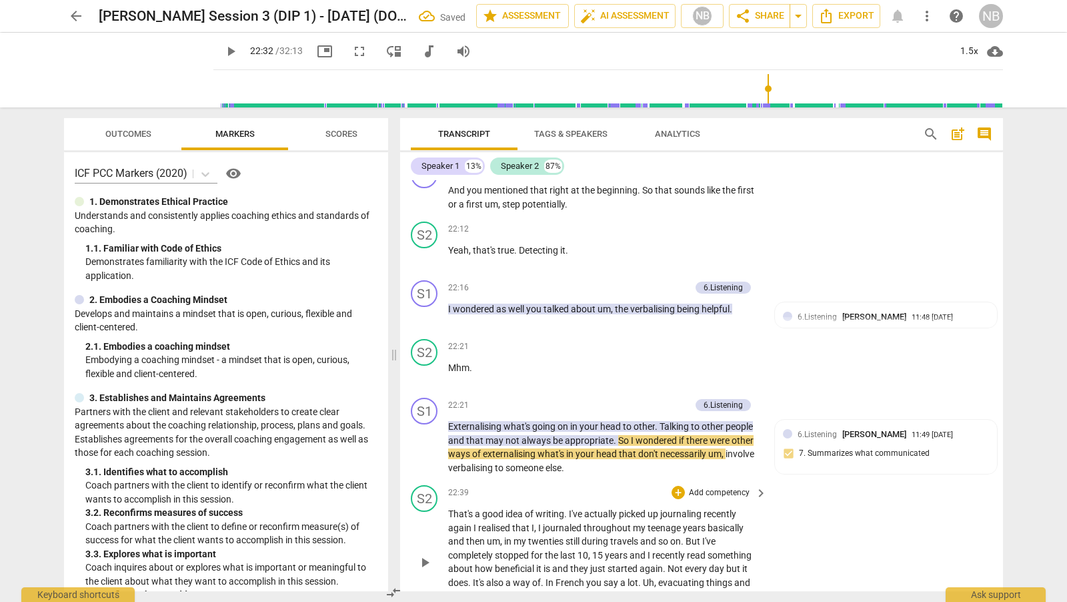
click at [606, 482] on div "S2 play_arrow pause 22:39 + Add competency keyboard_arrow_right That's a good i…" at bounding box center [701, 551] width 603 height 142
click at [619, 480] on div "S2 play_arrow pause 22:39 + Add competency keyboard_arrow_right That's a good i…" at bounding box center [701, 551] width 603 height 142
drag, startPoint x: 618, startPoint y: 436, endPoint x: 633, endPoint y: 460, distance: 27.6
click at [633, 460] on p "Externalising what's going on in your head to other . Talking to other people a…" at bounding box center [604, 447] width 312 height 55
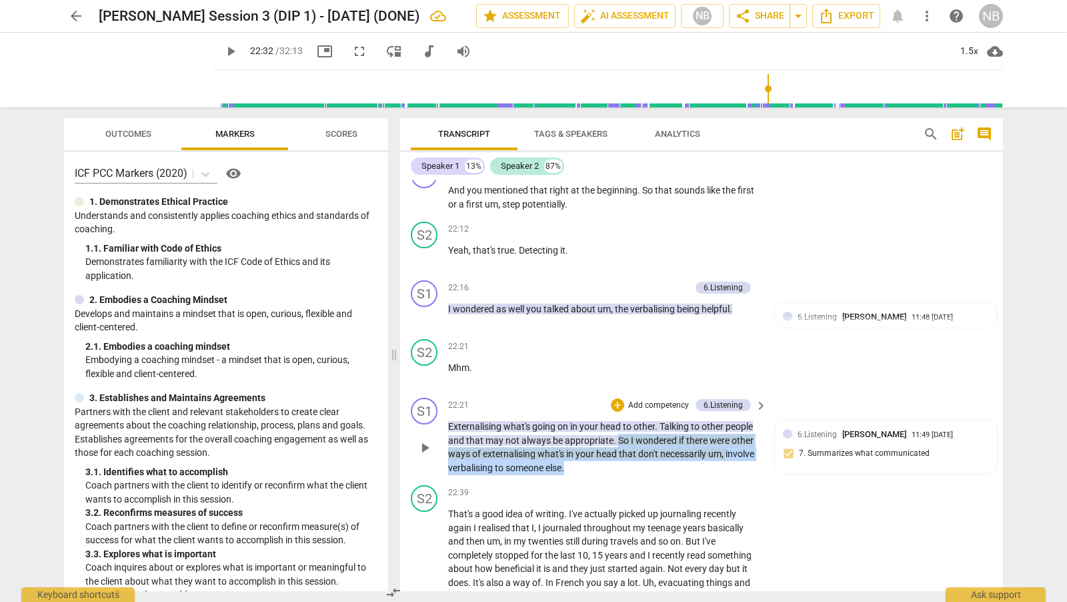
drag, startPoint x: 578, startPoint y: 468, endPoint x: 617, endPoint y: 439, distance: 48.7
click at [617, 439] on p "Externalising what's going on in your head to other . Talking to other people a…" at bounding box center [604, 447] width 312 height 55
click at [619, 401] on div "+" at bounding box center [617, 404] width 13 height 13
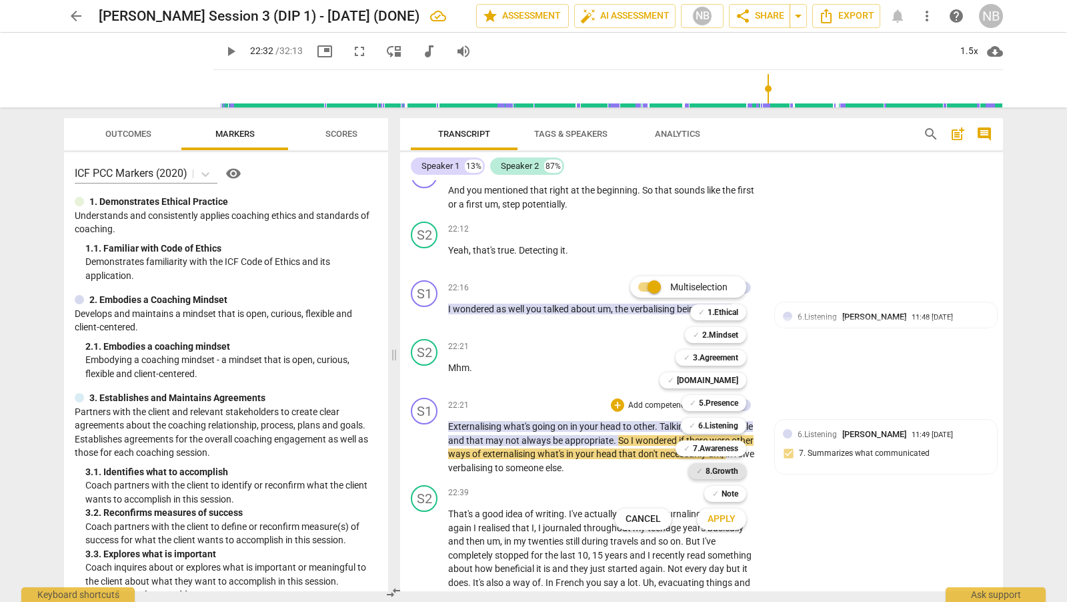
click at [730, 477] on b "8.Growth" at bounding box center [722, 471] width 33 height 16
click at [722, 522] on span "Apply" at bounding box center [722, 518] width 28 height 13
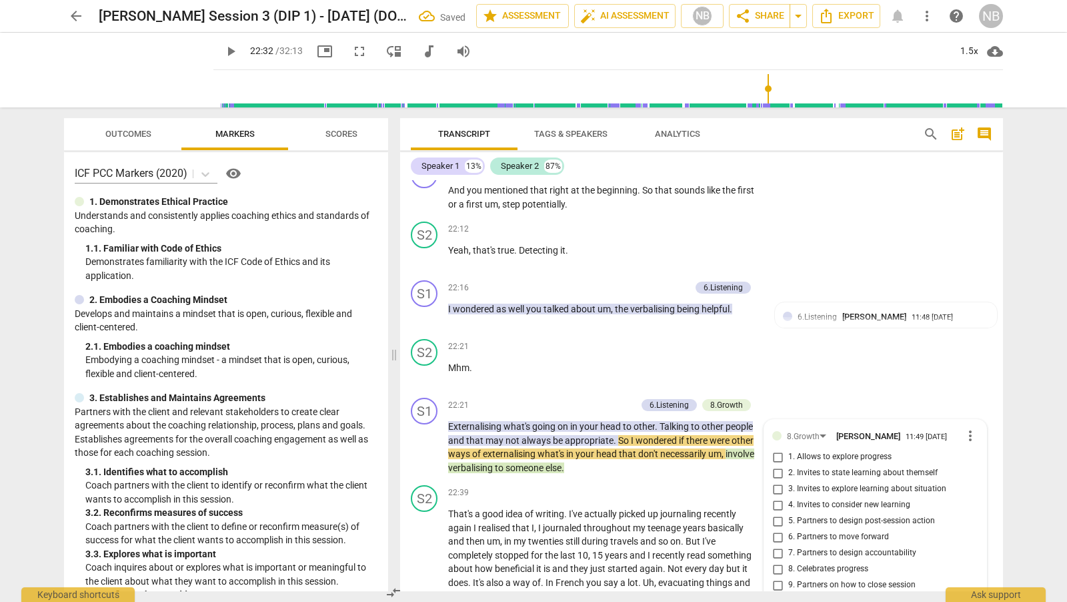
scroll to position [5753, 0]
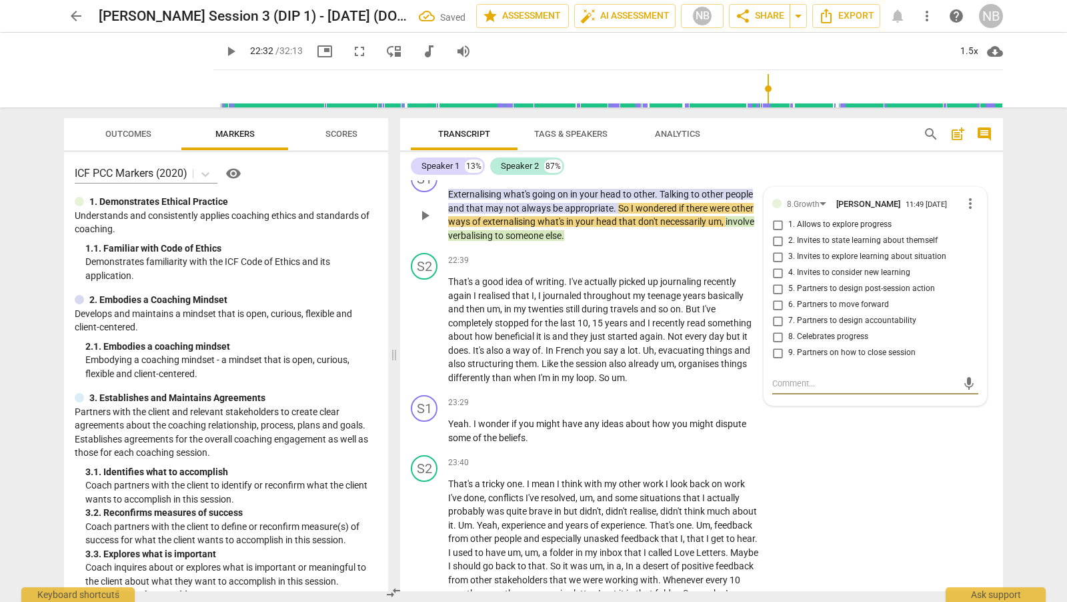
click at [779, 287] on input "5. Partners to design post-session action" at bounding box center [777, 289] width 21 height 16
checkbox input "true"
click at [792, 421] on div "S1 play_arrow pause 23:29 + Add competency keyboard_arrow_right Yeah . I wonder…" at bounding box center [701, 420] width 603 height 60
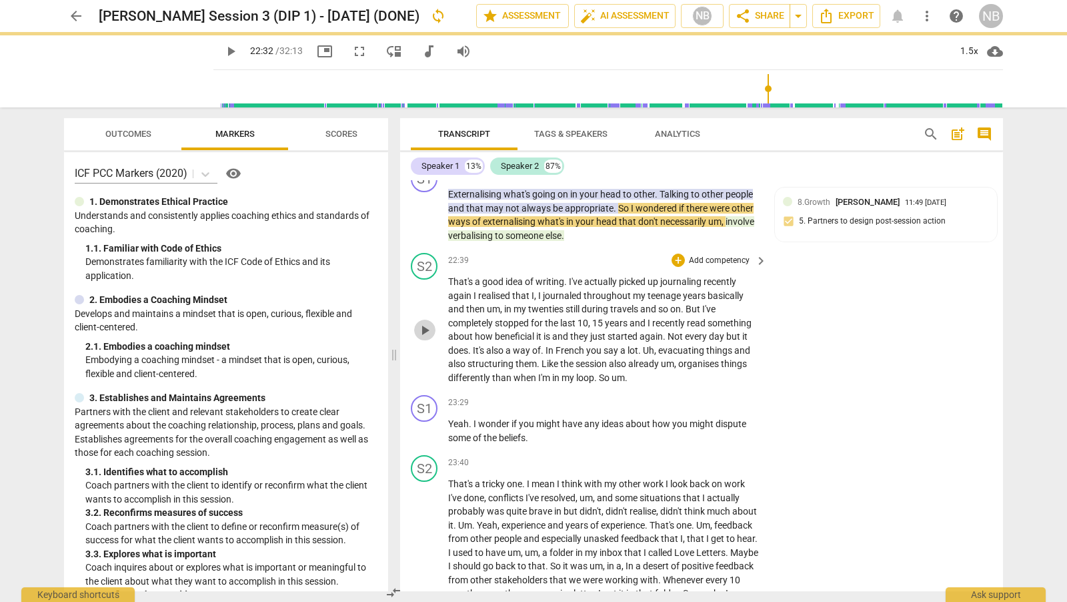
click at [426, 323] on span "play_arrow" at bounding box center [425, 330] width 16 height 16
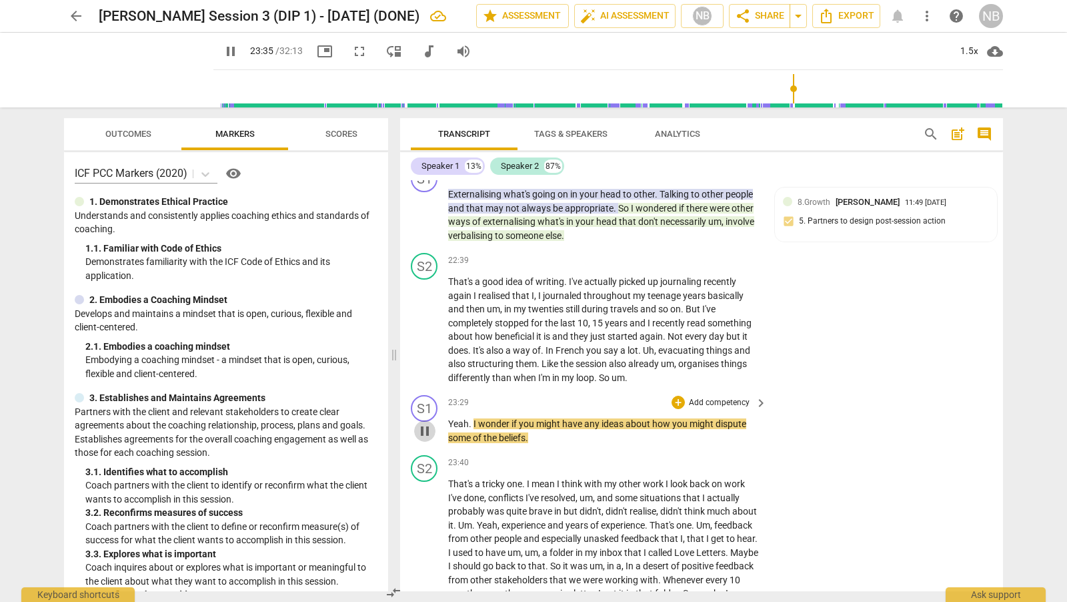
click at [422, 426] on span "pause" at bounding box center [425, 431] width 16 height 16
type input "1416"
drag, startPoint x: 474, startPoint y: 421, endPoint x: 544, endPoint y: 438, distance: 72.0
click at [544, 438] on p "Yeah . I wonder if you might have any ideas about how you might dispute some of…" at bounding box center [604, 430] width 312 height 27
click at [674, 400] on div "+" at bounding box center [678, 402] width 13 height 13
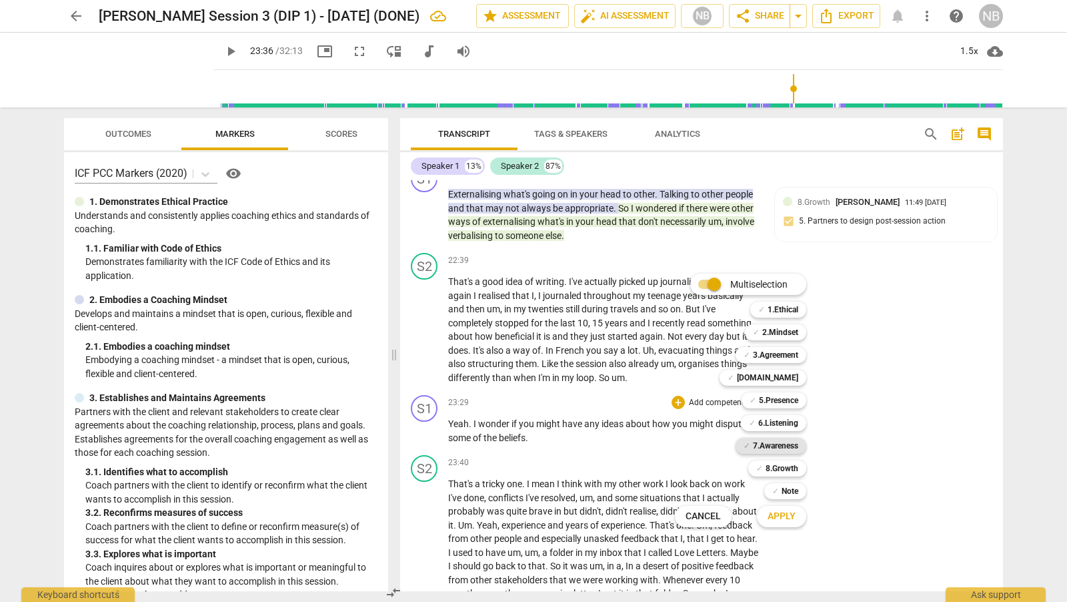
click at [798, 445] on div "✓ 7.Awareness" at bounding box center [771, 446] width 71 height 16
click at [780, 518] on span "Apply" at bounding box center [782, 516] width 28 height 13
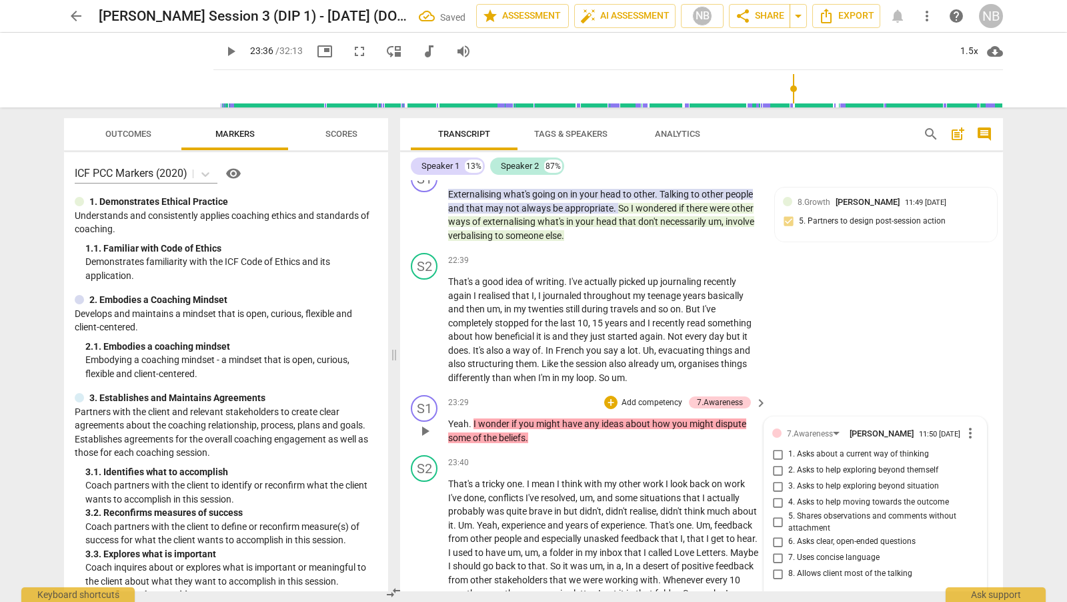
scroll to position [5973, 0]
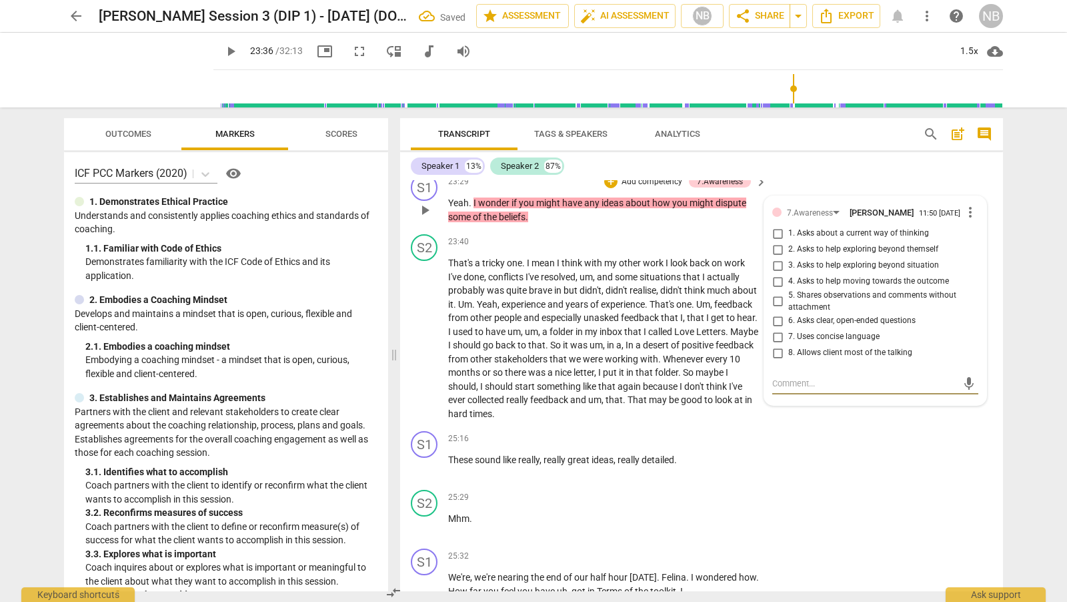
click at [776, 251] on input "2. Asks to help exploring beyond themself" at bounding box center [777, 249] width 21 height 16
checkbox input "true"
click at [792, 480] on div "S1 play_arrow pause 25:16 + Add competency keyboard_arrow_right These sound lik…" at bounding box center [701, 455] width 603 height 59
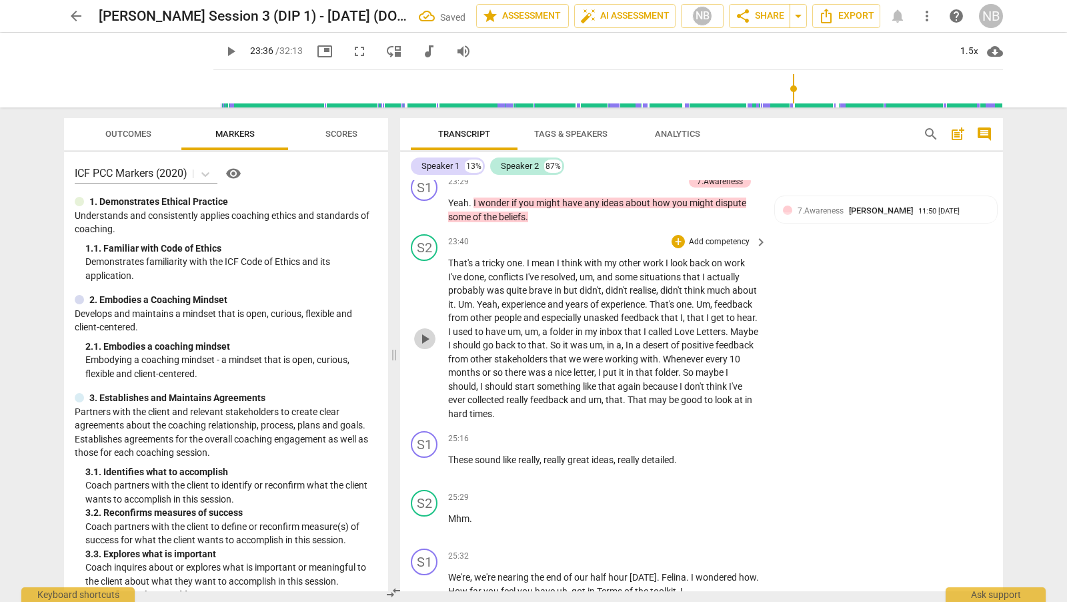
click at [422, 336] on span "play_arrow" at bounding box center [425, 339] width 16 height 16
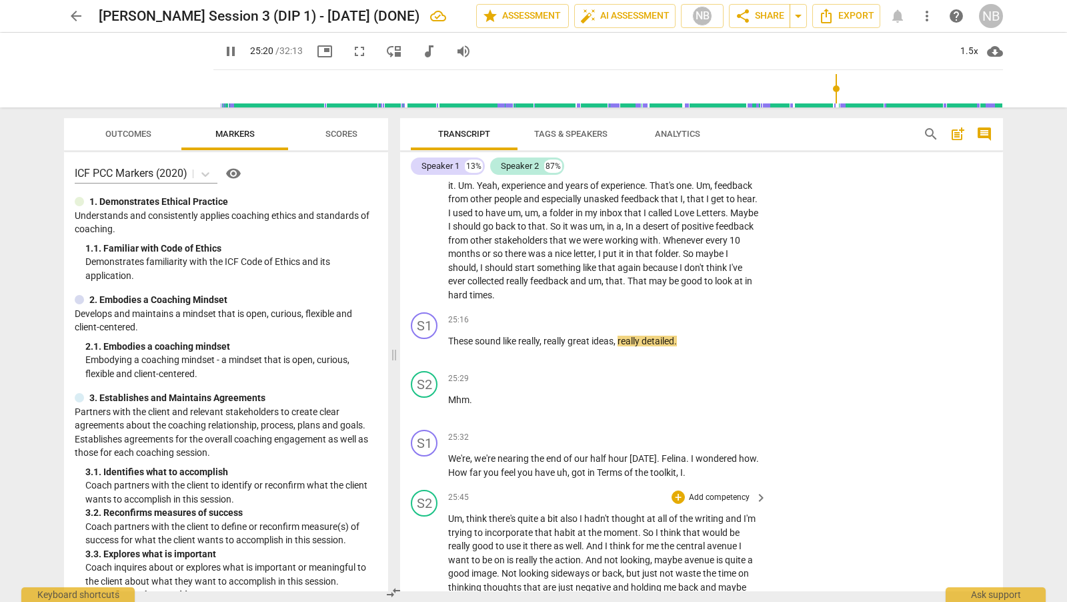
scroll to position [6099, 0]
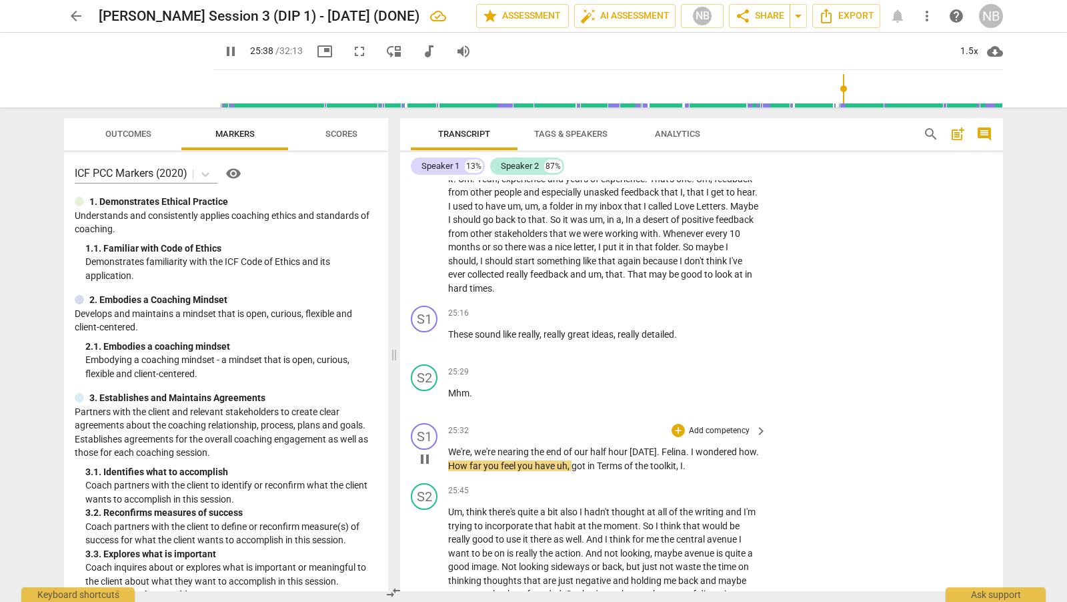
click at [665, 450] on span "Felina" at bounding box center [674, 451] width 25 height 11
click at [427, 452] on span "pause" at bounding box center [425, 459] width 16 height 16
type input "1543"
click at [669, 452] on span "Felina" at bounding box center [674, 451] width 25 height 11
click at [663, 449] on span "FPhiina" at bounding box center [677, 451] width 31 height 11
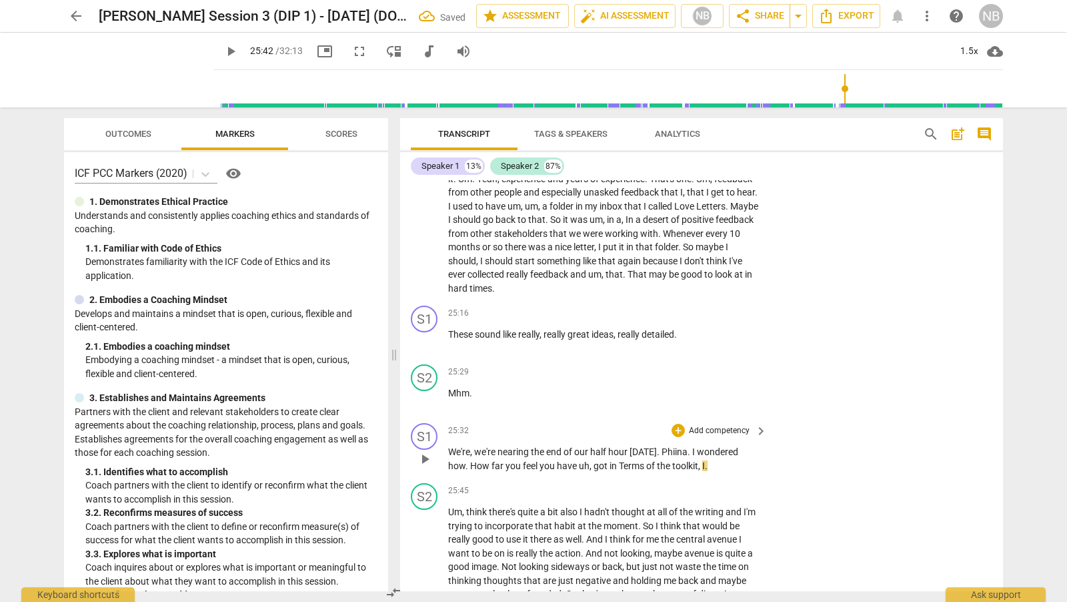
click at [682, 450] on span "Phiina" at bounding box center [675, 451] width 26 height 11
click at [671, 449] on span "Phiine" at bounding box center [674, 451] width 25 height 11
drag, startPoint x: 691, startPoint y: 450, endPoint x: 731, endPoint y: 464, distance: 42.6
click at [731, 464] on p "We're , we're nearing the end of our half hour [DATE] . Philine . I wondered ho…" at bounding box center [604, 458] width 312 height 27
click at [624, 464] on span "Terms" at bounding box center [632, 465] width 27 height 11
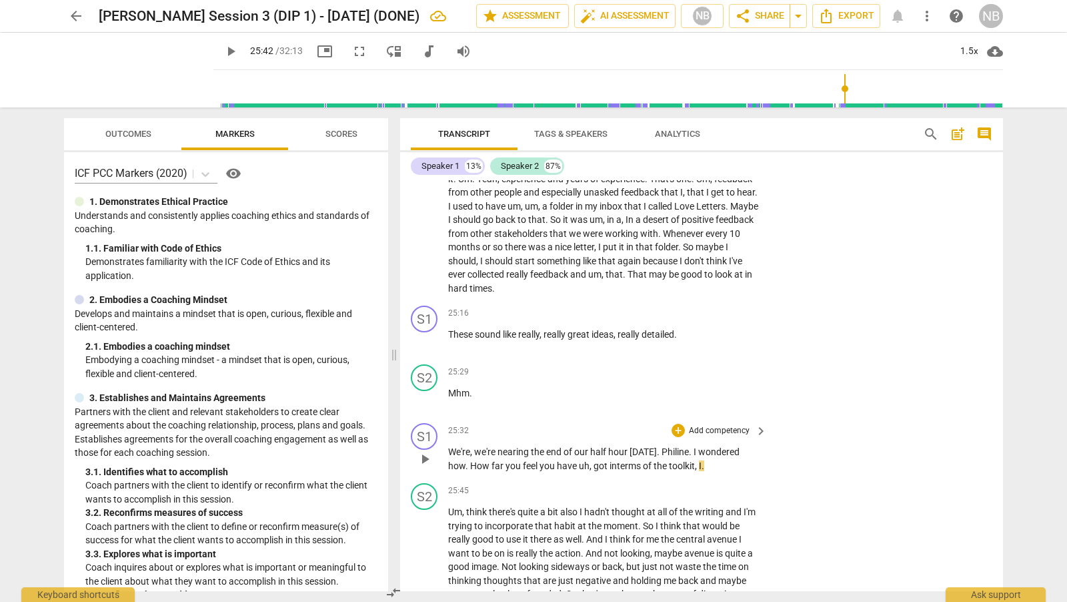
click at [734, 458] on p "We're , we're nearing the end of our half hour [DATE] . Philine . I wondered ho…" at bounding box center [604, 458] width 312 height 27
drag, startPoint x: 691, startPoint y: 450, endPoint x: 717, endPoint y: 466, distance: 30.2
click at [717, 466] on p "We're , we're nearing the end of our half hour [DATE] . Philine . I wondered ho…" at bounding box center [604, 458] width 312 height 27
click at [673, 424] on div "+" at bounding box center [678, 430] width 13 height 13
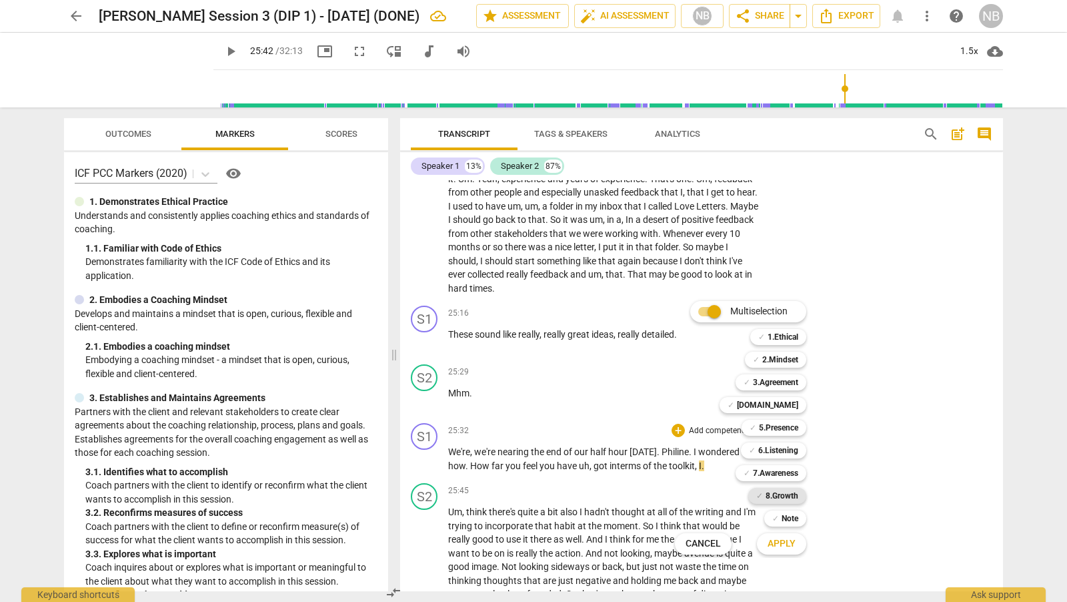
click at [780, 493] on b "8.Growth" at bounding box center [782, 496] width 33 height 16
click at [784, 547] on span "Apply" at bounding box center [782, 543] width 28 height 13
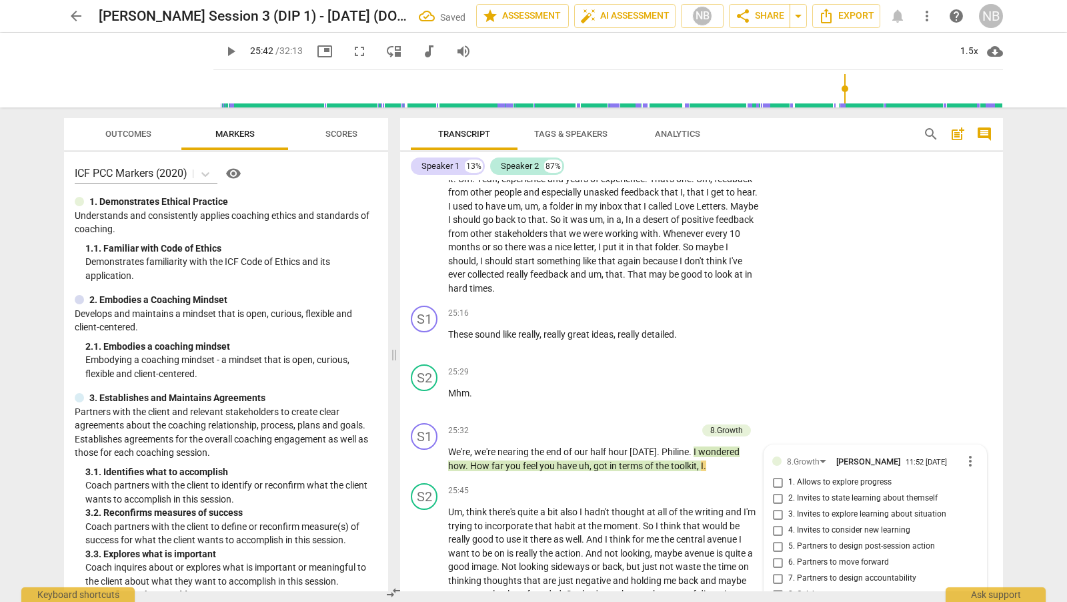
scroll to position [6355, 0]
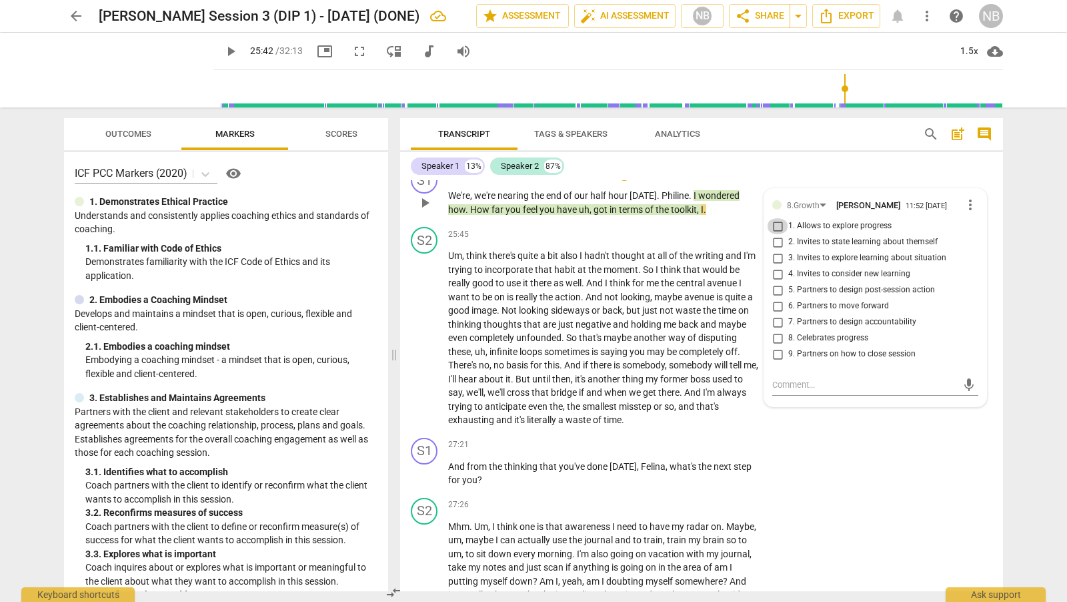
click at [776, 227] on input "1. Allows to explore progress" at bounding box center [777, 226] width 21 height 16
checkbox input "true"
click at [804, 452] on div "S1 play_arrow pause 27:21 + Add competency keyboard_arrow_right And from the th…" at bounding box center [701, 462] width 603 height 60
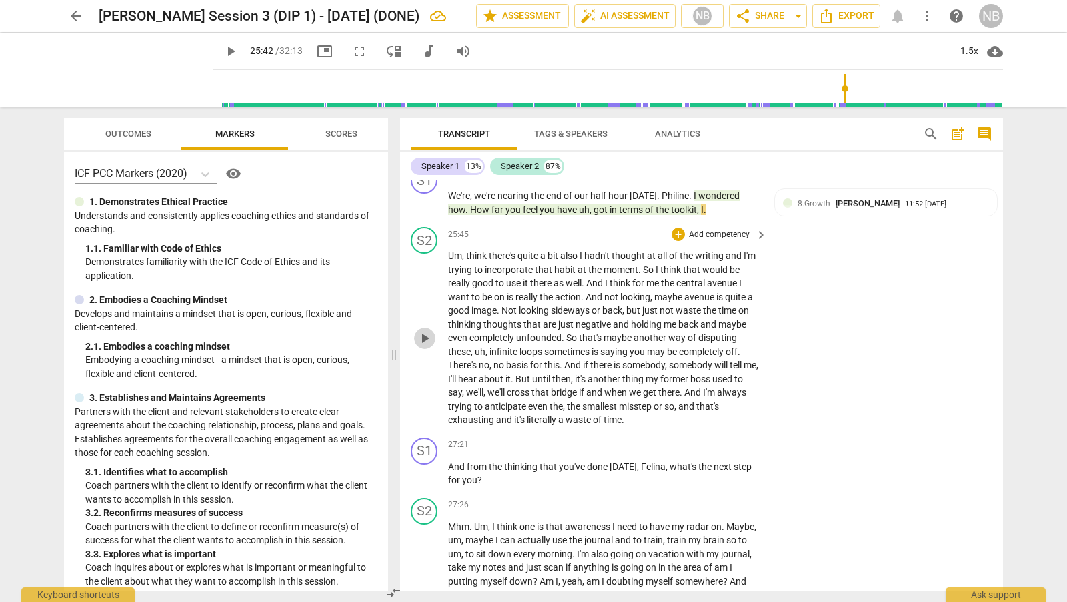
click at [427, 330] on span "play_arrow" at bounding box center [425, 338] width 16 height 16
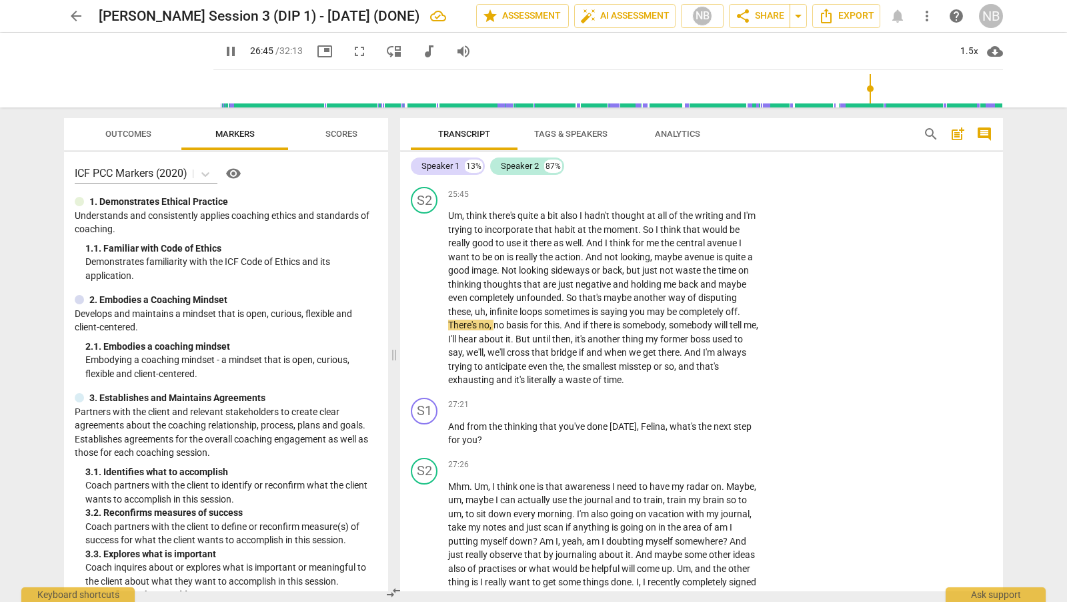
scroll to position [6402, 0]
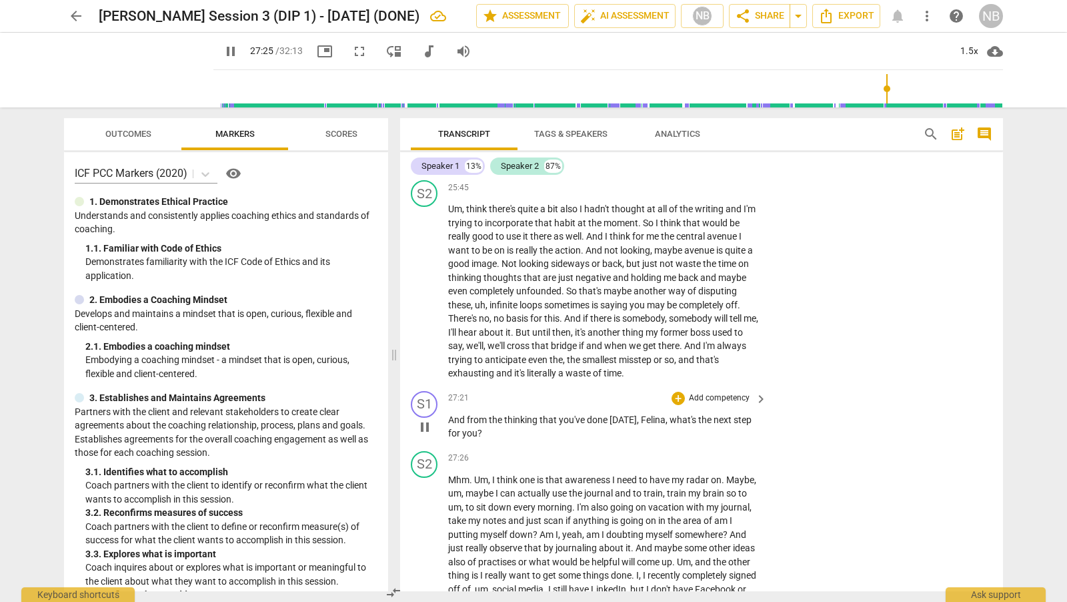
click at [422, 420] on span "pause" at bounding box center [425, 427] width 16 height 16
type input "1647"
click at [644, 419] on span "Felina" at bounding box center [653, 419] width 25 height 11
click at [662, 419] on span "[PERSON_NAME]" at bounding box center [687, 419] width 71 height 11
click at [676, 396] on div "+" at bounding box center [678, 398] width 13 height 13
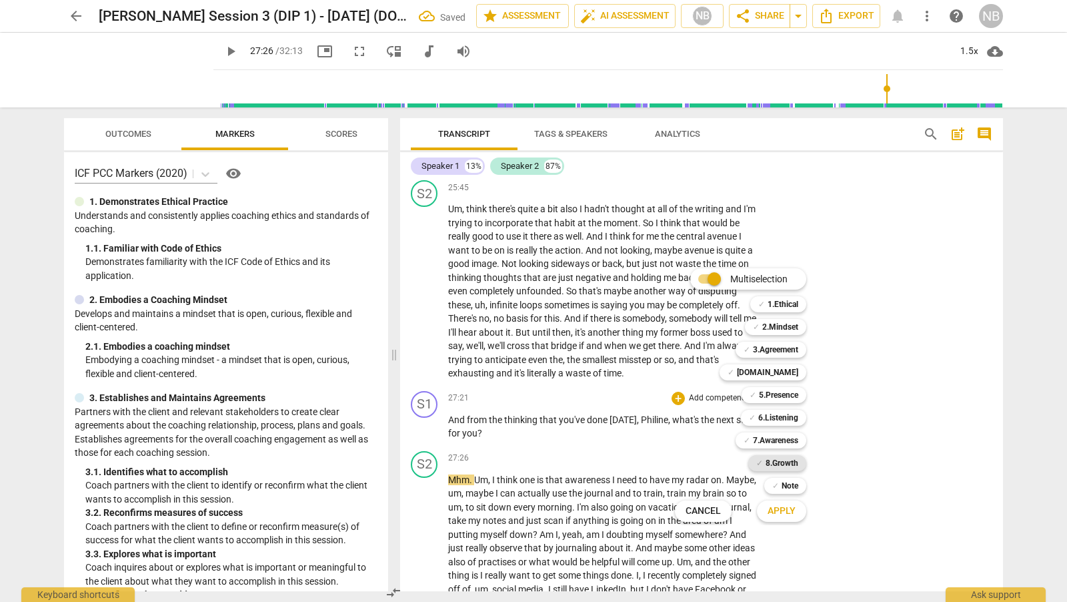
click at [788, 468] on b "8.Growth" at bounding box center [782, 463] width 33 height 16
click at [790, 512] on span "Apply" at bounding box center [782, 510] width 28 height 13
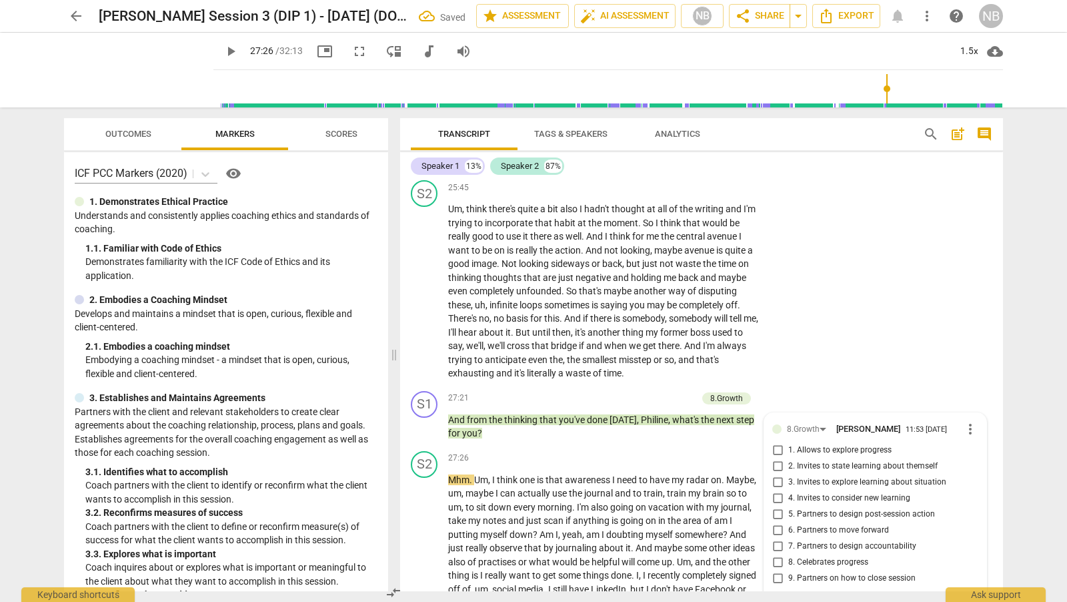
scroll to position [6626, 0]
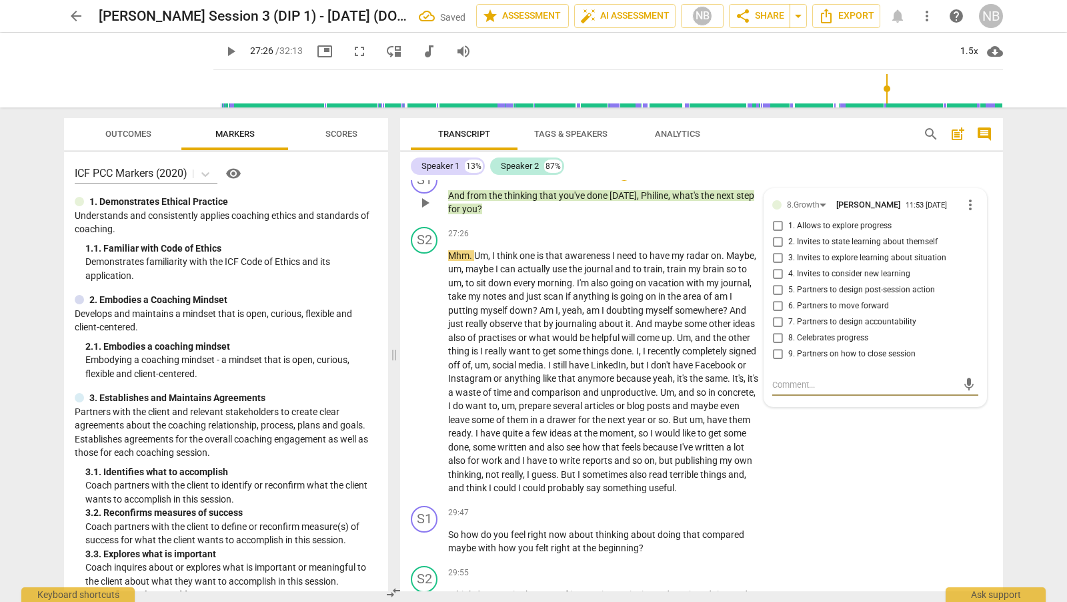
click at [778, 289] on input "5. Partners to design post-session action" at bounding box center [777, 290] width 21 height 16
checkbox input "true"
click at [825, 468] on div "S2 play_arrow pause 27:26 + Add competency keyboard_arrow_right Mhm . Um , I th…" at bounding box center [701, 360] width 603 height 279
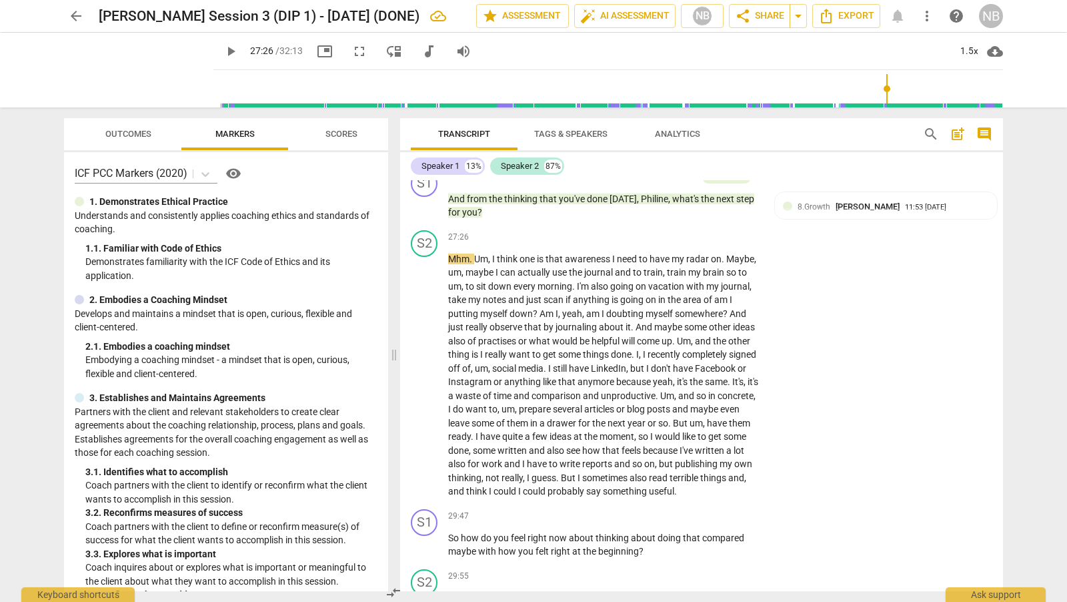
scroll to position [6608, 0]
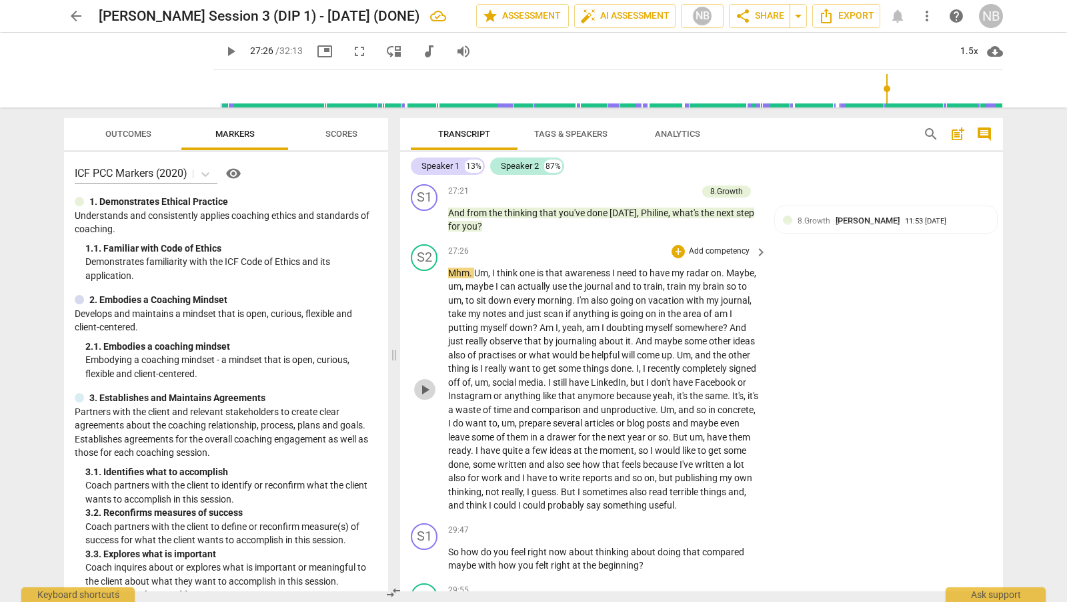
click at [420, 386] on span "play_arrow" at bounding box center [425, 390] width 16 height 16
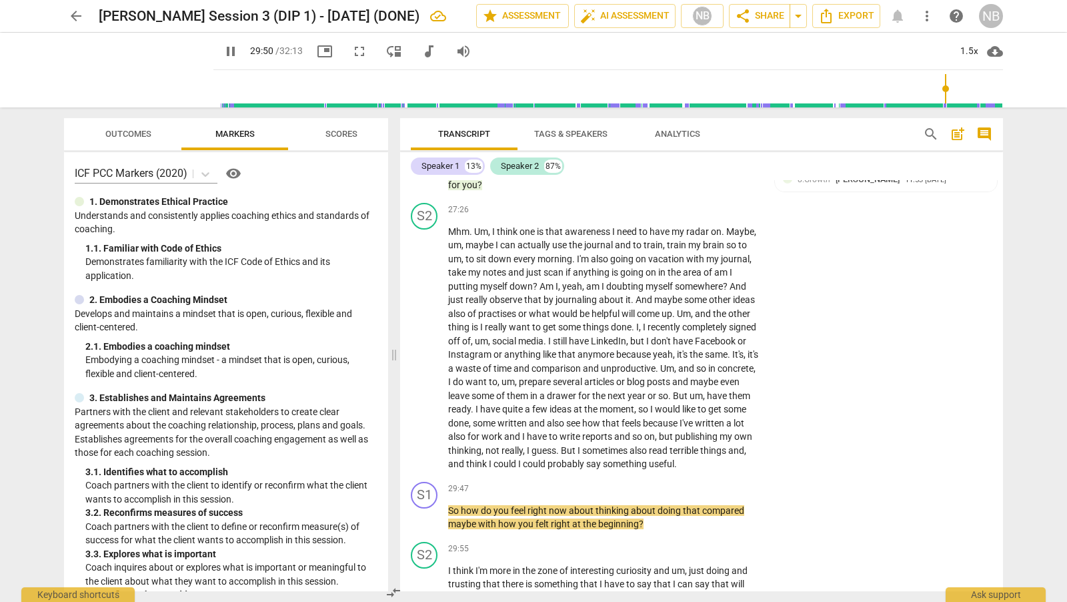
scroll to position [6657, 0]
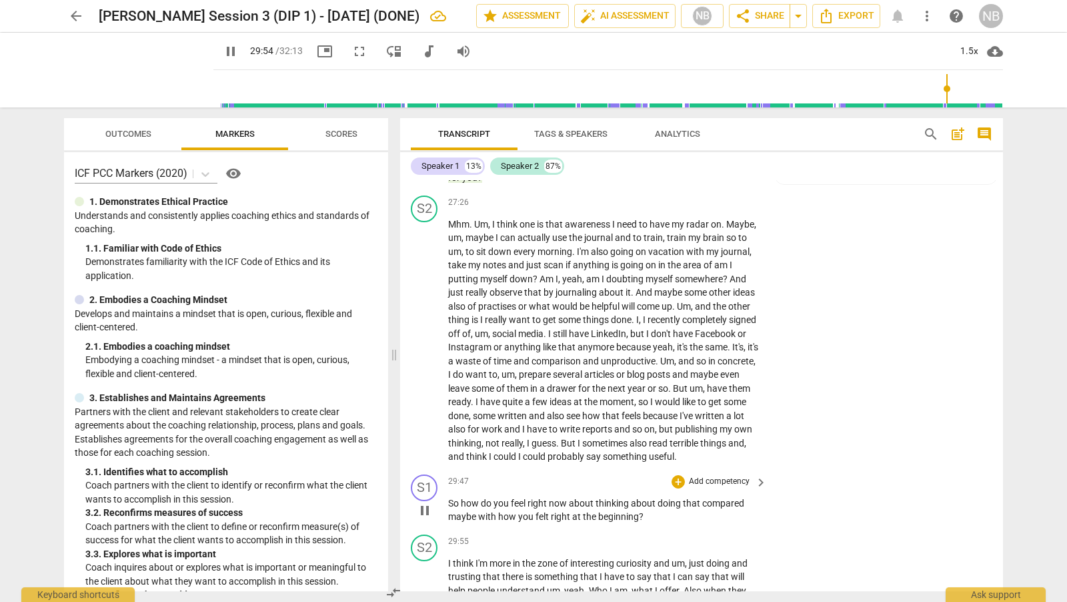
click at [428, 508] on span "pause" at bounding box center [425, 510] width 16 height 16
type input "1795"
click at [682, 478] on div "+" at bounding box center [678, 481] width 13 height 13
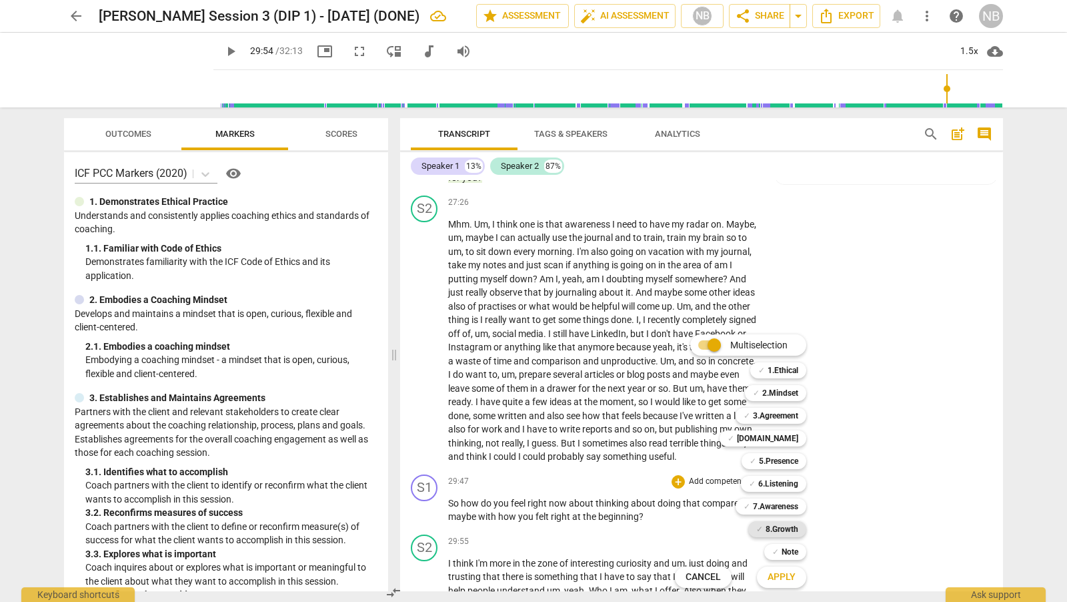
click at [792, 528] on b "8.Growth" at bounding box center [782, 529] width 33 height 16
click at [788, 578] on span "Apply" at bounding box center [782, 576] width 28 height 13
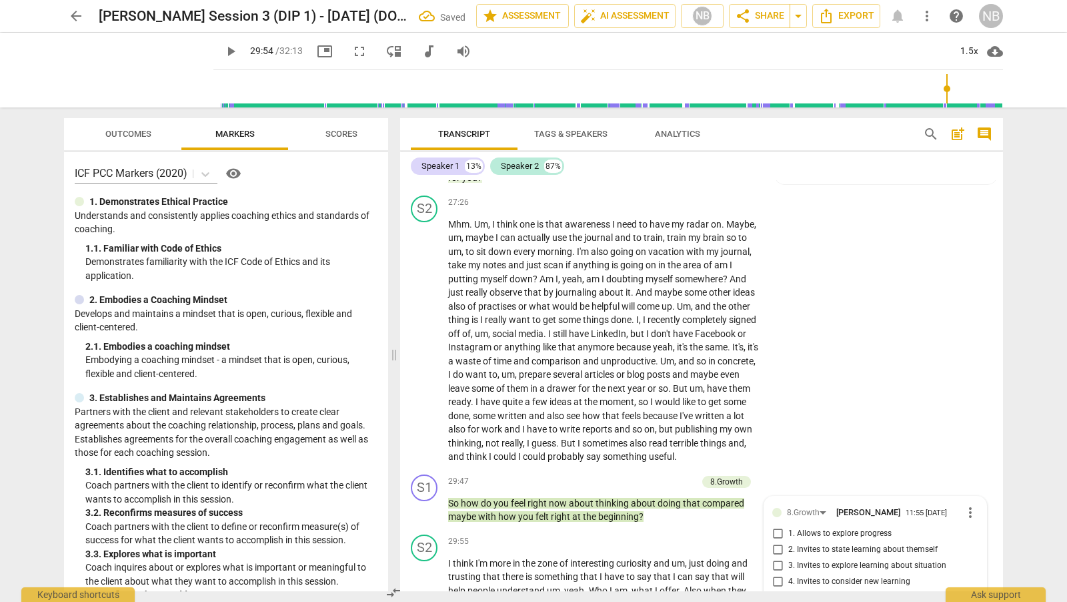
scroll to position [6964, 0]
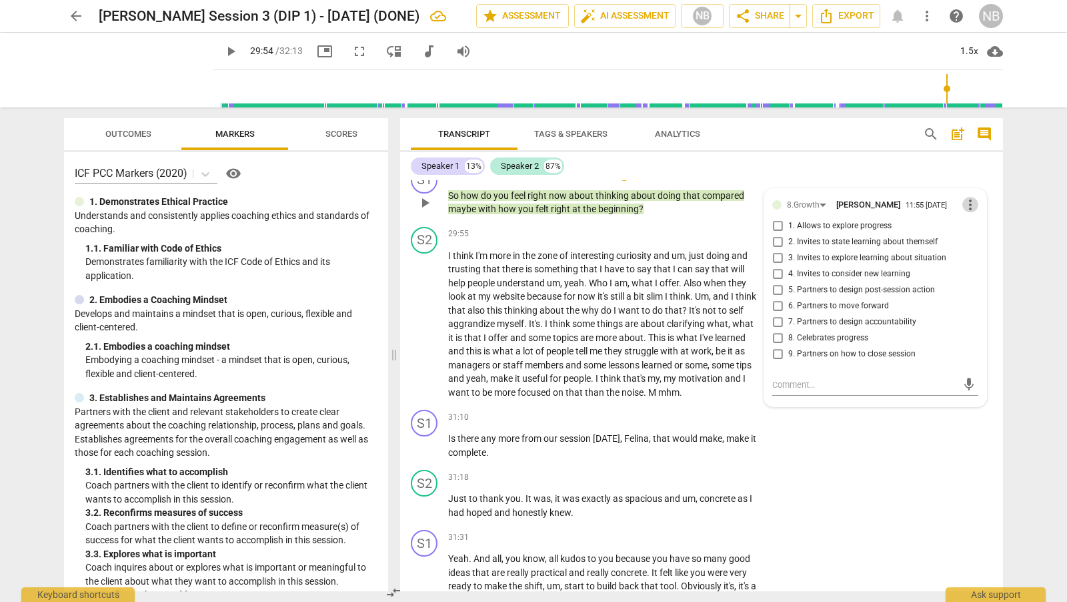
click at [966, 206] on span "more_vert" at bounding box center [970, 205] width 16 height 16
click at [965, 230] on li "Delete" at bounding box center [981, 228] width 46 height 25
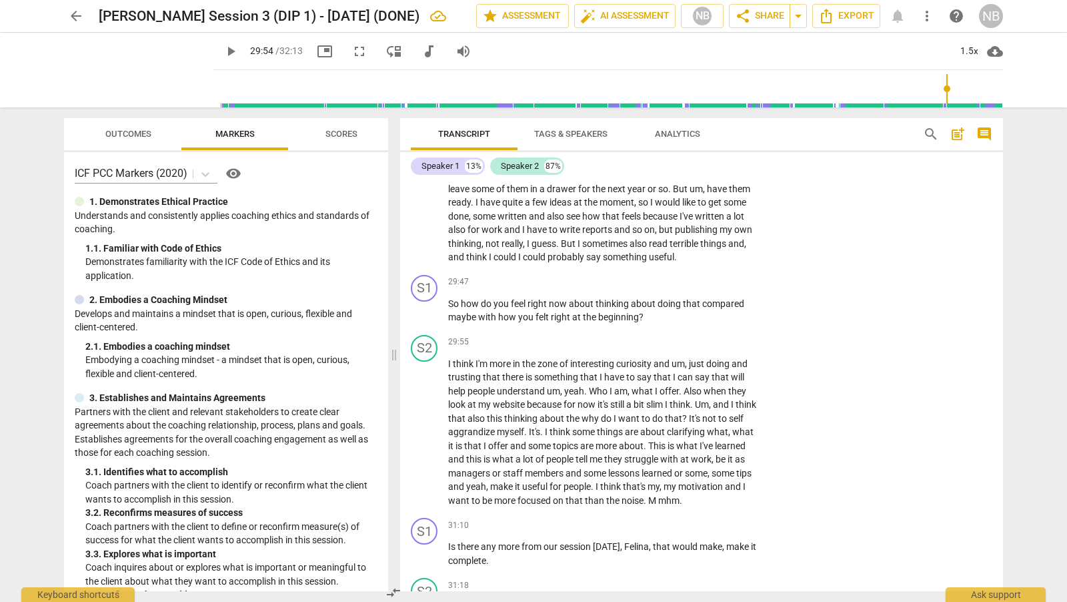
scroll to position [6822, 0]
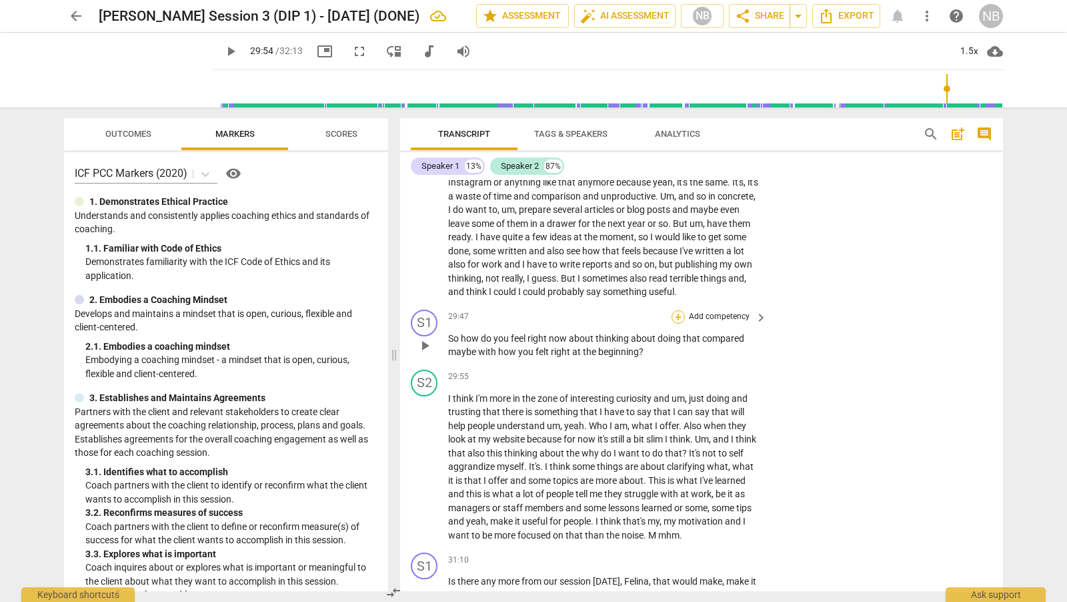
click at [675, 313] on div "+" at bounding box center [678, 316] width 13 height 13
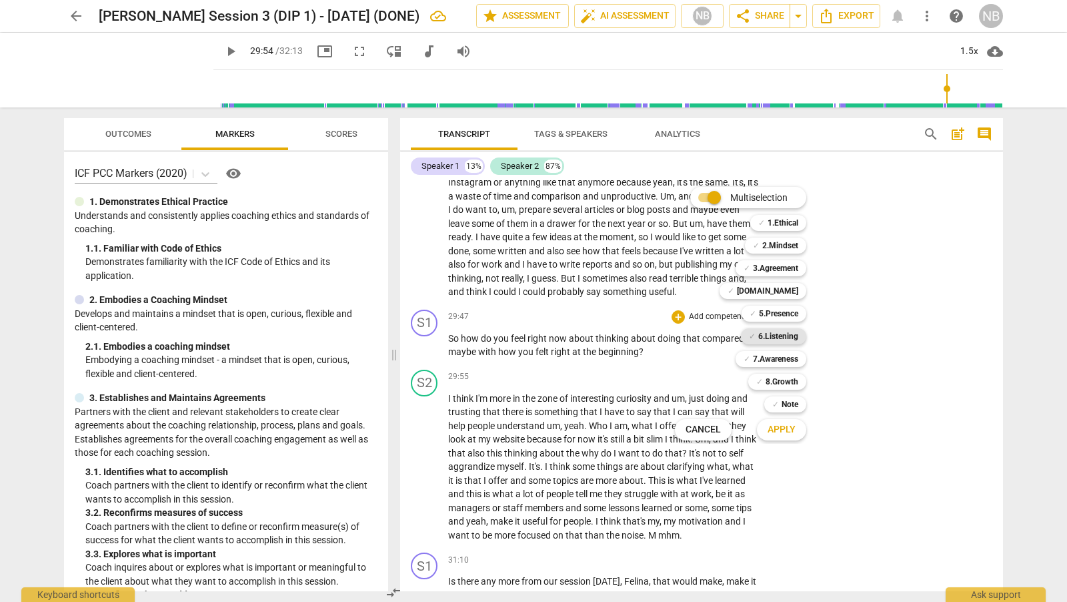
click at [772, 337] on b "6.Listening" at bounding box center [778, 336] width 40 height 16
click at [780, 382] on b "8.Growth" at bounding box center [782, 382] width 33 height 16
click at [780, 430] on span "Apply" at bounding box center [782, 429] width 28 height 13
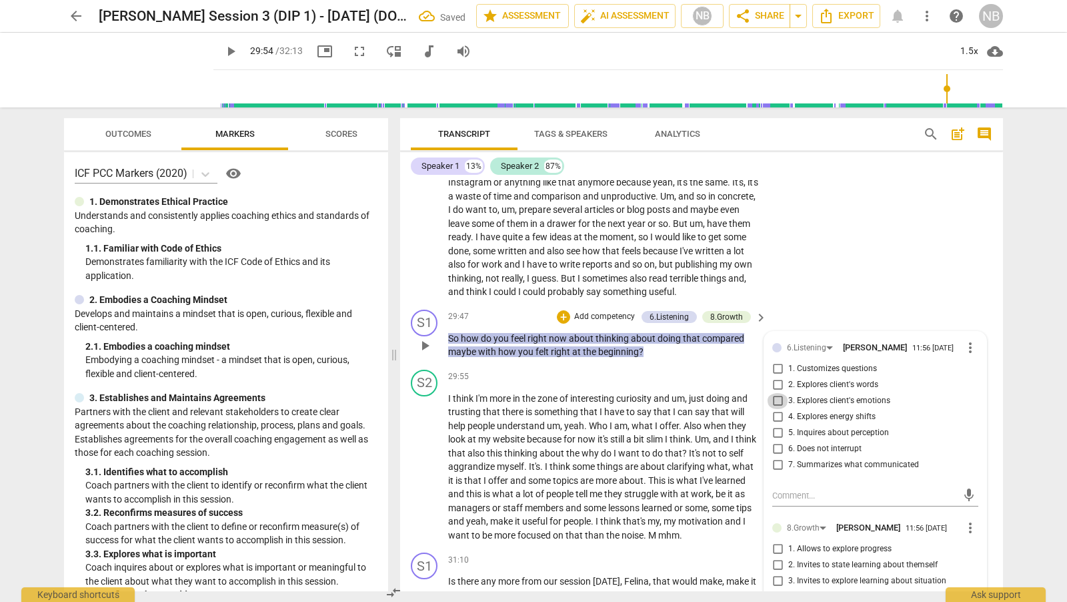
click at [776, 402] on input "3. Explores client's emotions" at bounding box center [777, 401] width 21 height 16
checkbox input "true"
click at [775, 552] on input "1. Allows to explore progress" at bounding box center [777, 549] width 21 height 16
checkbox input "true"
click at [858, 276] on div "S2 play_arrow pause 27:26 + Add competency keyboard_arrow_right Mhm . Um , I th…" at bounding box center [701, 164] width 603 height 279
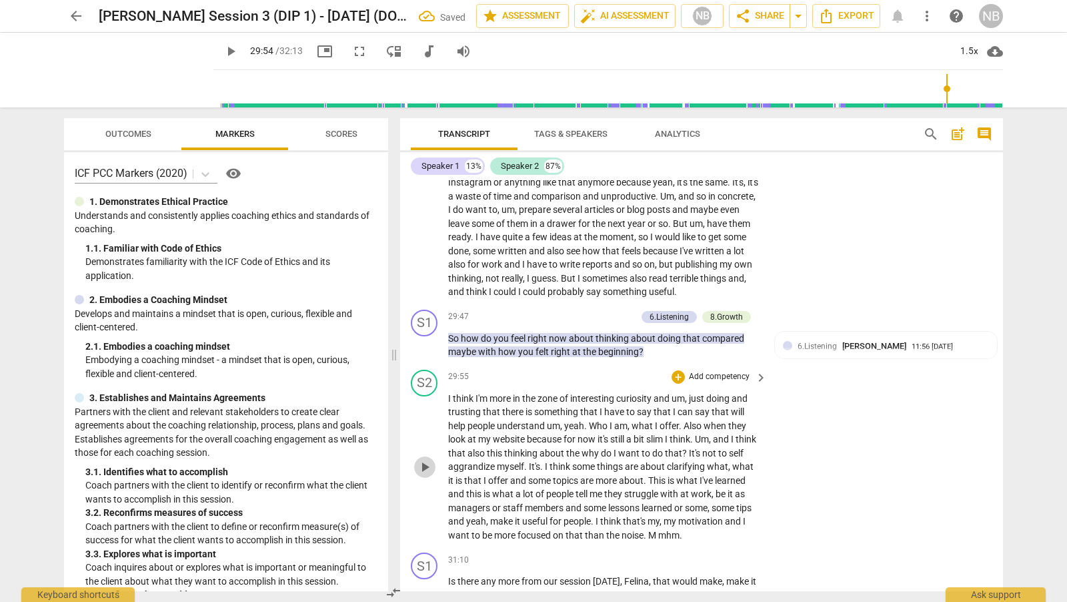
click at [428, 462] on span "play_arrow" at bounding box center [425, 467] width 16 height 16
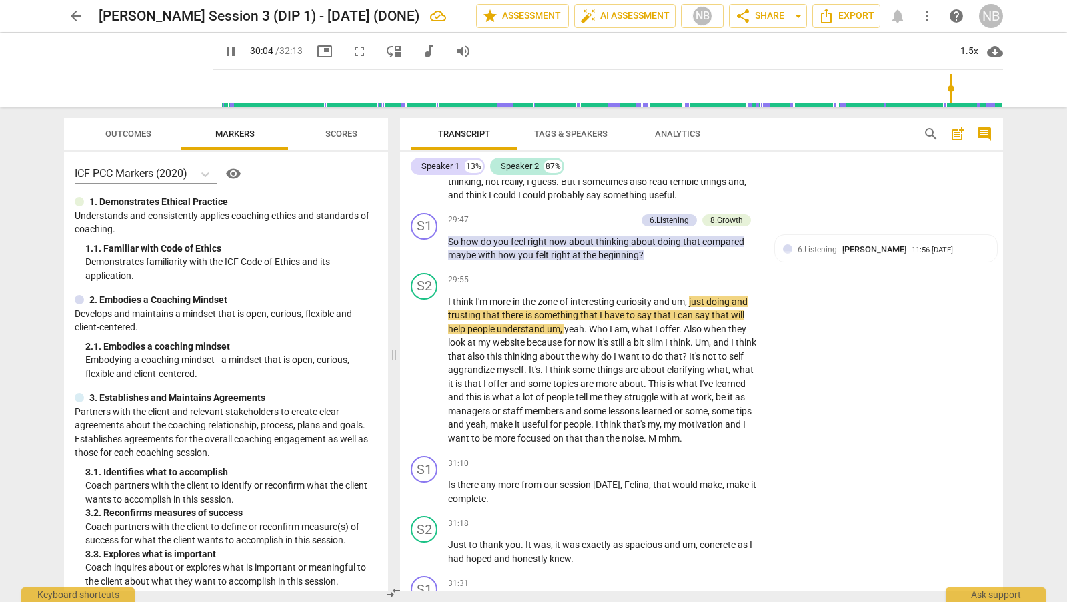
scroll to position [6925, 0]
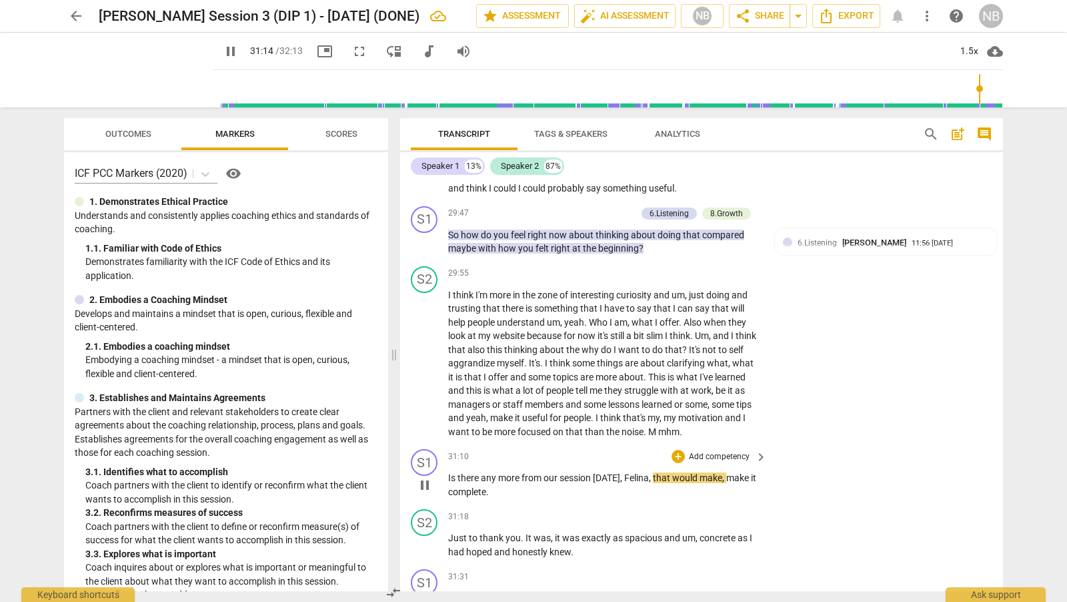
click at [629, 475] on span "Felina" at bounding box center [636, 477] width 25 height 11
type input "1875"
click at [646, 474] on span "[PERSON_NAME]" at bounding box center [671, 477] width 71 height 11
click at [648, 475] on span "[PERSON_NAME]" at bounding box center [671, 477] width 71 height 11
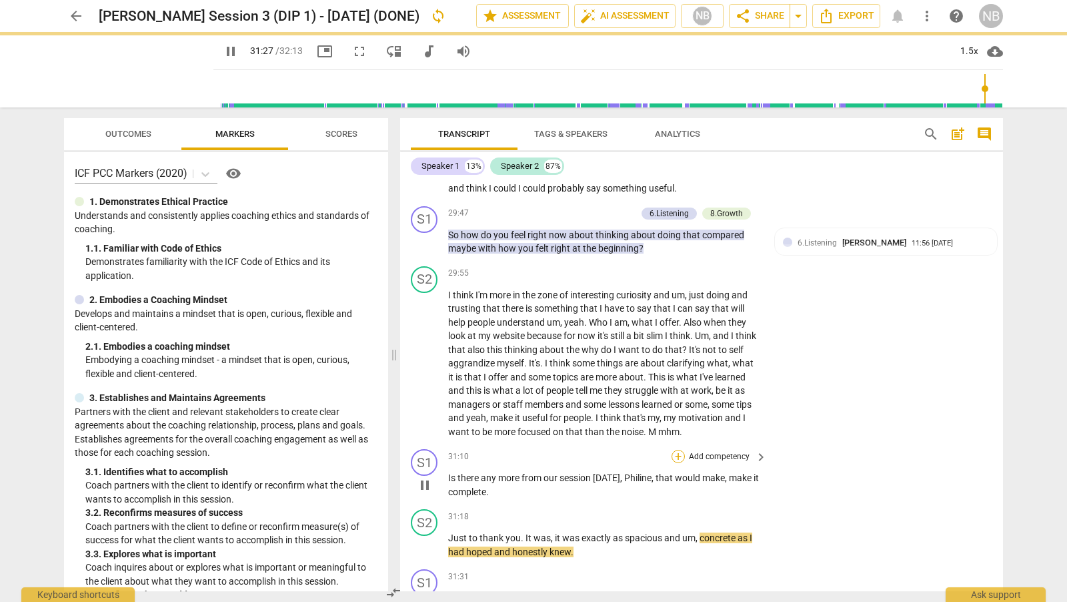
click at [680, 452] on div "+" at bounding box center [678, 456] width 13 height 13
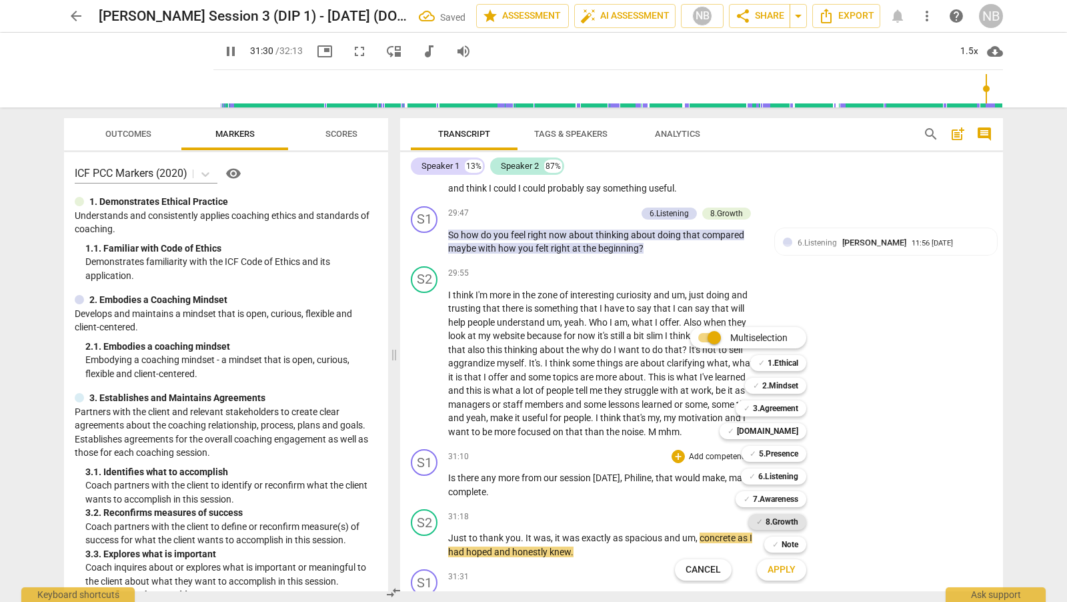
click at [790, 520] on b "8.Growth" at bounding box center [782, 522] width 33 height 16
click at [790, 574] on span "Apply" at bounding box center [782, 569] width 28 height 13
type input "1892"
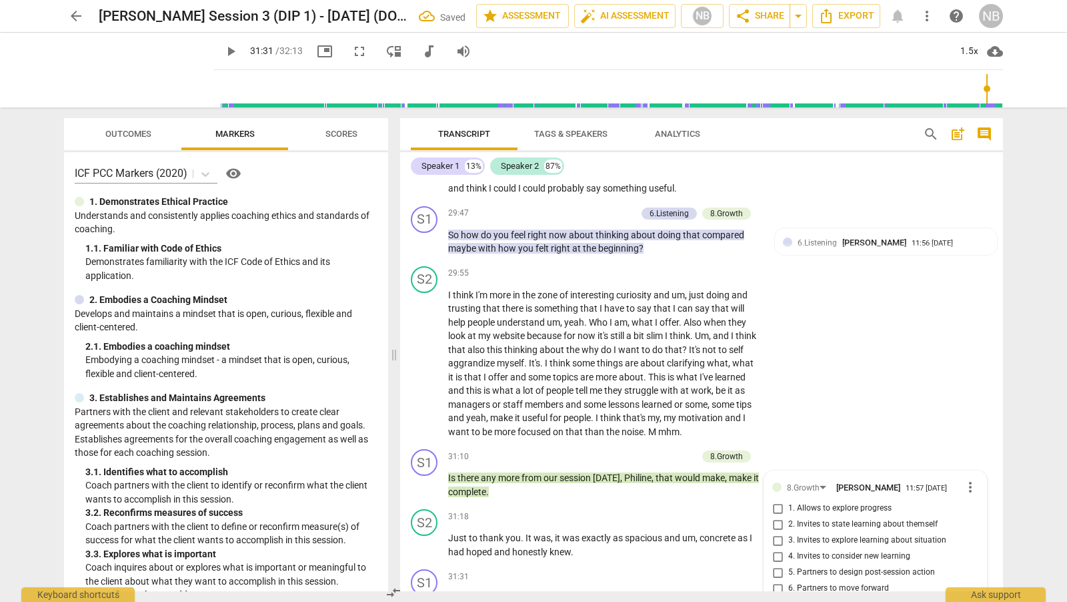
scroll to position [7208, 0]
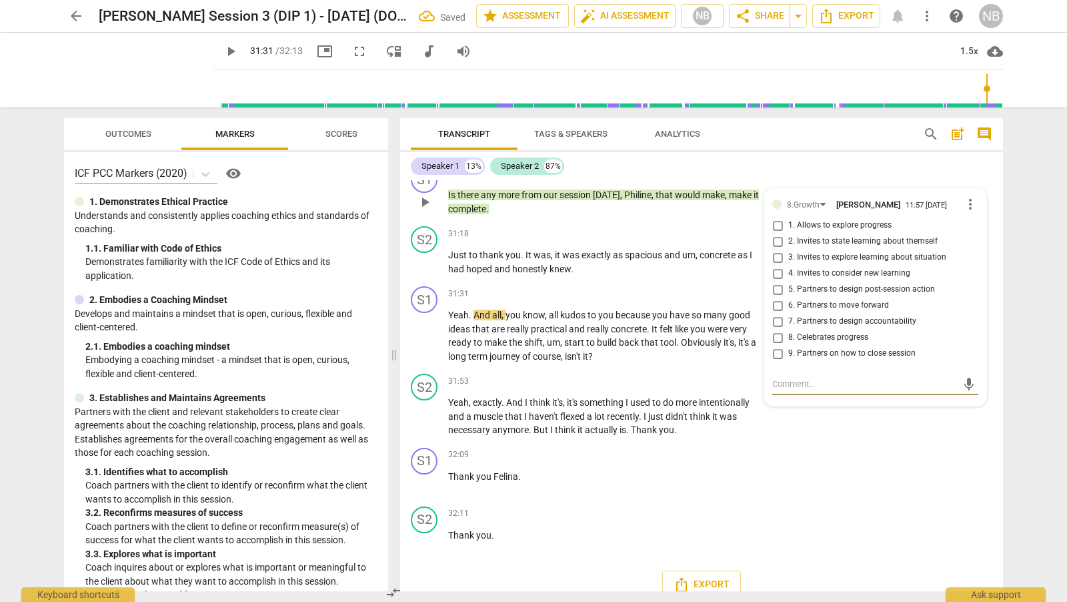
click at [777, 349] on input "9. Partners on how to close session" at bounding box center [777, 353] width 21 height 16
checkbox input "true"
click at [784, 460] on div "S1 play_arrow pause 32:09 + Add competency keyboard_arrow_right Thank you [PERS…" at bounding box center [701, 471] width 603 height 59
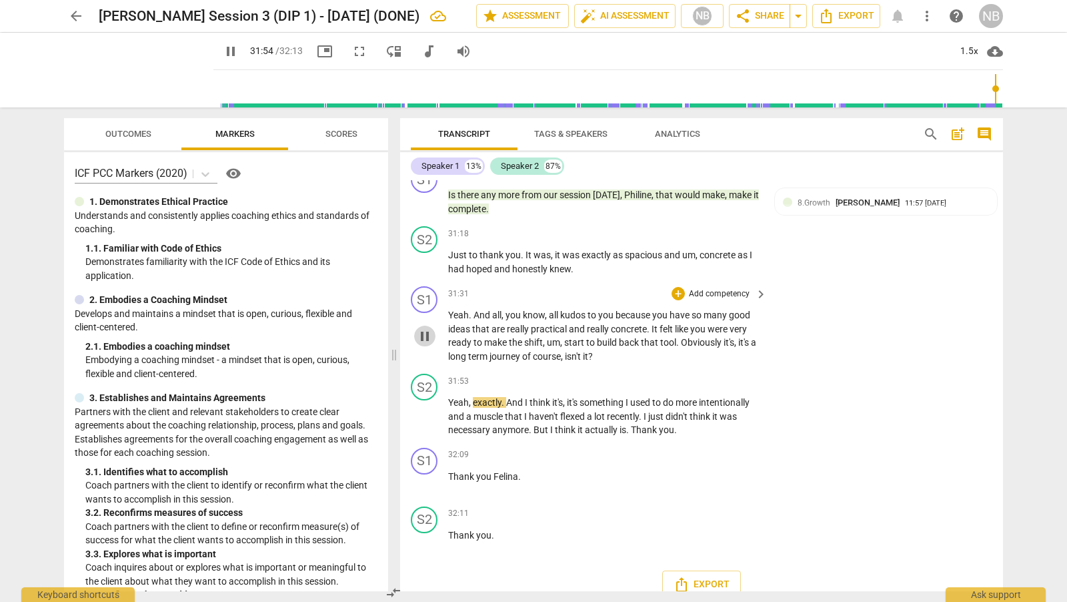
click at [424, 333] on span "pause" at bounding box center [425, 336] width 16 height 16
type input "1914"
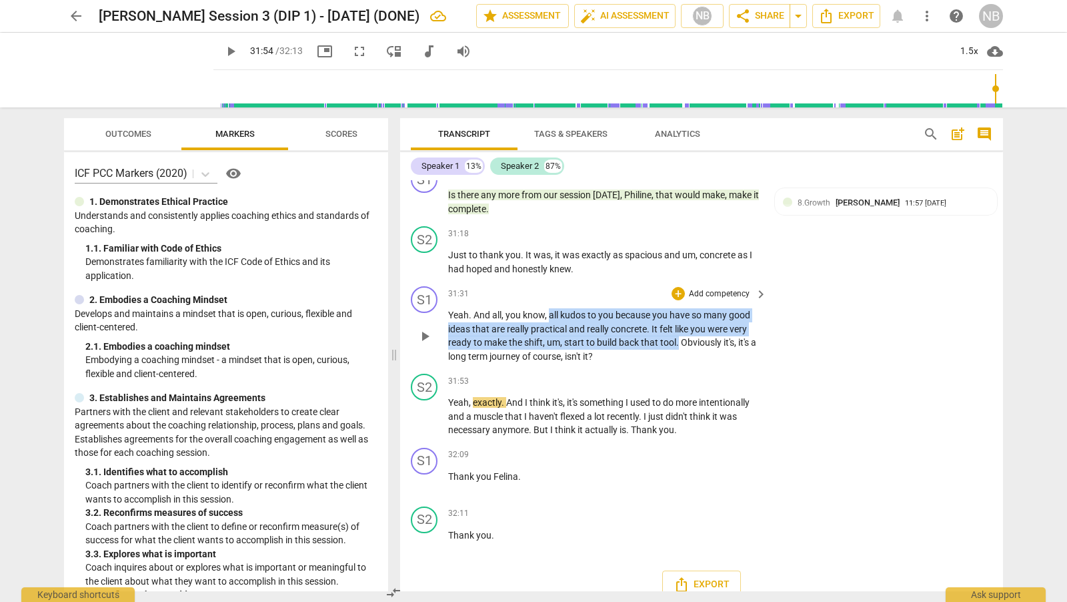
drag, startPoint x: 550, startPoint y: 308, endPoint x: 679, endPoint y: 338, distance: 132.8
click at [679, 338] on p "Yeah . And all , you know , all kudos to you because you have so many good idea…" at bounding box center [604, 335] width 312 height 55
click at [679, 289] on div "+" at bounding box center [678, 293] width 13 height 13
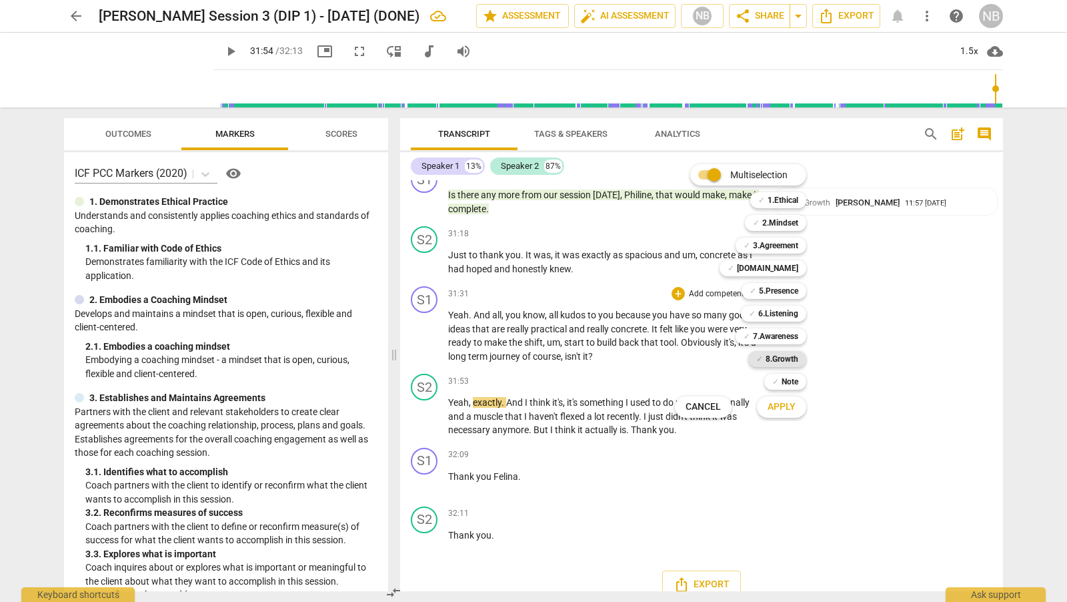
click at [774, 357] on b "8.Growth" at bounding box center [782, 359] width 33 height 16
click at [789, 414] on button "Apply" at bounding box center [781, 407] width 49 height 24
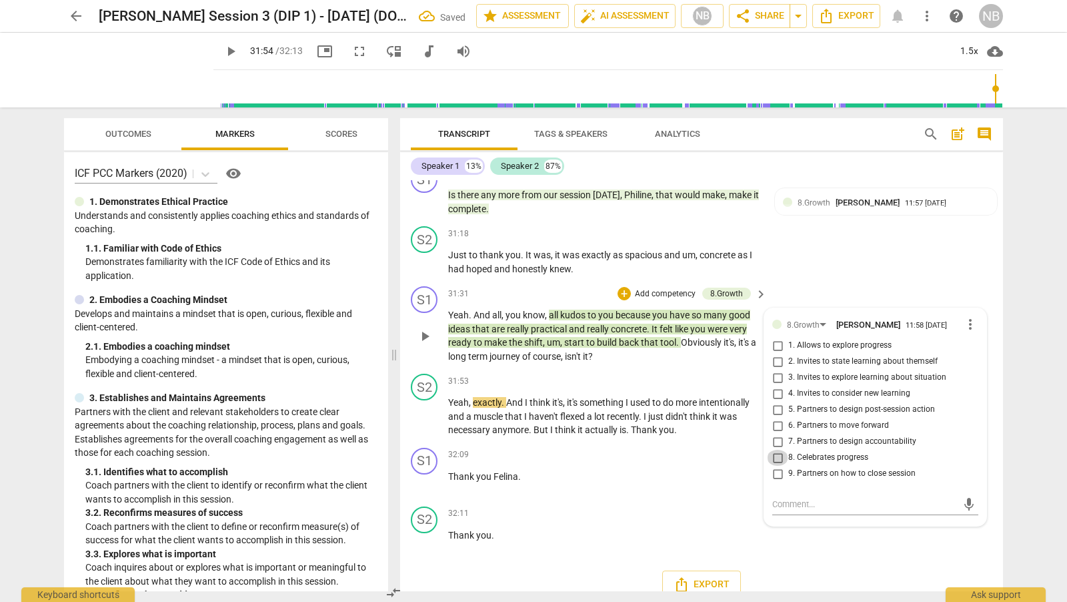
click at [772, 460] on input "8. Celebrates progress" at bounding box center [777, 458] width 21 height 16
checkbox input "true"
click at [734, 493] on div "S1 play_arrow pause 32:09 + Add competency keyboard_arrow_right Thank you [PERS…" at bounding box center [701, 471] width 603 height 59
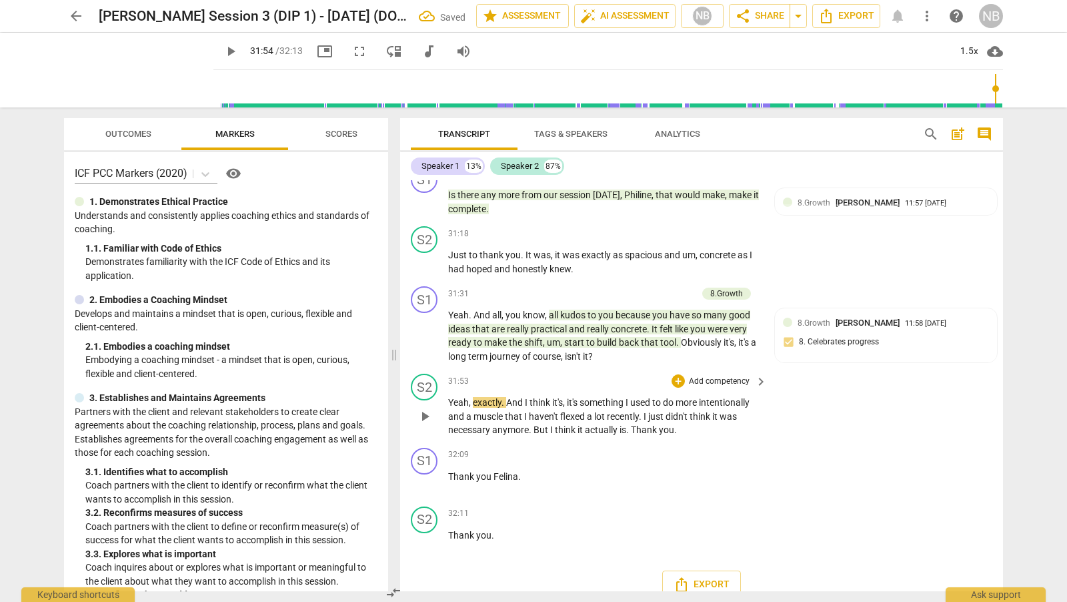
click at [420, 412] on span "play_arrow" at bounding box center [425, 416] width 16 height 16
click at [502, 474] on span "Felina" at bounding box center [506, 476] width 25 height 11
type input "1931"
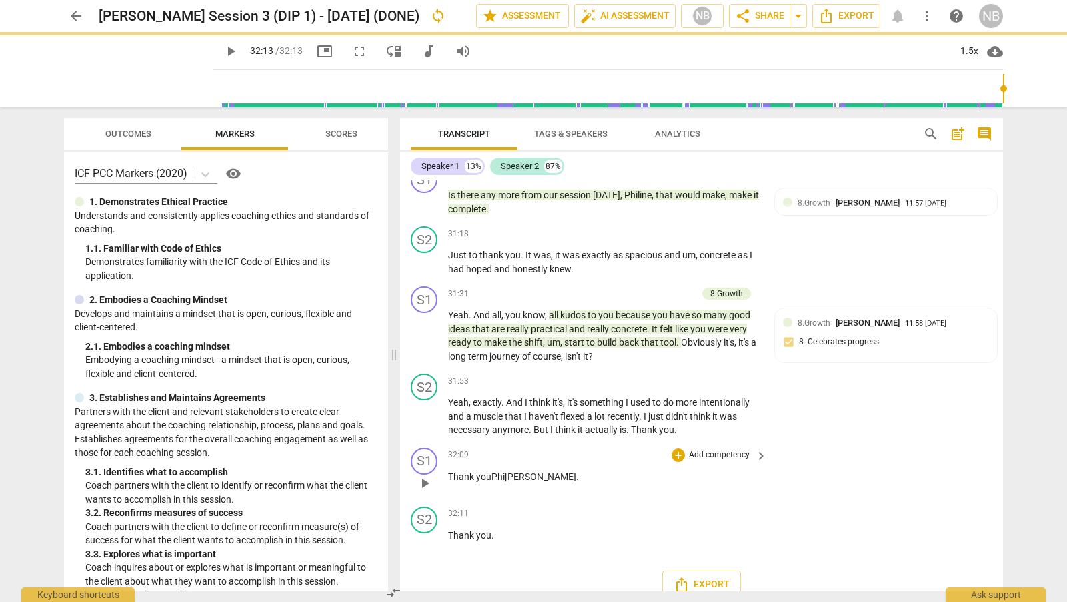
click at [576, 475] on span "." at bounding box center [577, 476] width 3 height 11
click at [646, 502] on div "S2 play_arrow pause 32:11 + Add competency keyboard_arrow_right Thank you ." at bounding box center [701, 530] width 603 height 59
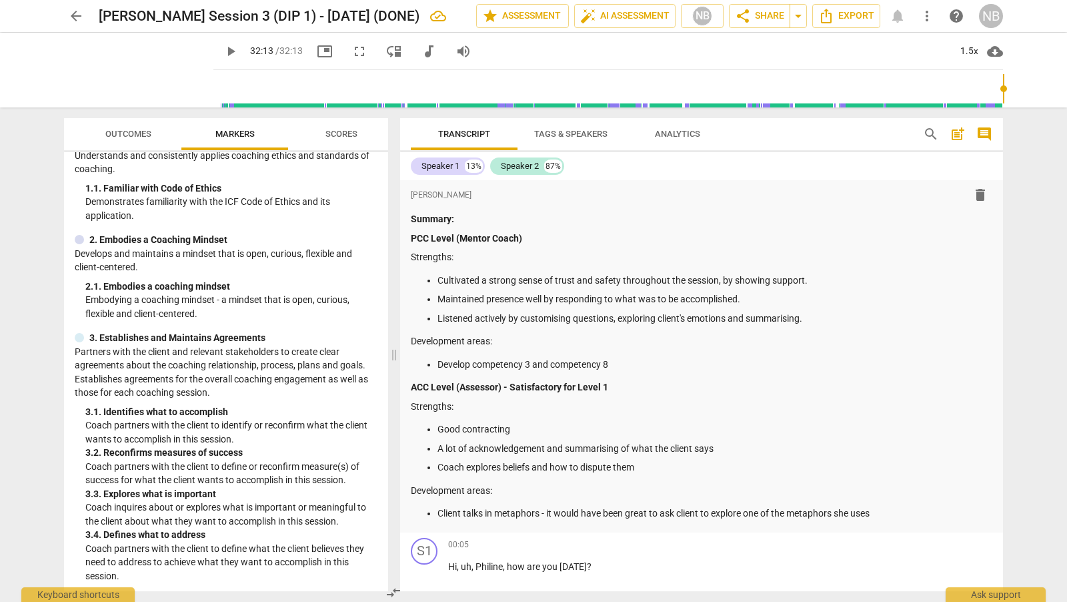
scroll to position [60, 0]
drag, startPoint x: 619, startPoint y: 363, endPoint x: 536, endPoint y: 362, distance: 82.7
click at [536, 363] on p "Develop competency 3 and competency 8" at bounding box center [715, 364] width 555 height 14
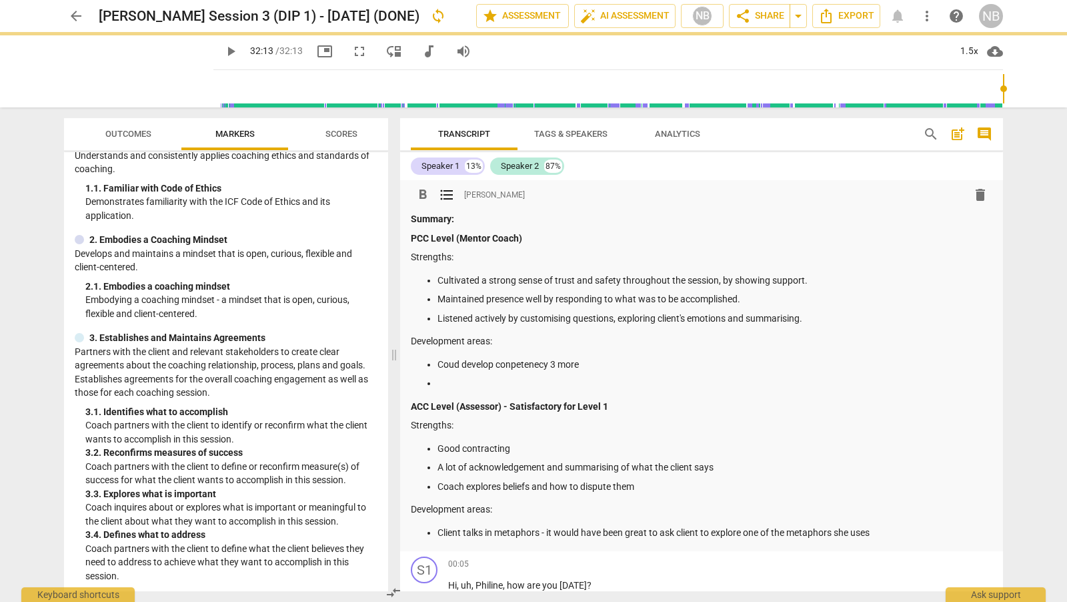
click at [453, 363] on p "Coud develop conpetenecy 3 more" at bounding box center [715, 364] width 555 height 14
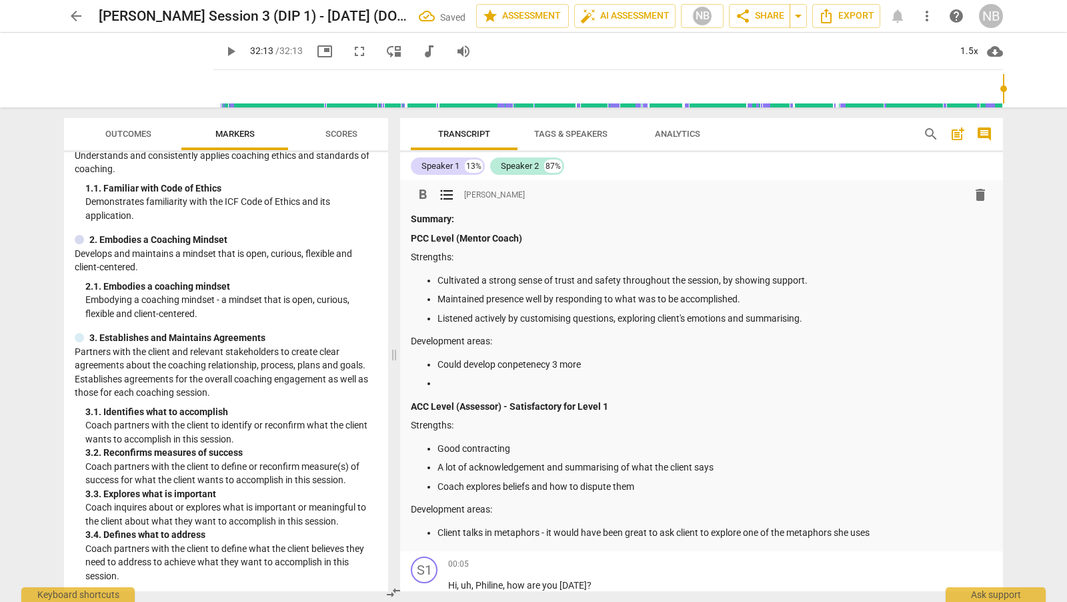
click at [513, 365] on p "Could develop conpetenecy 3 more" at bounding box center [715, 364] width 555 height 14
click at [541, 365] on p "Could develop competenecy 3 more" at bounding box center [715, 364] width 555 height 14
click at [543, 365] on p "Could develop competenecy 3 more" at bounding box center [715, 364] width 555 height 14
click at [487, 380] on p at bounding box center [715, 383] width 555 height 14
click at [498, 380] on p "Could dvelope ABCDEF" at bounding box center [715, 383] width 555 height 14
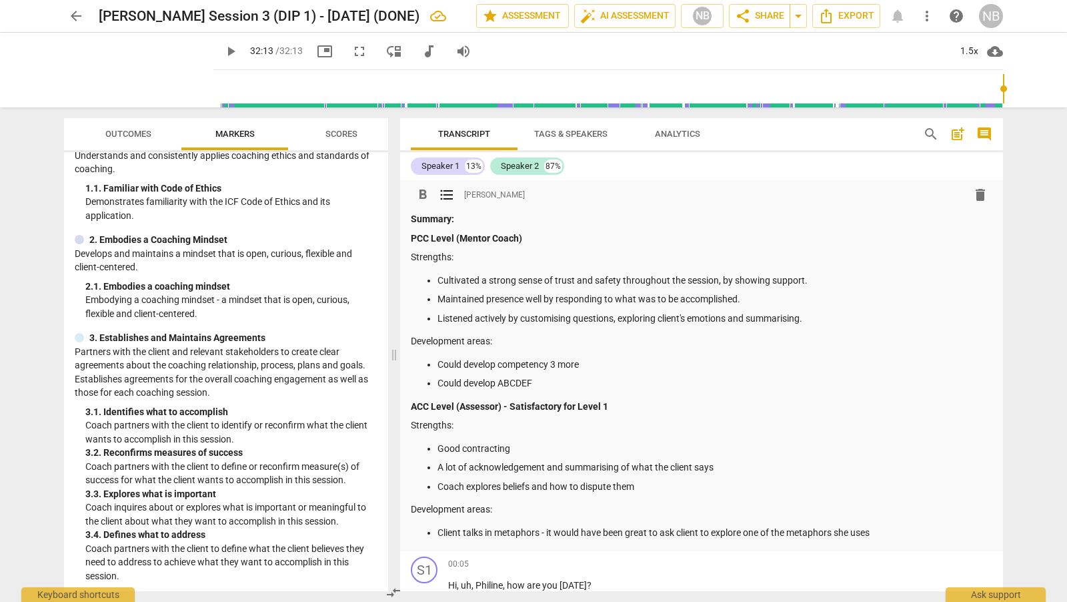
click at [558, 384] on p "Could develop ABCDEF" at bounding box center [715, 383] width 555 height 14
click at [500, 380] on p "Could develop ABCDEF" at bounding box center [715, 383] width 555 height 14
click at [591, 380] on p "Could develop the use of ABCDEF" at bounding box center [715, 383] width 555 height 14
click at [598, 359] on p "Could develop competency 3 more" at bounding box center [715, 364] width 555 height 14
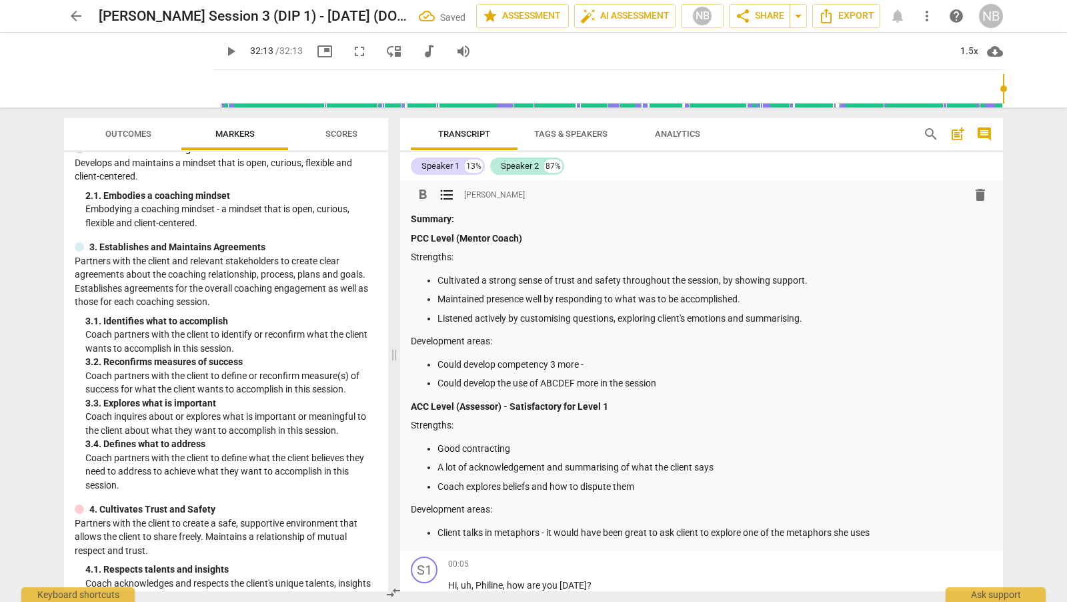
scroll to position [161, 0]
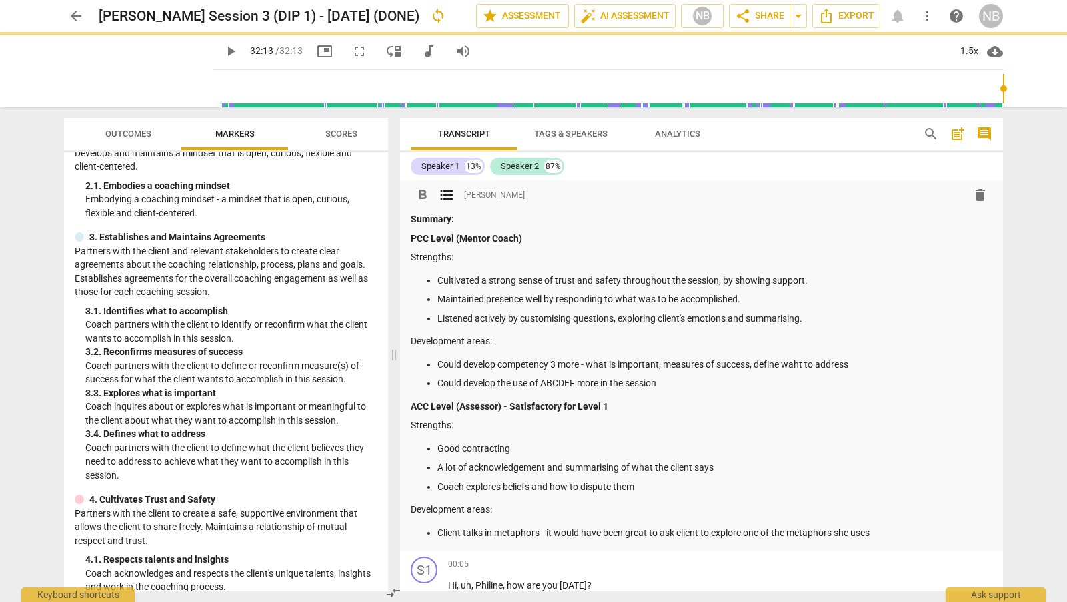
click at [803, 369] on p "Could develop competency 3 more - what is important, measures of success, defin…" at bounding box center [715, 364] width 555 height 14
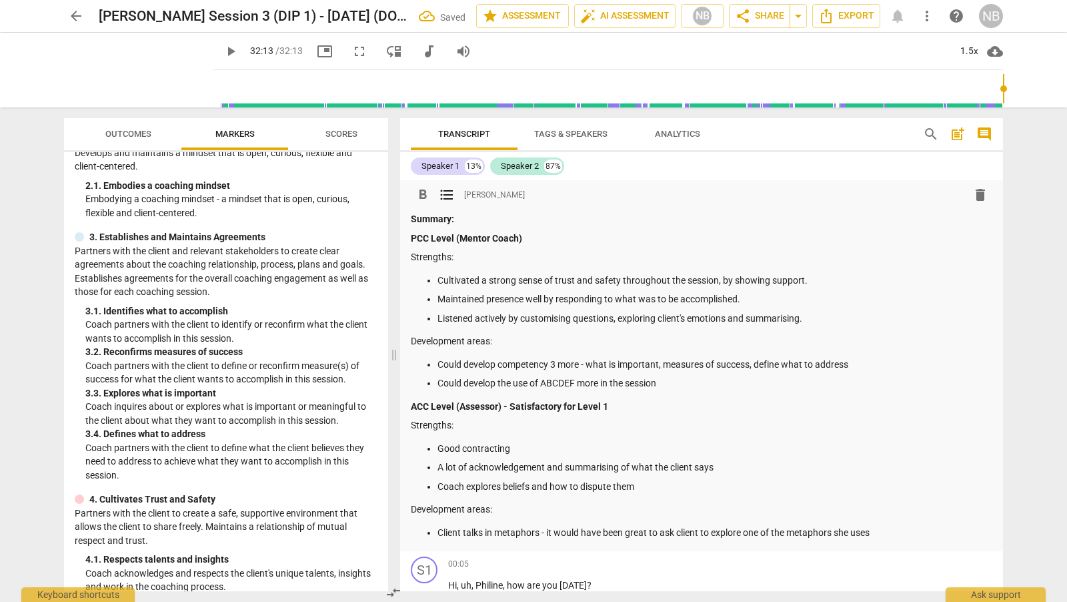
click at [686, 390] on div "Summary: PCC Level (Mentor Coach) Strengths: Cultivated a strong sense of trust…" at bounding box center [702, 375] width 582 height 327
click at [692, 380] on p "Could develop the use of ABCDEF more in the session" at bounding box center [715, 383] width 555 height 14
click at [704, 385] on p "Could develop the use of ABCDEF more in the session - highlight the C" at bounding box center [715, 383] width 555 height 14
click at [778, 385] on p "Could develop the use of ABCDEF more in the session - highlight/expand on the C" at bounding box center [715, 383] width 555 height 14
drag, startPoint x: 814, startPoint y: 383, endPoint x: 776, endPoint y: 382, distance: 38.0
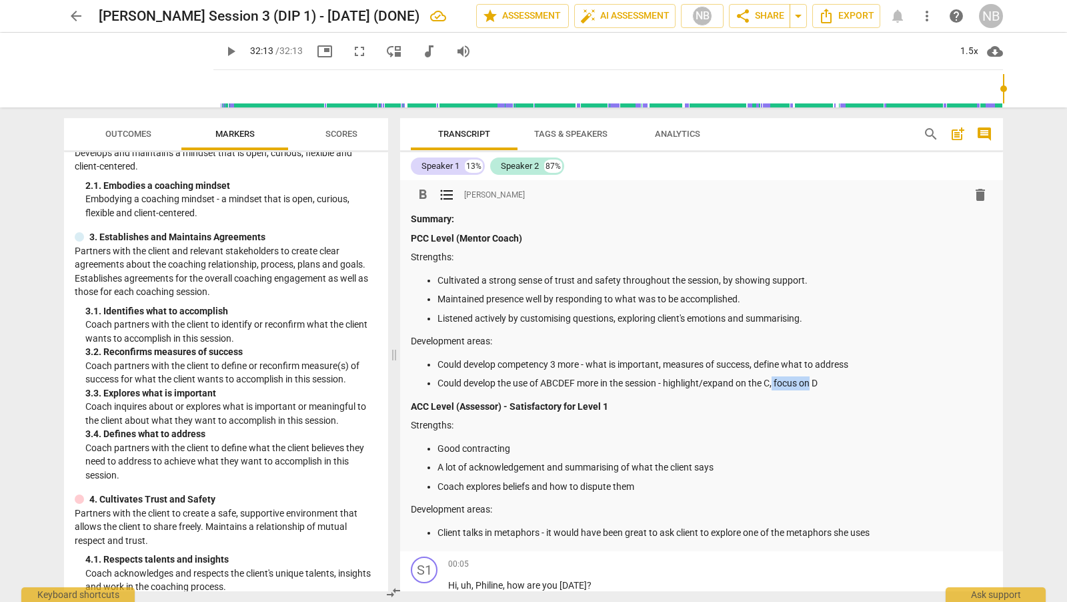
click at [776, 384] on p "Could develop the use of ABCDEF more in the session - highlight/expand on the C…" at bounding box center [715, 383] width 555 height 14
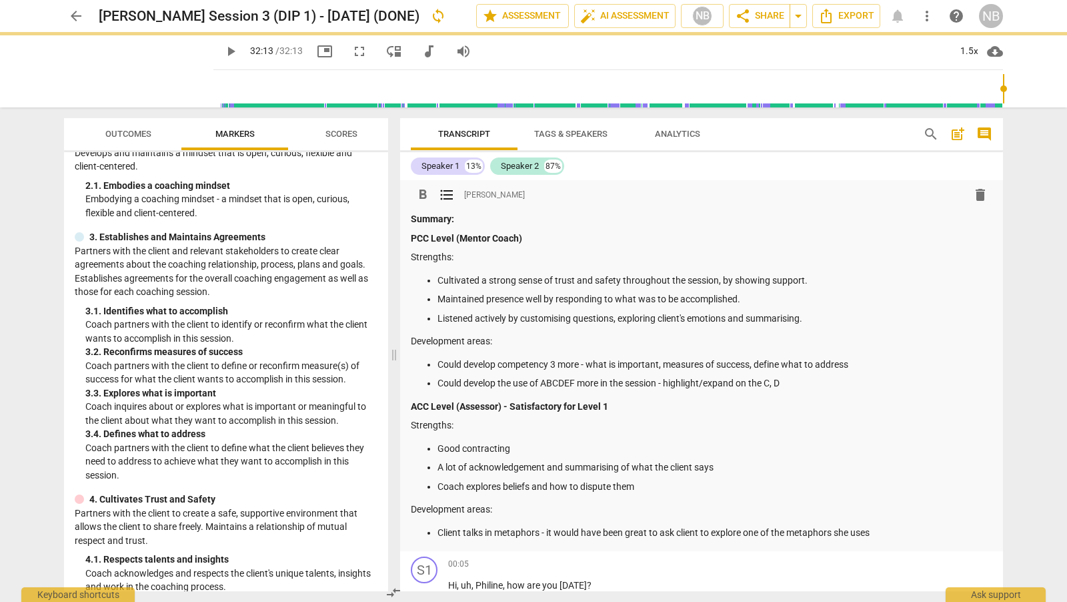
click at [808, 384] on p "Could develop the use of ABCDEF more in the session - highlight/expand on the C…" at bounding box center [715, 383] width 555 height 14
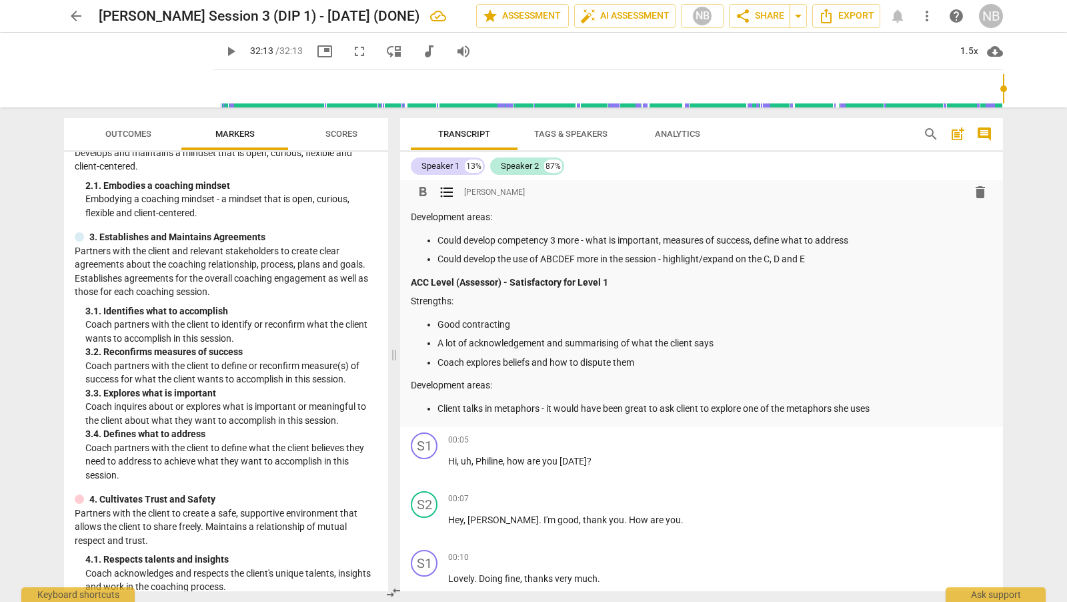
scroll to position [0, 0]
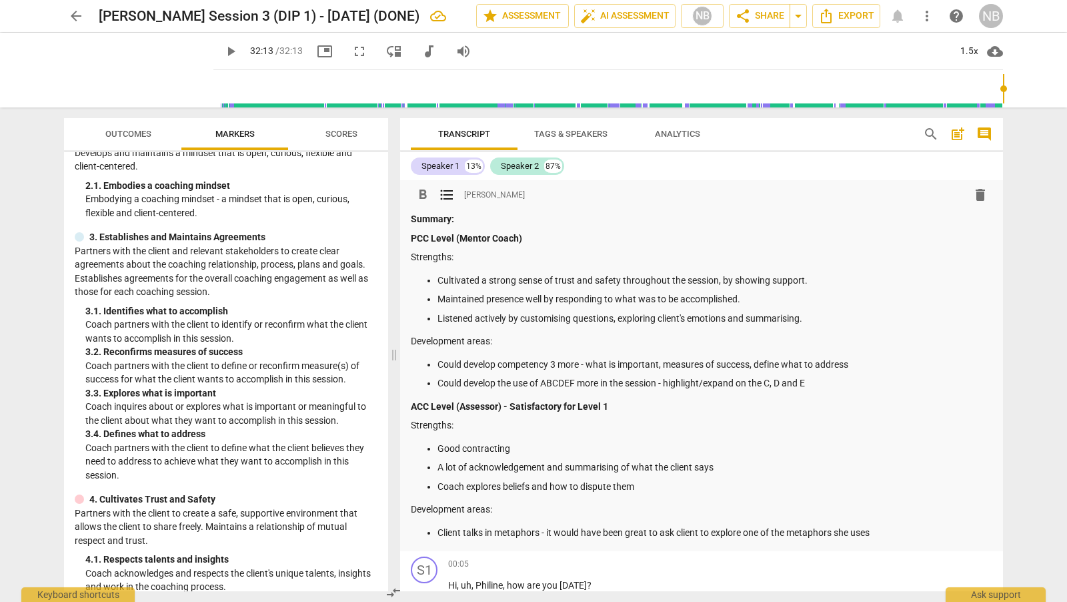
type input "1933"
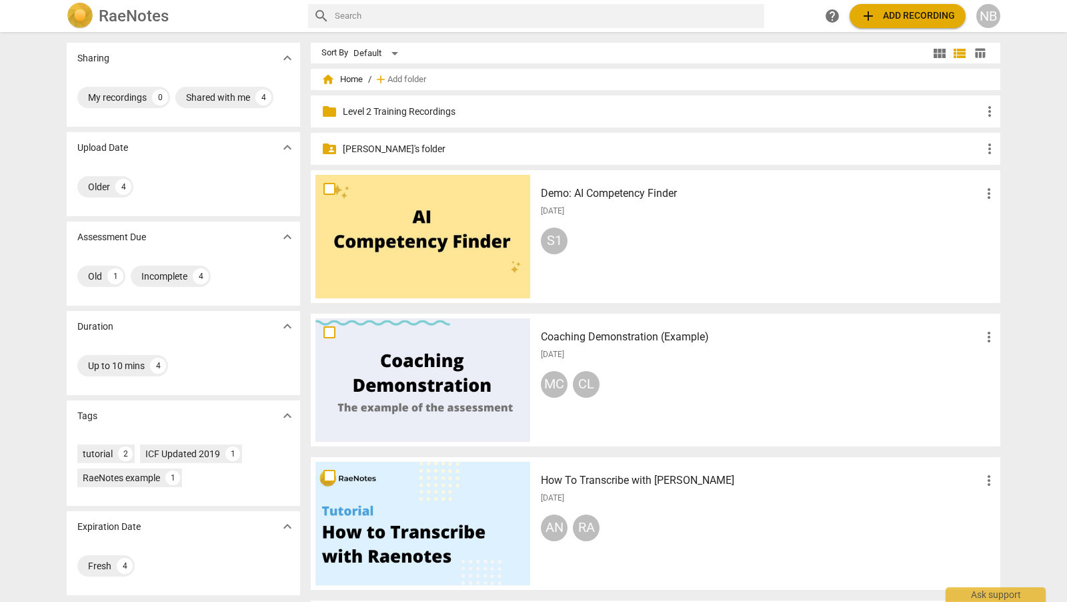
click at [360, 150] on p "[PERSON_NAME]'s folder" at bounding box center [662, 149] width 639 height 14
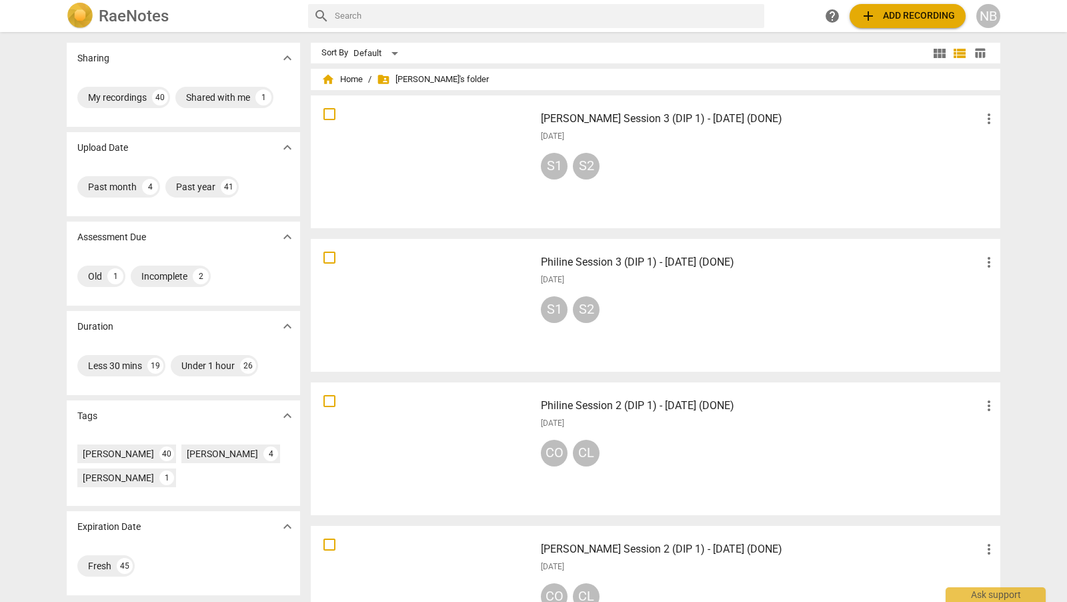
click at [684, 269] on h3 "Philine Session 3 (DIP 1) - 27 August 2025 (DONE)" at bounding box center [761, 262] width 440 height 16
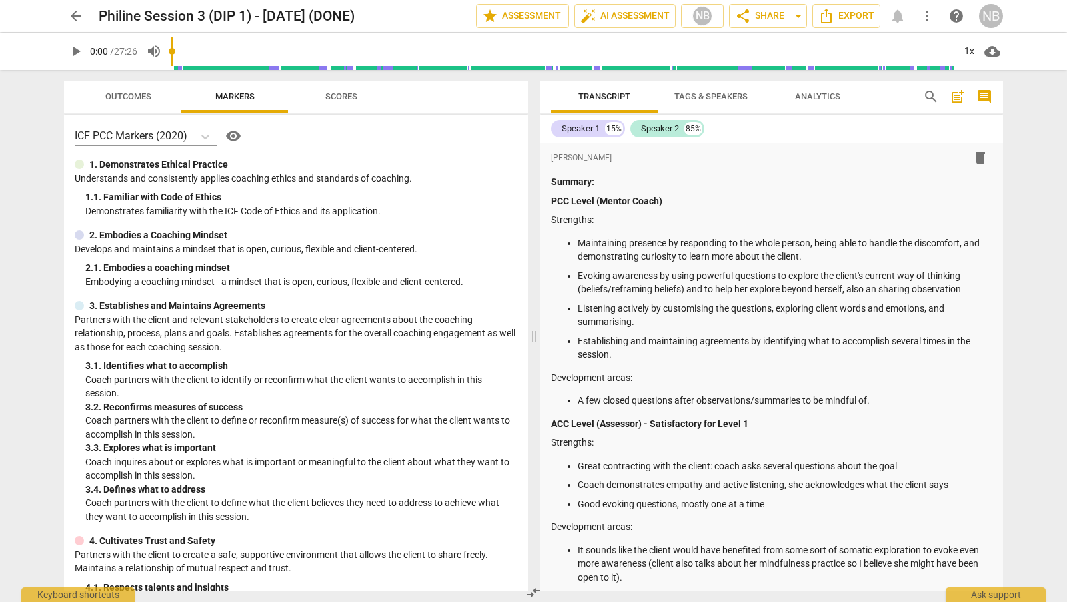
click at [550, 423] on div "format_bold format_list_bulleted Nicola Barrington delete Summary: PCC Level (M…" at bounding box center [771, 369] width 463 height 453
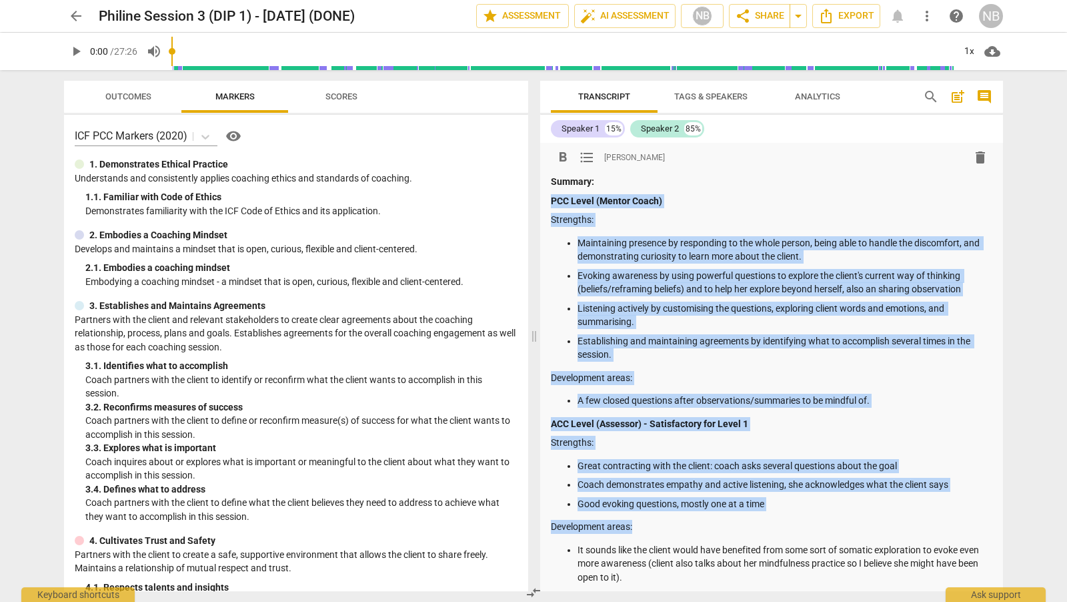
drag, startPoint x: 551, startPoint y: 199, endPoint x: 752, endPoint y: 520, distance: 378.4
click at [752, 520] on div "Summary: PCC Level (Mentor Coach) Strengths: Maintaining presence by responding…" at bounding box center [772, 379] width 442 height 409
copy div "PCC Level (Mentor Coach) Strengths: Maintaining presence by responding to the w…"
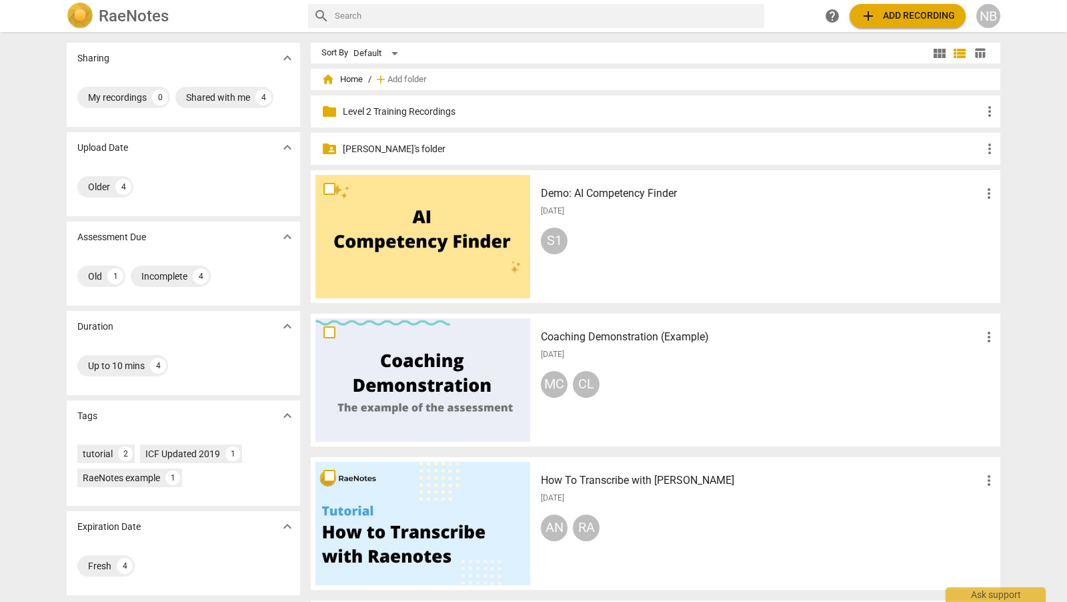
click at [359, 147] on p "[PERSON_NAME]'s folder" at bounding box center [662, 149] width 639 height 14
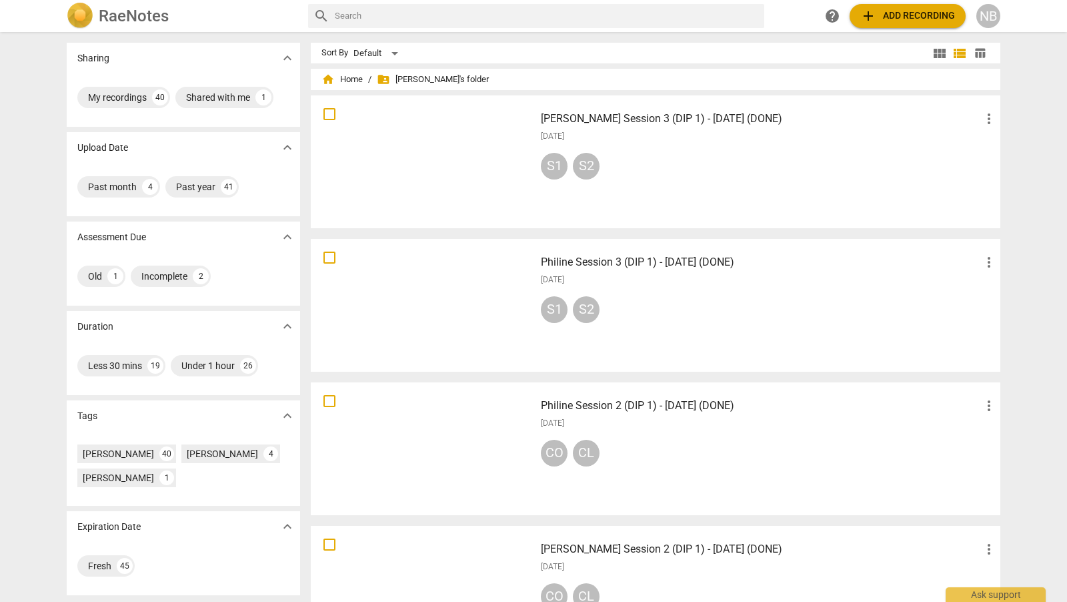
click at [634, 543] on h3 "[PERSON_NAME] Session 2 (DIP 1) - [DATE] (DONE)" at bounding box center [761, 549] width 440 height 16
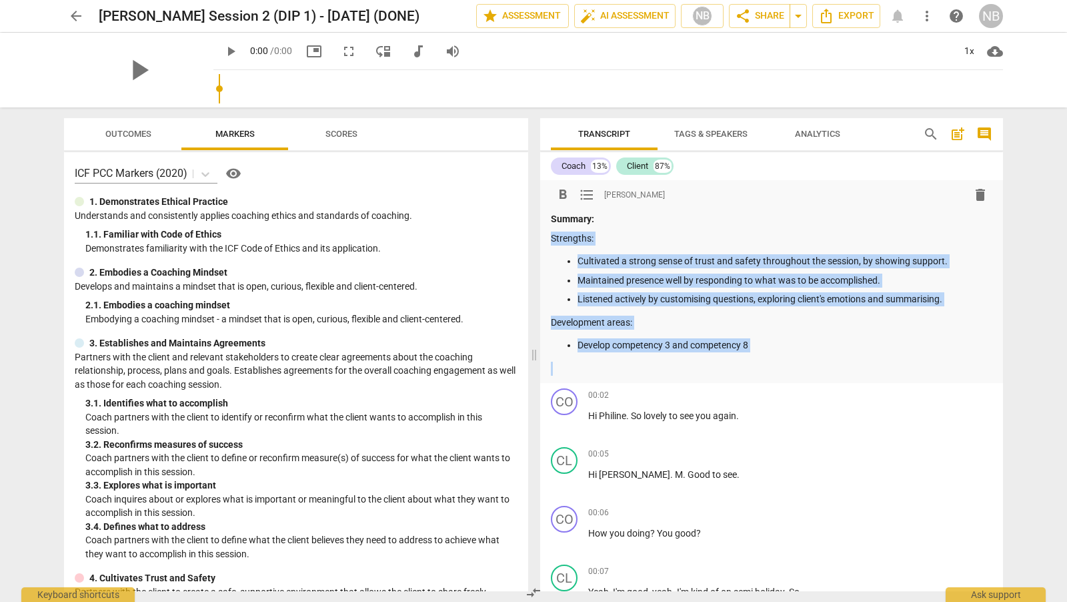
drag, startPoint x: 763, startPoint y: 353, endPoint x: 549, endPoint y: 237, distance: 243.2
click at [549, 237] on div "format_bold format_list_bulleted [PERSON_NAME] delete Summary: Strengths: Culti…" at bounding box center [771, 281] width 463 height 203
copy div "Strengths: Cultivated a strong sense of trust and safety throughout the session…"
